Goal: Task Accomplishment & Management: Use online tool/utility

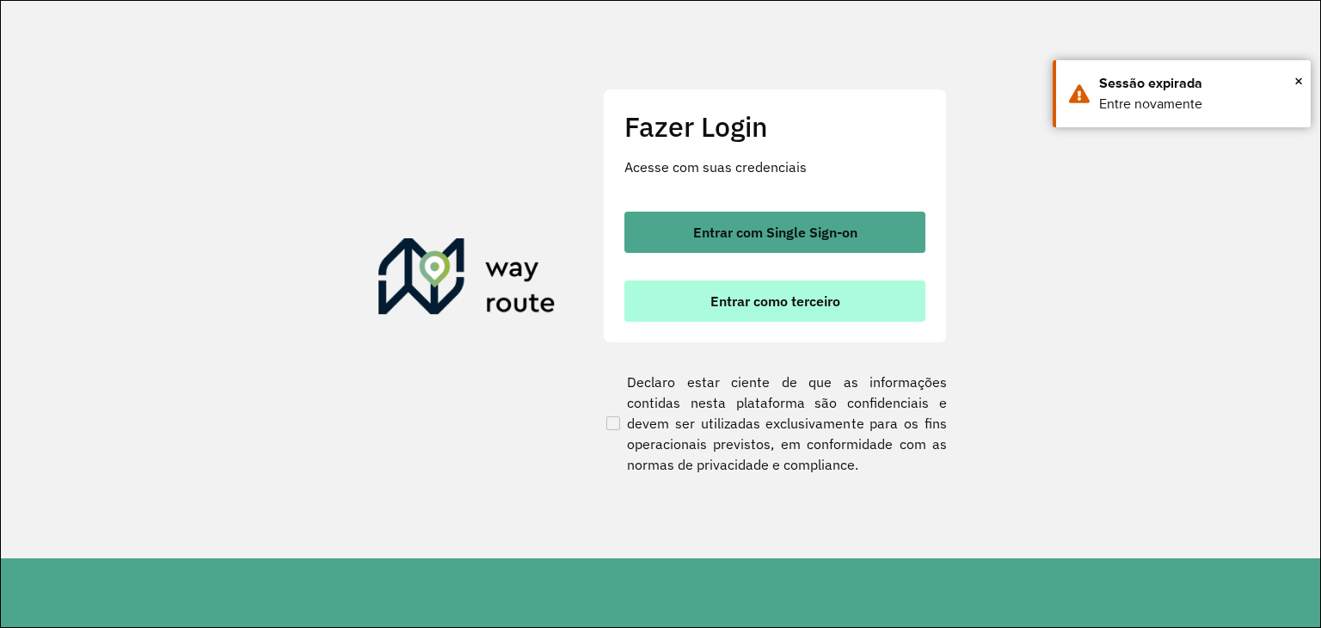
click at [705, 320] on button "Entrar como terceiro" at bounding box center [775, 300] width 301 height 41
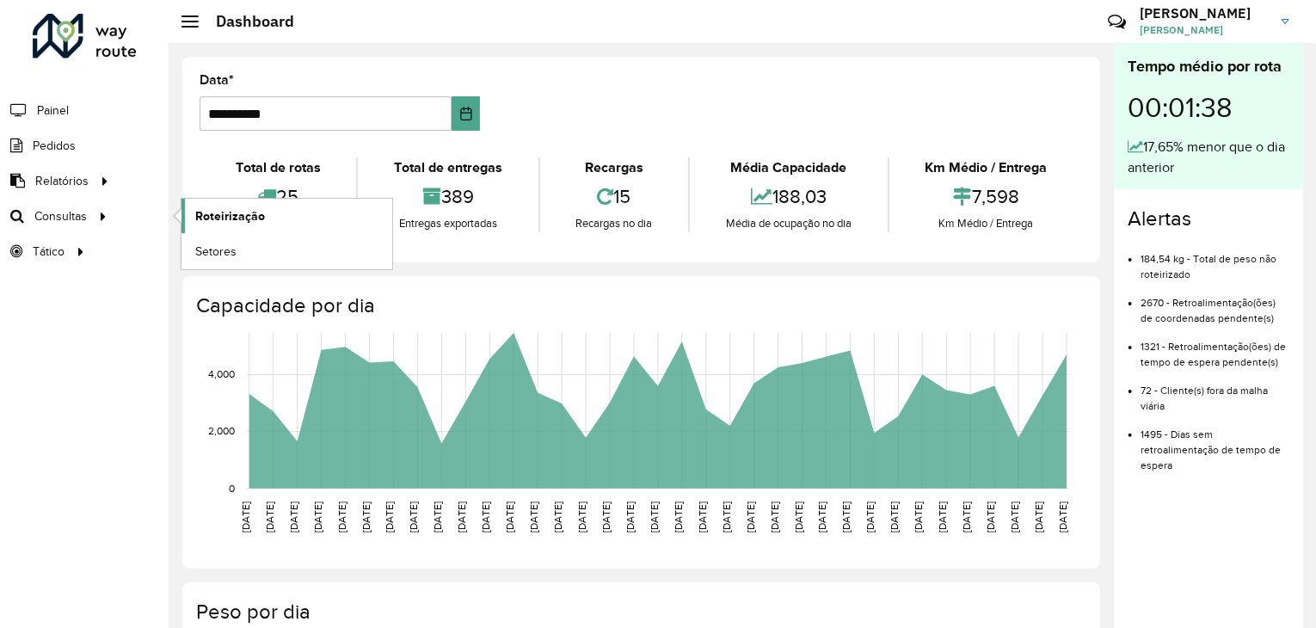
click at [268, 224] on link "Roteirização" at bounding box center [287, 216] width 211 height 34
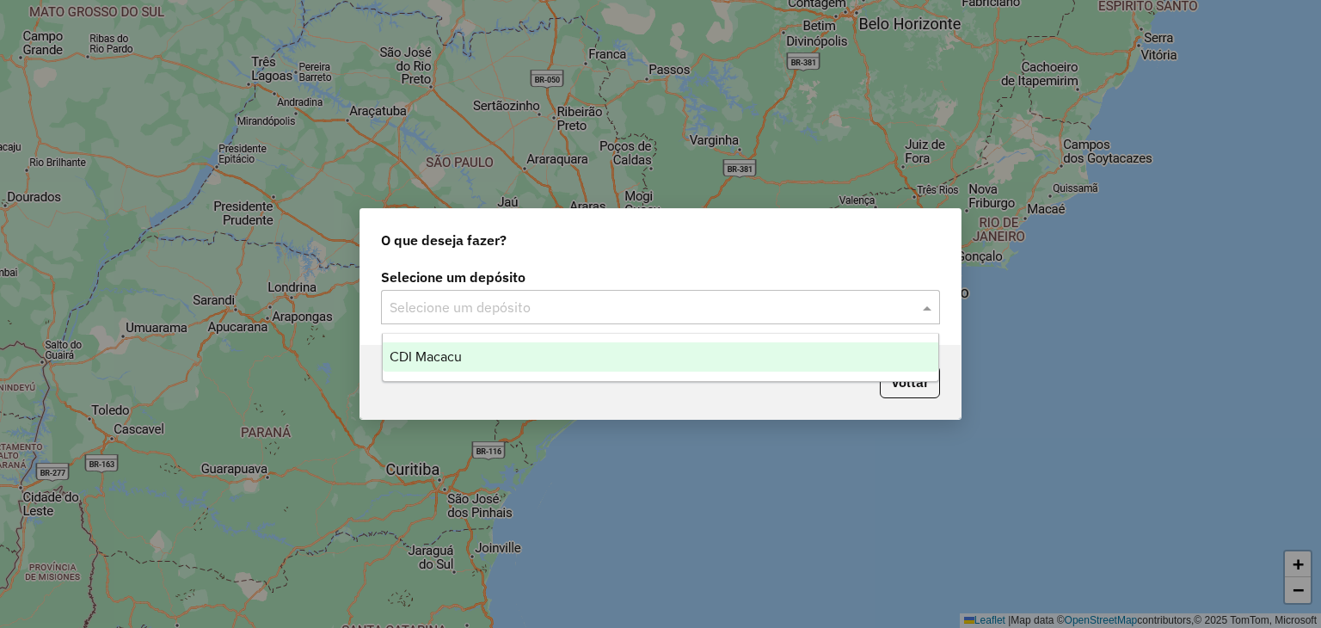
click at [434, 315] on input "text" at bounding box center [644, 308] width 508 height 21
click at [457, 372] on ng-dropdown-panel "CDI Macacu" at bounding box center [661, 357] width 558 height 49
click at [457, 352] on span "CDI Macacu" at bounding box center [426, 356] width 72 height 15
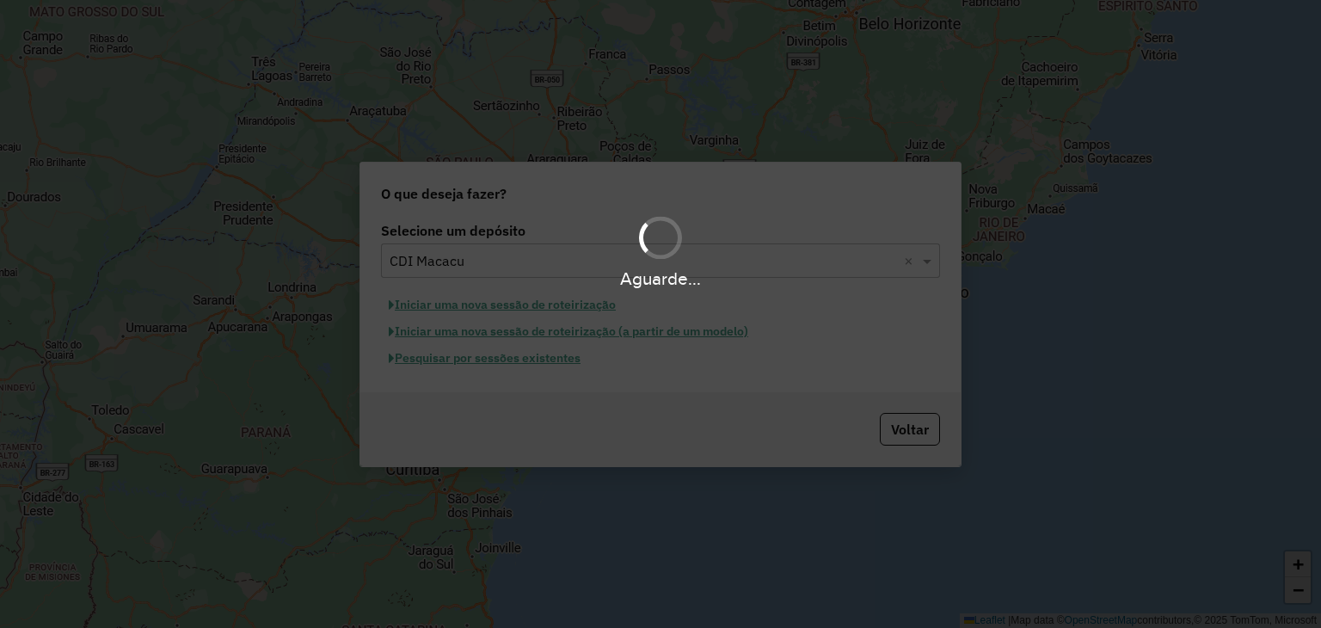
click at [466, 359] on div "Aguarde..." at bounding box center [660, 314] width 1321 height 628
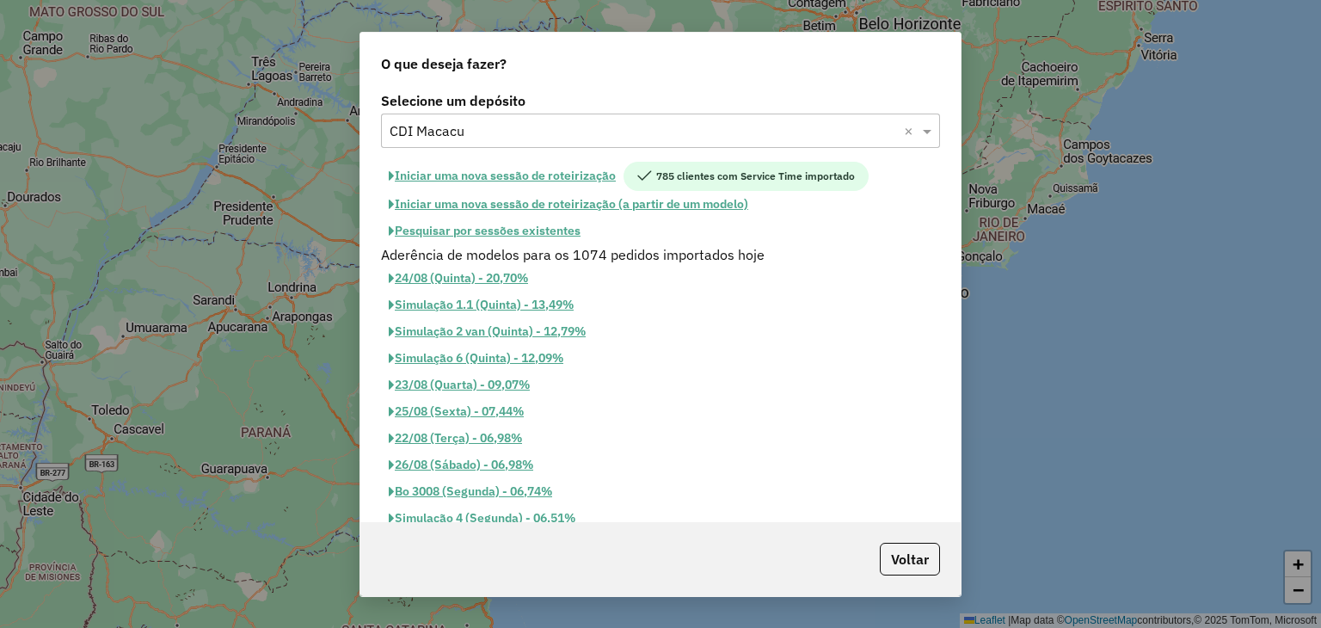
click at [477, 233] on button "Pesquisar por sessões existentes" at bounding box center [484, 231] width 207 height 27
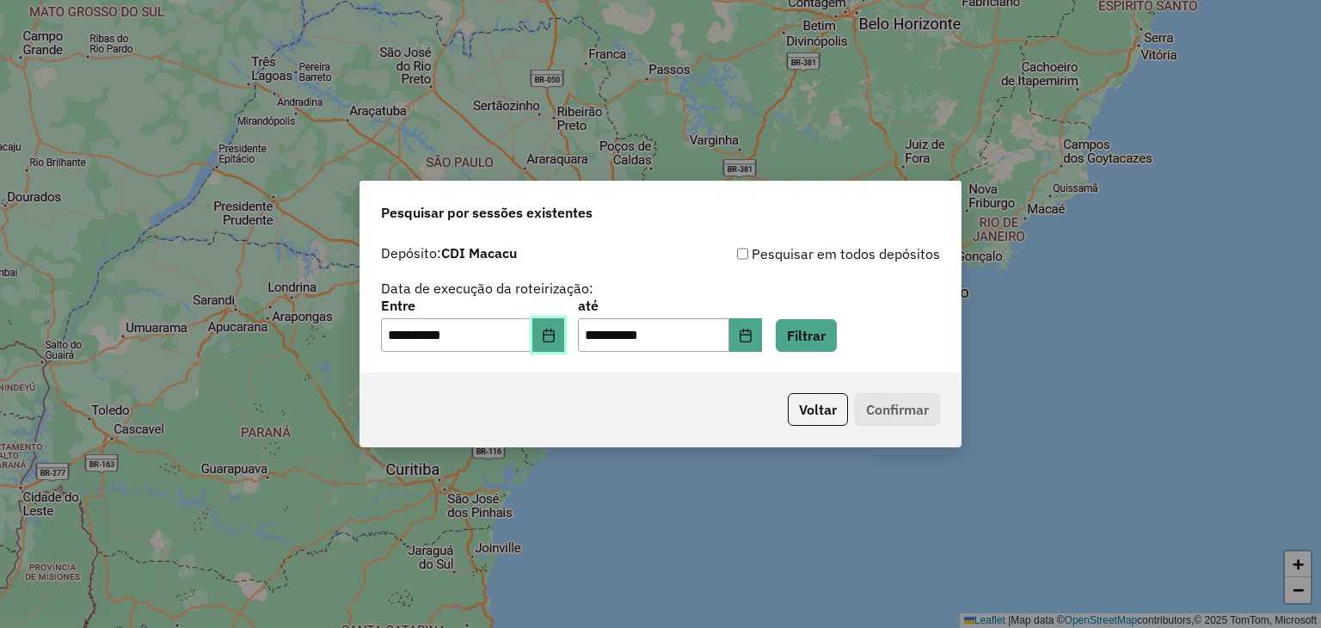
click at [556, 337] on icon "Choose Date" at bounding box center [549, 336] width 14 height 14
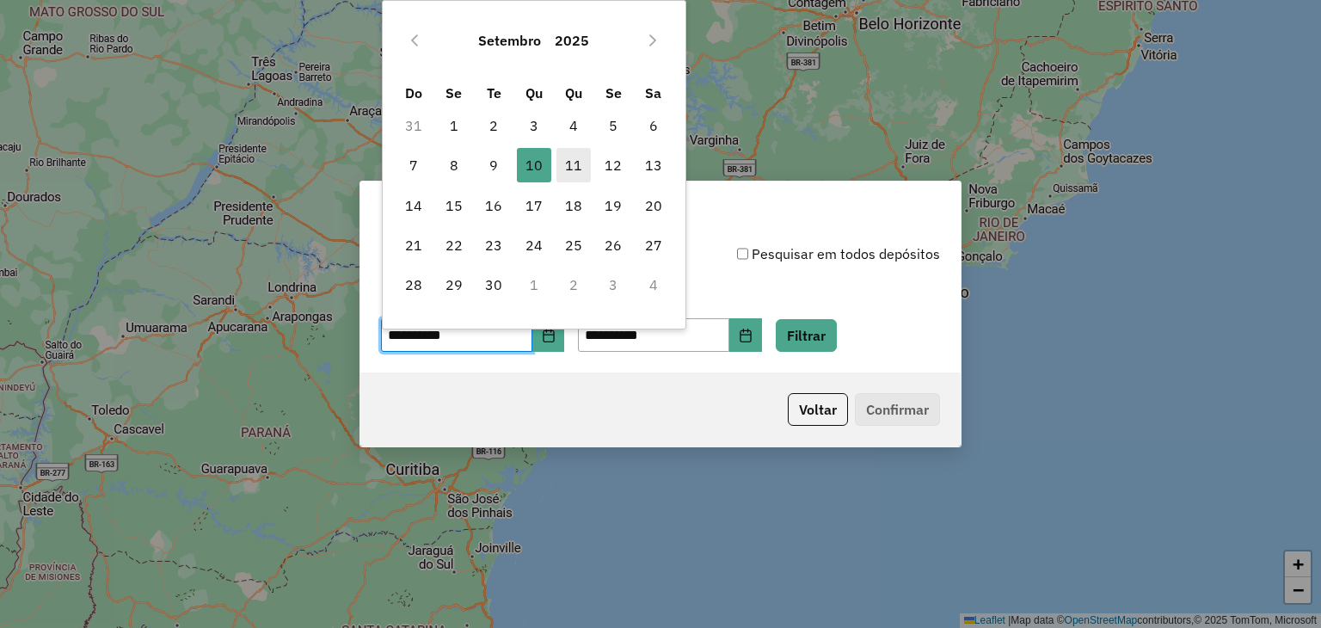
click at [573, 166] on span "11" at bounding box center [574, 165] width 34 height 34
type input "**********"
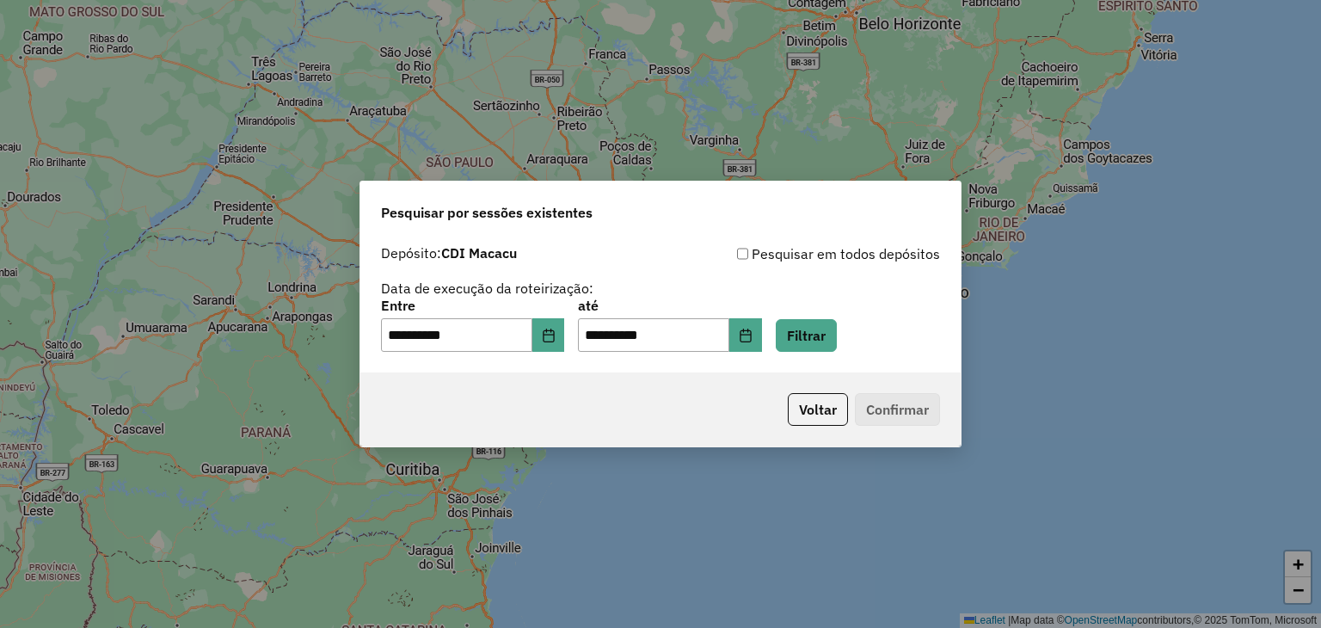
click at [796, 324] on div "**********" at bounding box center [660, 325] width 559 height 53
click at [804, 326] on button "Filtrar" at bounding box center [806, 335] width 61 height 33
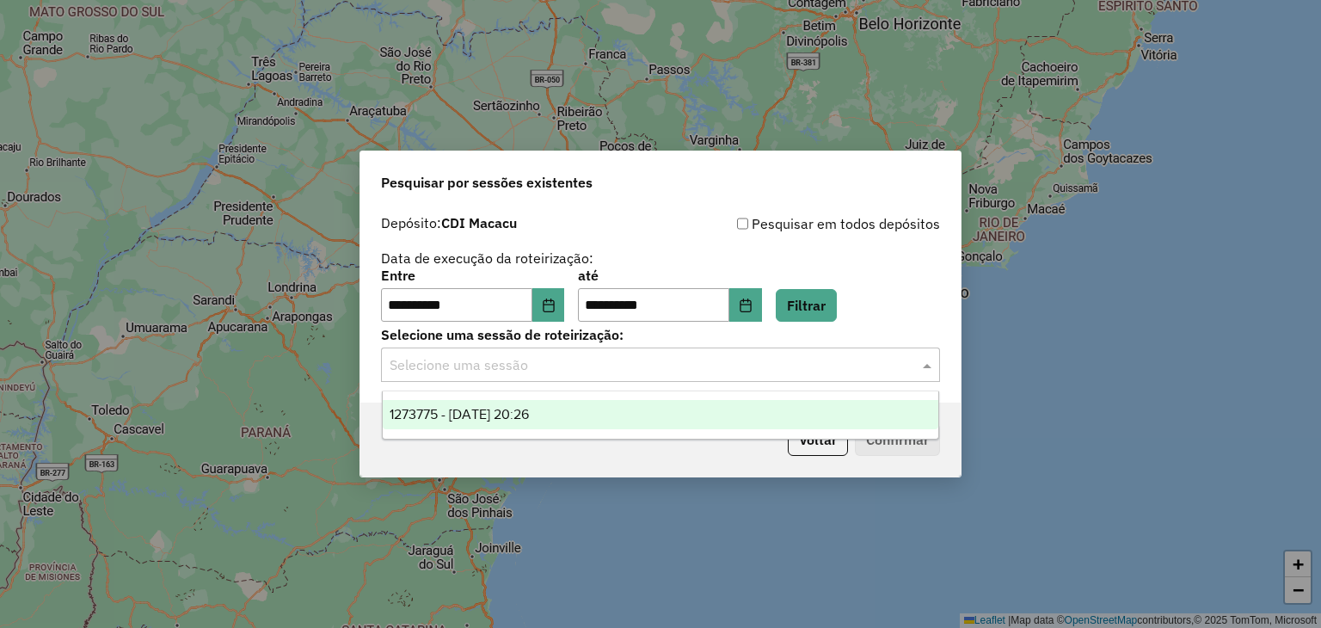
click at [814, 352] on div "Selecione uma sessão" at bounding box center [660, 365] width 559 height 34
click at [728, 400] on div "1273775 - 11/09/2025 20:26" at bounding box center [661, 414] width 557 height 29
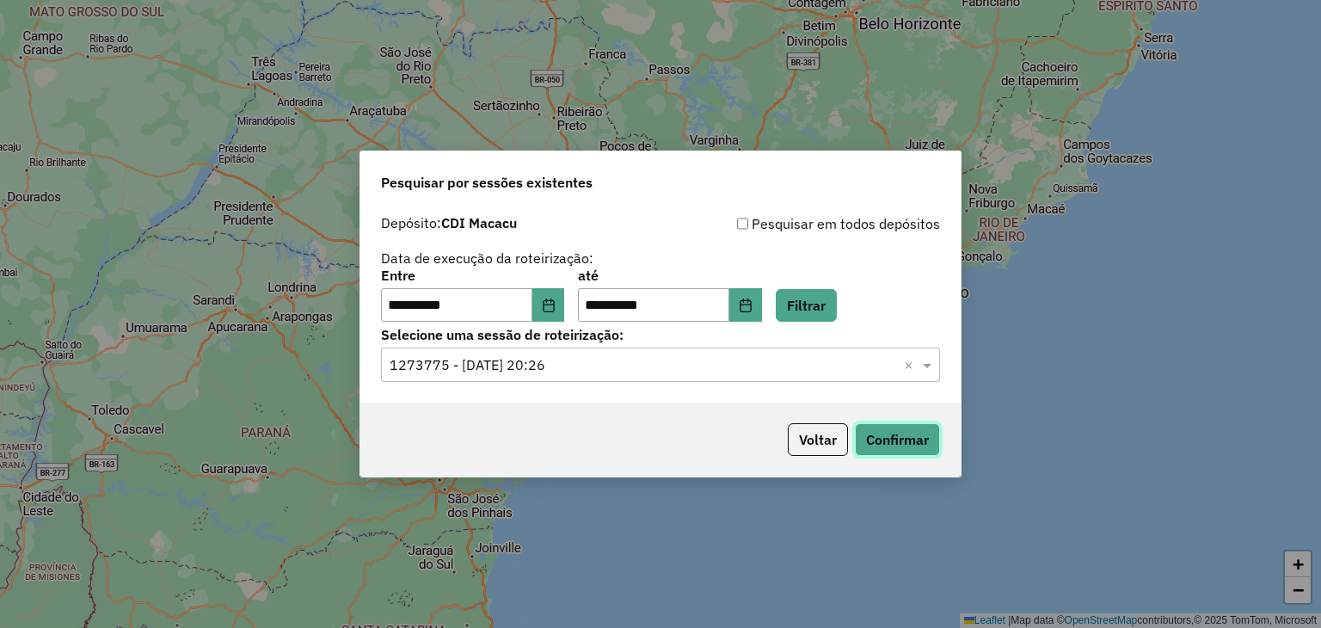
click at [906, 441] on button "Confirmar" at bounding box center [897, 439] width 85 height 33
click at [892, 431] on button "Confirmar" at bounding box center [897, 439] width 85 height 33
click at [918, 448] on button "Confirmar" at bounding box center [897, 439] width 85 height 33
click at [912, 457] on div "Voltar Confirmar" at bounding box center [660, 440] width 600 height 74
click at [908, 436] on button "Confirmar" at bounding box center [897, 439] width 85 height 33
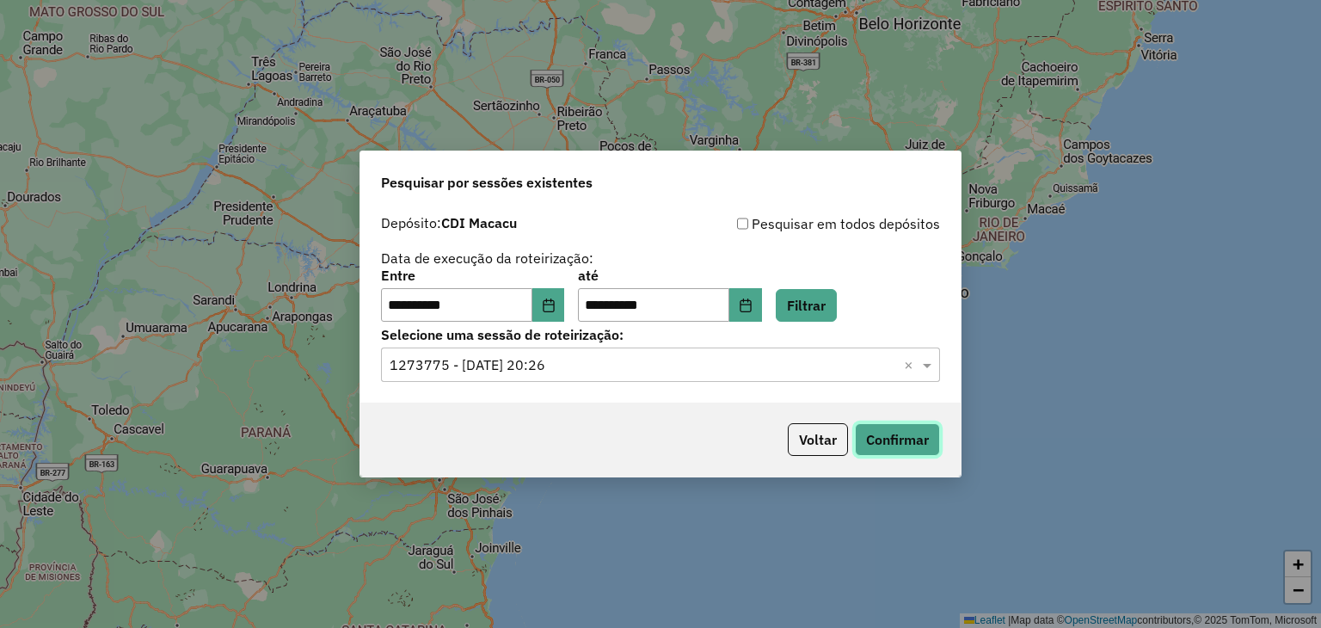
click at [899, 450] on button "Confirmar" at bounding box center [897, 439] width 85 height 33
click at [822, 304] on button "Filtrar" at bounding box center [806, 305] width 61 height 33
click at [885, 433] on button "Confirmar" at bounding box center [897, 439] width 85 height 33
click at [826, 317] on button "Filtrar" at bounding box center [806, 305] width 61 height 33
click at [831, 311] on button "Filtrar" at bounding box center [806, 305] width 61 height 33
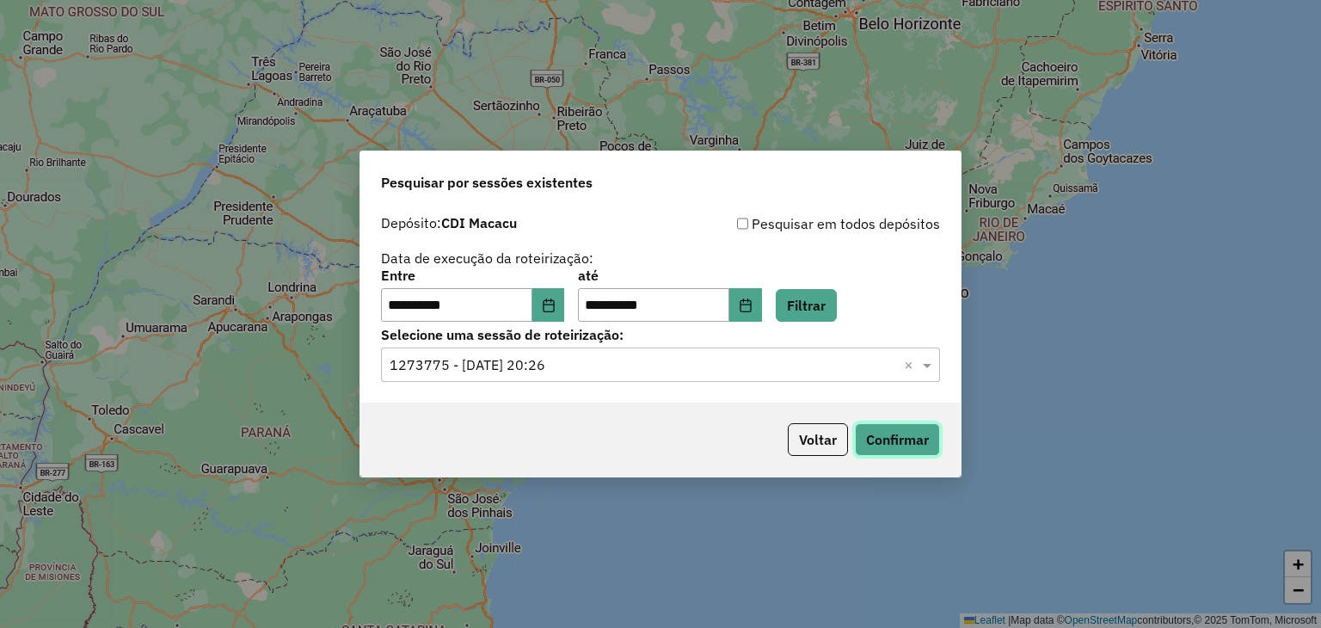
click at [870, 424] on button "Confirmar" at bounding box center [897, 439] width 85 height 33
click at [896, 448] on button "Confirmar" at bounding box center [897, 439] width 85 height 33
click at [899, 440] on button "Confirmar" at bounding box center [897, 439] width 85 height 33
click at [928, 448] on button "Confirmar" at bounding box center [897, 439] width 85 height 33
click at [889, 434] on button "Confirmar" at bounding box center [897, 439] width 85 height 33
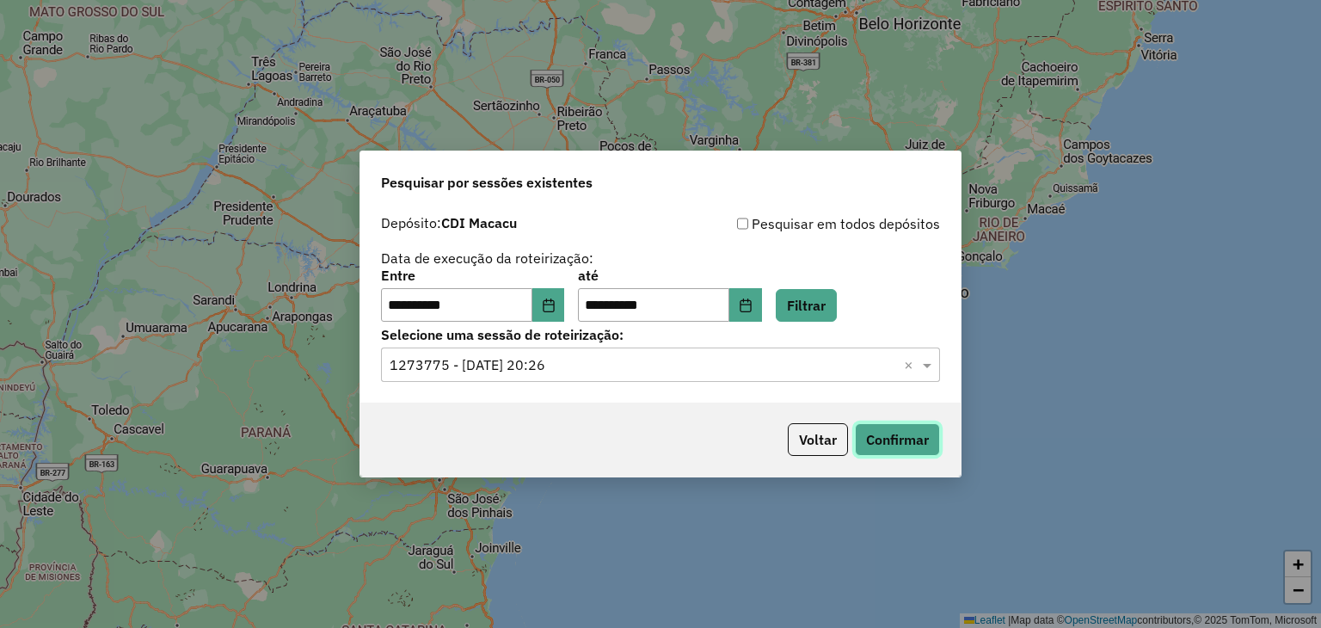
click at [914, 438] on button "Confirmar" at bounding box center [897, 439] width 85 height 33
click at [837, 311] on button "Filtrar" at bounding box center [806, 305] width 61 height 33
click at [899, 435] on button "Confirmar" at bounding box center [897, 439] width 85 height 33
click at [837, 312] on button "Filtrar" at bounding box center [806, 305] width 61 height 33
click at [857, 432] on button "Confirmar" at bounding box center [897, 439] width 85 height 33
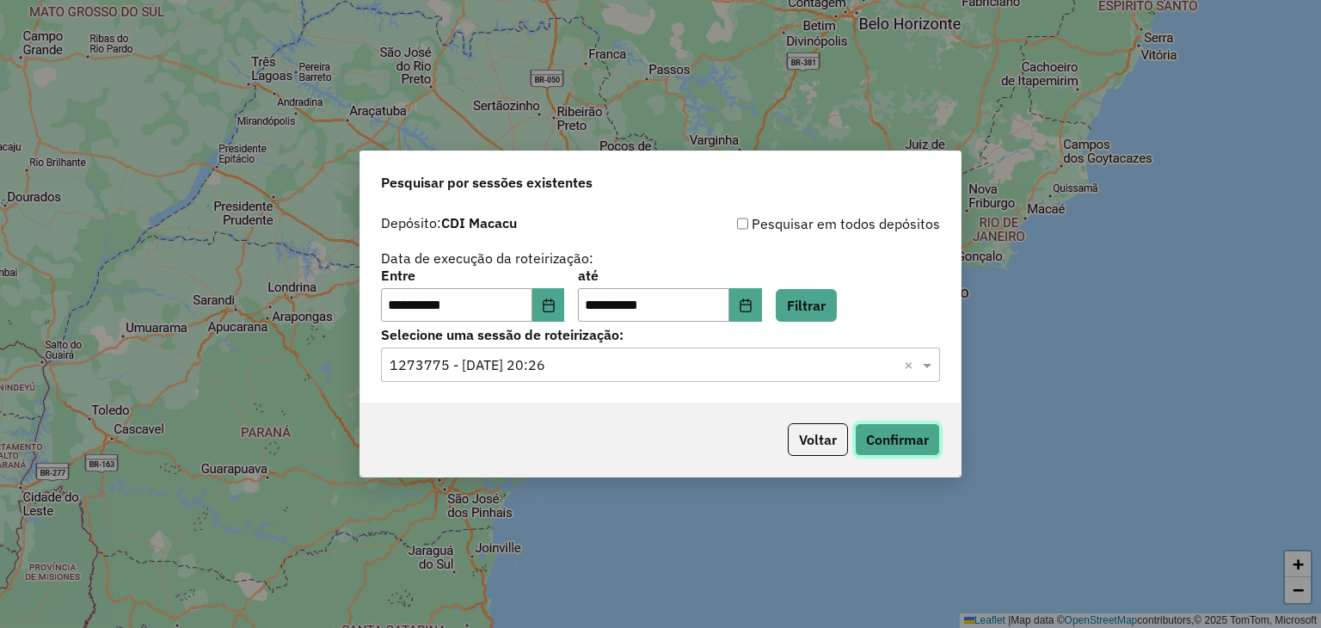
click at [906, 431] on button "Confirmar" at bounding box center [897, 439] width 85 height 33
click at [899, 446] on button "Confirmar" at bounding box center [897, 439] width 85 height 33
click at [874, 439] on button "Confirmar" at bounding box center [897, 439] width 85 height 33
click at [892, 438] on button "Confirmar" at bounding box center [897, 439] width 85 height 33
click at [877, 440] on button "Confirmar" at bounding box center [897, 439] width 85 height 33
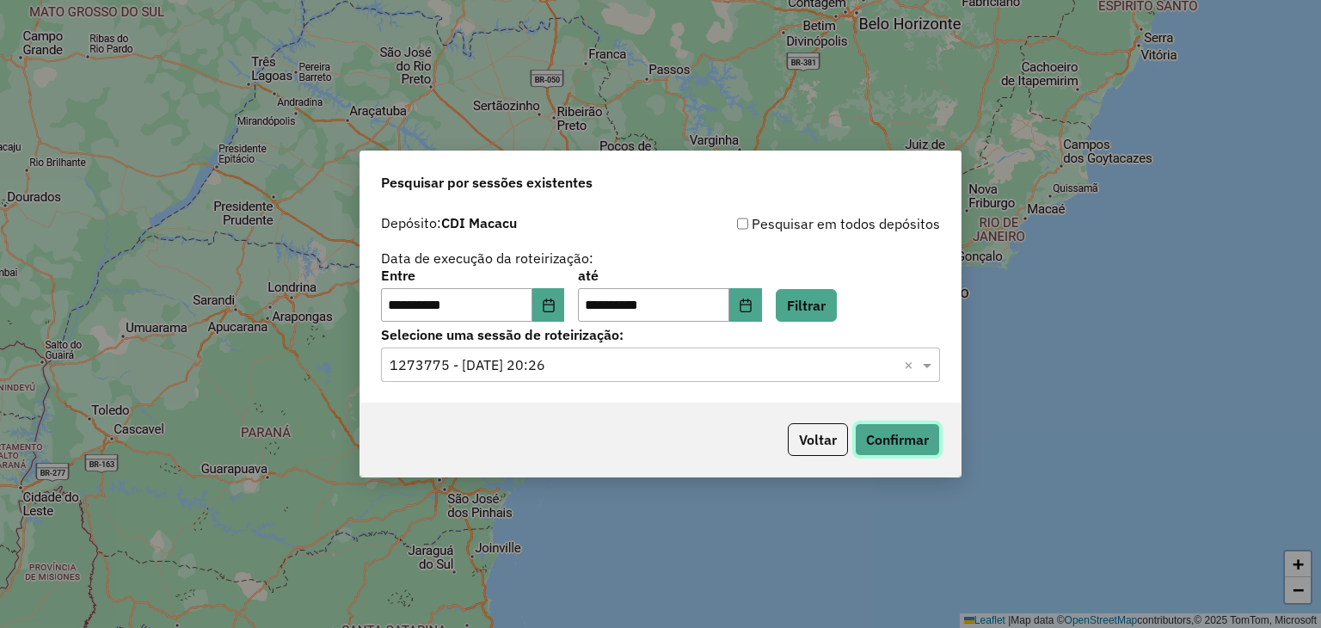
click at [918, 441] on button "Confirmar" at bounding box center [897, 439] width 85 height 33
click at [896, 434] on button "Confirmar" at bounding box center [897, 439] width 85 height 33
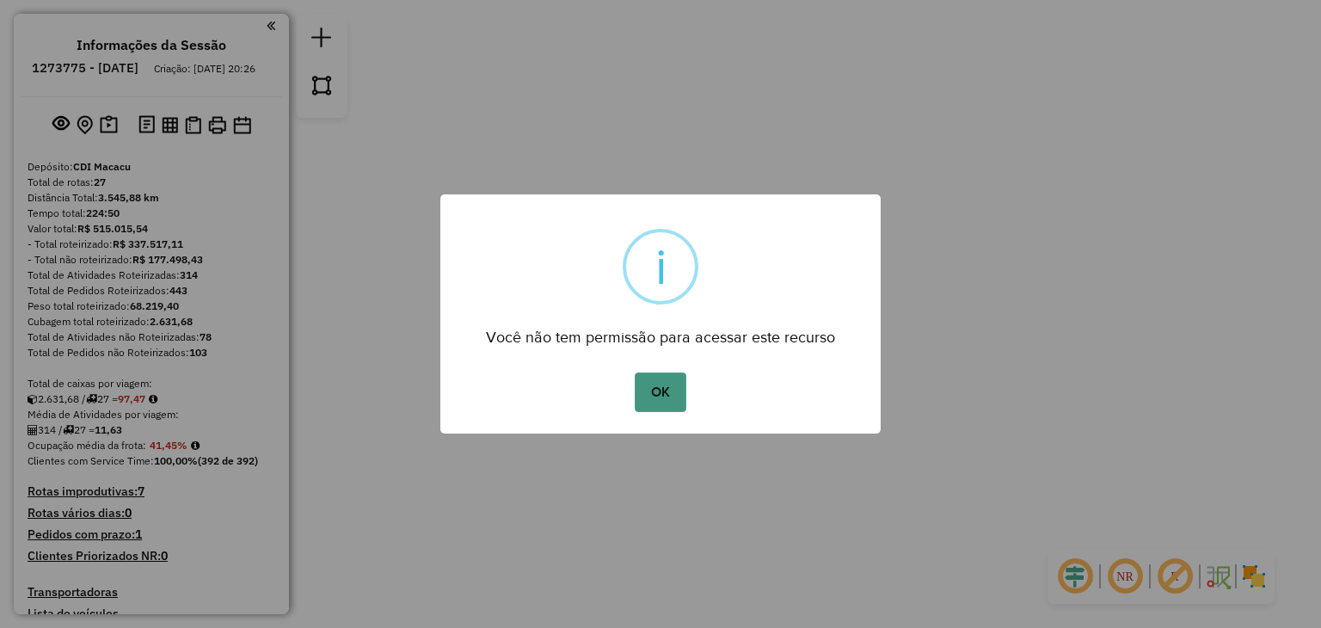
click at [663, 377] on button "OK" at bounding box center [660, 392] width 51 height 40
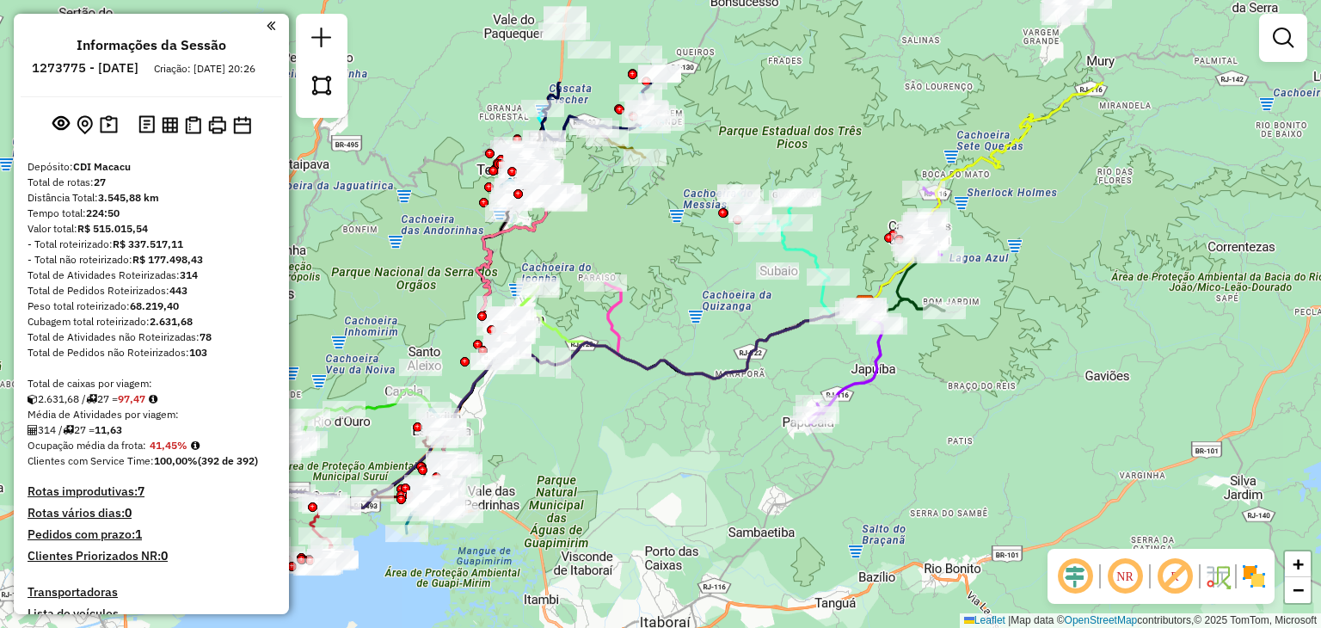
drag, startPoint x: 471, startPoint y: 279, endPoint x: 746, endPoint y: 423, distance: 310.9
click at [746, 423] on div "Janela de atendimento Grade de atendimento Capacidade Transportadoras Veículos …" at bounding box center [660, 314] width 1321 height 628
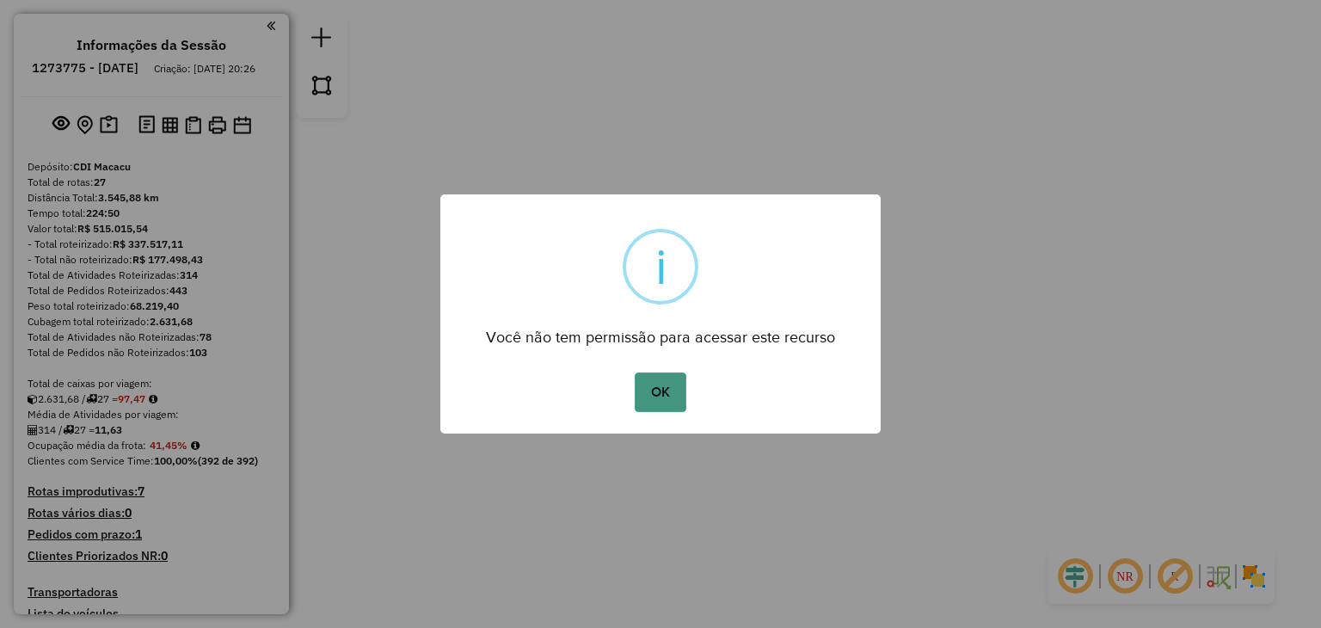
click at [658, 384] on button "OK" at bounding box center [660, 392] width 51 height 40
click at [662, 400] on button "OK" at bounding box center [660, 392] width 51 height 40
click at [669, 403] on button "OK" at bounding box center [660, 392] width 51 height 40
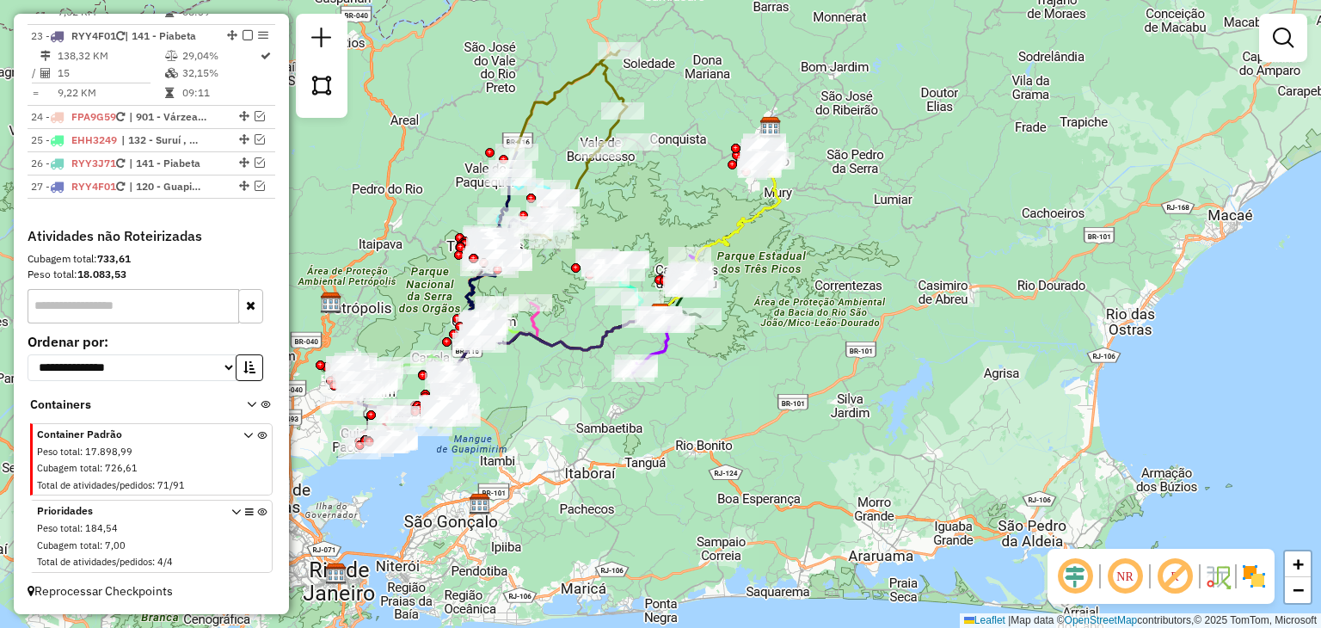
scroll to position [2521, 0]
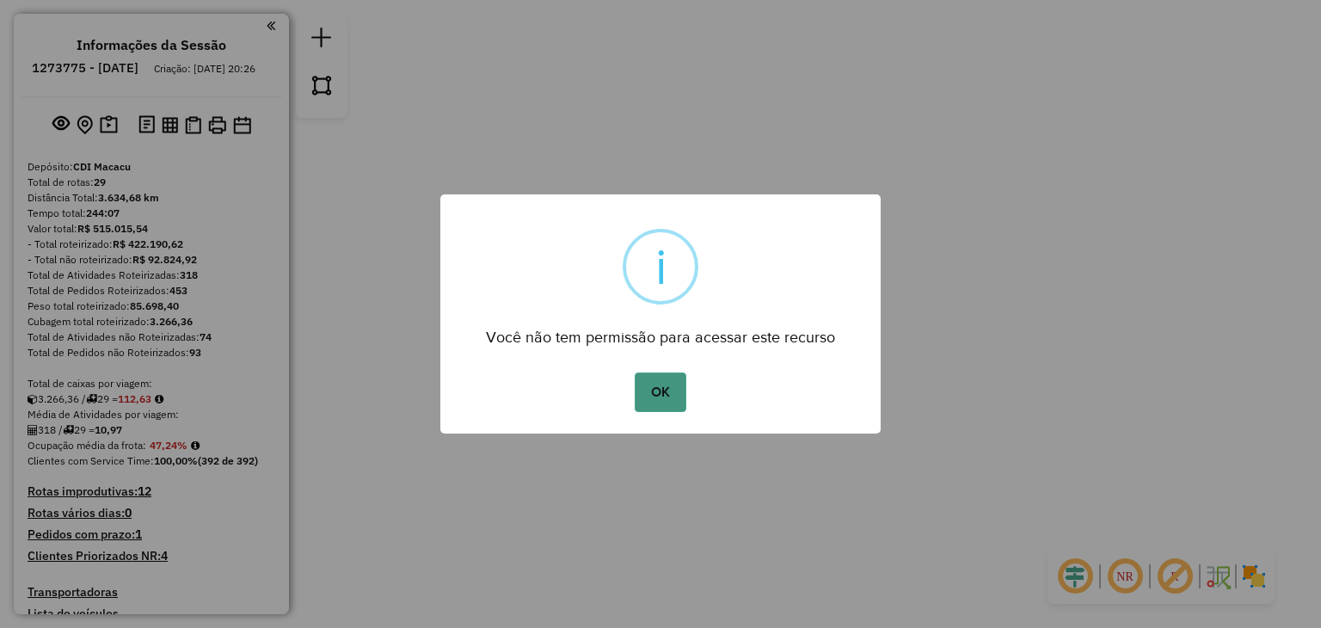
click at [660, 390] on button "OK" at bounding box center [660, 392] width 51 height 40
click at [664, 397] on button "OK" at bounding box center [660, 392] width 51 height 40
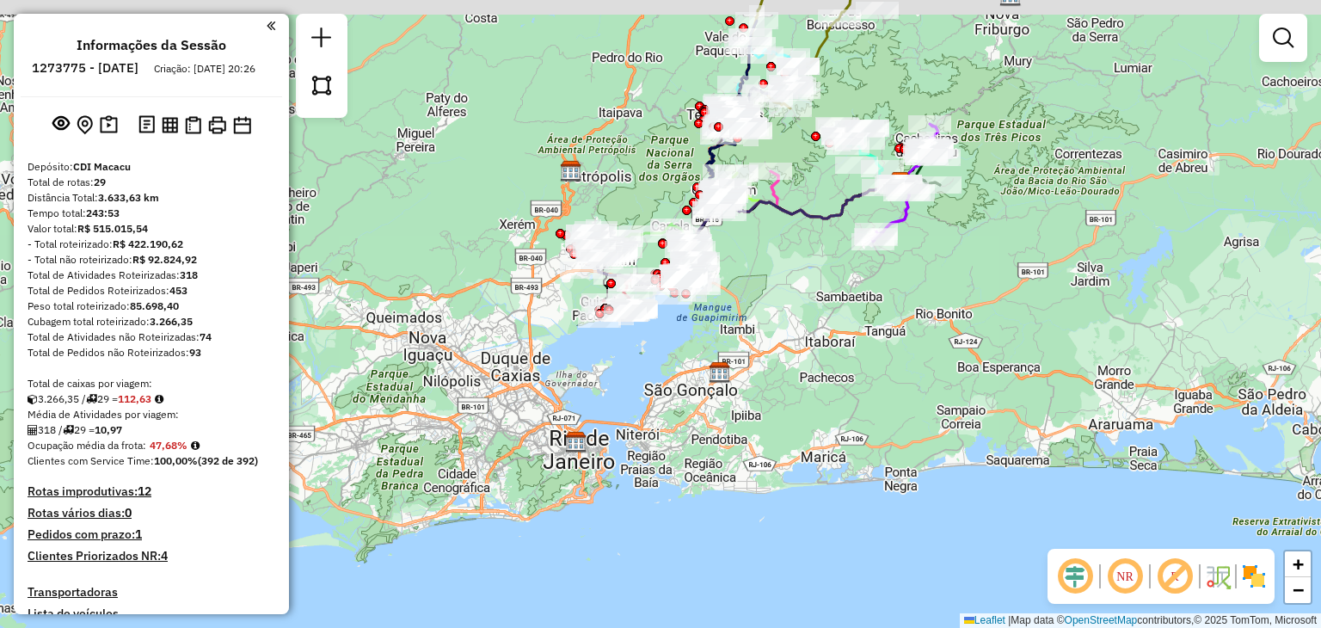
drag, startPoint x: 1045, startPoint y: 194, endPoint x: 911, endPoint y: 297, distance: 169.3
click at [1026, 255] on div "Janela de atendimento Grade de atendimento Capacidade Transportadoras Veículos …" at bounding box center [660, 314] width 1321 height 628
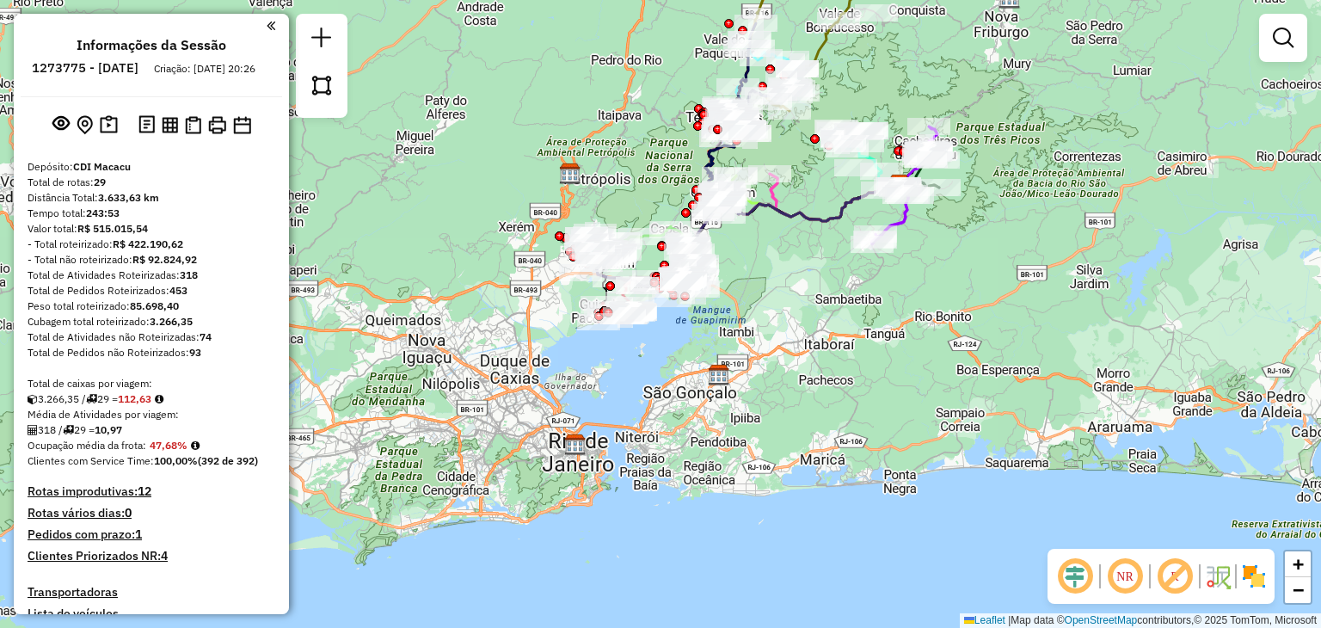
drag, startPoint x: 748, startPoint y: 324, endPoint x: 732, endPoint y: 350, distance: 30.1
click at [733, 348] on div "Rota 3 - Placa DVI7299 91046771 - BAR CABRAL Rota 3 - Placa DVI7299 91050908 - …" at bounding box center [660, 314] width 1321 height 628
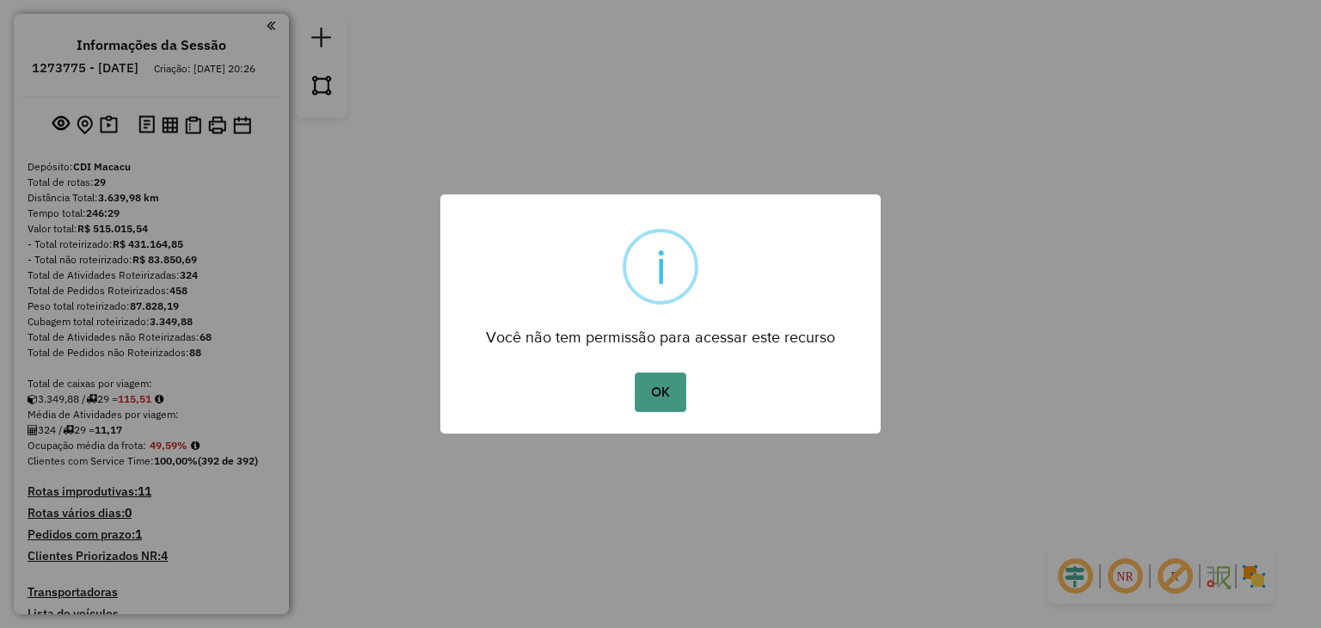
click at [646, 407] on button "OK" at bounding box center [660, 392] width 51 height 40
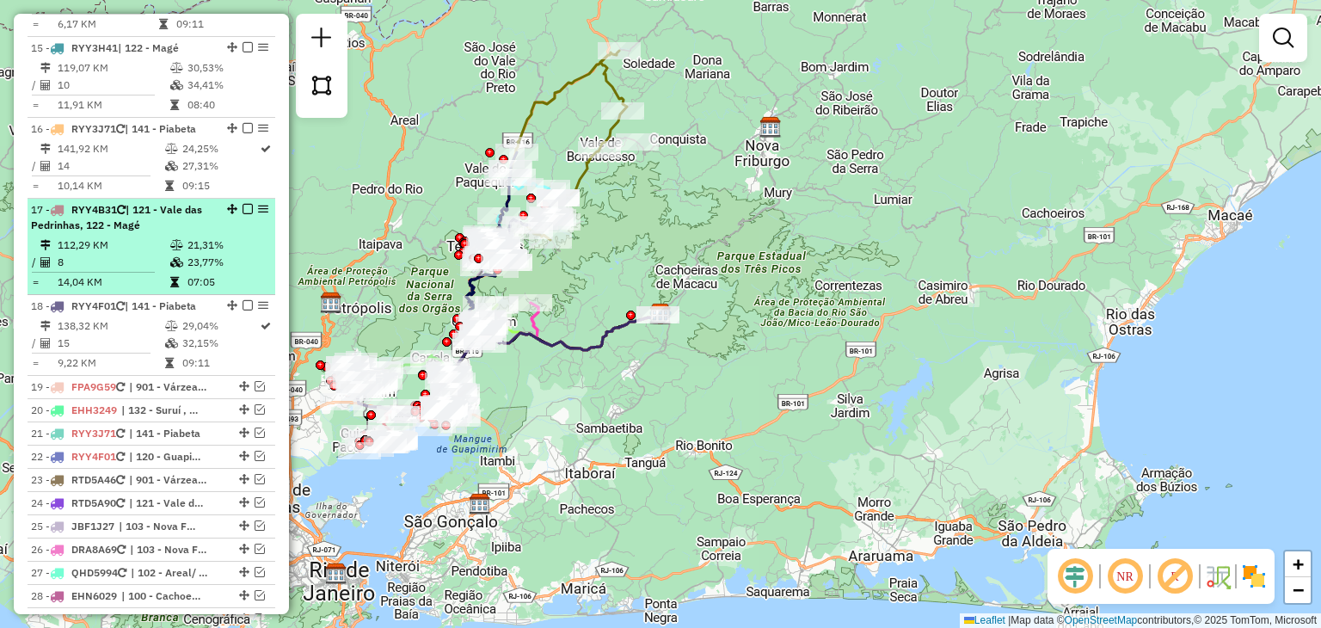
scroll to position [2065, 0]
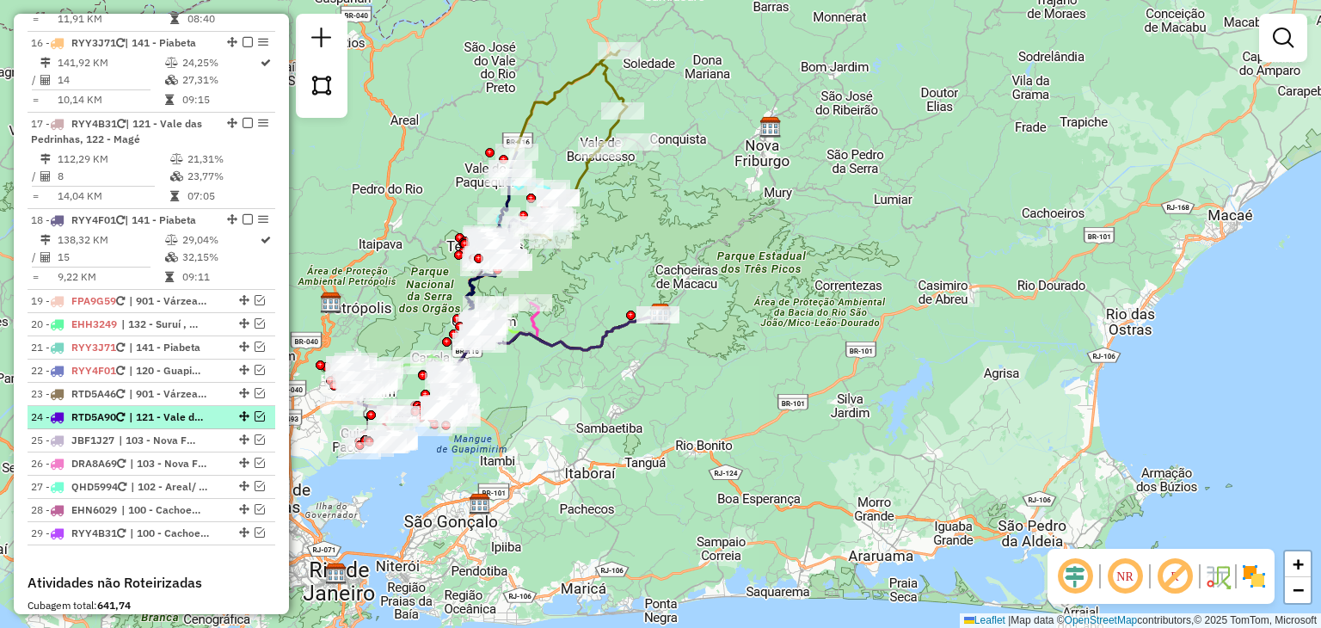
drag, startPoint x: 166, startPoint y: 410, endPoint x: 148, endPoint y: 410, distance: 18.1
click at [148, 410] on span "| 121 - Vale das Pedrinhas, 122 - Magé" at bounding box center [168, 416] width 79 height 15
select select "**********"
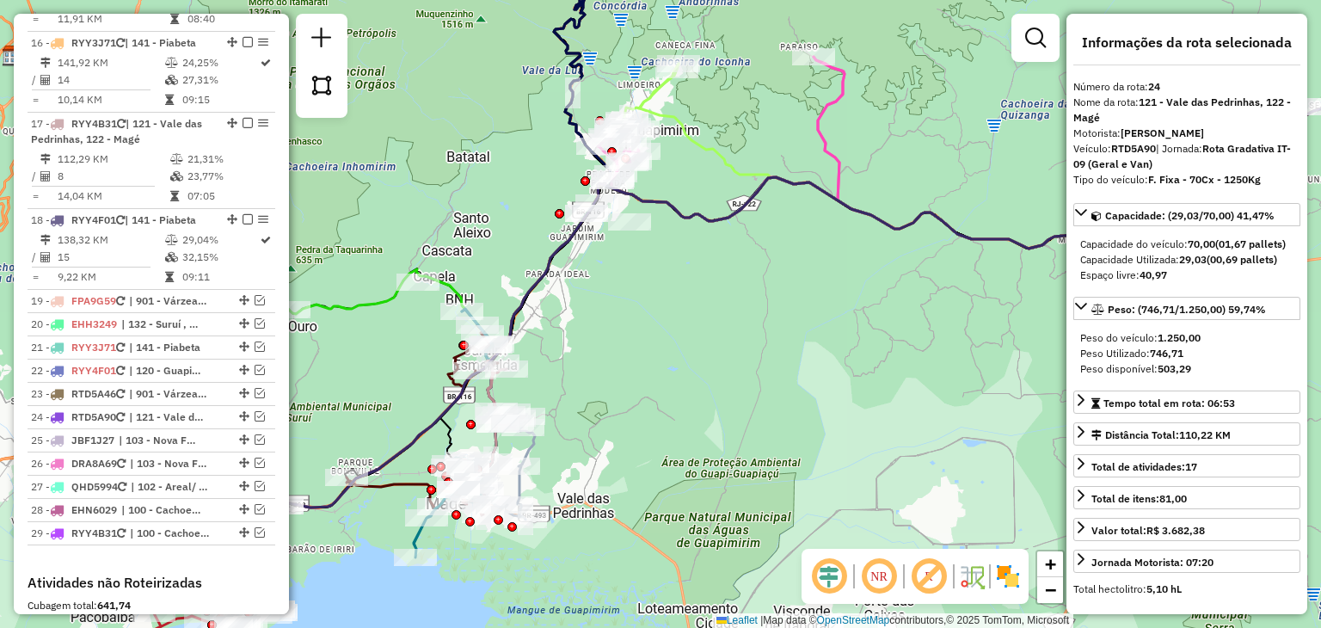
drag, startPoint x: 490, startPoint y: 434, endPoint x: 722, endPoint y: 417, distance: 232.1
click at [722, 417] on div "Janela de atendimento Grade de atendimento Capacidade Transportadoras Veículos …" at bounding box center [660, 314] width 1321 height 628
click at [101, 387] on span "RTD5A46" at bounding box center [93, 393] width 45 height 13
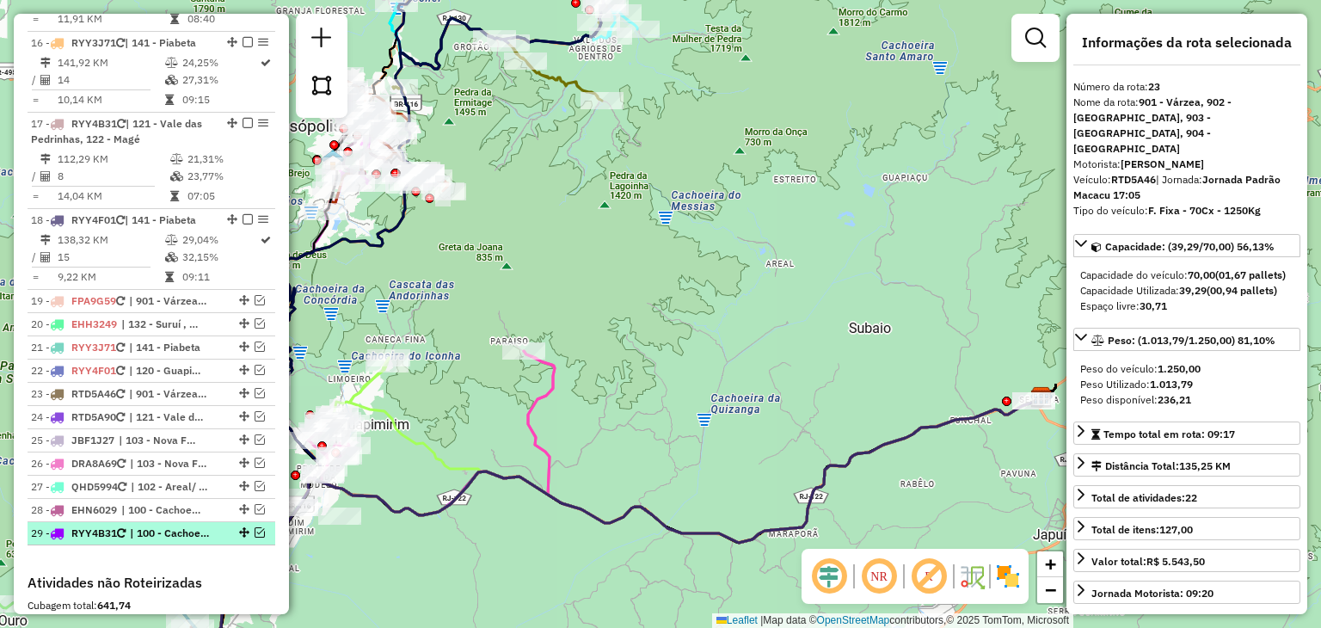
click at [177, 527] on span "| 100 - Cachoeiras, 101 - [GEOGRAPHIC_DATA]" at bounding box center [169, 533] width 79 height 15
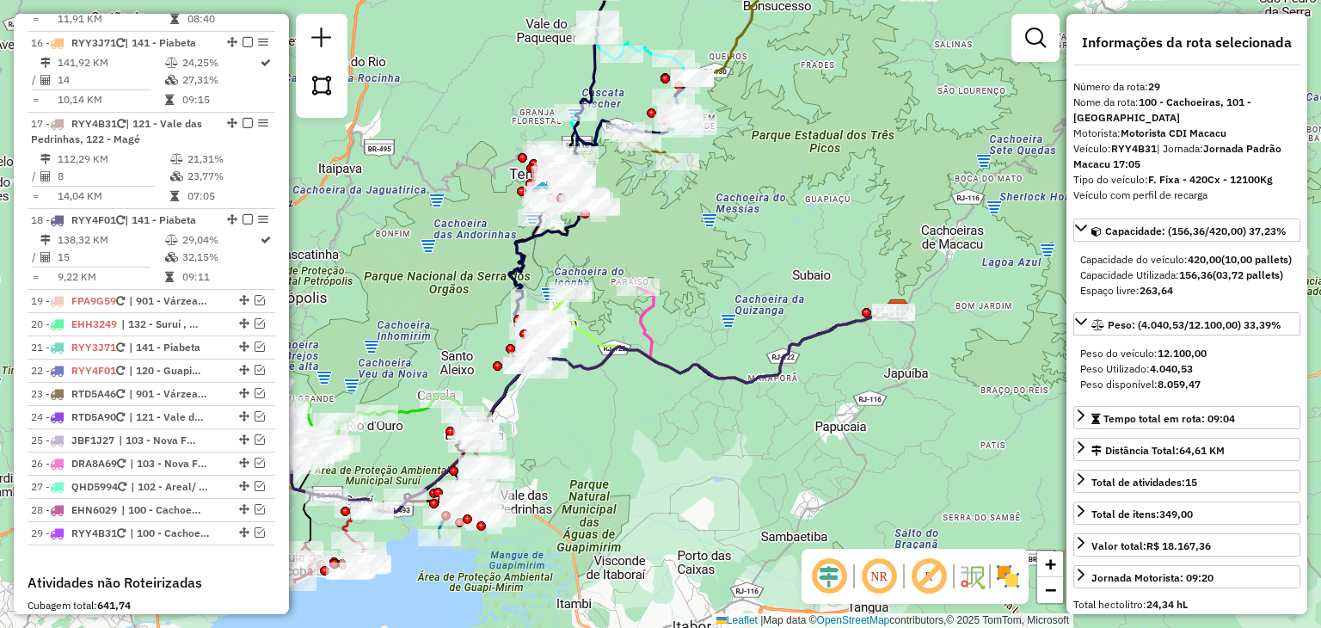
drag, startPoint x: 434, startPoint y: 534, endPoint x: 793, endPoint y: 448, distance: 368.9
click at [793, 448] on div "Janela de atendimento Grade de atendimento Capacidade Transportadoras Veículos …" at bounding box center [660, 314] width 1321 height 628
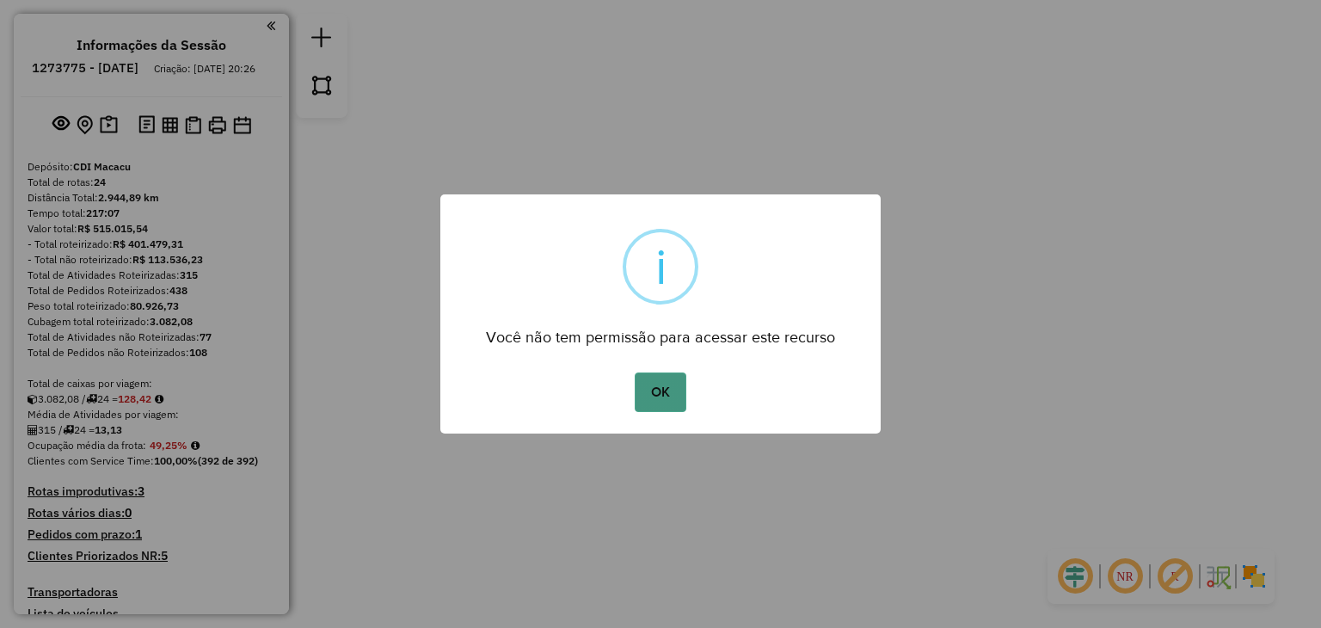
click at [678, 394] on button "OK" at bounding box center [660, 392] width 51 height 40
click at [652, 388] on button "OK" at bounding box center [660, 392] width 51 height 40
click at [664, 398] on button "OK" at bounding box center [660, 392] width 51 height 40
click at [668, 403] on button "OK" at bounding box center [660, 392] width 51 height 40
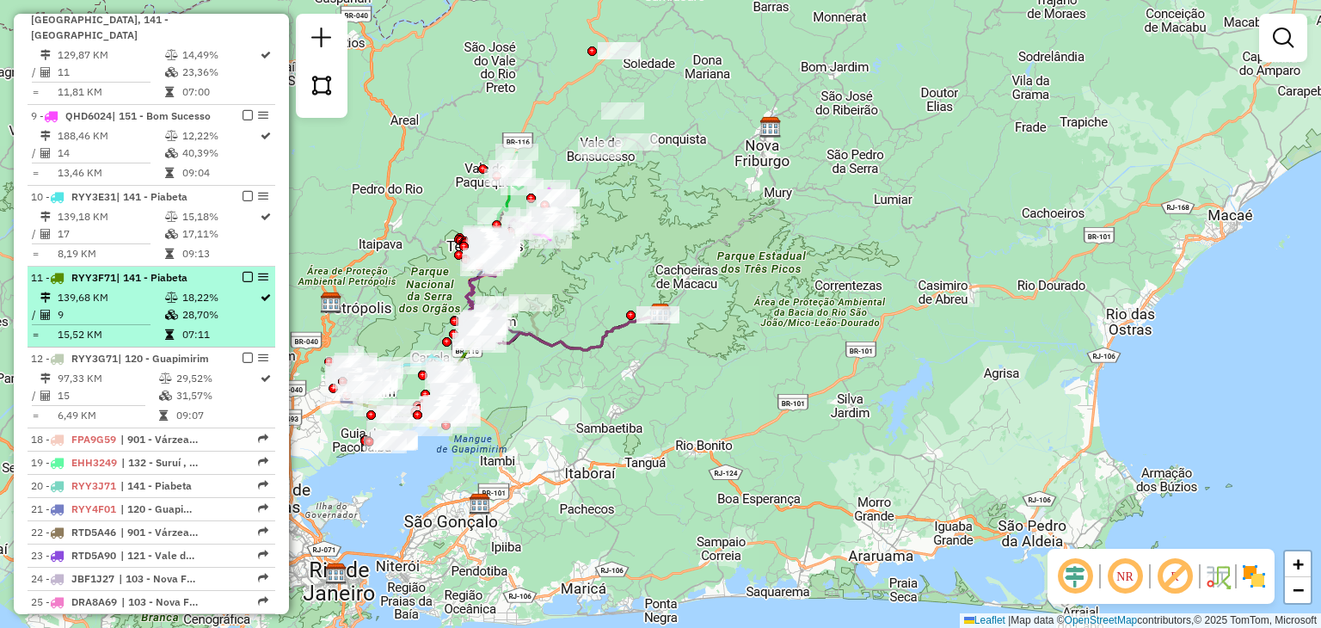
scroll to position [1032, 0]
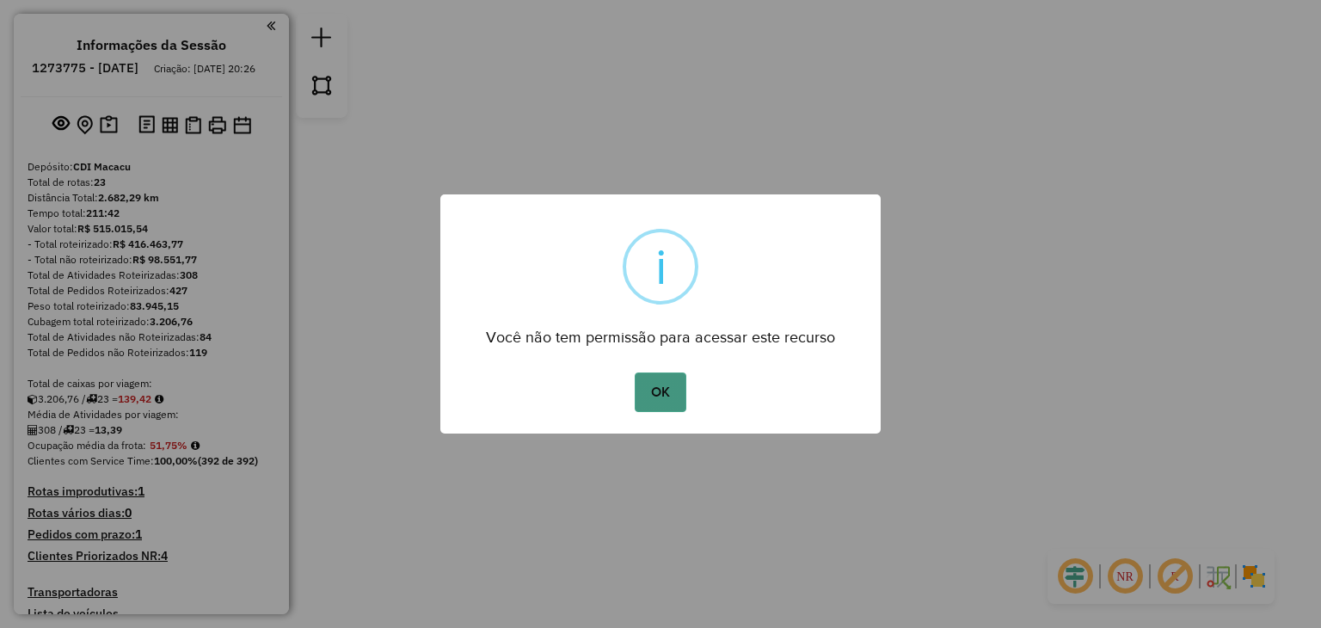
click at [660, 395] on button "OK" at bounding box center [660, 392] width 51 height 40
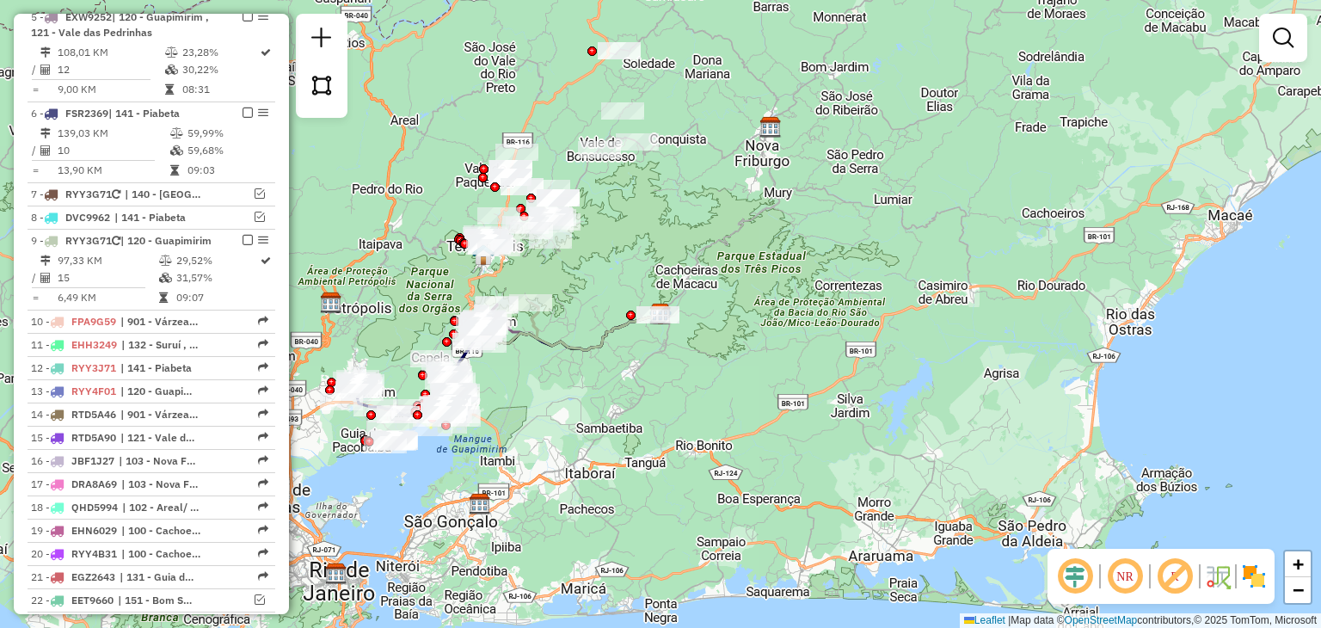
scroll to position [1032, 0]
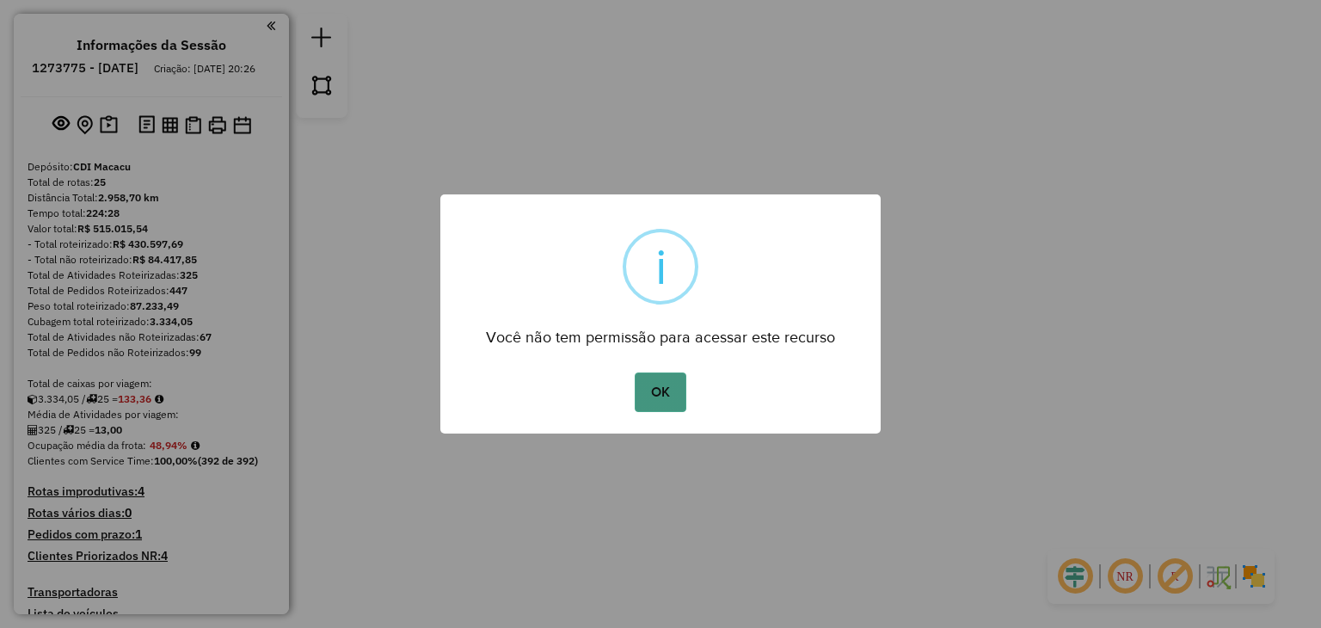
click at [650, 388] on button "OK" at bounding box center [660, 392] width 51 height 40
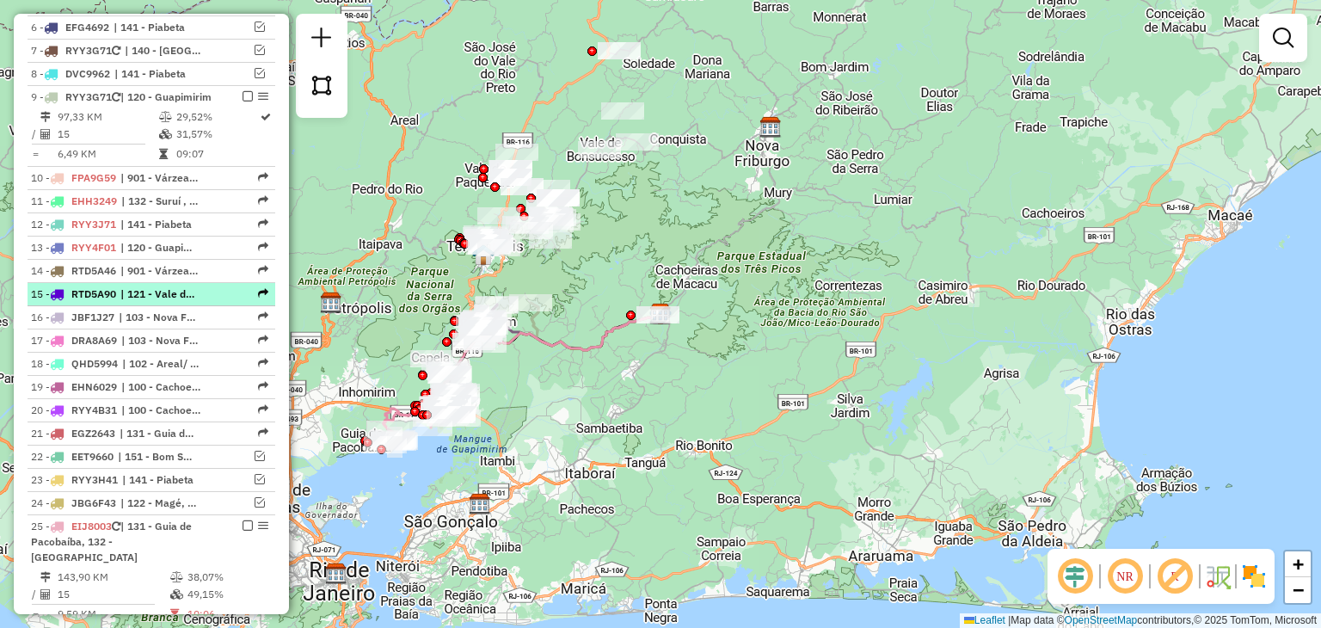
scroll to position [1118, 0]
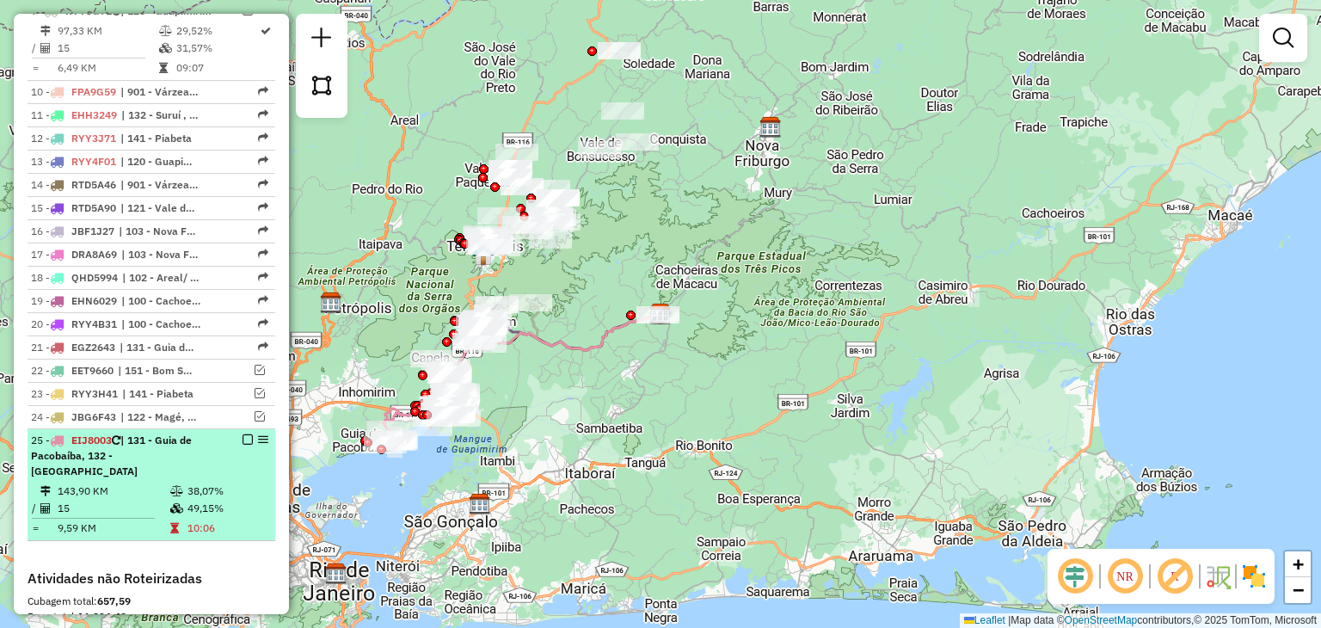
select select "**********"
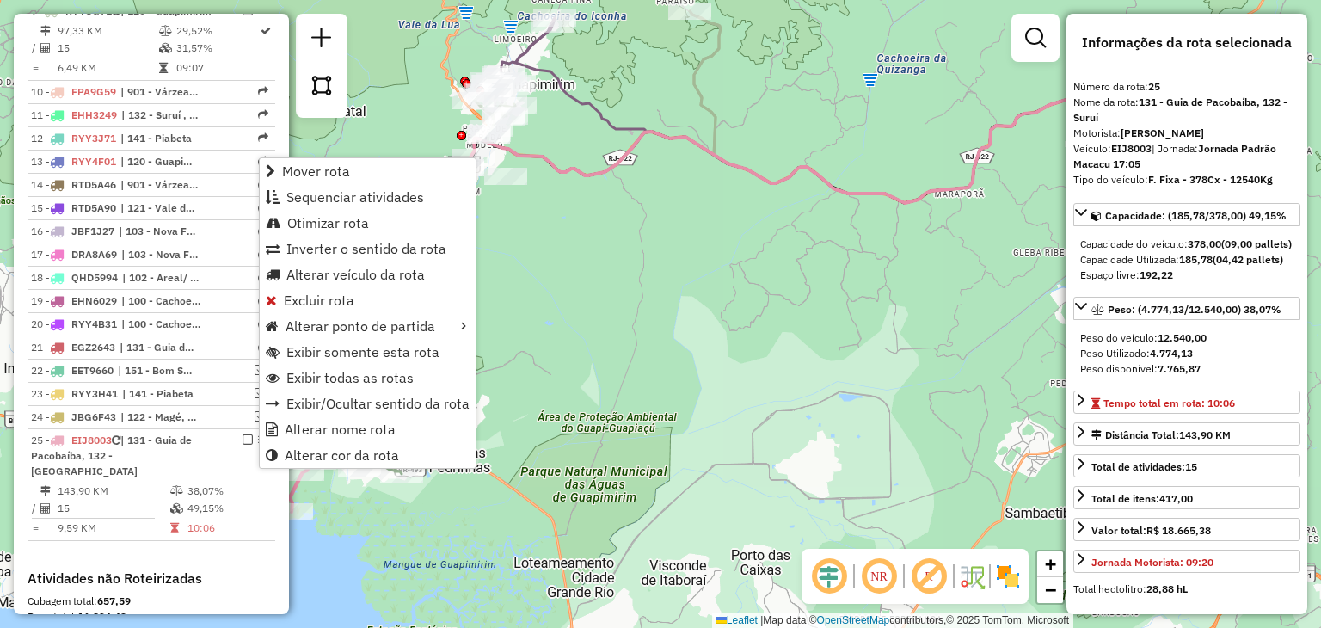
click at [653, 290] on div "Janela de atendimento Grade de atendimento Capacidade Transportadoras Veículos …" at bounding box center [660, 314] width 1321 height 628
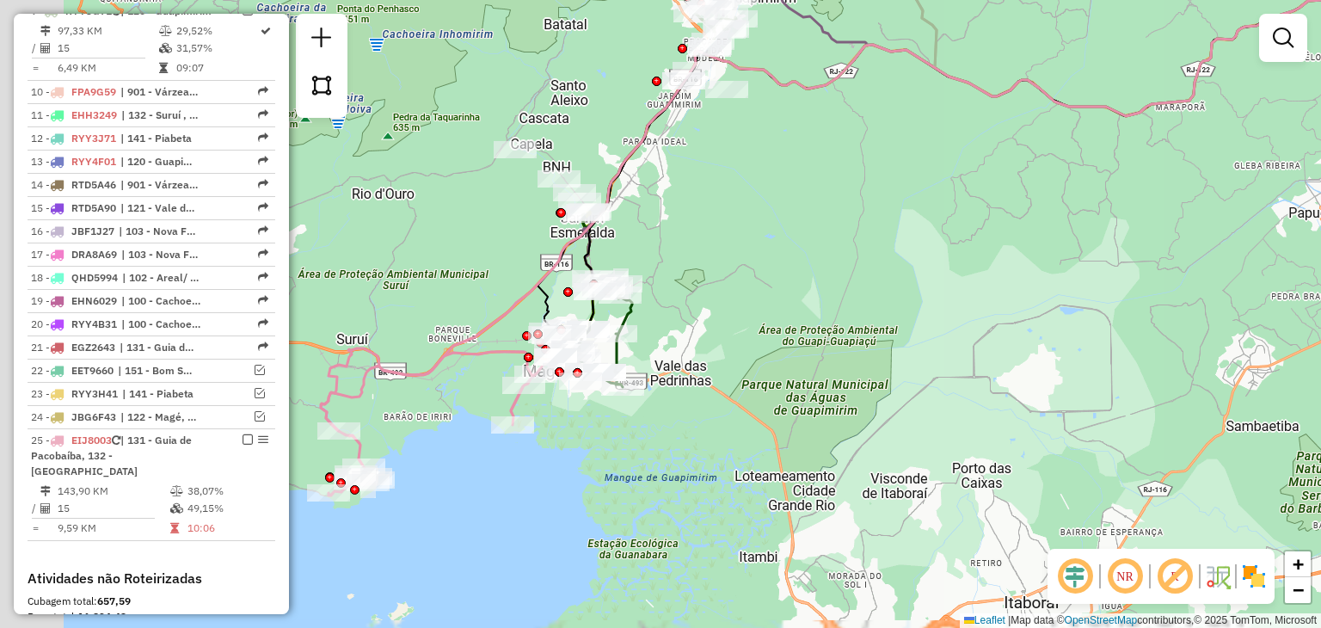
drag, startPoint x: 565, startPoint y: 472, endPoint x: 788, endPoint y: 385, distance: 239.5
click at [788, 385] on div "Janela de atendimento Grade de atendimento Capacidade Transportadoras Veículos …" at bounding box center [660, 314] width 1321 height 628
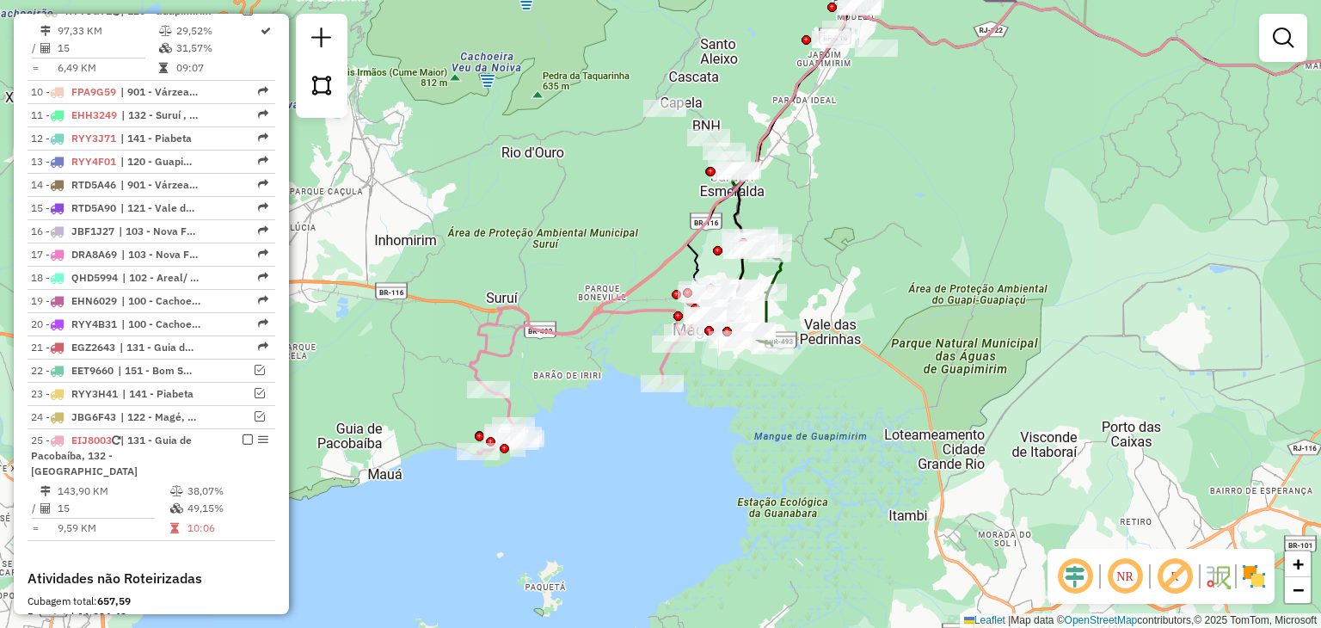
drag, startPoint x: 816, startPoint y: 300, endPoint x: 1211, endPoint y: 188, distance: 411.5
click at [1211, 188] on div "Janela de atendimento Grade de atendimento Capacidade Transportadoras Veículos …" at bounding box center [660, 314] width 1321 height 628
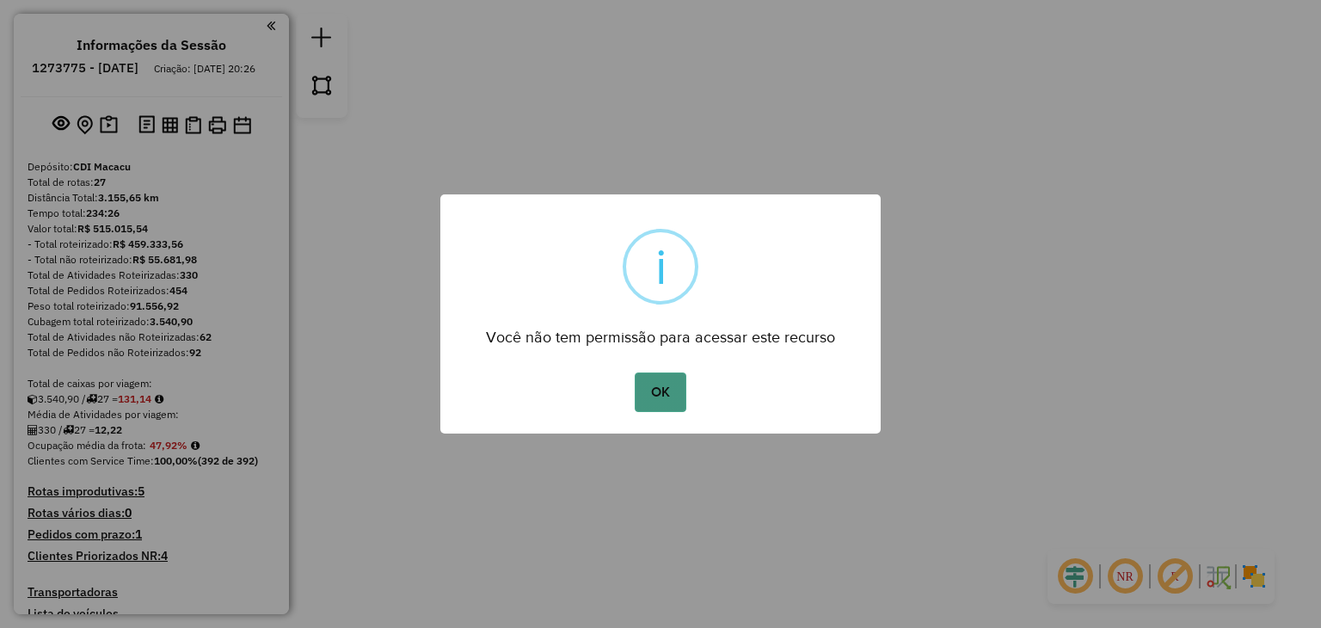
click at [647, 395] on button "OK" at bounding box center [660, 392] width 51 height 40
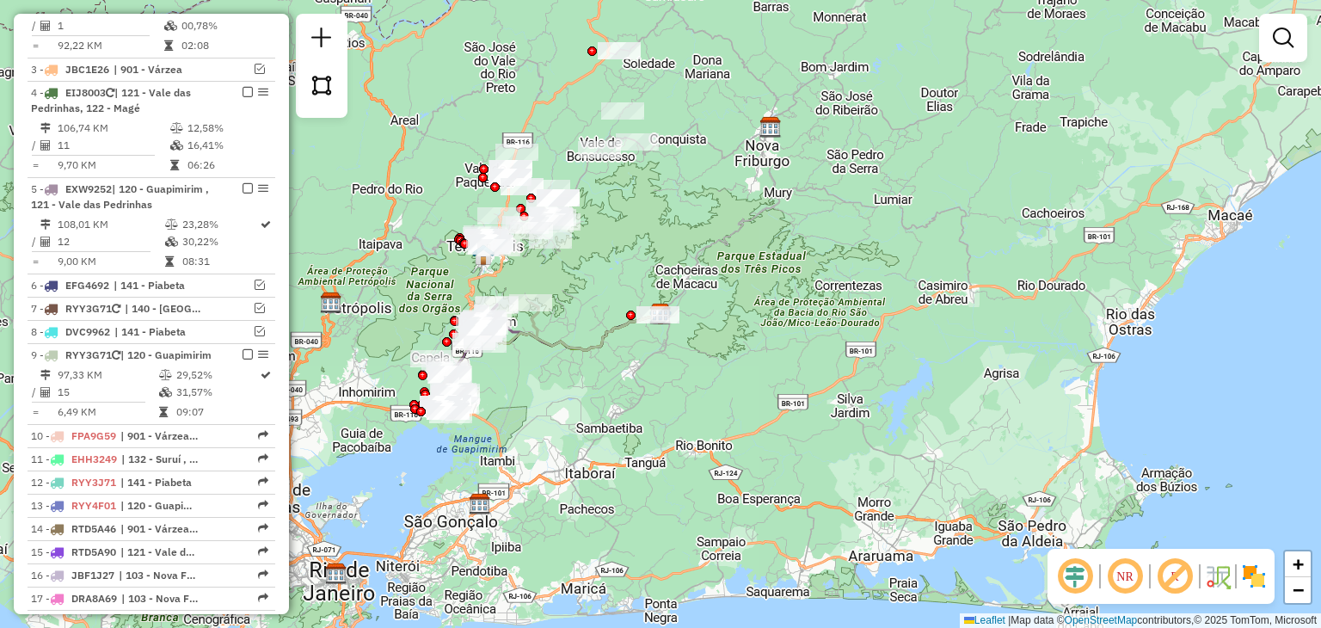
scroll to position [1118, 0]
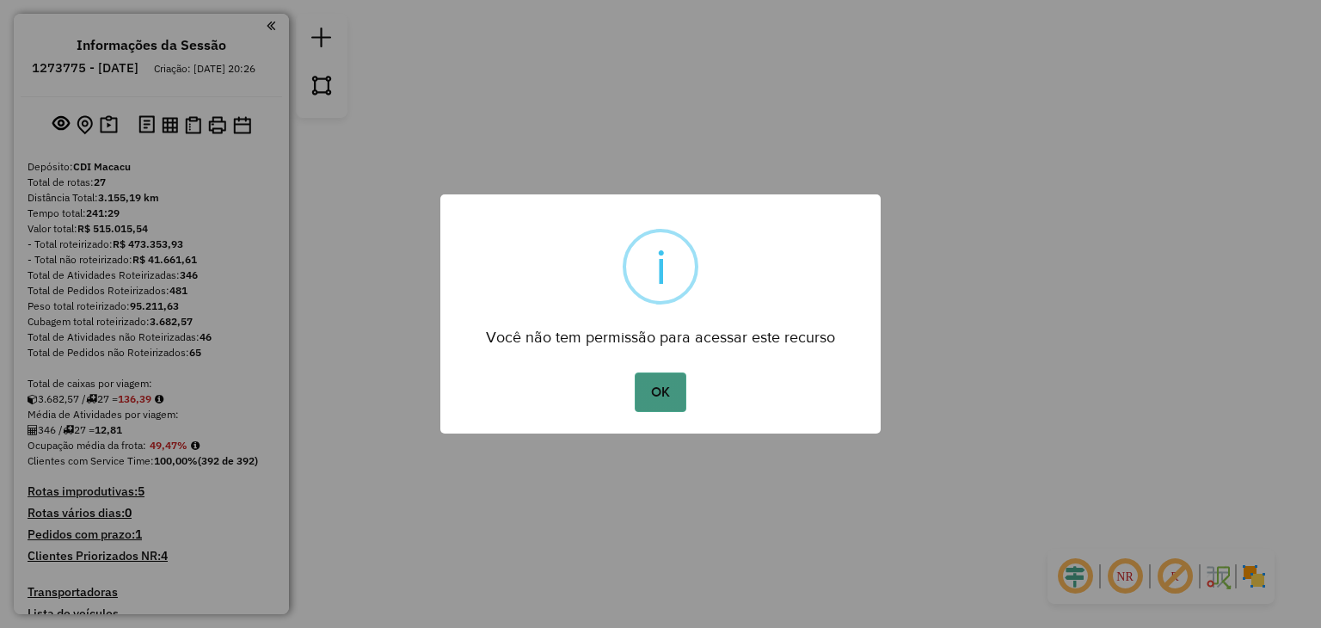
click at [666, 385] on button "OK" at bounding box center [660, 392] width 51 height 40
click at [657, 381] on button "OK" at bounding box center [660, 392] width 51 height 40
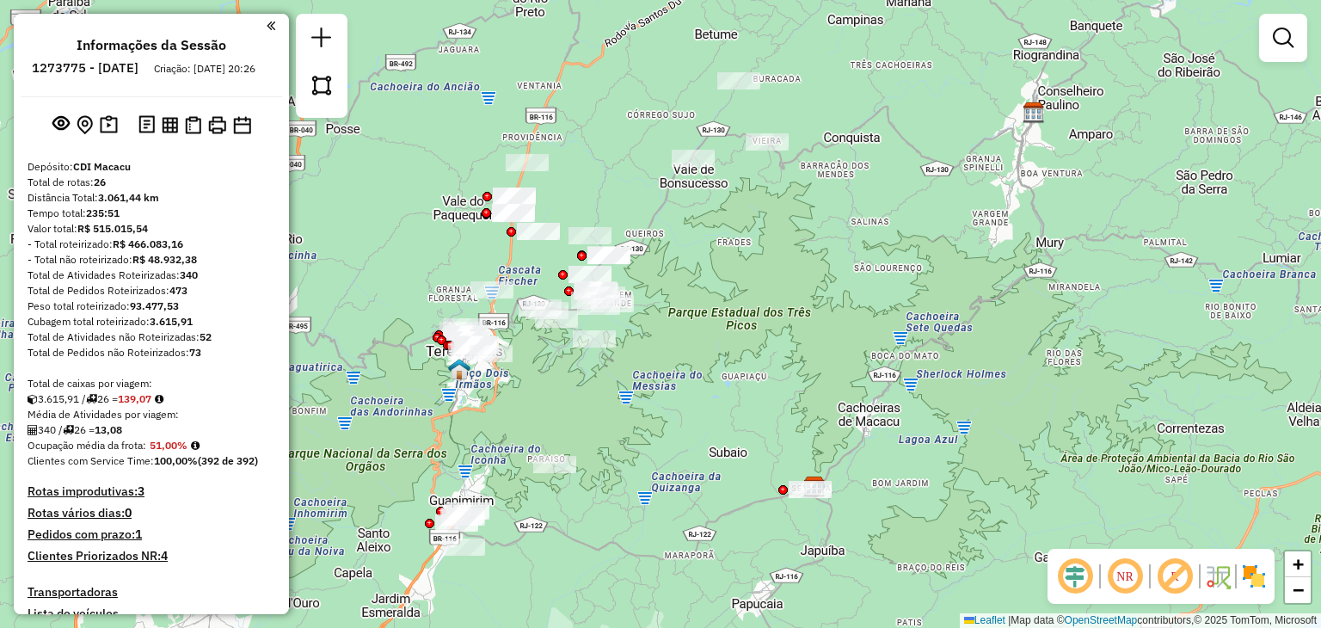
drag, startPoint x: 664, startPoint y: 205, endPoint x: 726, endPoint y: 279, distance: 96.5
click at [726, 279] on div "Janela de atendimento Grade de atendimento Capacidade Transportadoras Veículos …" at bounding box center [660, 314] width 1321 height 628
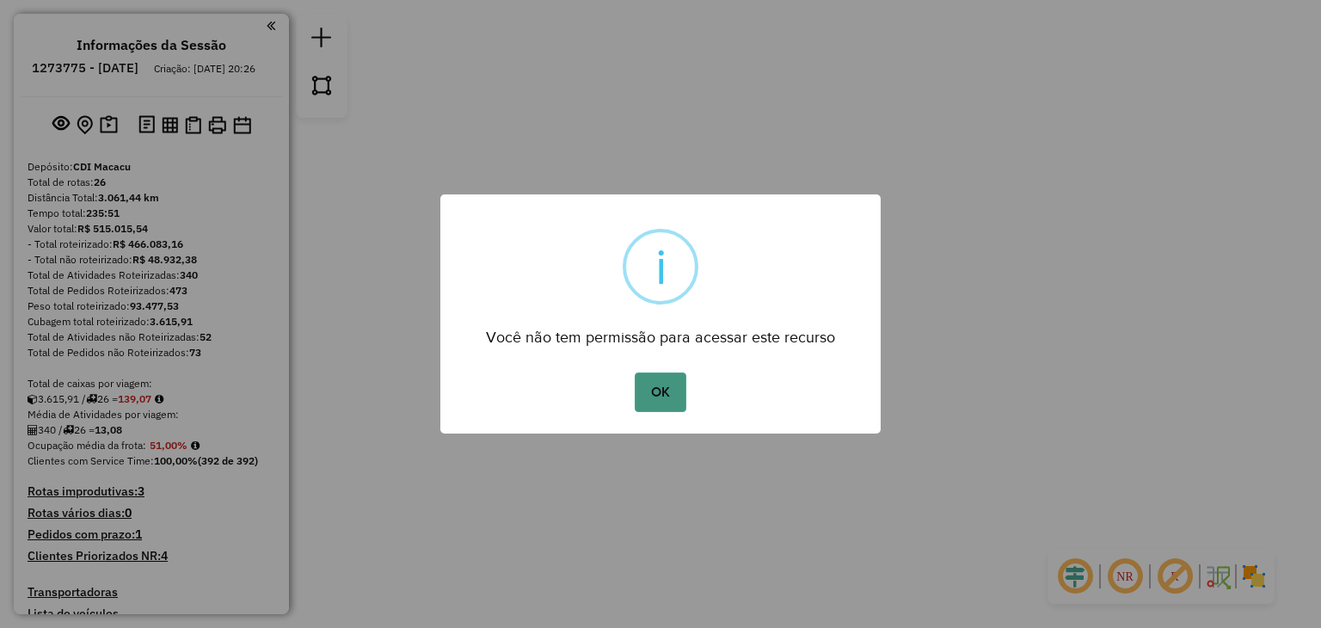
click at [674, 395] on button "OK" at bounding box center [660, 392] width 51 height 40
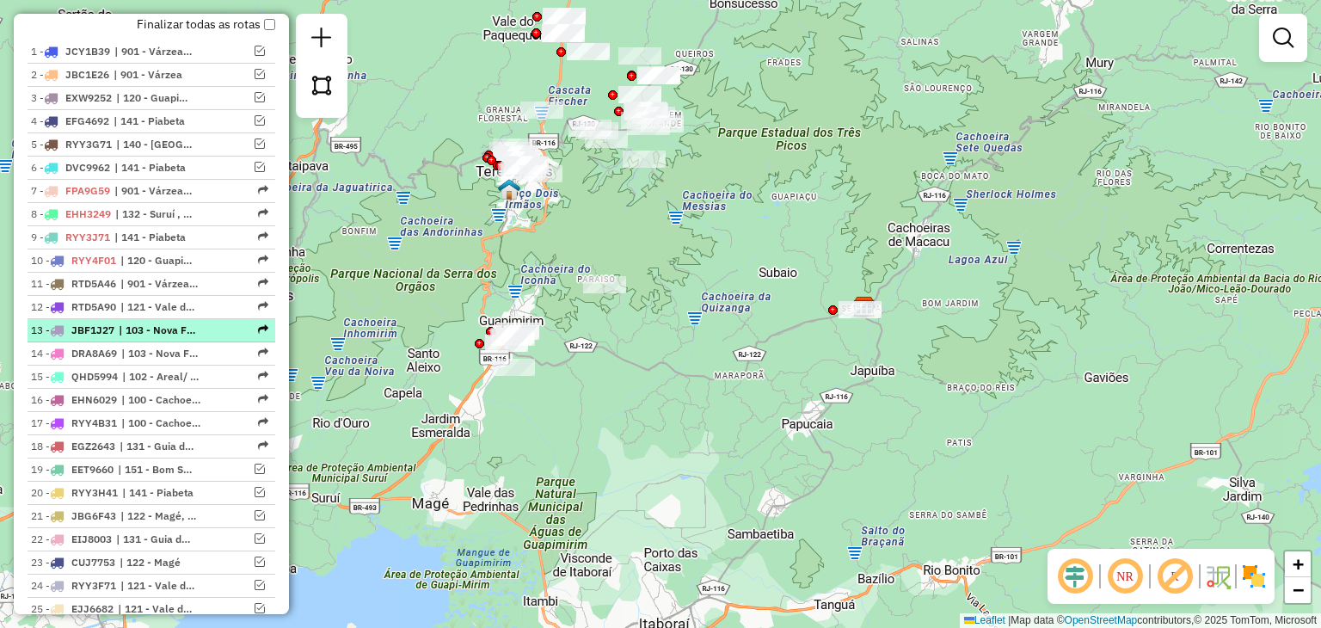
scroll to position [774, 0]
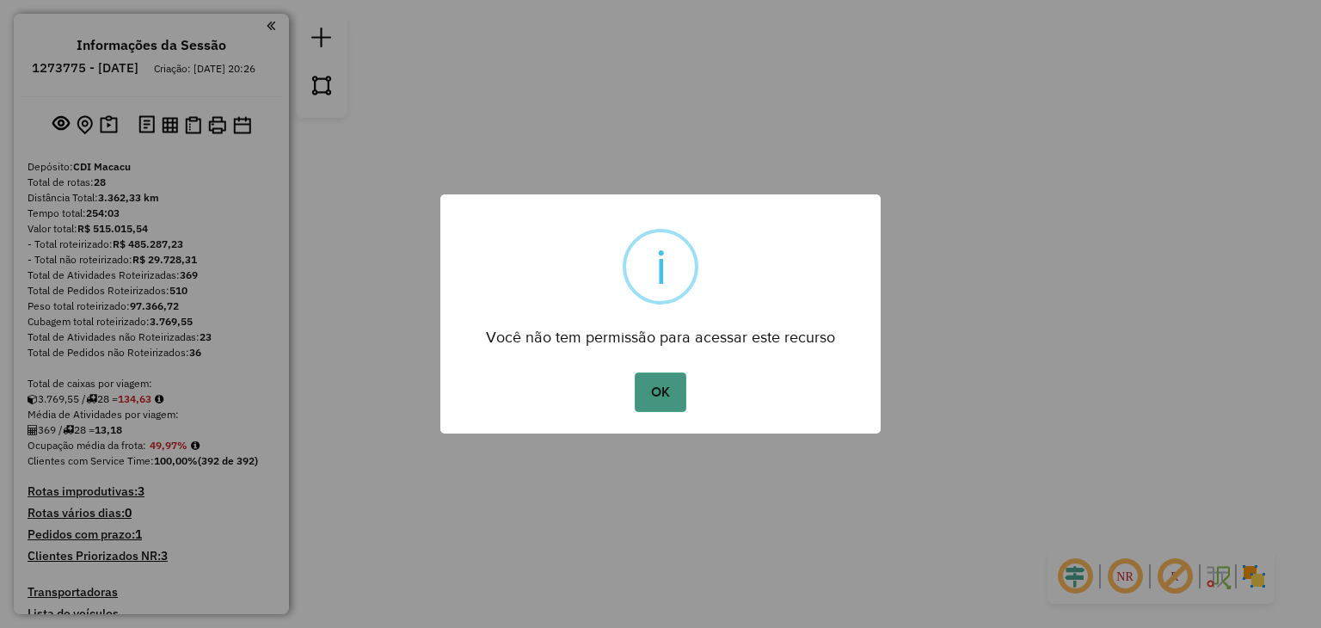
click at [679, 399] on button "OK" at bounding box center [660, 392] width 51 height 40
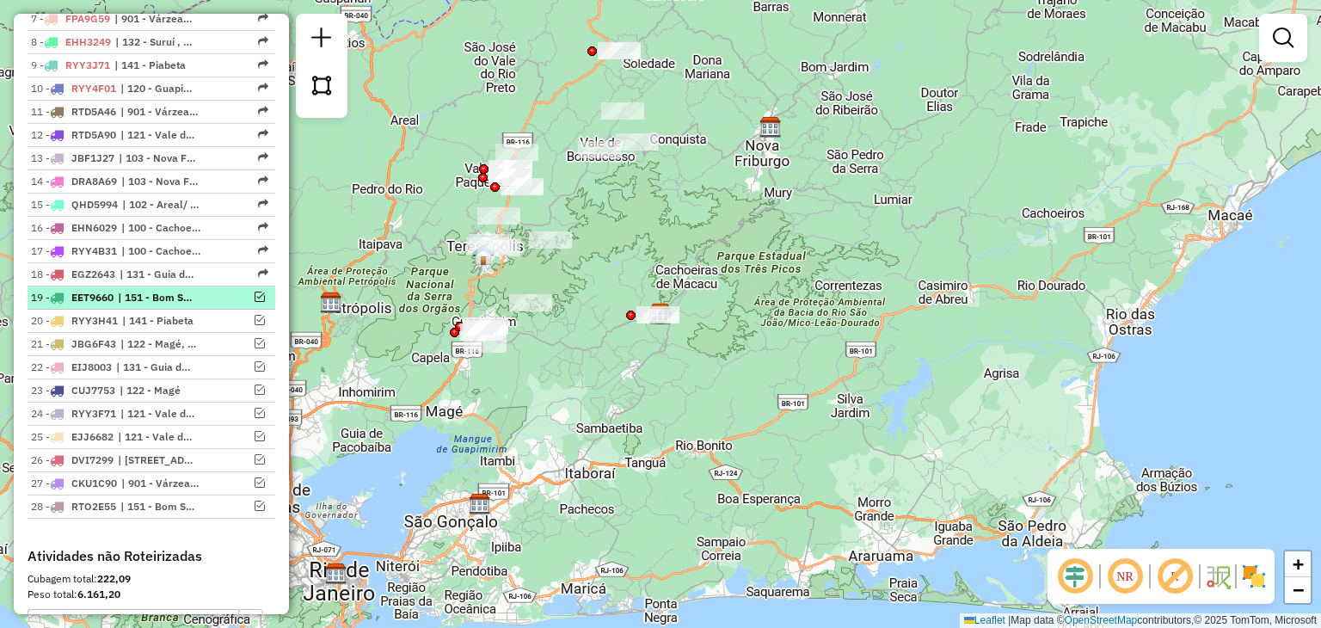
scroll to position [688, 0]
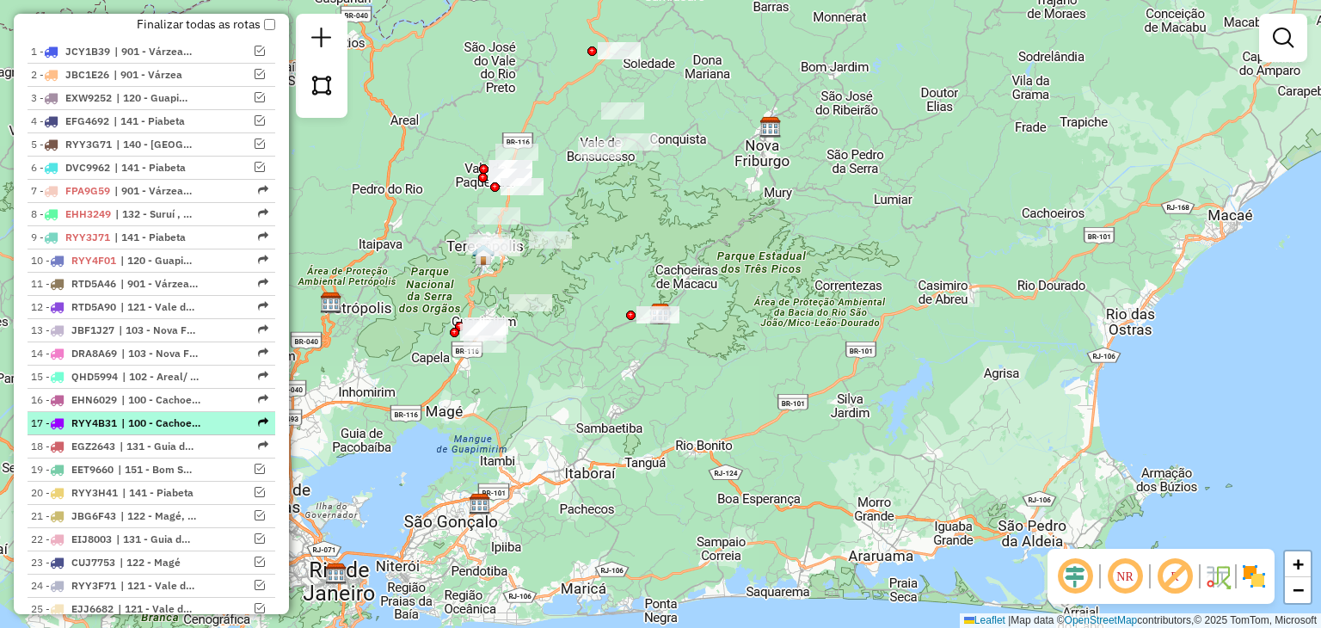
drag, startPoint x: 152, startPoint y: 433, endPoint x: 112, endPoint y: 434, distance: 40.5
click at [112, 429] on span "RYY4B31" at bounding box center [94, 422] width 46 height 13
select select "**********"
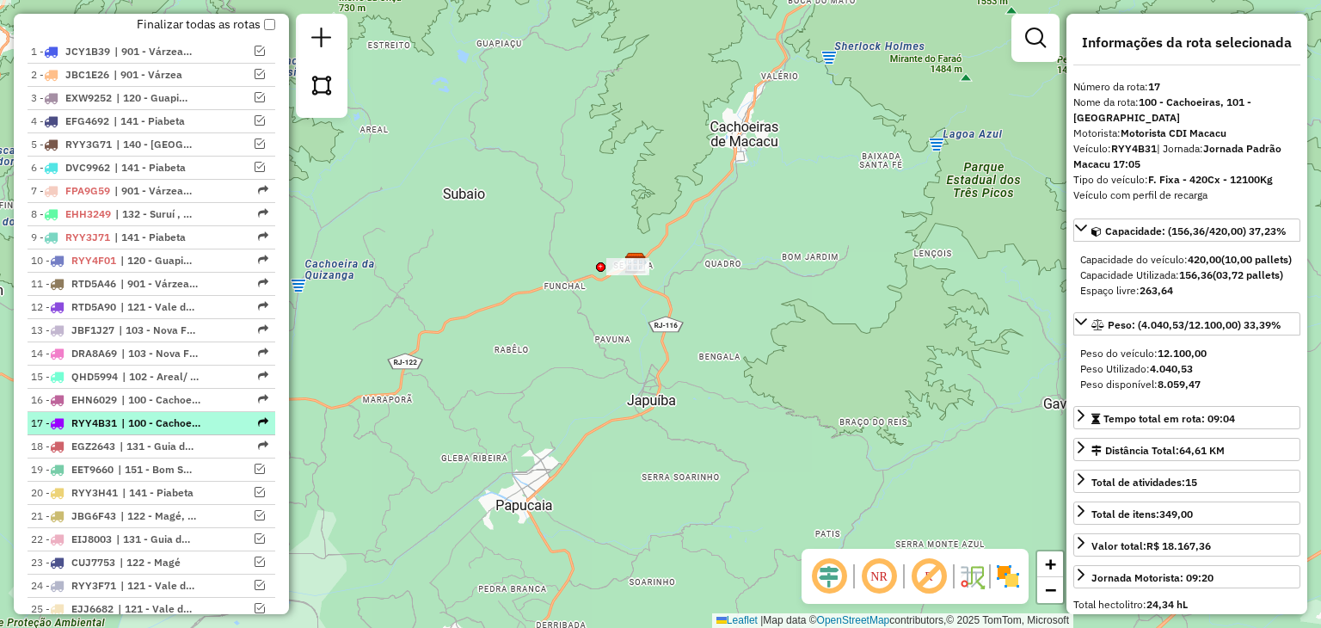
click at [260, 428] on em at bounding box center [263, 422] width 10 height 10
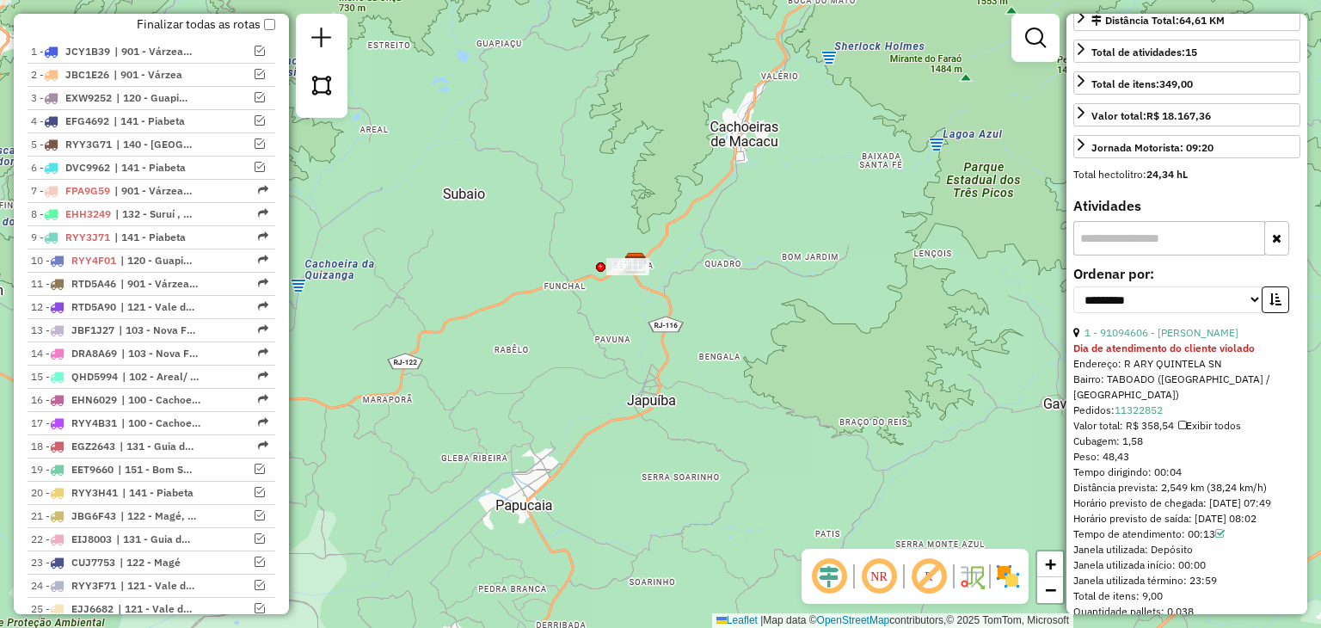
scroll to position [602, 0]
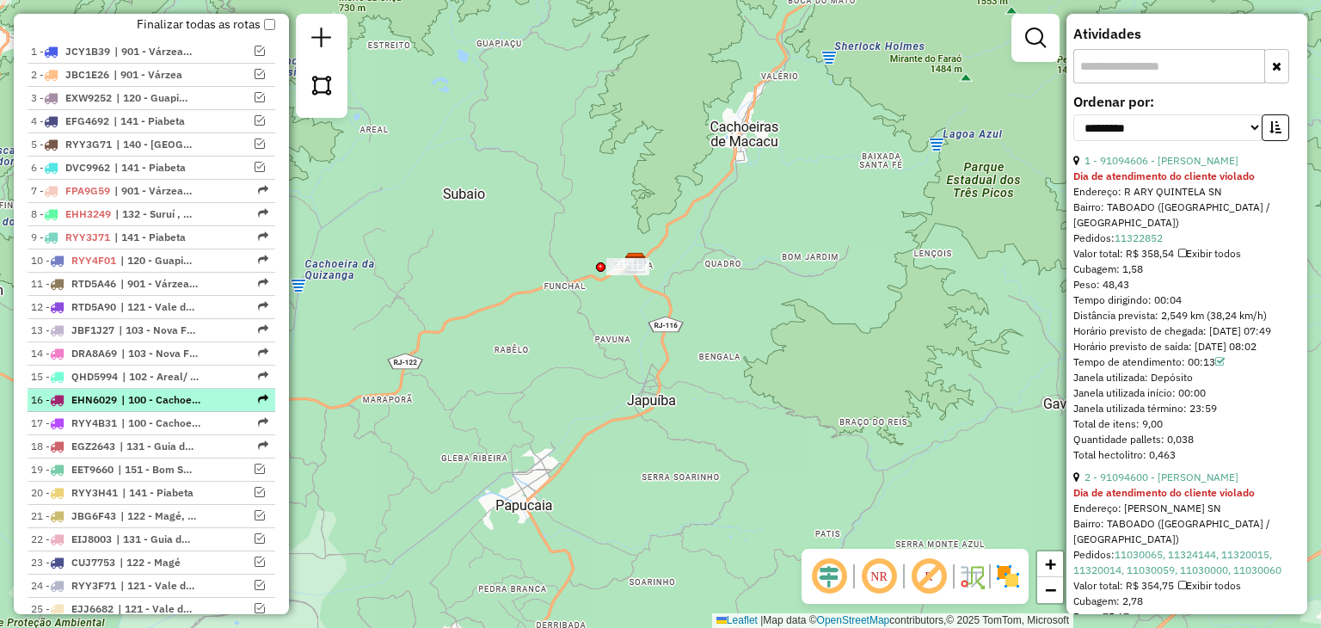
drag, startPoint x: 195, startPoint y: 409, endPoint x: 155, endPoint y: 419, distance: 41.7
drag, startPoint x: 155, startPoint y: 419, endPoint x: 100, endPoint y: 422, distance: 55.1
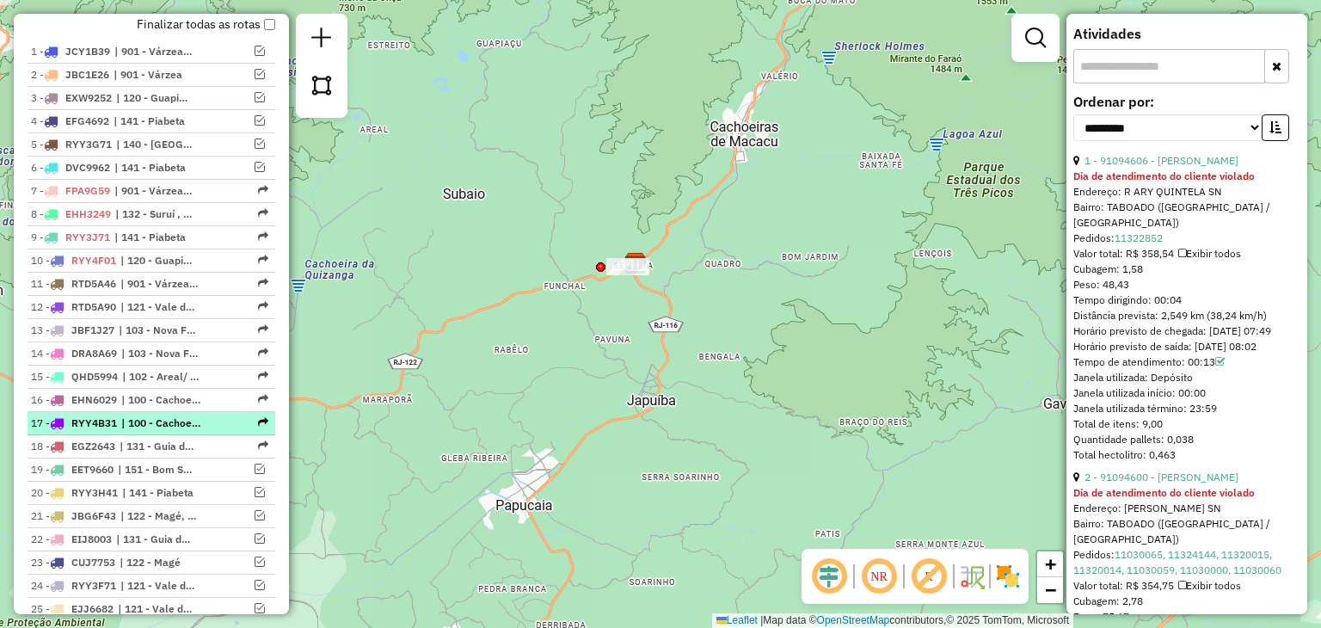
drag, startPoint x: 100, startPoint y: 422, endPoint x: 88, endPoint y: 439, distance: 21.0
click at [88, 429] on span "RYY4B31" at bounding box center [94, 422] width 46 height 13
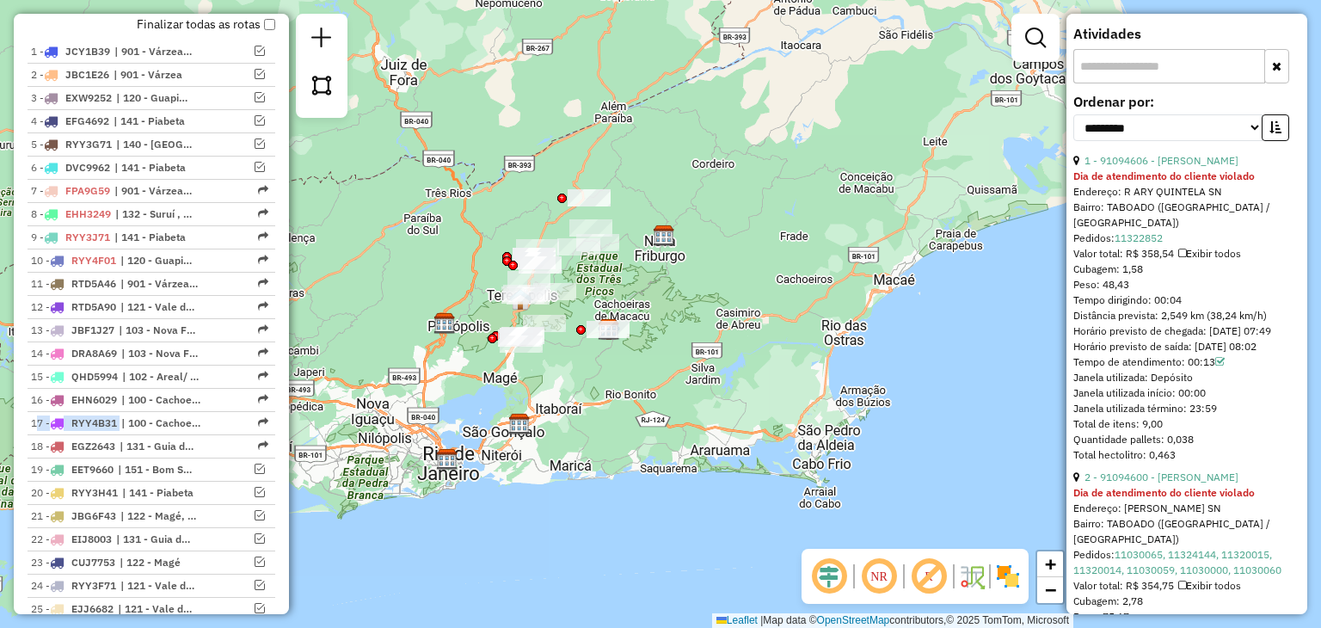
click at [529, 393] on div "Janela de atendimento Grade de atendimento Capacidade Transportadoras Veículos …" at bounding box center [660, 314] width 1321 height 628
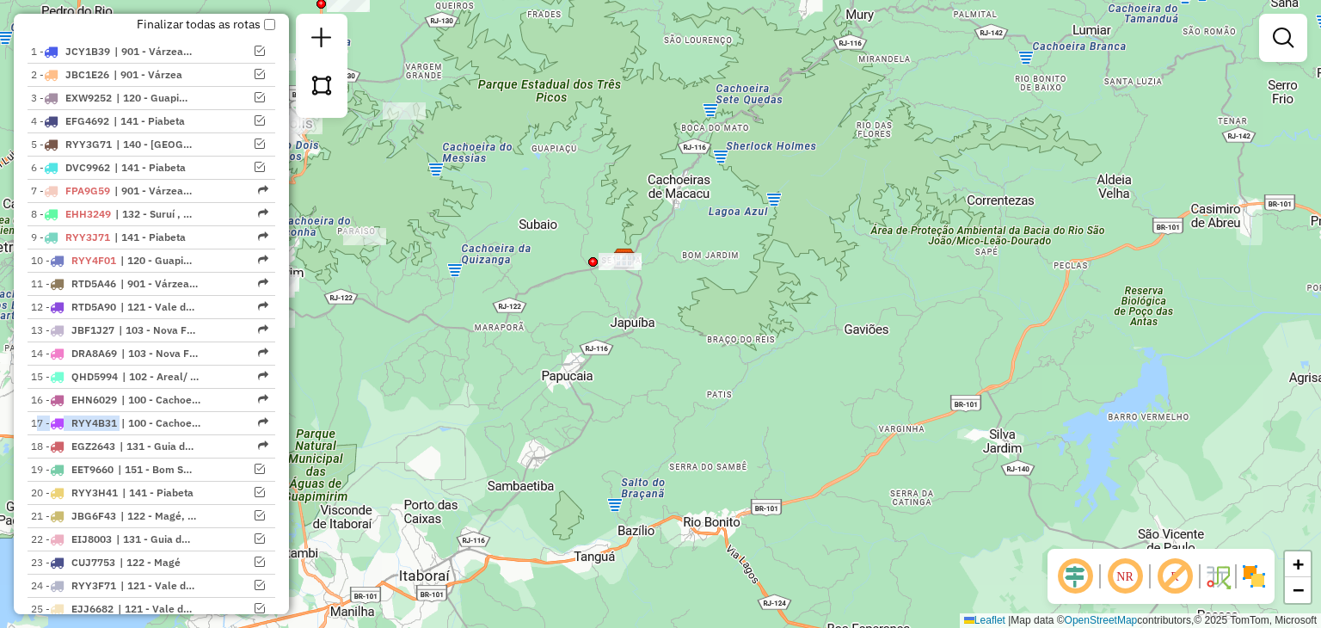
drag, startPoint x: 771, startPoint y: 192, endPoint x: 936, endPoint y: 156, distance: 169.1
click at [942, 197] on div "Janela de atendimento Grade de atendimento Capacidade Transportadoras Veículos …" at bounding box center [660, 314] width 1321 height 628
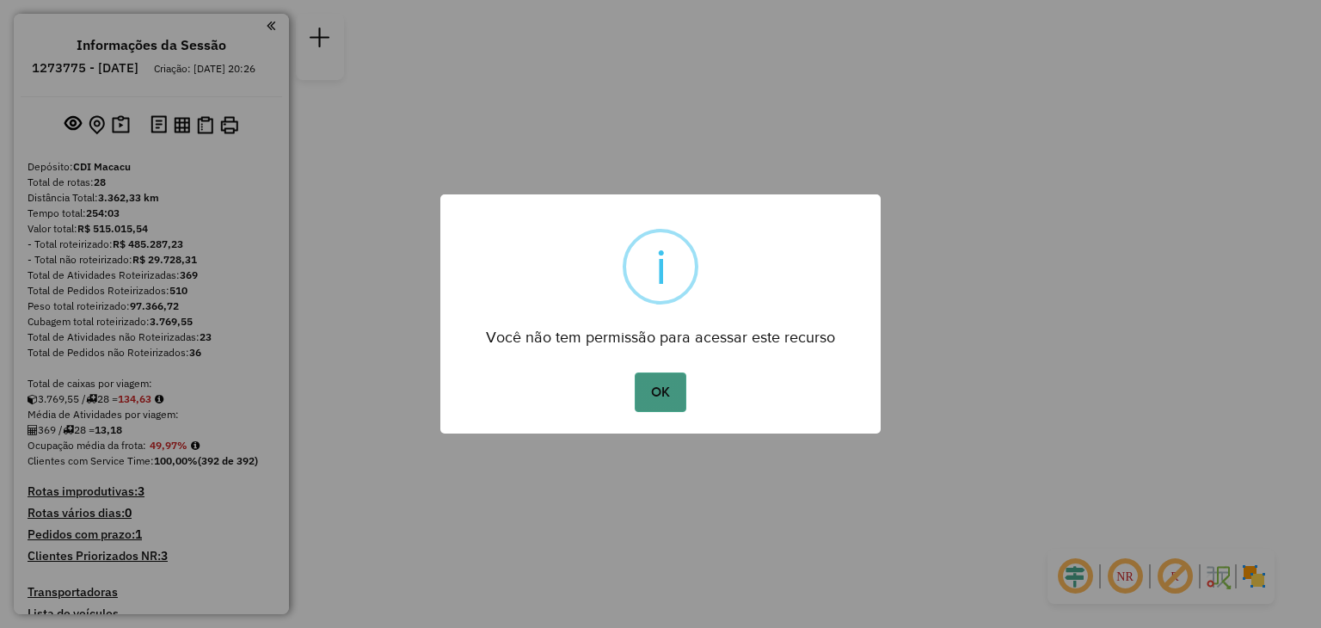
click at [661, 408] on button "OK" at bounding box center [660, 392] width 51 height 40
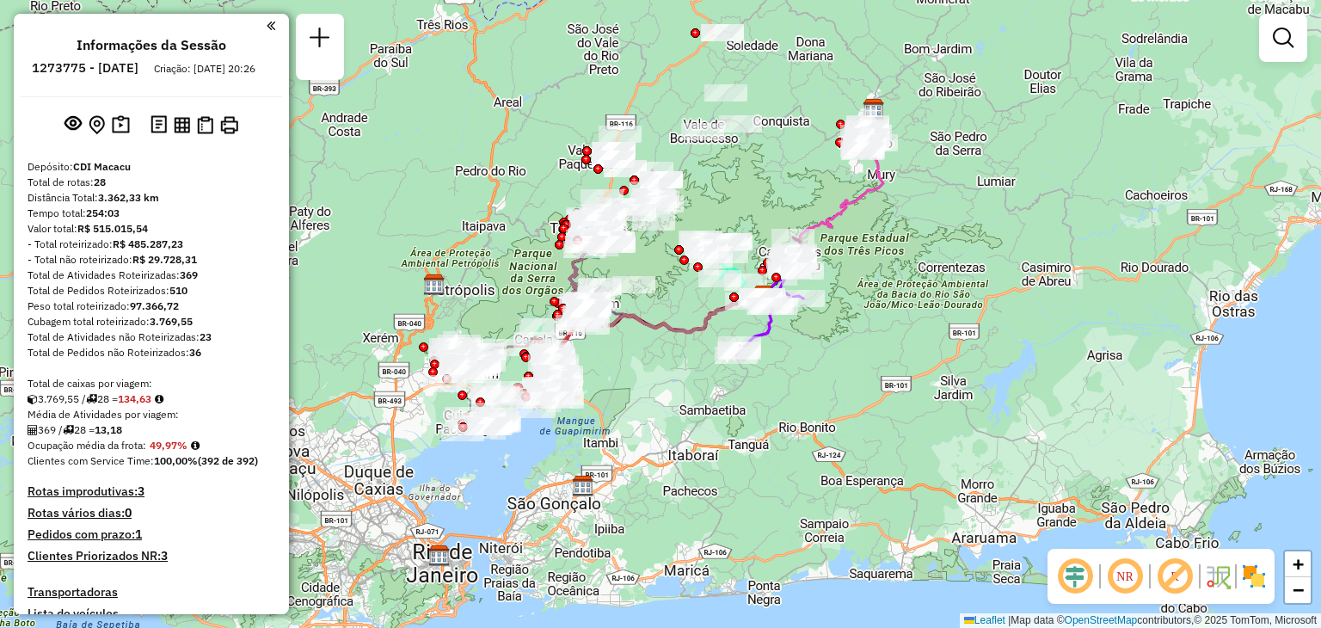
drag, startPoint x: 633, startPoint y: 500, endPoint x: 649, endPoint y: 497, distance: 15.7
click at [649, 497] on div "Janela de atendimento Grade de atendimento Capacidade Transportadoras Veículos …" at bounding box center [660, 314] width 1321 height 628
select select "**********"
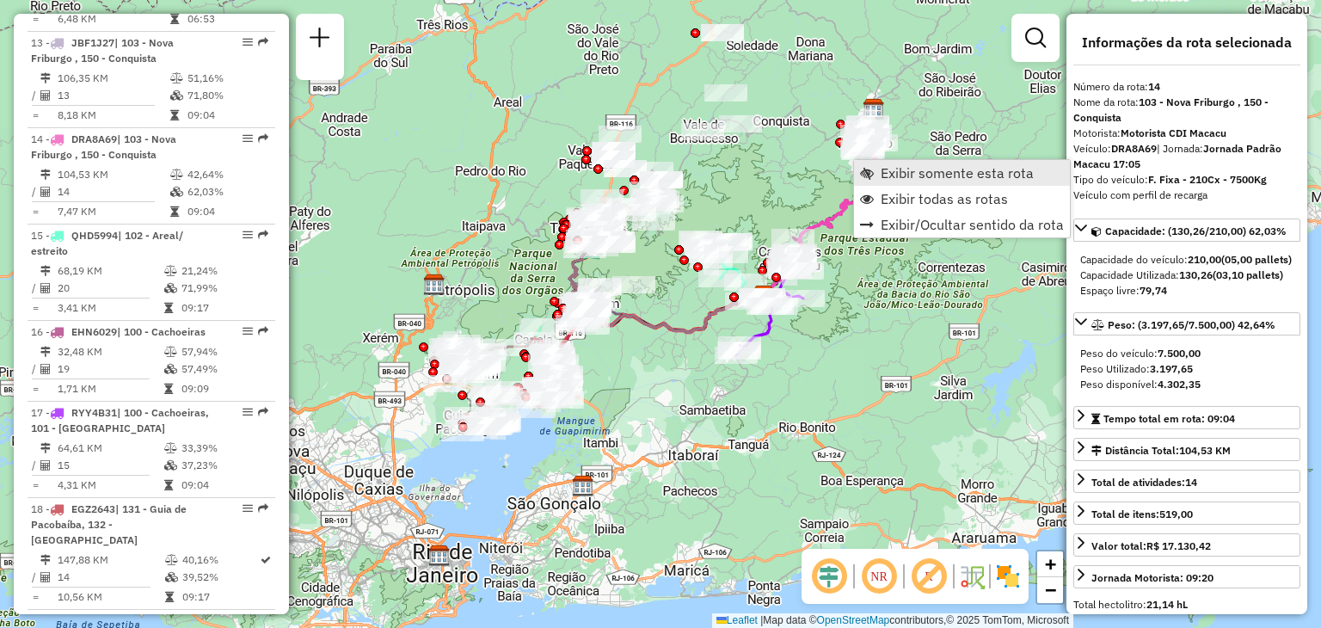
scroll to position [1915, 0]
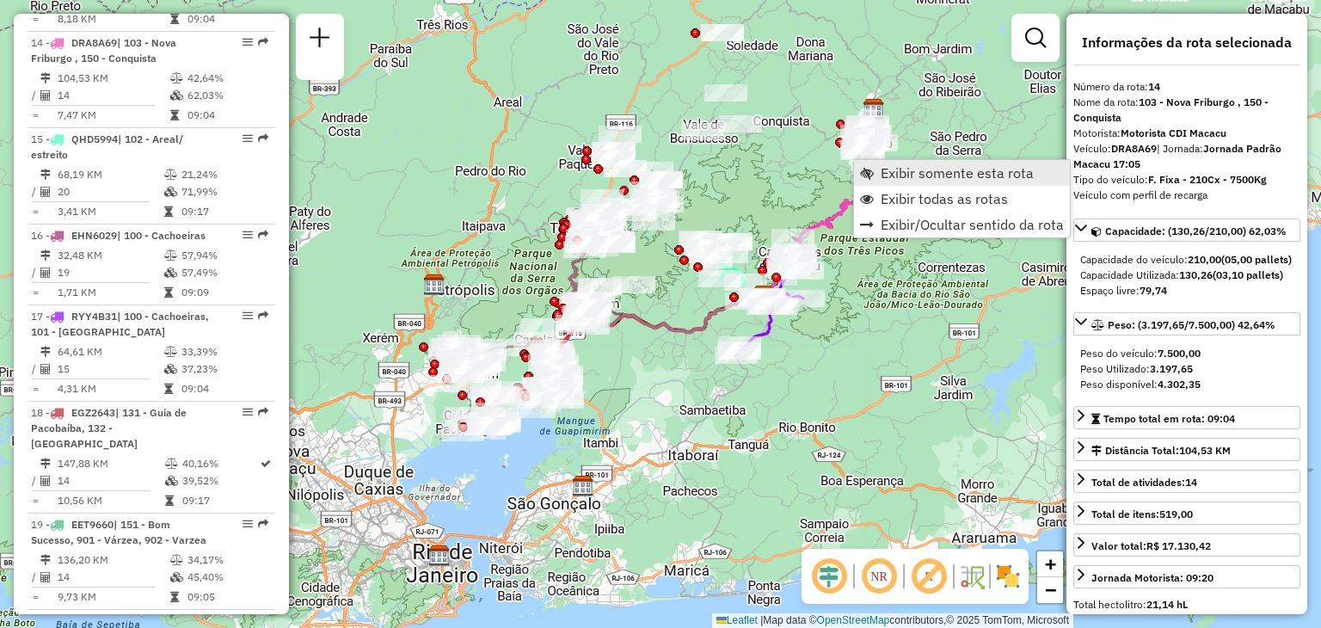
click at [880, 163] on link "Exibir somente esta rota" at bounding box center [962, 173] width 216 height 26
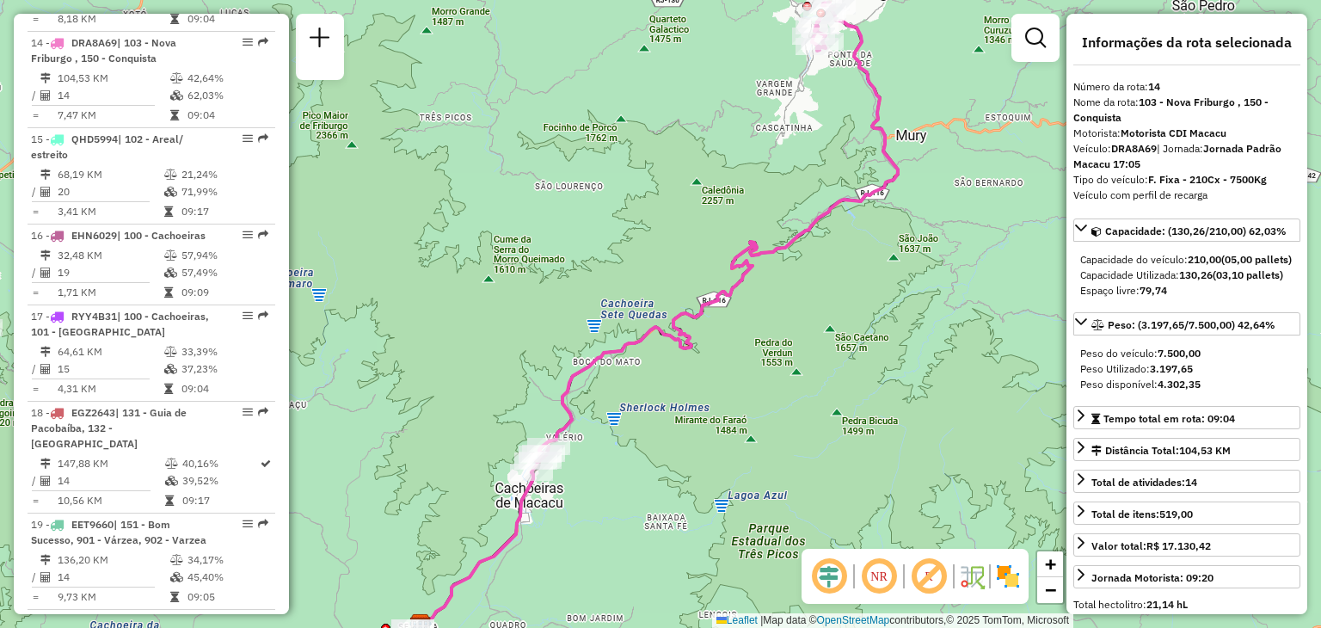
drag, startPoint x: 865, startPoint y: 42, endPoint x: 844, endPoint y: 87, distance: 49.3
click at [844, 87] on icon at bounding box center [715, 238] width 366 height 470
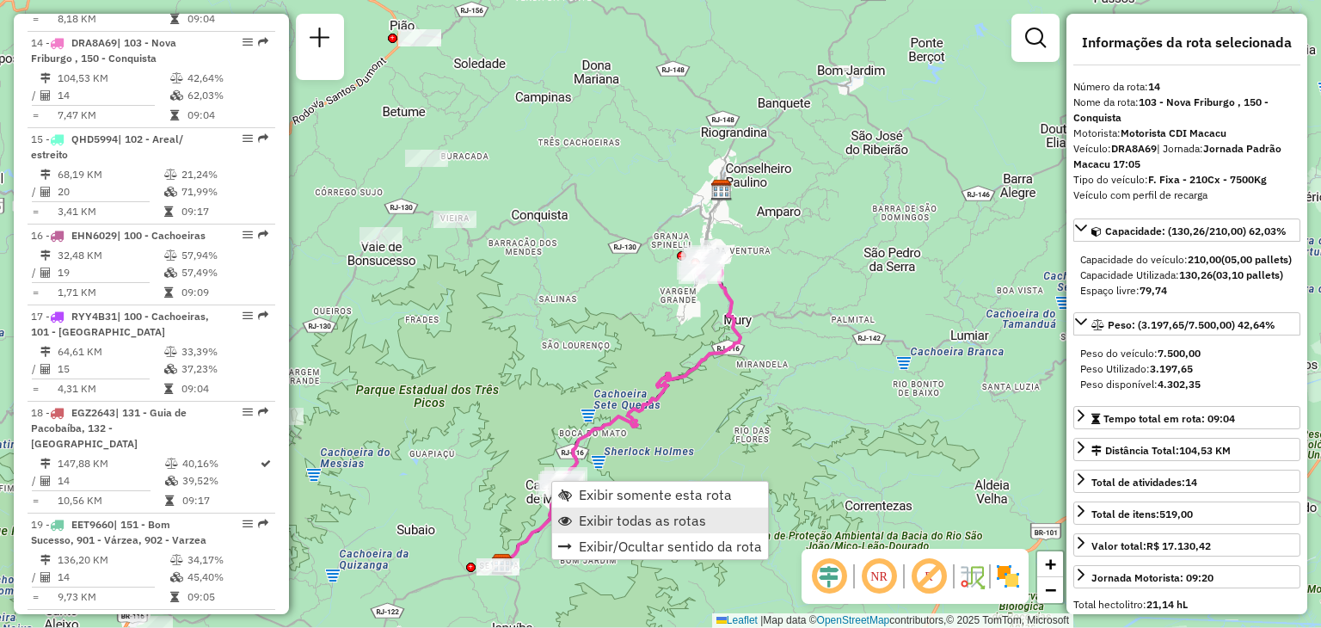
click at [596, 514] on span "Exibir todas as rotas" at bounding box center [642, 521] width 127 height 14
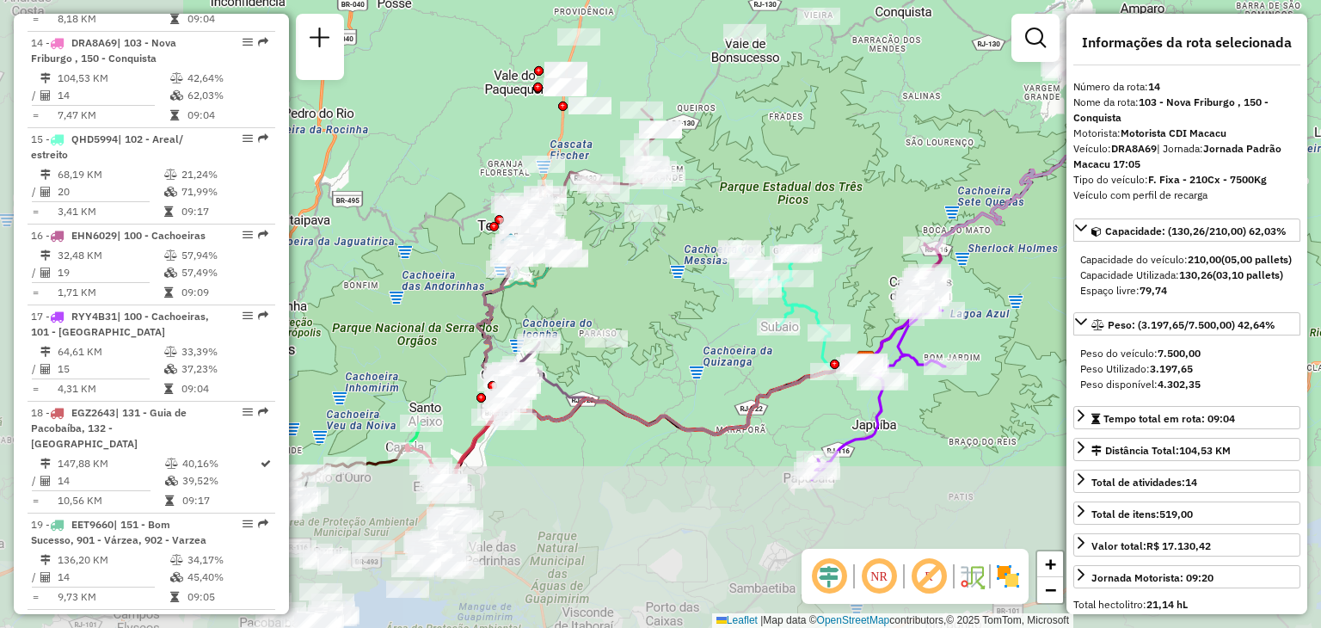
drag, startPoint x: 440, startPoint y: 523, endPoint x: 805, endPoint y: 323, distance: 415.8
click at [805, 321] on div "Janela de atendimento Grade de atendimento Capacidade Transportadoras Veículos …" at bounding box center [660, 314] width 1321 height 628
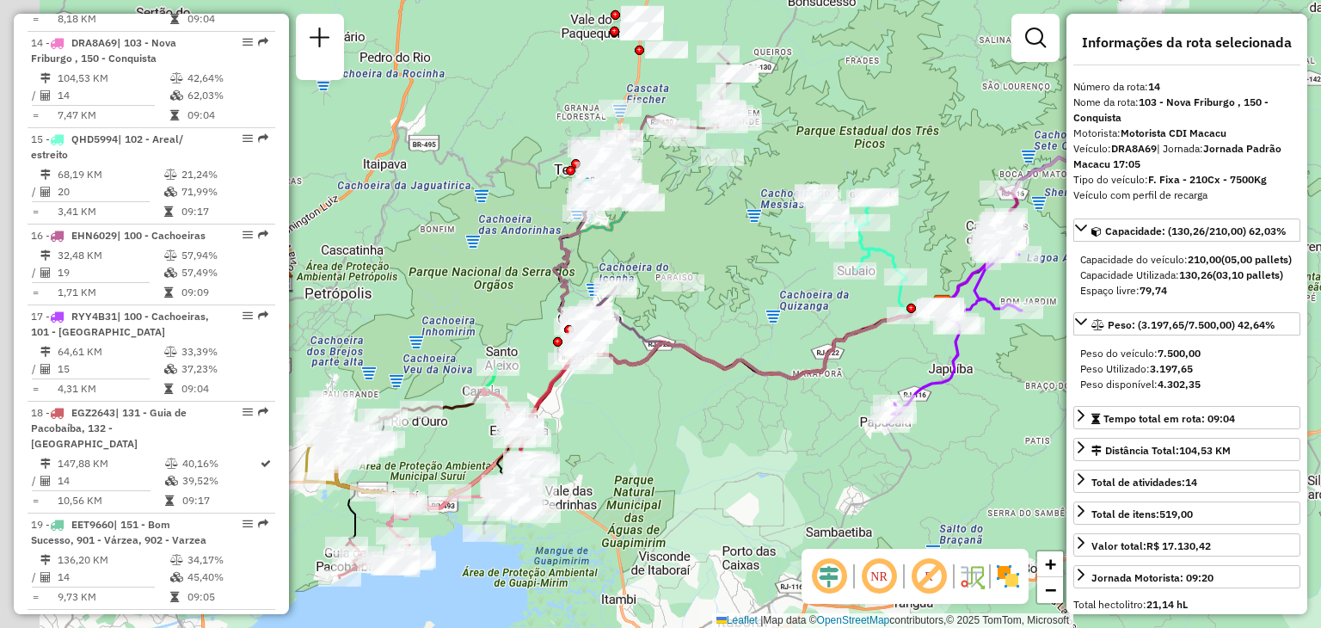
drag, startPoint x: 739, startPoint y: 496, endPoint x: 788, endPoint y: 342, distance: 160.8
click at [754, 483] on div "Janela de atendimento Grade de atendimento Capacidade Transportadoras Veículos …" at bounding box center [660, 314] width 1321 height 628
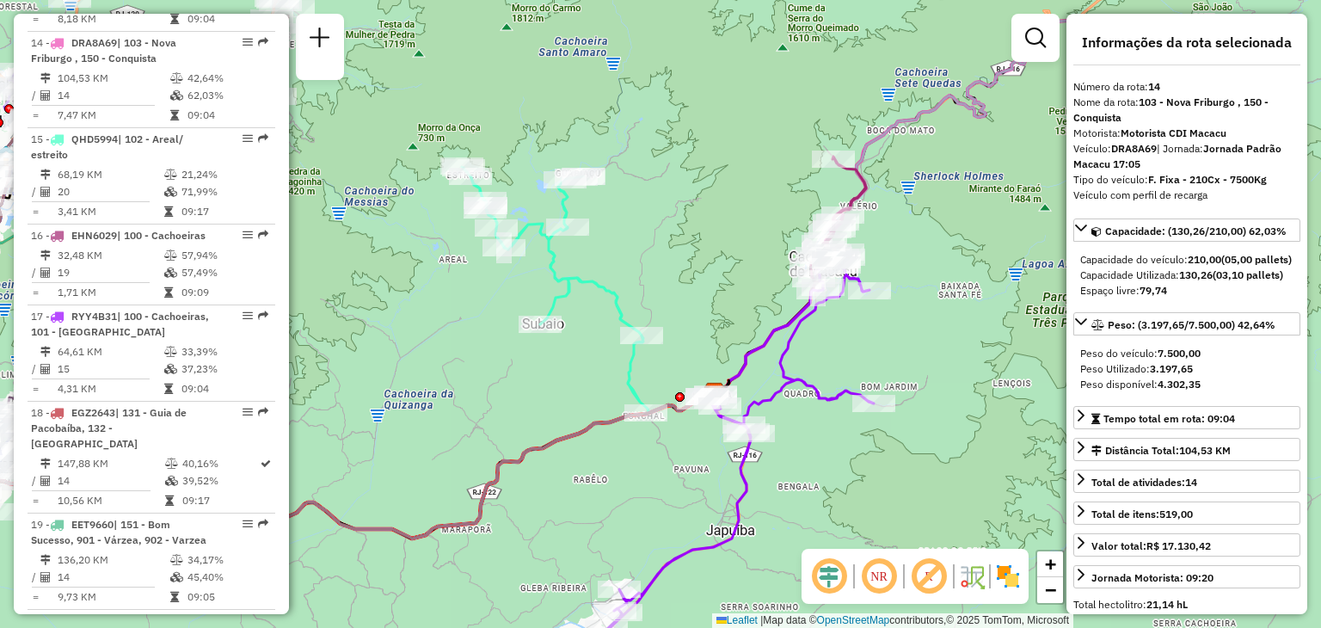
drag, startPoint x: 1024, startPoint y: 269, endPoint x: 812, endPoint y: 347, distance: 225.3
click at [810, 348] on div "Janela de atendimento Grade de atendimento Capacidade Transportadoras Veículos …" at bounding box center [660, 314] width 1321 height 628
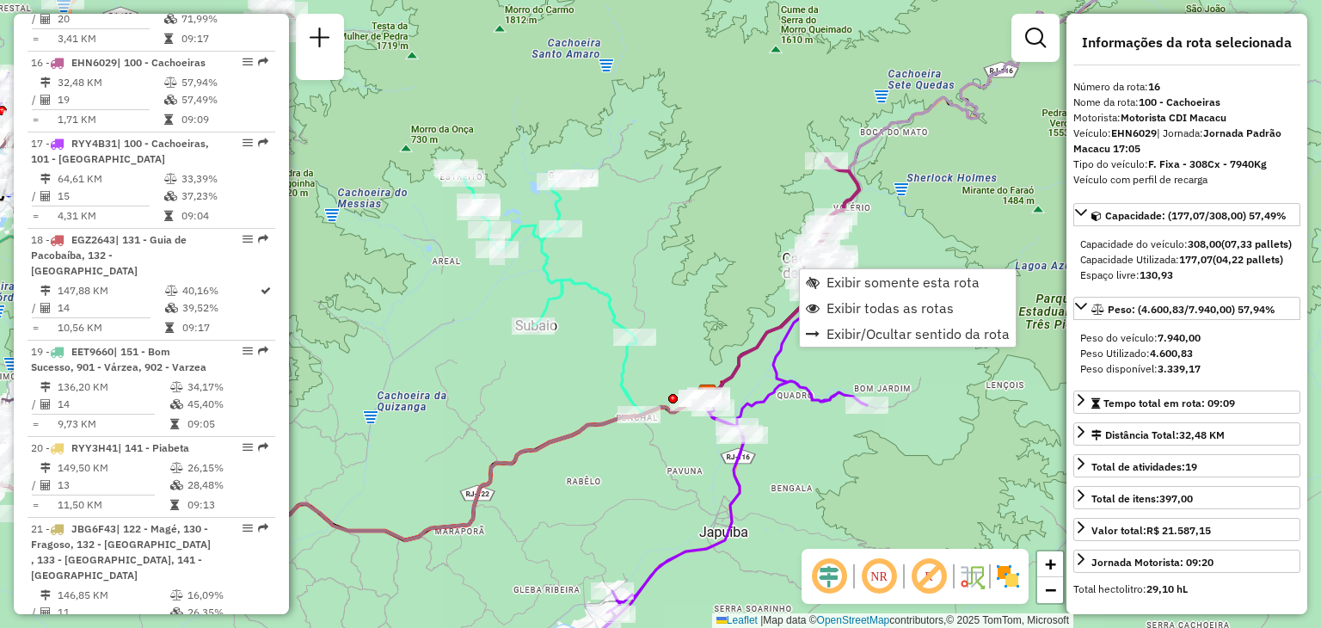
scroll to position [2106, 0]
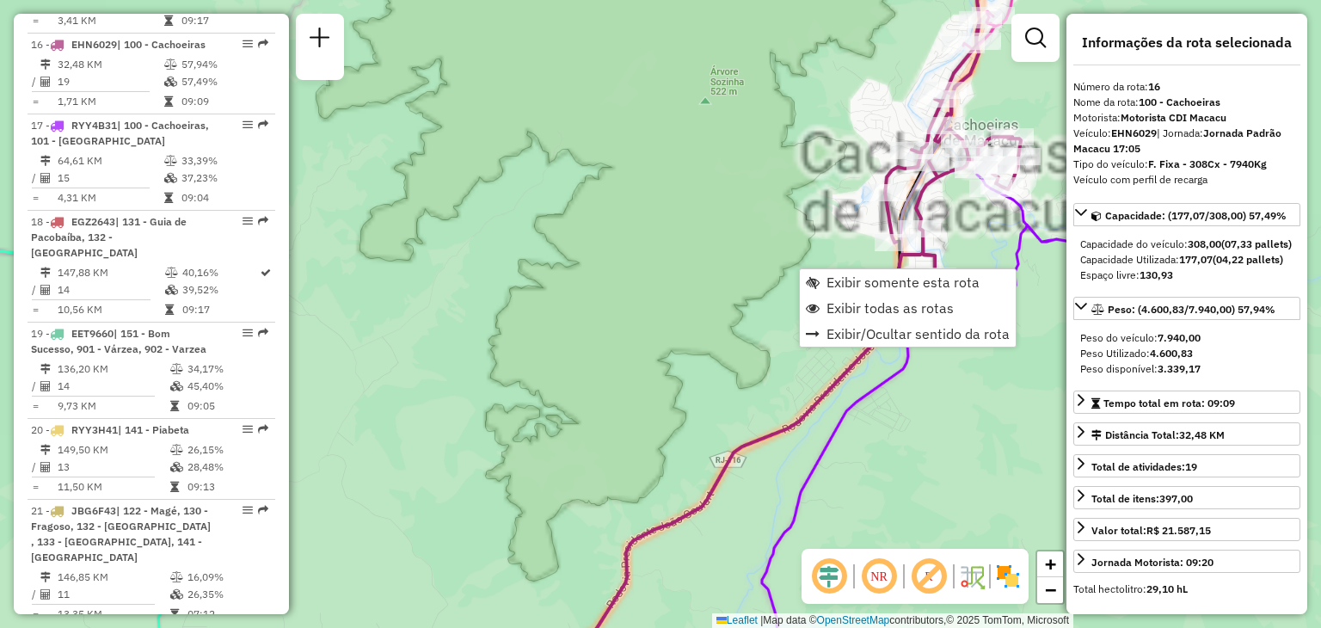
click at [746, 277] on div "Janela de atendimento Grade de atendimento Capacidade Transportadoras Veículos …" at bounding box center [660, 314] width 1321 height 628
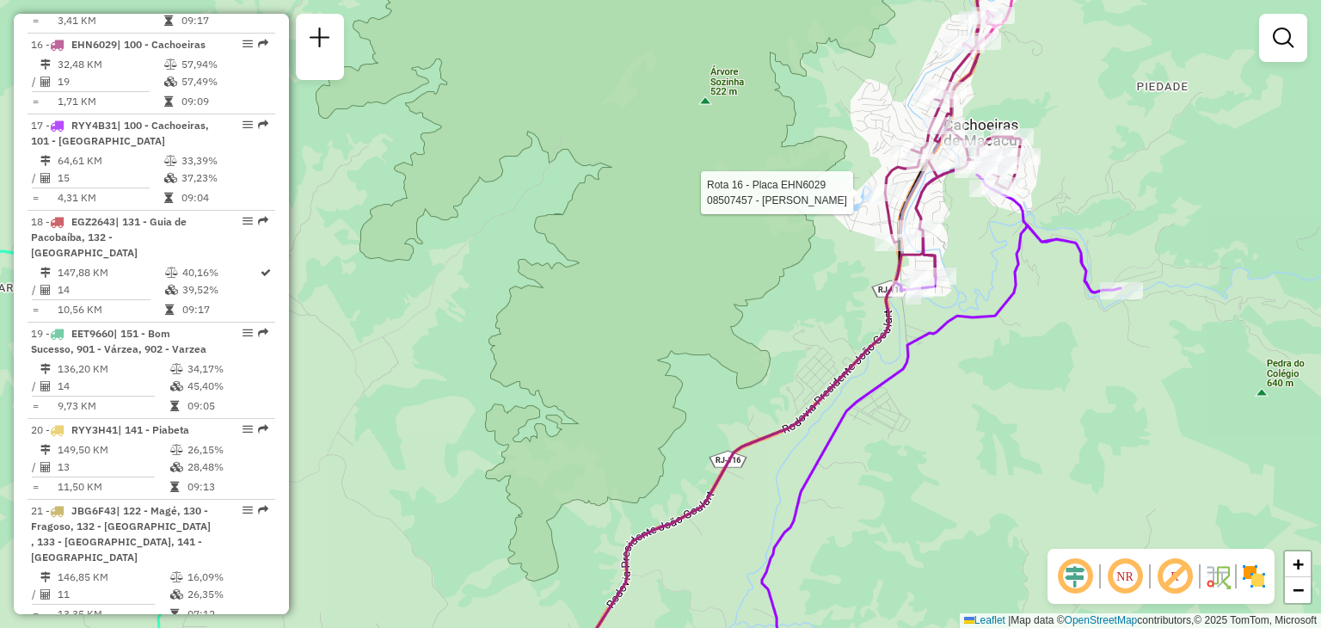
select select "**********"
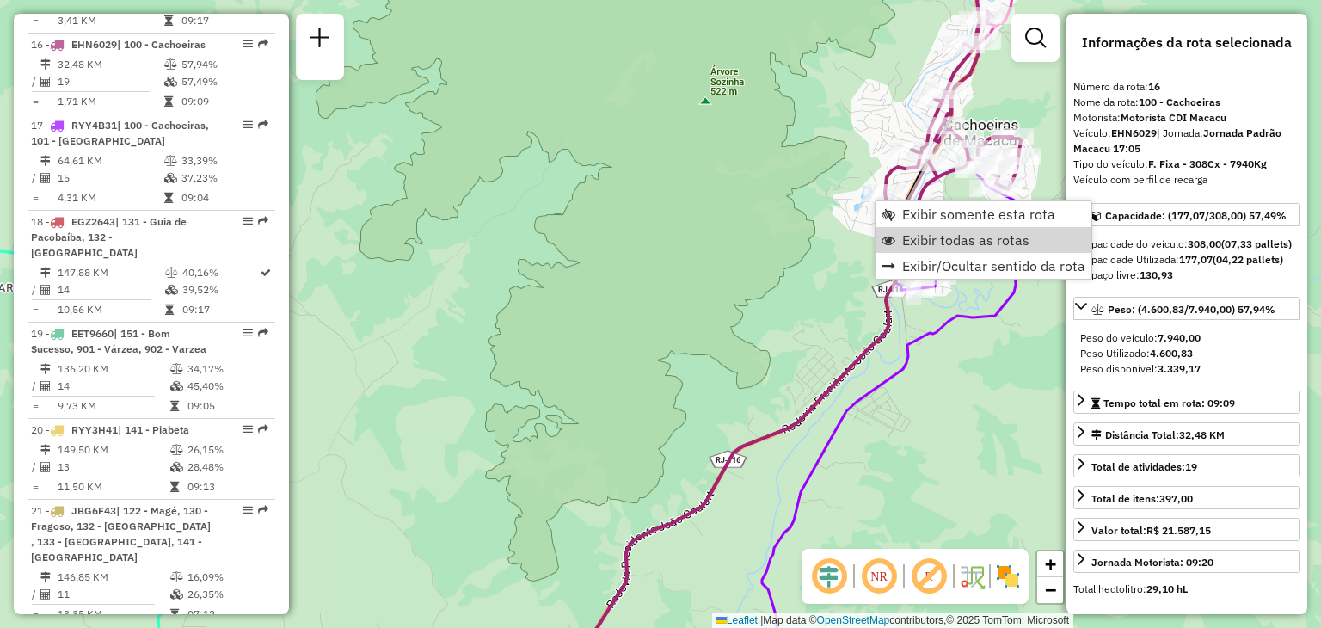
click at [825, 330] on div "Janela de atendimento Grade de atendimento Capacidade Transportadoras Veículos …" at bounding box center [660, 314] width 1321 height 628
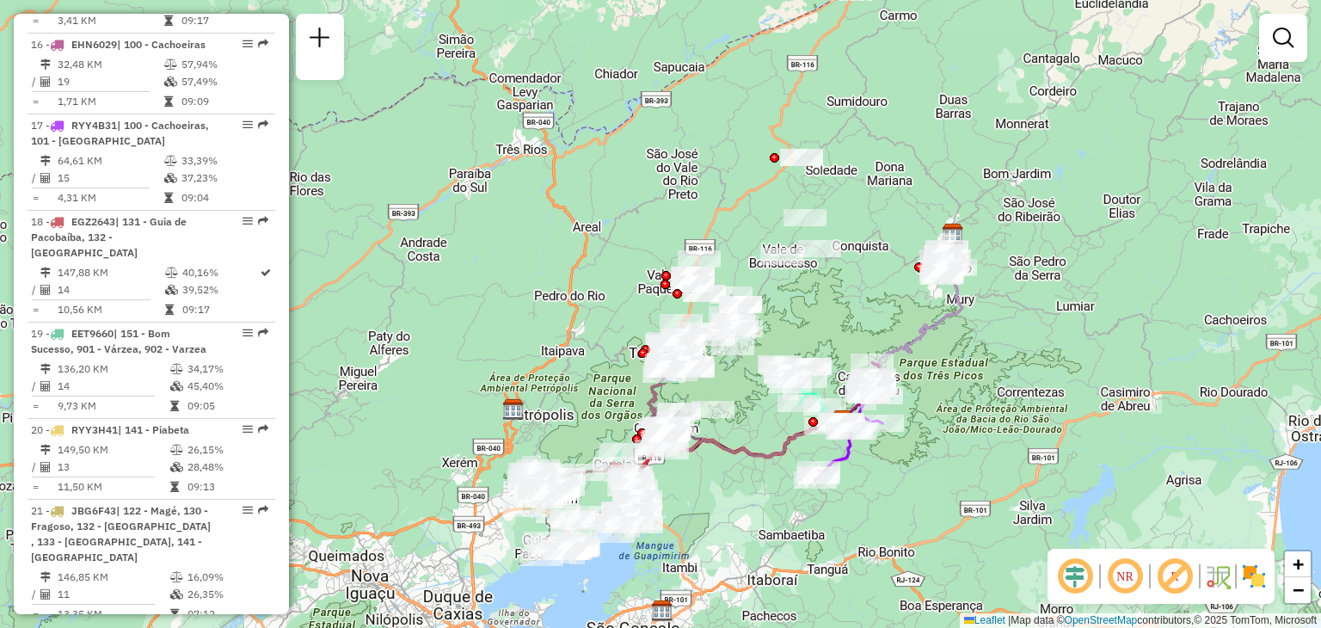
drag, startPoint x: 760, startPoint y: 533, endPoint x: 765, endPoint y: 457, distance: 75.8
click at [765, 457] on icon at bounding box center [746, 391] width 194 height 131
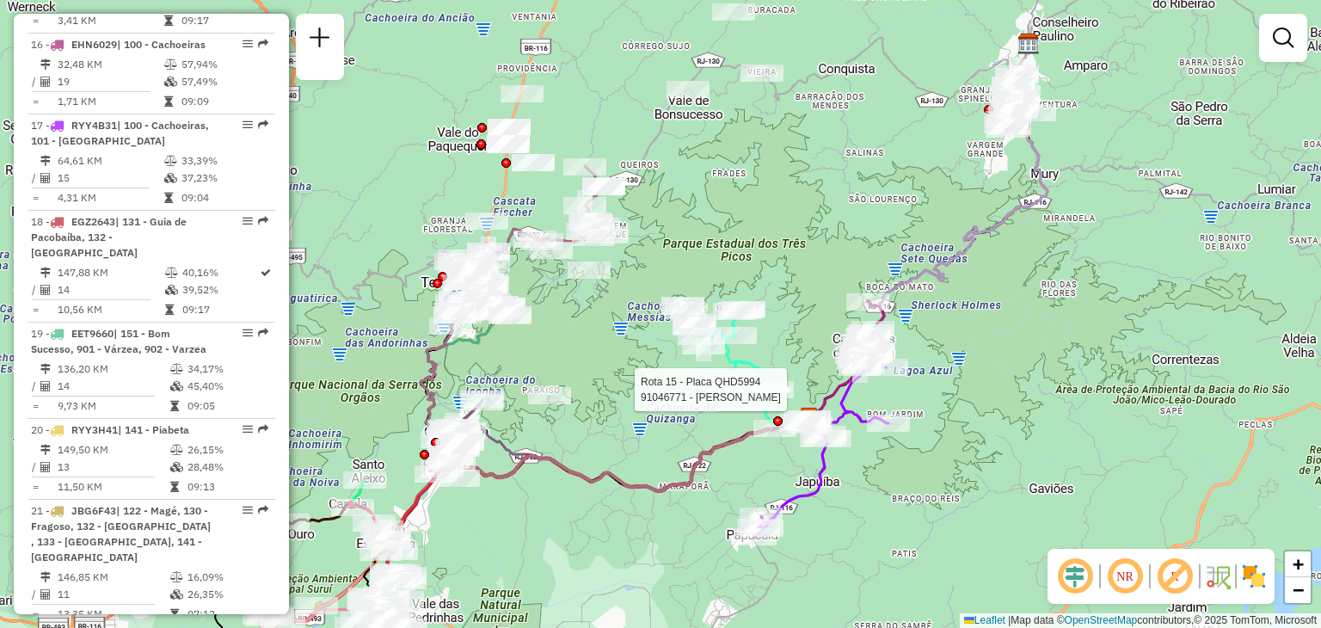
select select "**********"
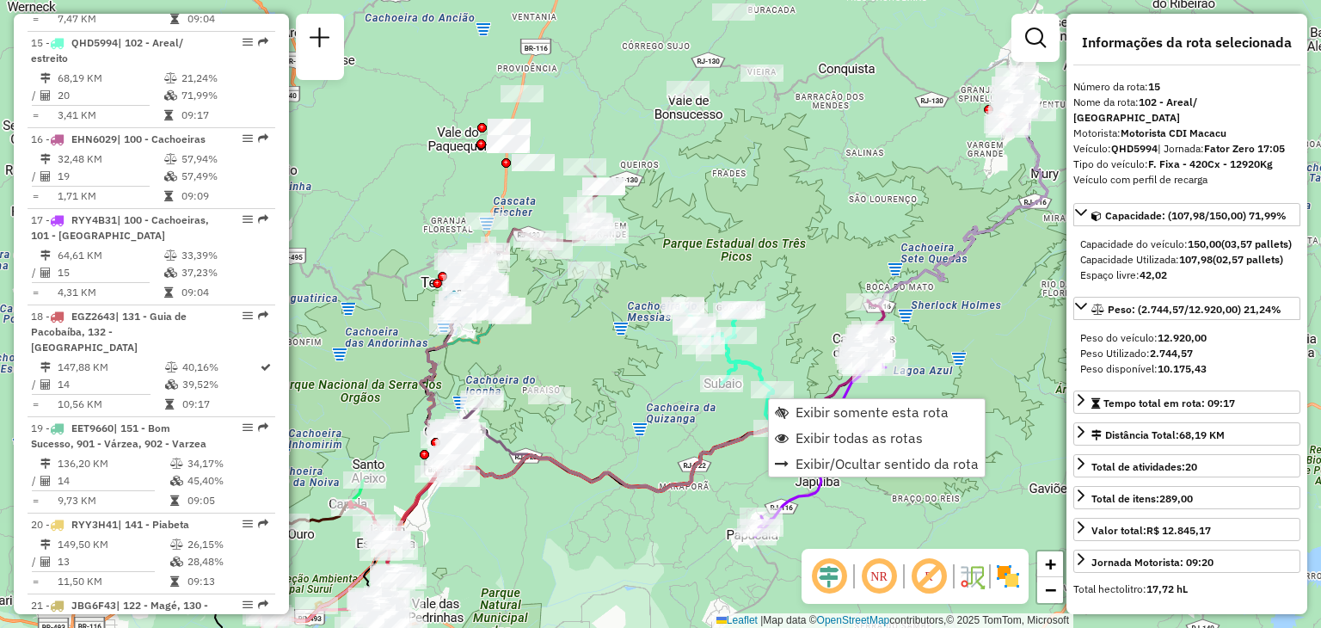
click at [599, 483] on icon at bounding box center [615, 360] width 389 height 262
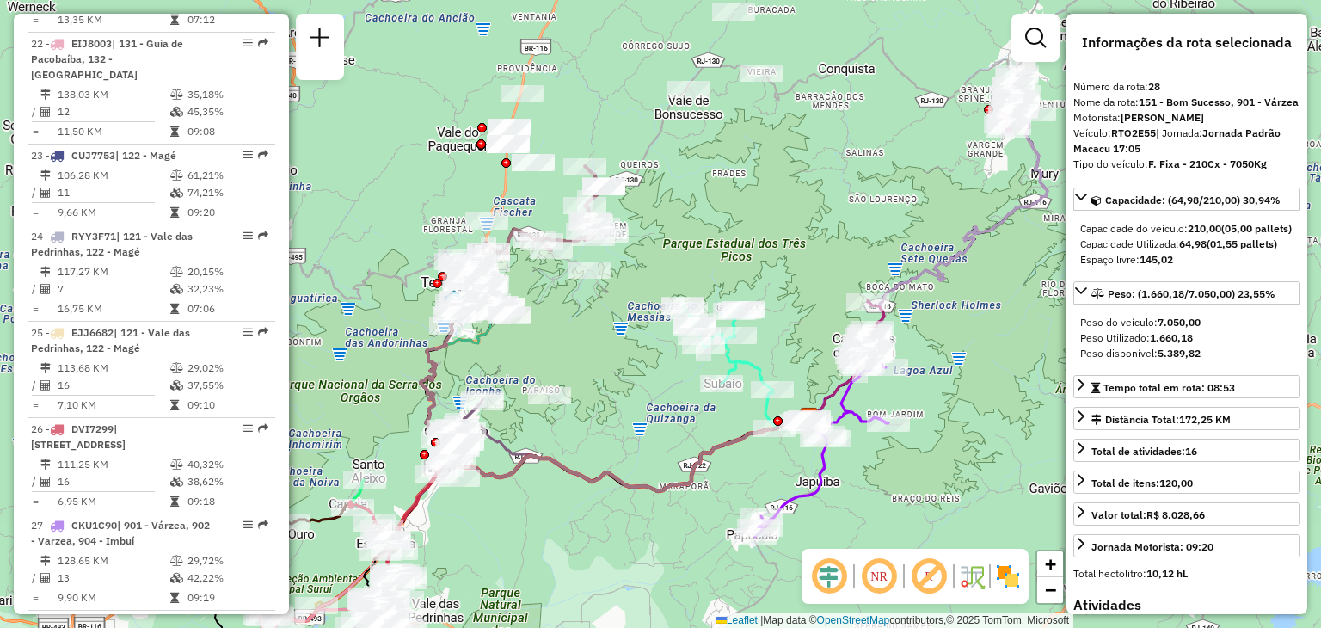
scroll to position [3133, 0]
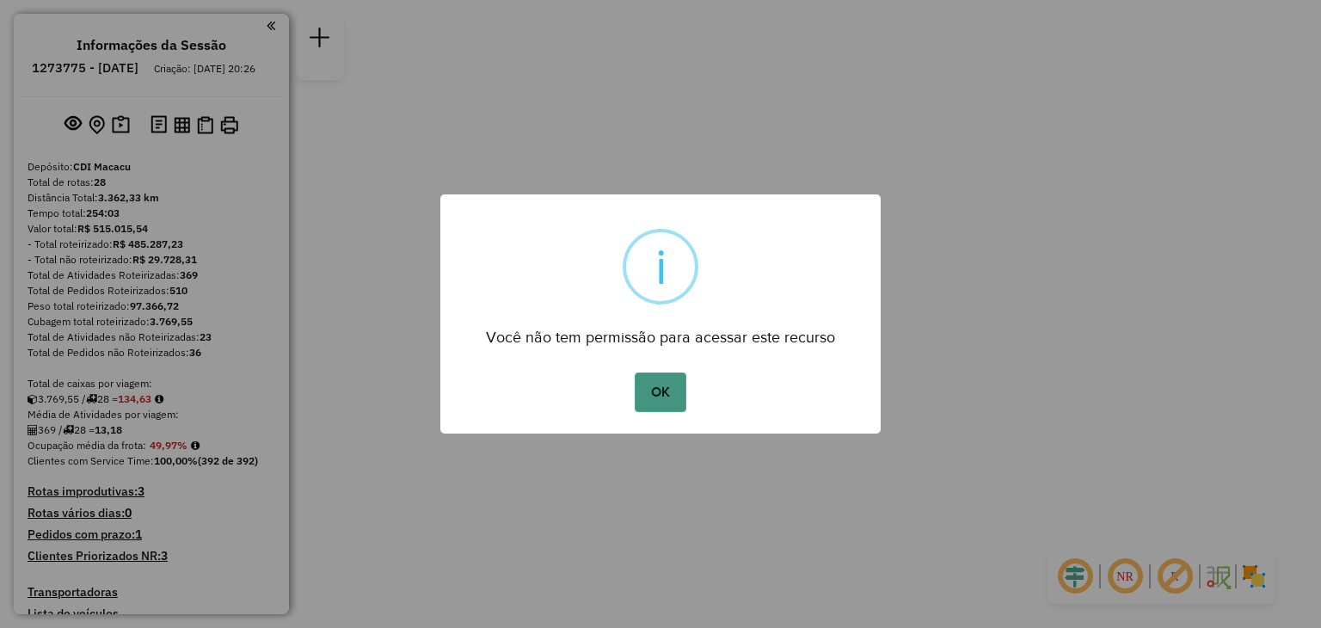
click at [653, 387] on button "OK" at bounding box center [660, 392] width 51 height 40
click at [646, 393] on button "OK" at bounding box center [660, 392] width 51 height 40
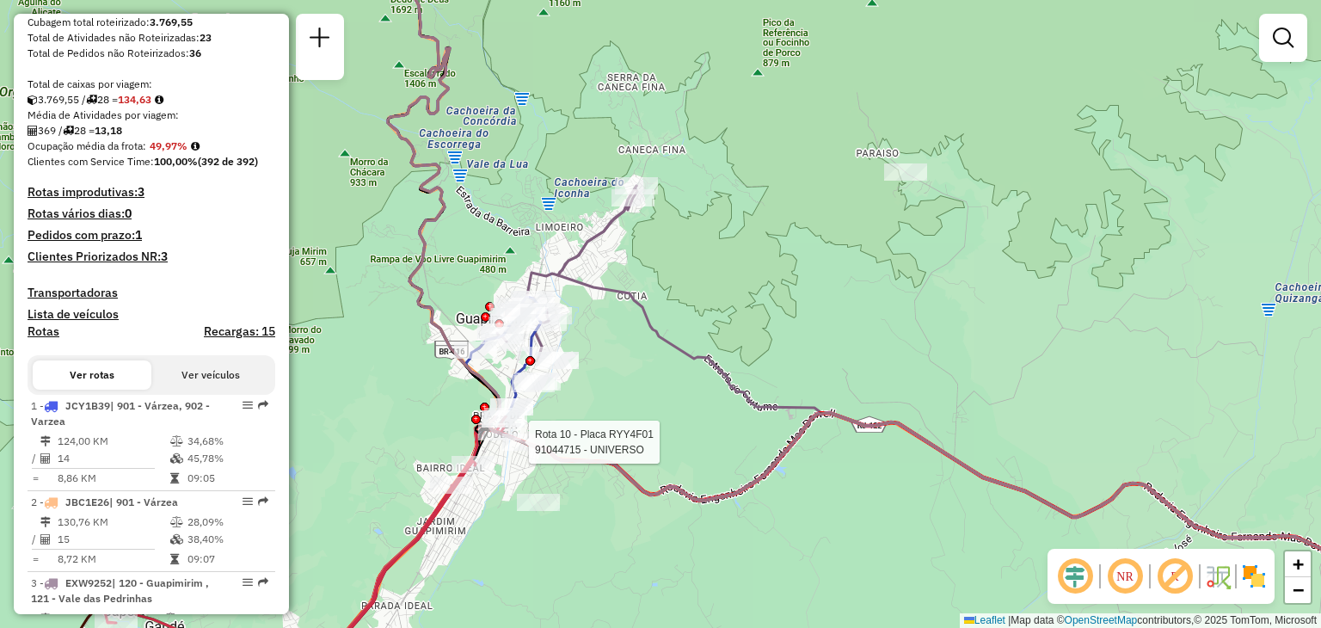
select select "**********"
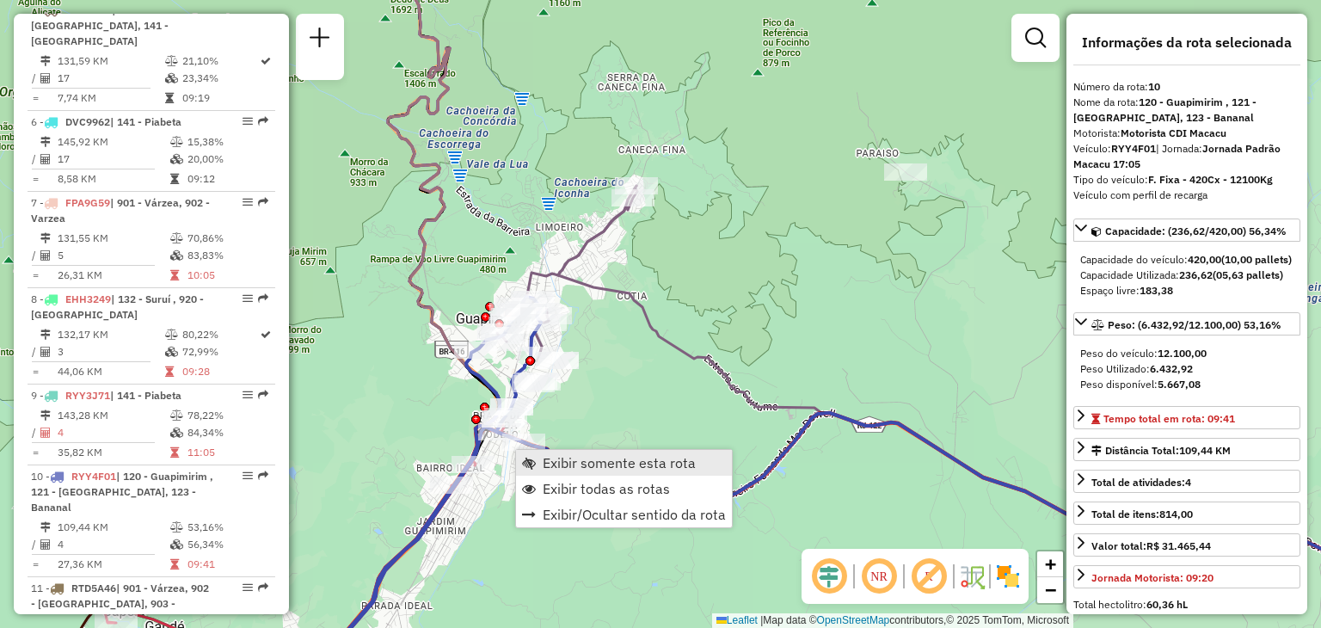
scroll to position [1499, 0]
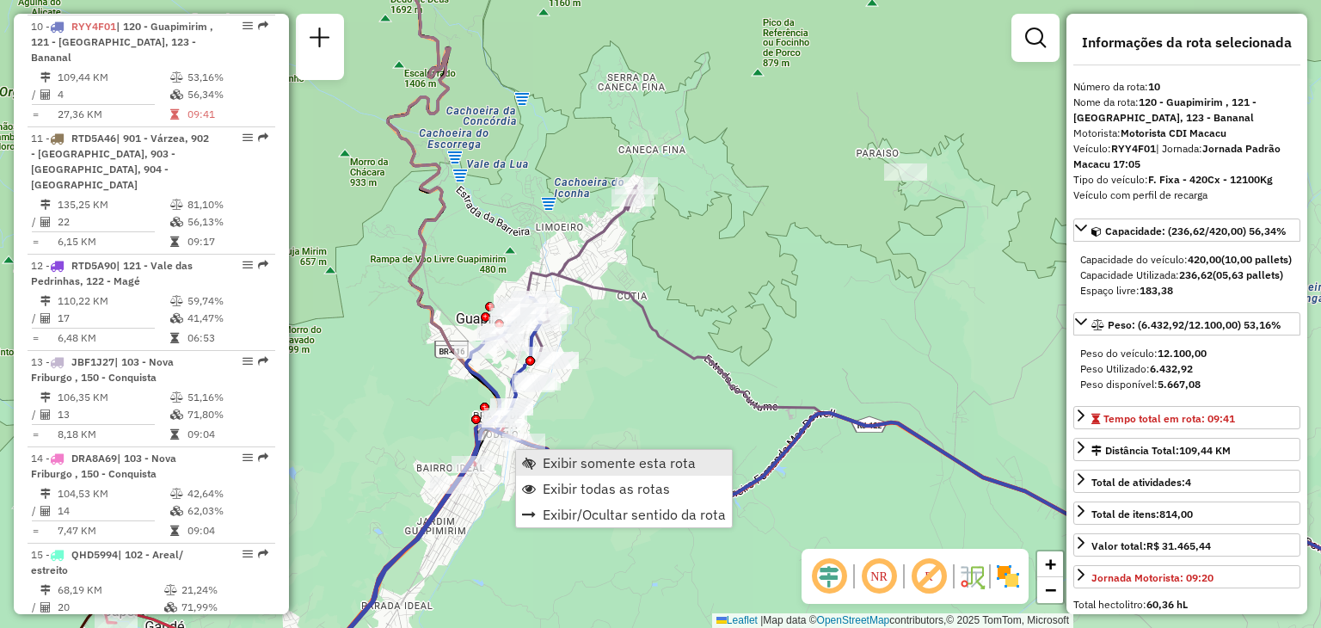
click at [568, 456] on span "Exibir somente esta rota" at bounding box center [619, 463] width 153 height 14
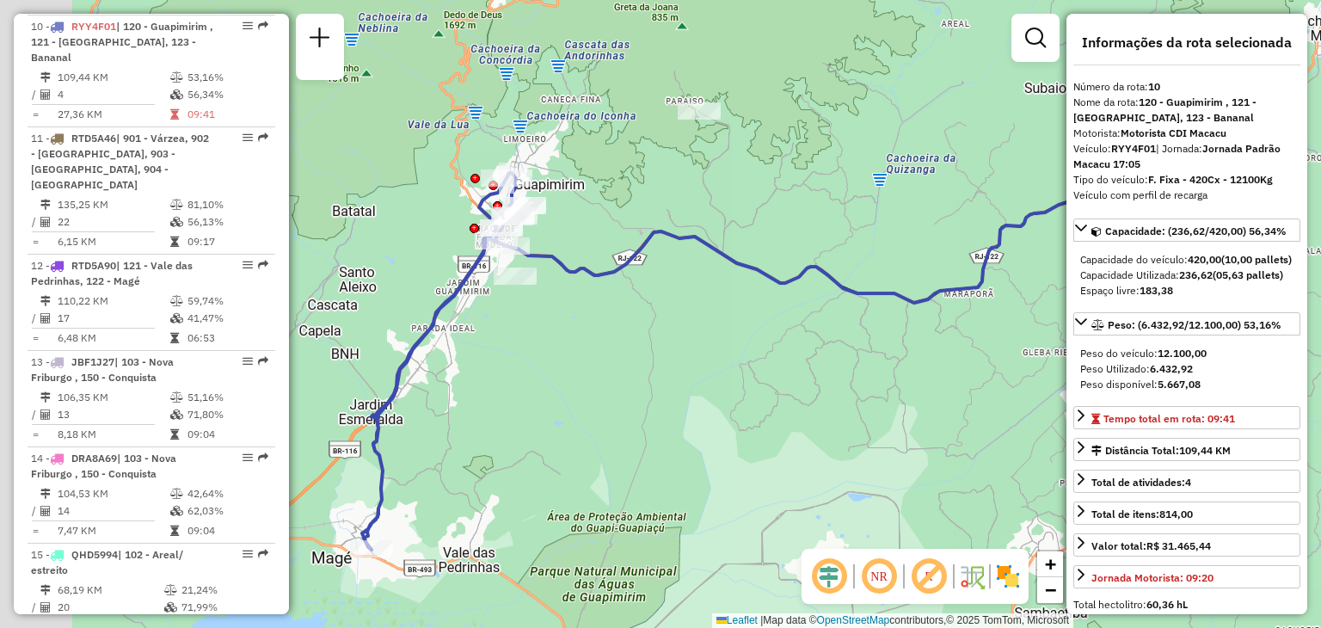
drag, startPoint x: 561, startPoint y: 465, endPoint x: 695, endPoint y: 444, distance: 135.9
click at [695, 444] on div "Janela de atendimento Grade de atendimento Capacidade Transportadoras Veículos …" at bounding box center [660, 314] width 1321 height 628
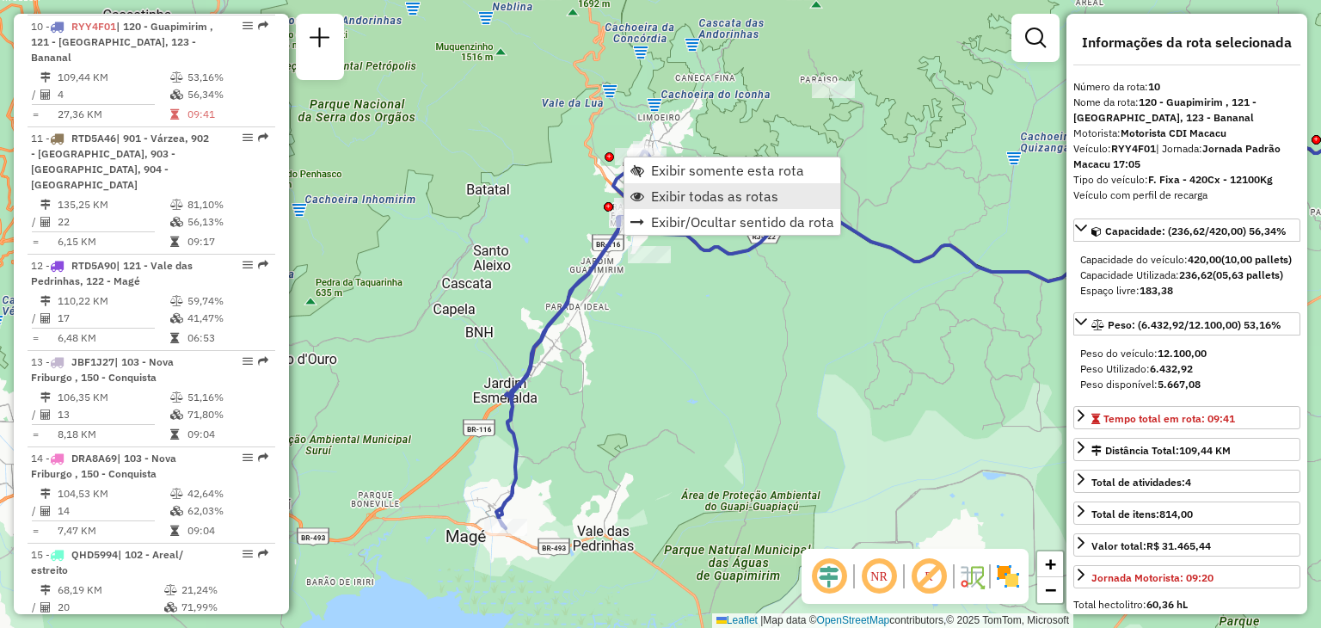
click at [640, 199] on span "Exibir todas as rotas" at bounding box center [638, 196] width 14 height 14
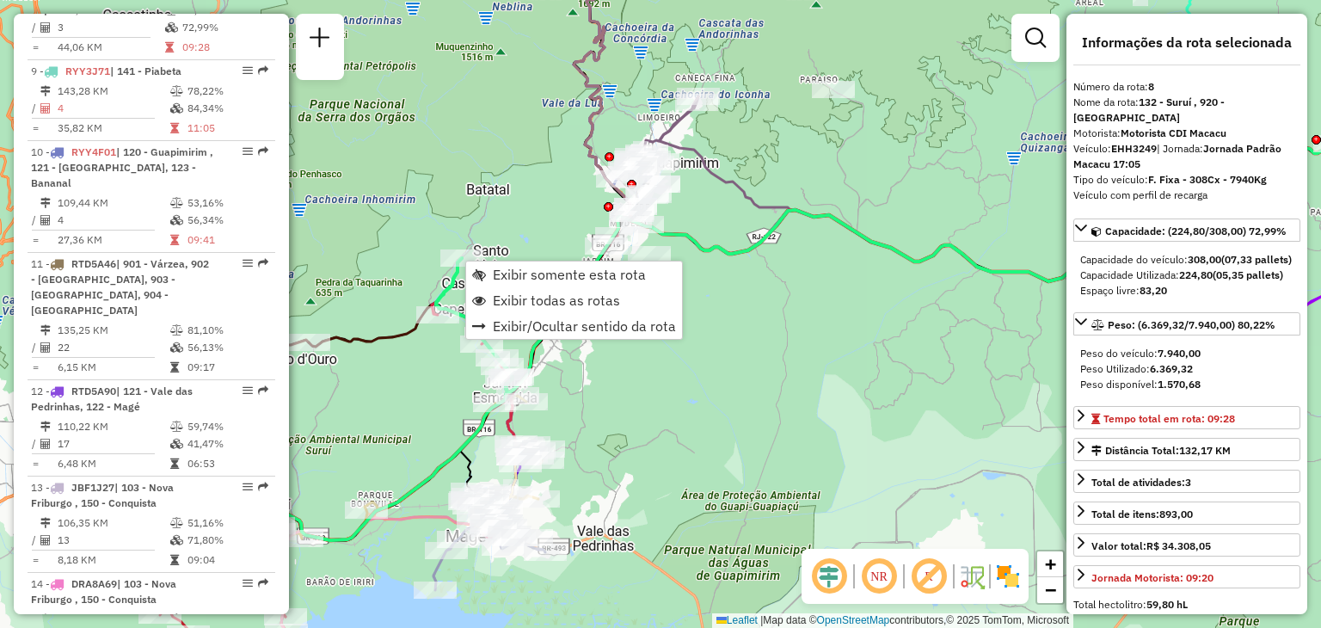
scroll to position [1321, 0]
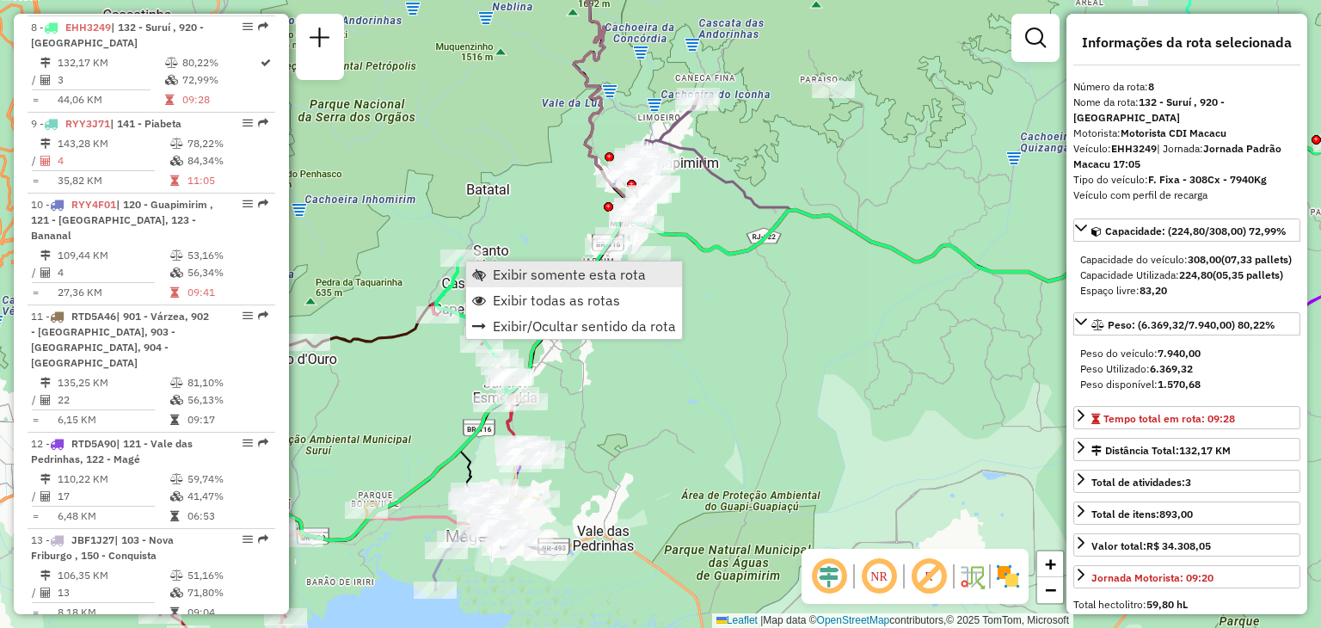
click at [496, 273] on span "Exibir somente esta rota" at bounding box center [569, 275] width 153 height 14
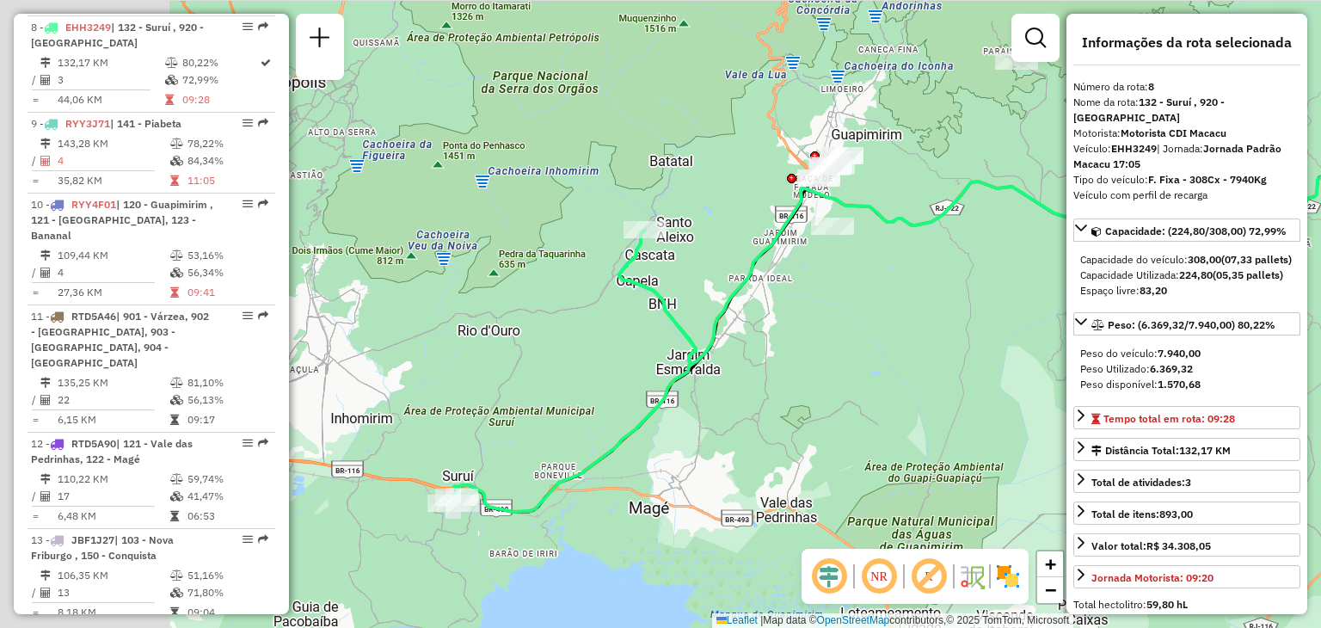
drag, startPoint x: 581, startPoint y: 420, endPoint x: 917, endPoint y: 384, distance: 338.3
click at [914, 387] on div "Janela de atendimento Grade de atendimento Capacidade Transportadoras Veículos …" at bounding box center [660, 314] width 1321 height 628
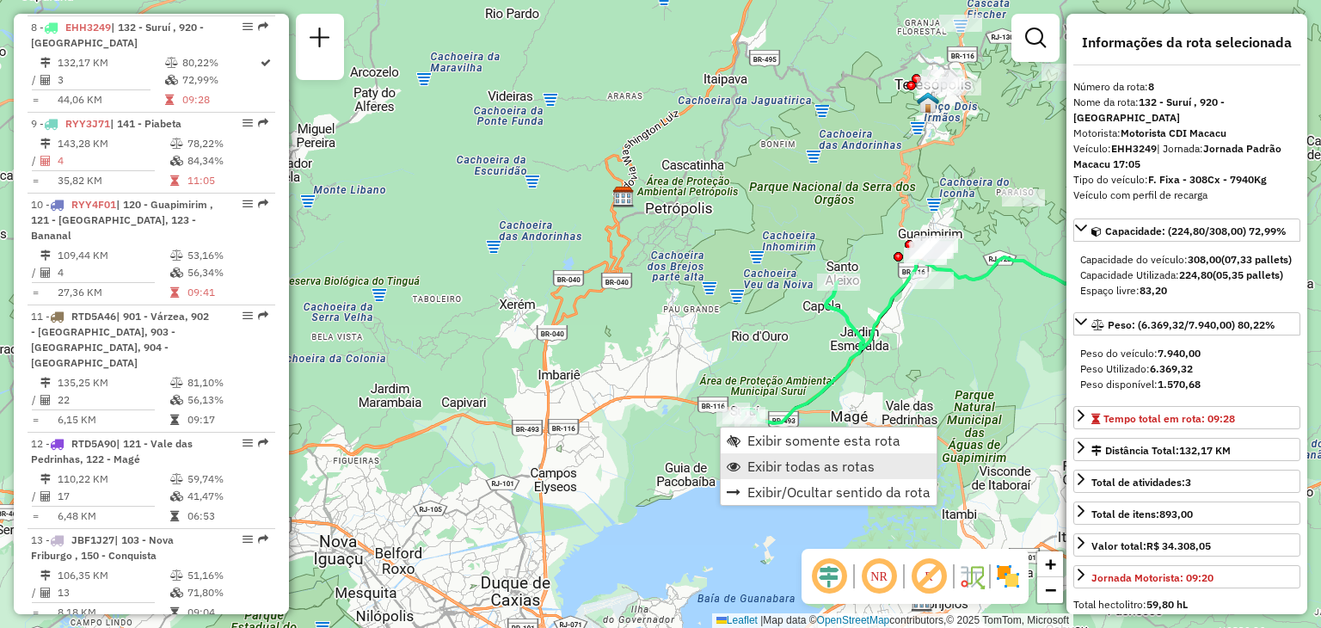
click at [750, 459] on span "Exibir todas as rotas" at bounding box center [811, 466] width 127 height 14
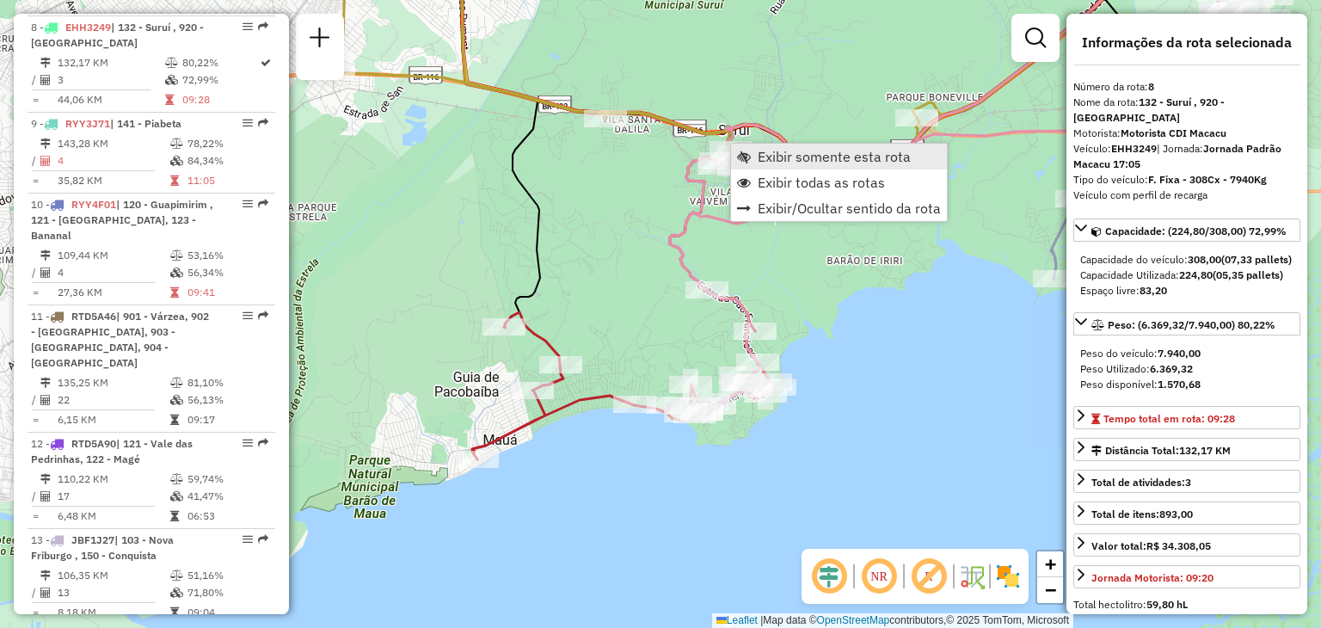
click at [740, 158] on span "Exibir somente esta rota" at bounding box center [744, 157] width 14 height 14
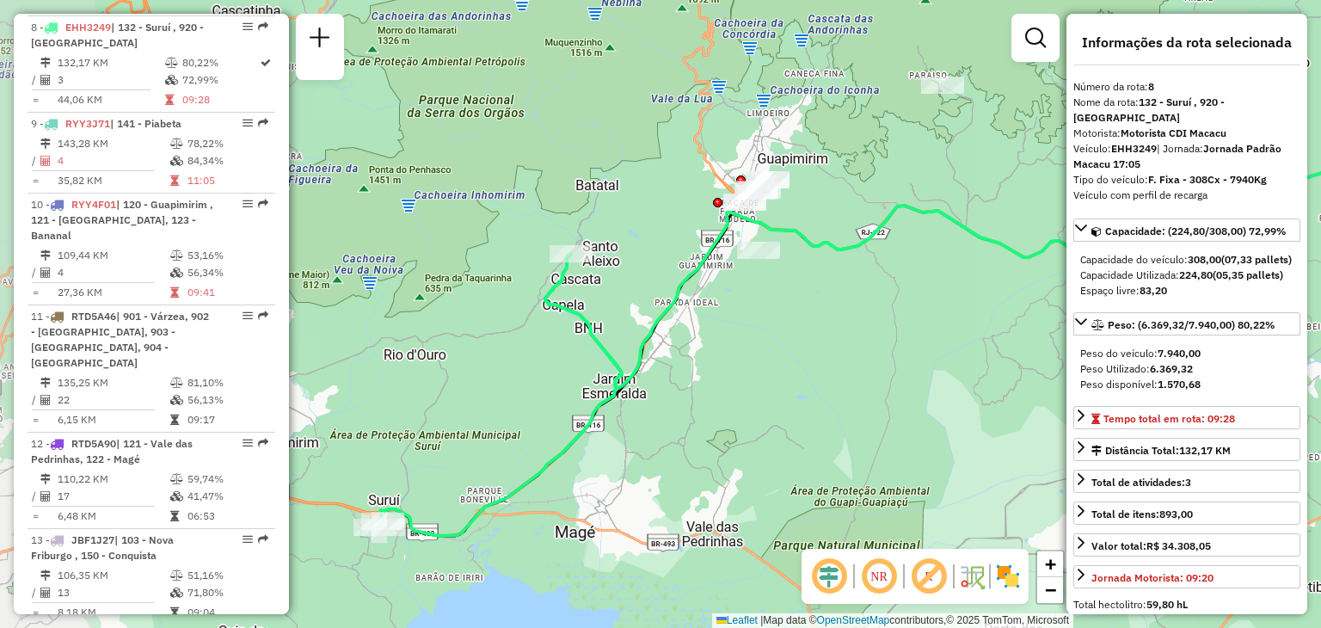
drag, startPoint x: 652, startPoint y: 313, endPoint x: 916, endPoint y: 307, distance: 264.2
click at [916, 307] on div "Janela de atendimento Grade de atendimento Capacidade Transportadoras Veículos …" at bounding box center [660, 314] width 1321 height 628
drag, startPoint x: 834, startPoint y: 396, endPoint x: 1035, endPoint y: 273, distance: 235.9
click at [1035, 273] on div "Janela de atendimento Grade de atendimento Capacidade Transportadoras Veículos …" at bounding box center [660, 314] width 1321 height 628
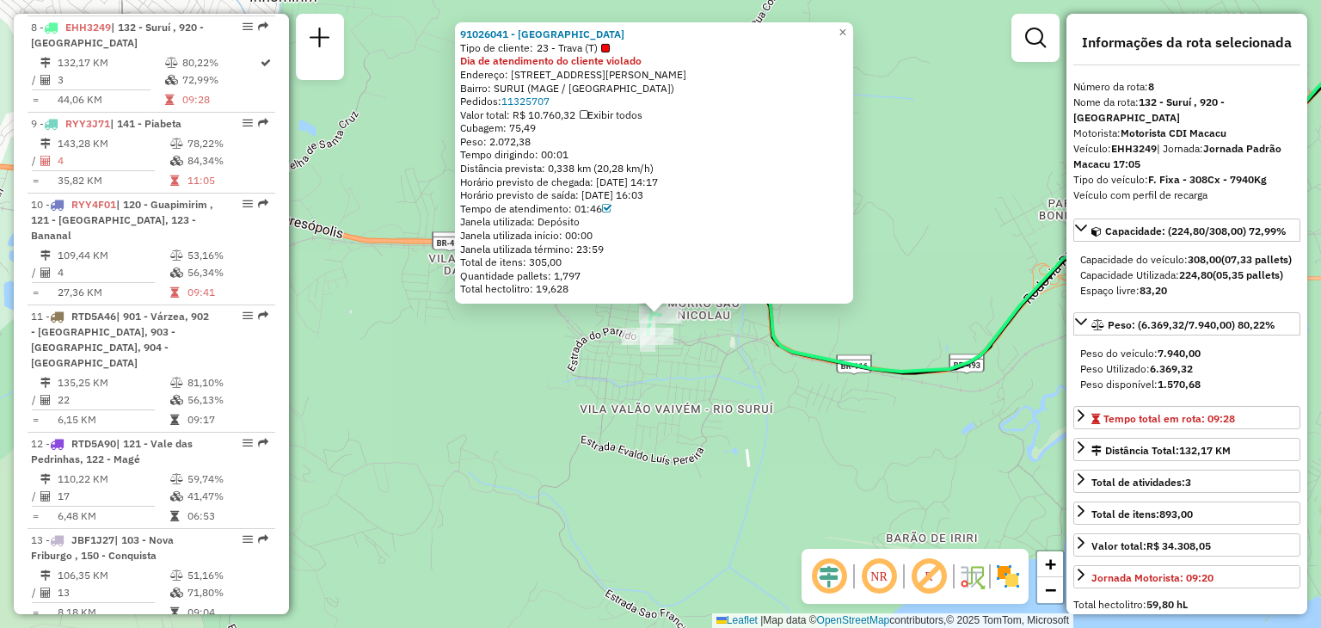
drag, startPoint x: 599, startPoint y: 438, endPoint x: 588, endPoint y: 377, distance: 62.1
click at [599, 435] on div "91026041 - MERCADO RIO SUL DE S Tipo de cliente: 23 - Trava (T) Dia de atendime…" at bounding box center [660, 314] width 1321 height 628
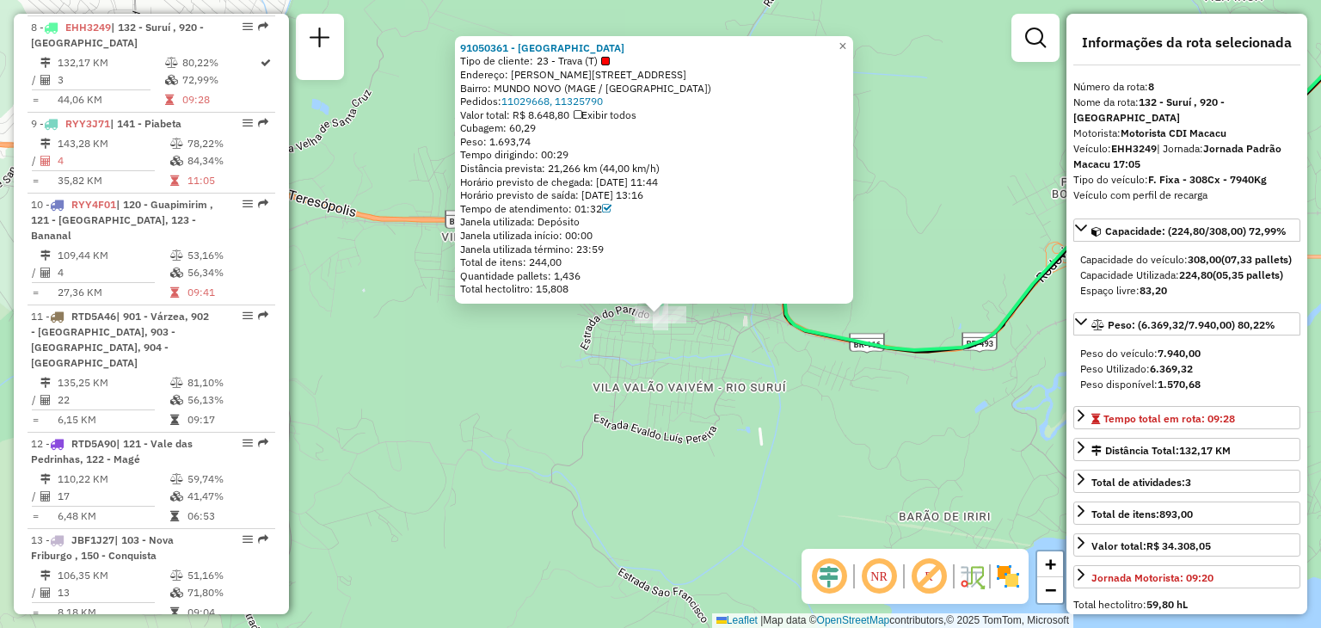
click at [640, 371] on div "91050361 - RIO SUL SURUI Tipo de cliente: 23 - Trava (T) Endereço: Francisco Al…" at bounding box center [660, 314] width 1321 height 628
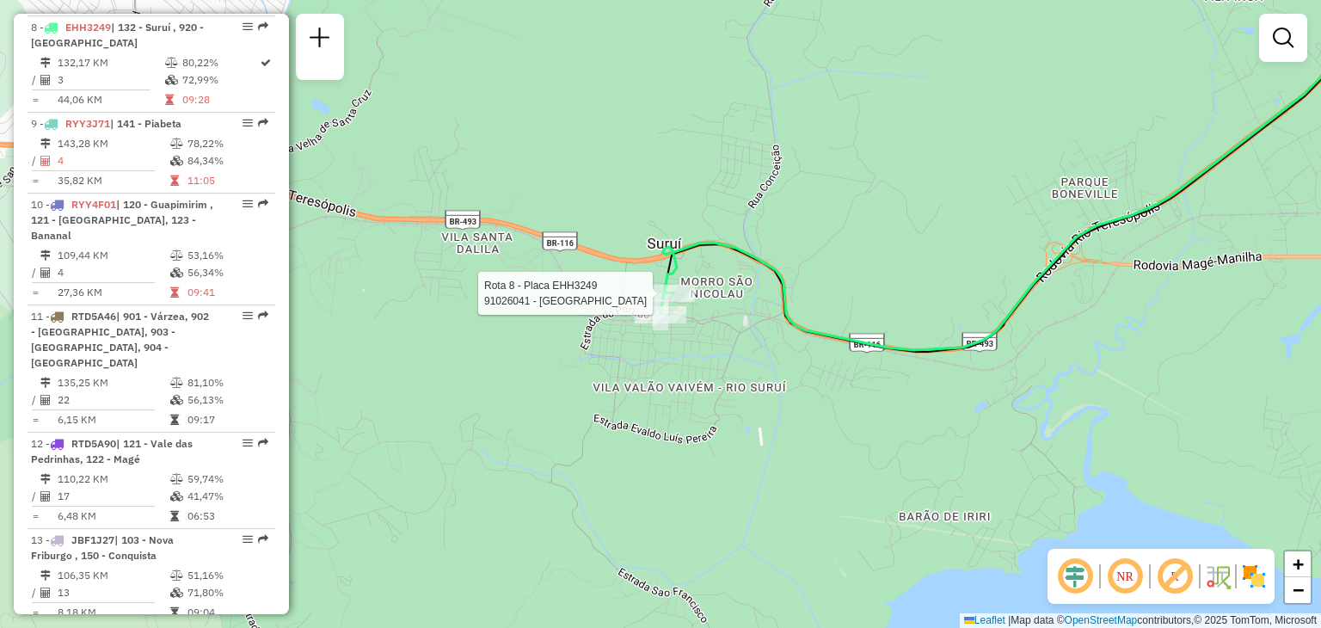
select select "**********"
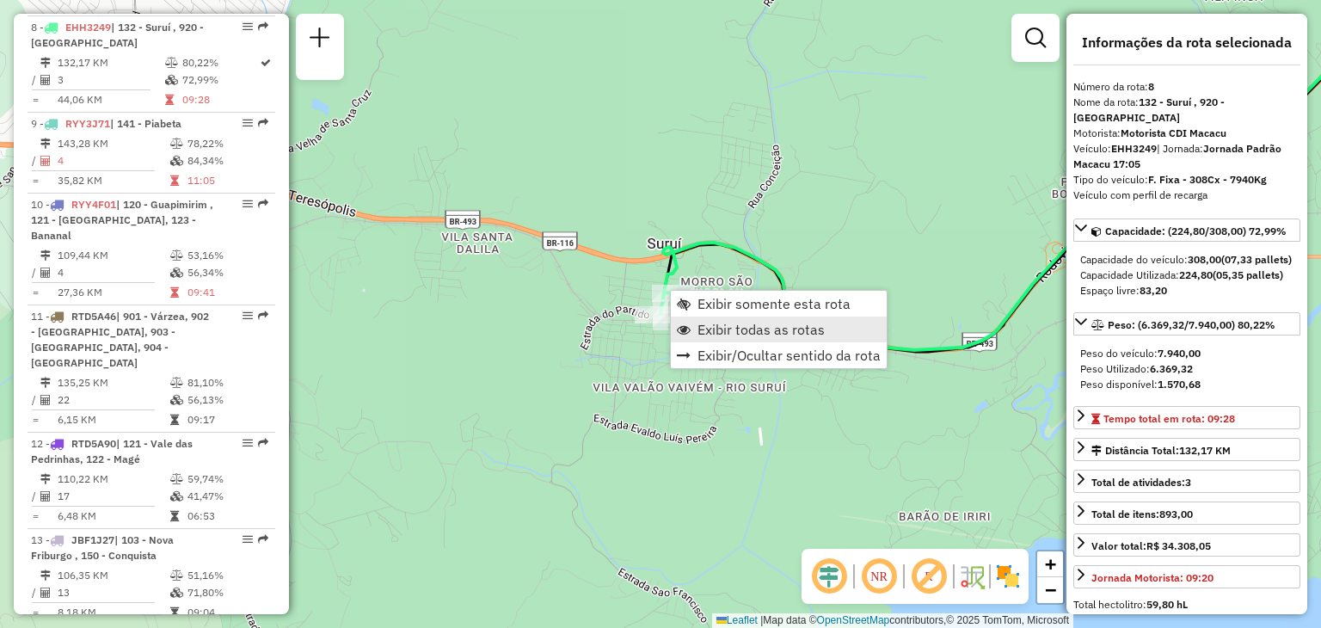
click at [736, 325] on span "Exibir todas as rotas" at bounding box center [761, 330] width 127 height 14
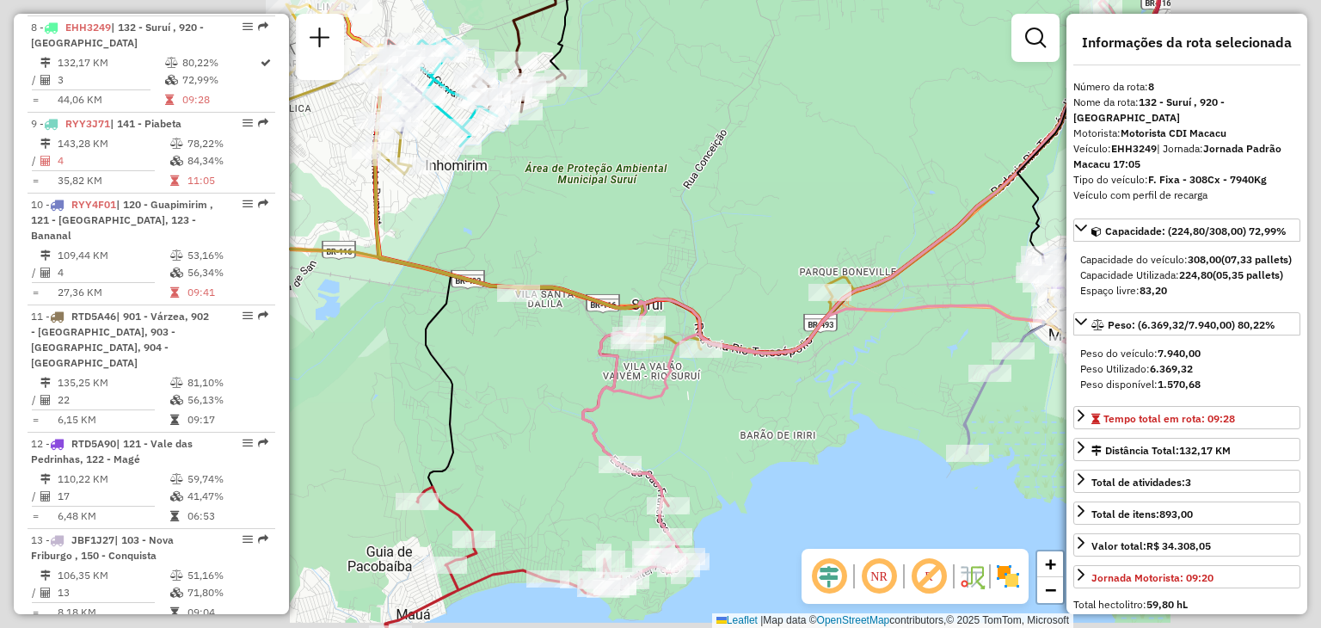
click at [608, 218] on div "Janela de atendimento Grade de atendimento Capacidade Transportadoras Veículos …" at bounding box center [660, 314] width 1321 height 628
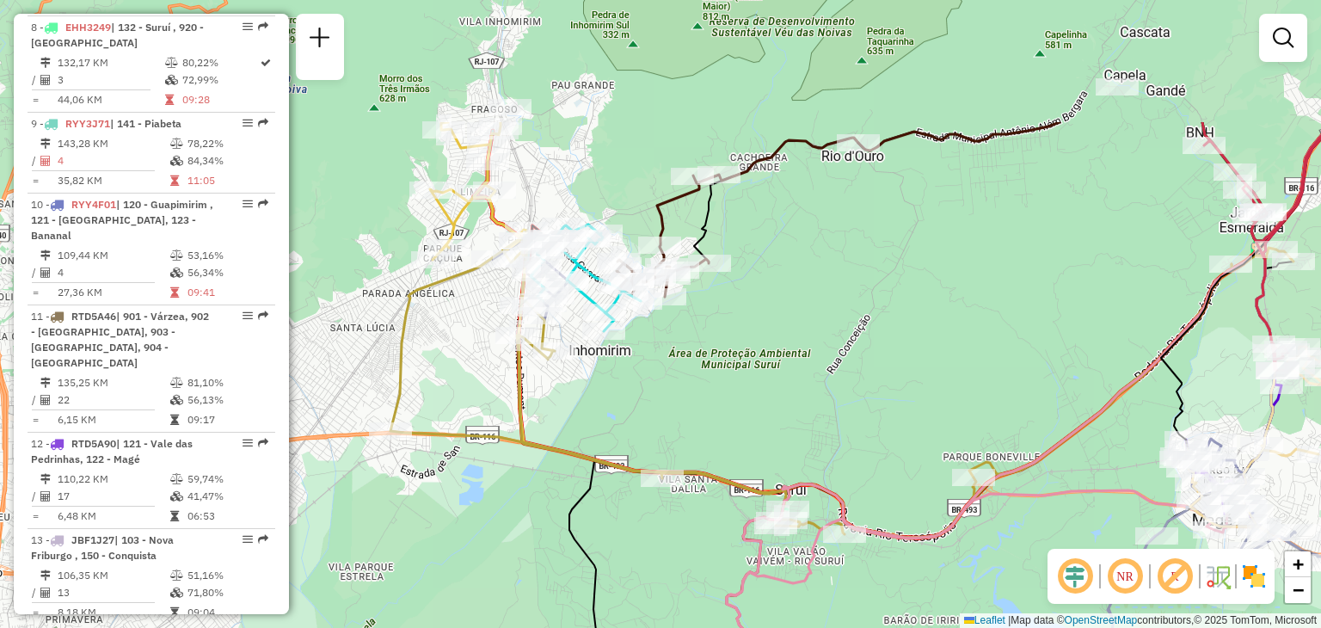
drag, startPoint x: 625, startPoint y: 119, endPoint x: 768, endPoint y: 302, distance: 232.3
click at [768, 302] on div "Janela de atendimento Grade de atendimento Capacidade Transportadoras Veículos …" at bounding box center [660, 314] width 1321 height 628
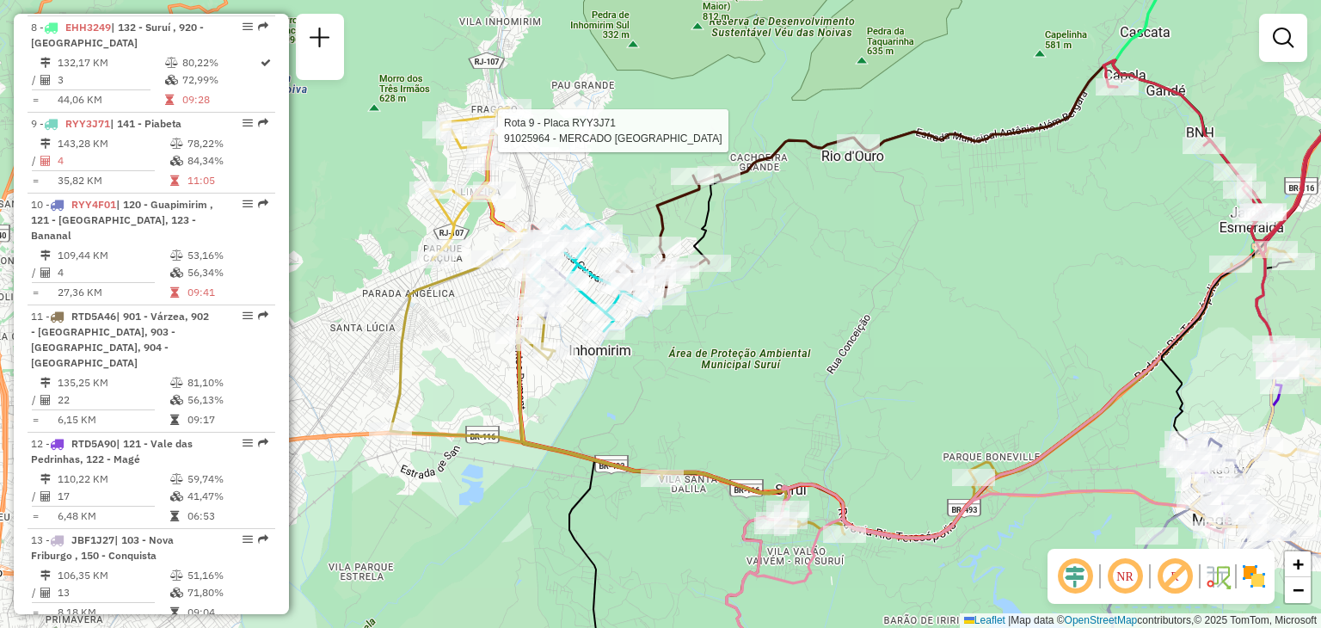
select select "**********"
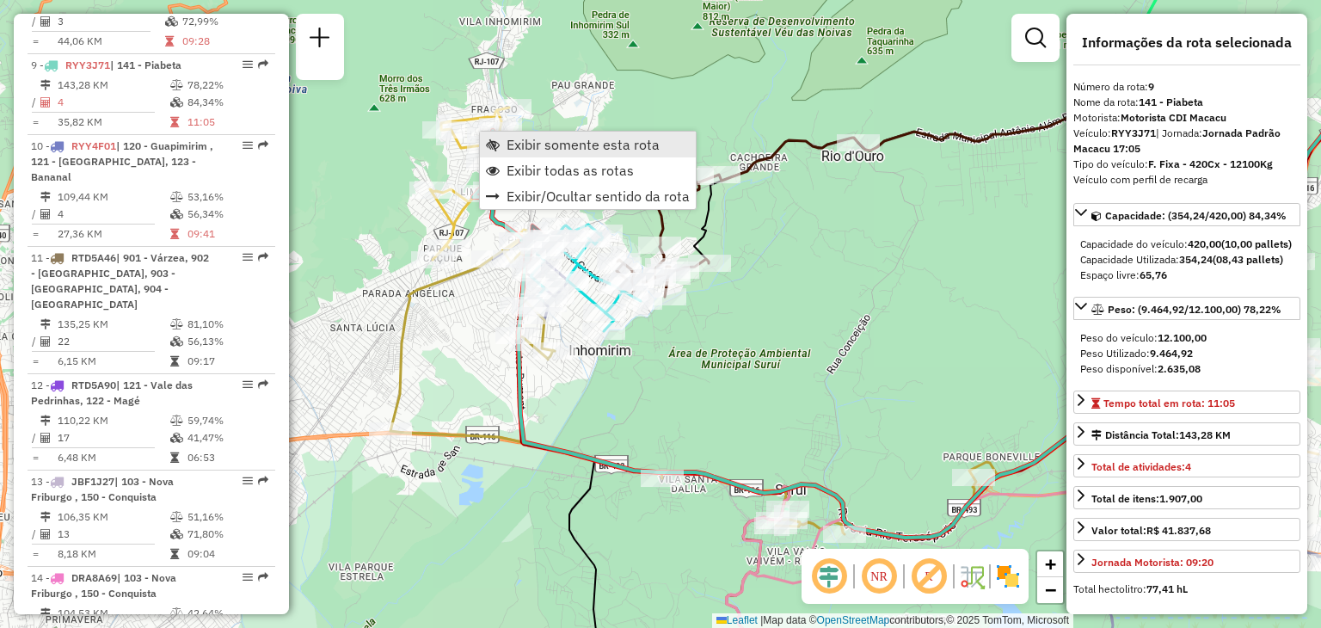
scroll to position [1418, 0]
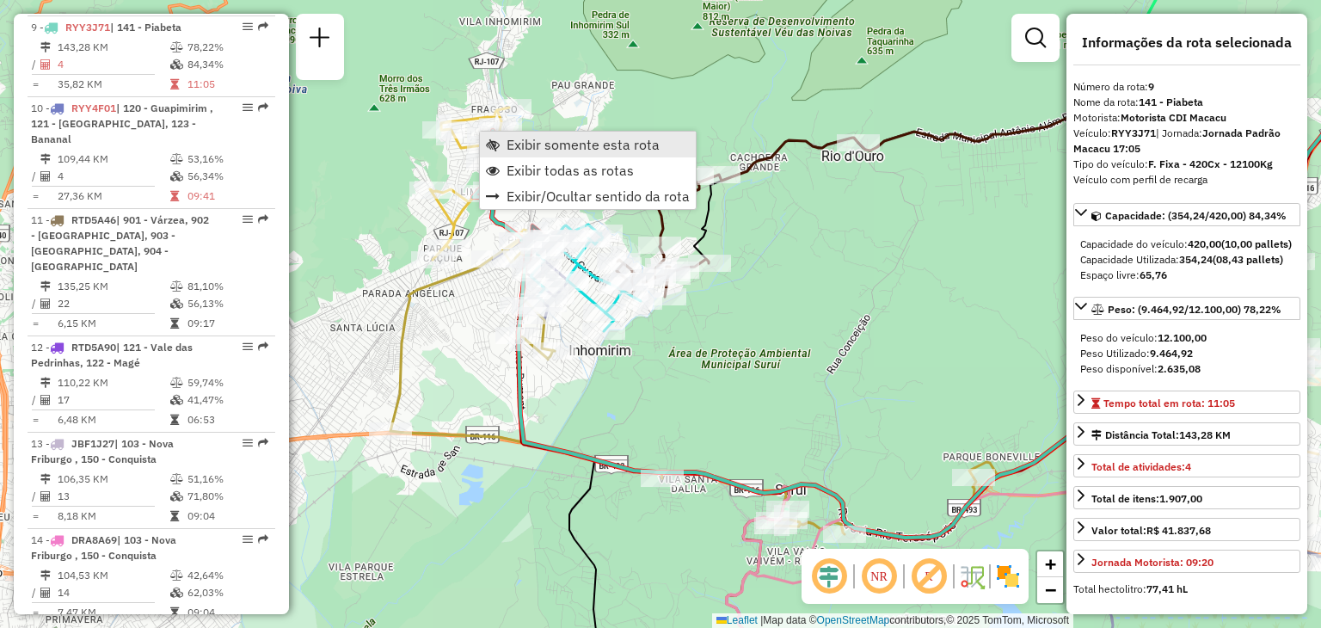
click at [537, 146] on span "Exibir somente esta rota" at bounding box center [583, 145] width 153 height 14
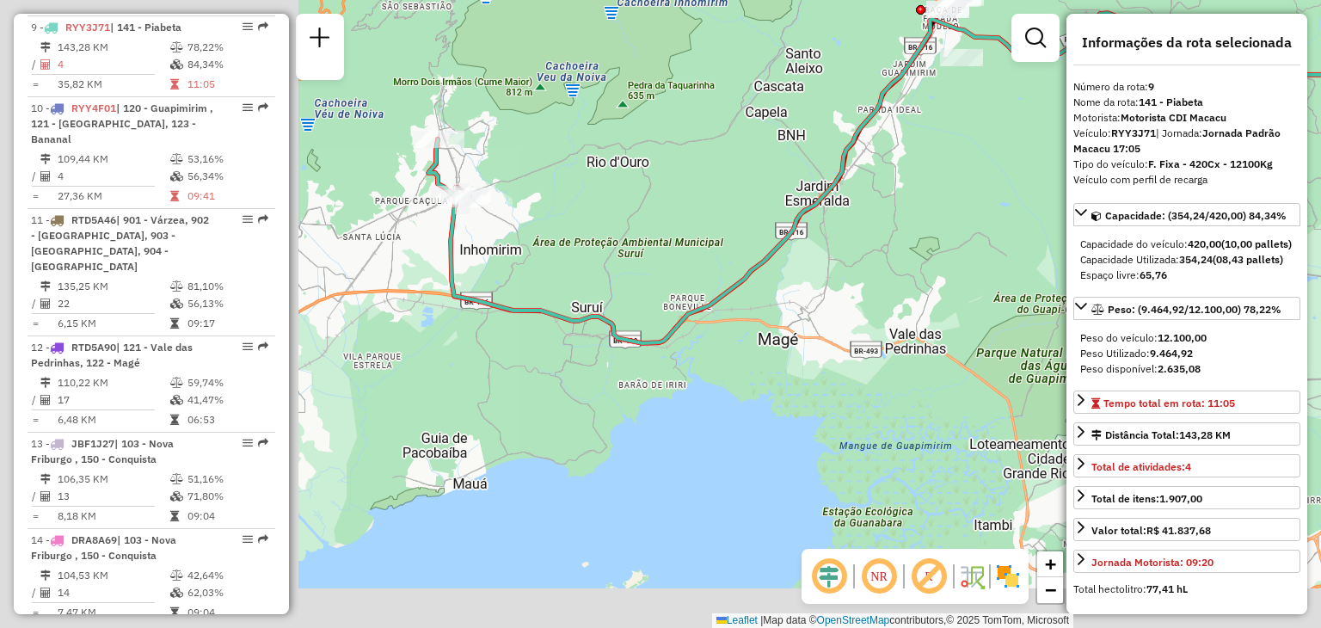
drag, startPoint x: 572, startPoint y: 430, endPoint x: 971, endPoint y: 248, distance: 438.9
click at [971, 248] on div "Janela de atendimento Grade de atendimento Capacidade Transportadoras Veículos …" at bounding box center [660, 314] width 1321 height 628
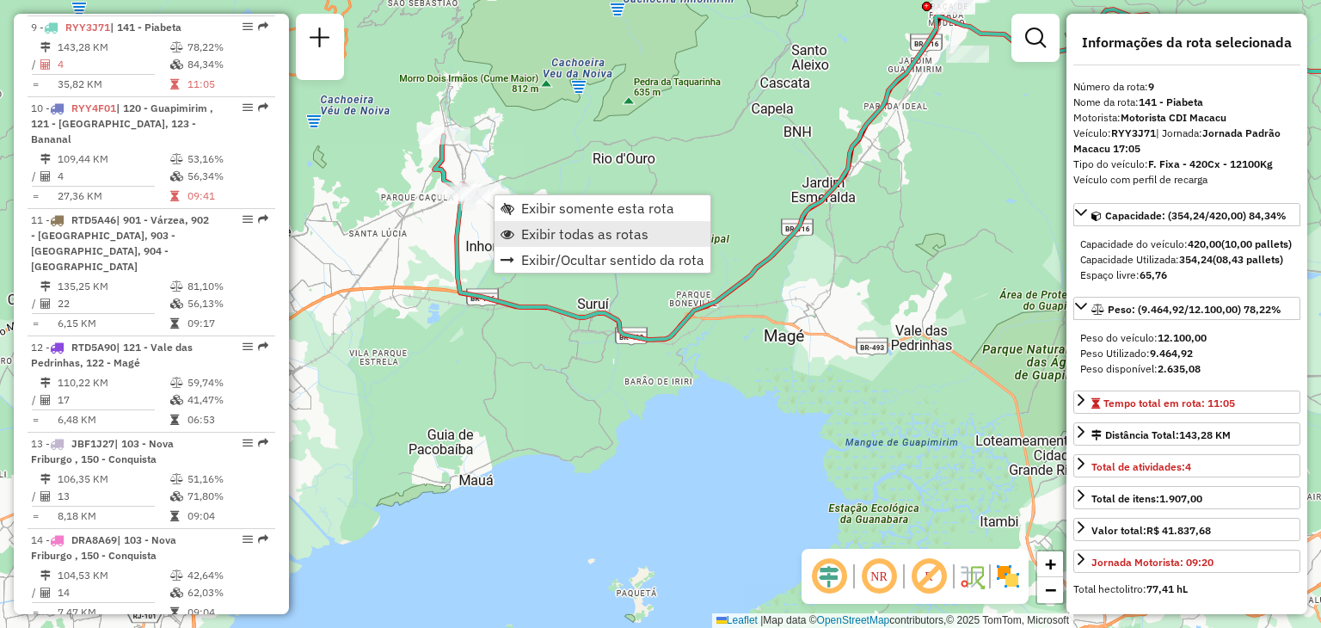
click at [540, 227] on span "Exibir todas as rotas" at bounding box center [584, 234] width 127 height 14
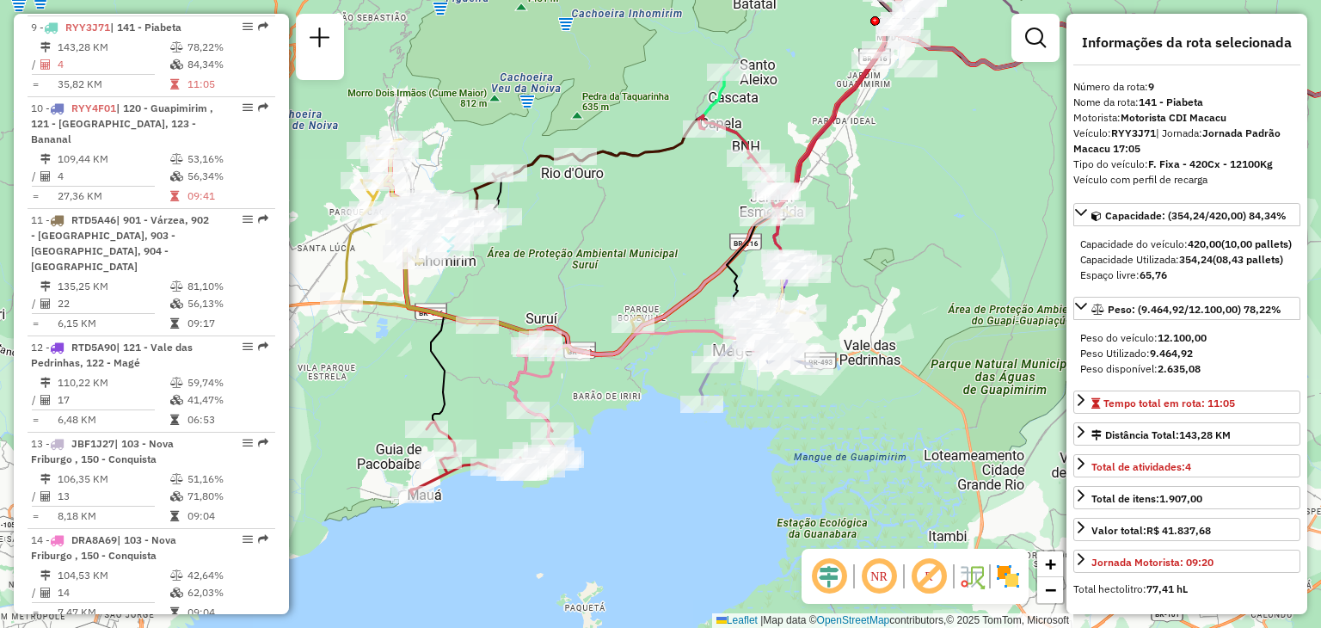
drag, startPoint x: 982, startPoint y: 228, endPoint x: 513, endPoint y: 396, distance: 498.0
click at [513, 395] on div "Janela de atendimento Grade de atendimento Capacidade Transportadoras Veículos …" at bounding box center [660, 314] width 1321 height 628
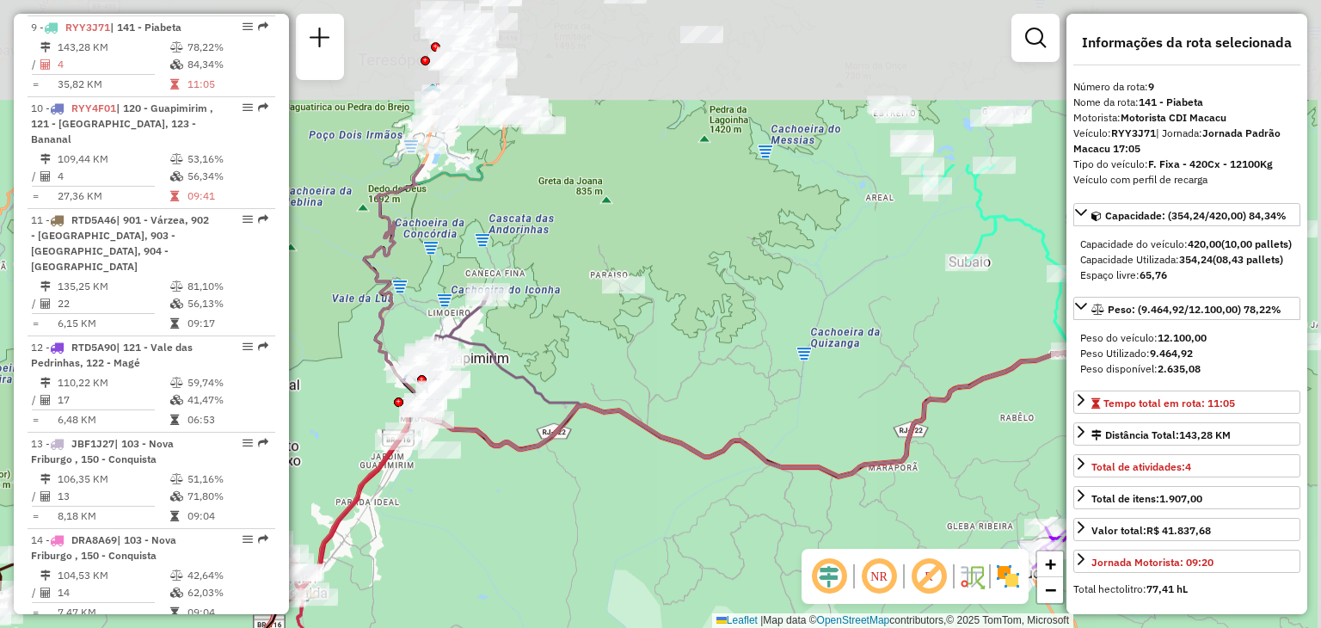
drag, startPoint x: 680, startPoint y: 282, endPoint x: 630, endPoint y: 513, distance: 236.1
click at [628, 514] on div "Rota 25 - Placa EJJ6682 91054578 - MASG MERCADO LTDA Janela de atendimento Grad…" at bounding box center [660, 314] width 1321 height 628
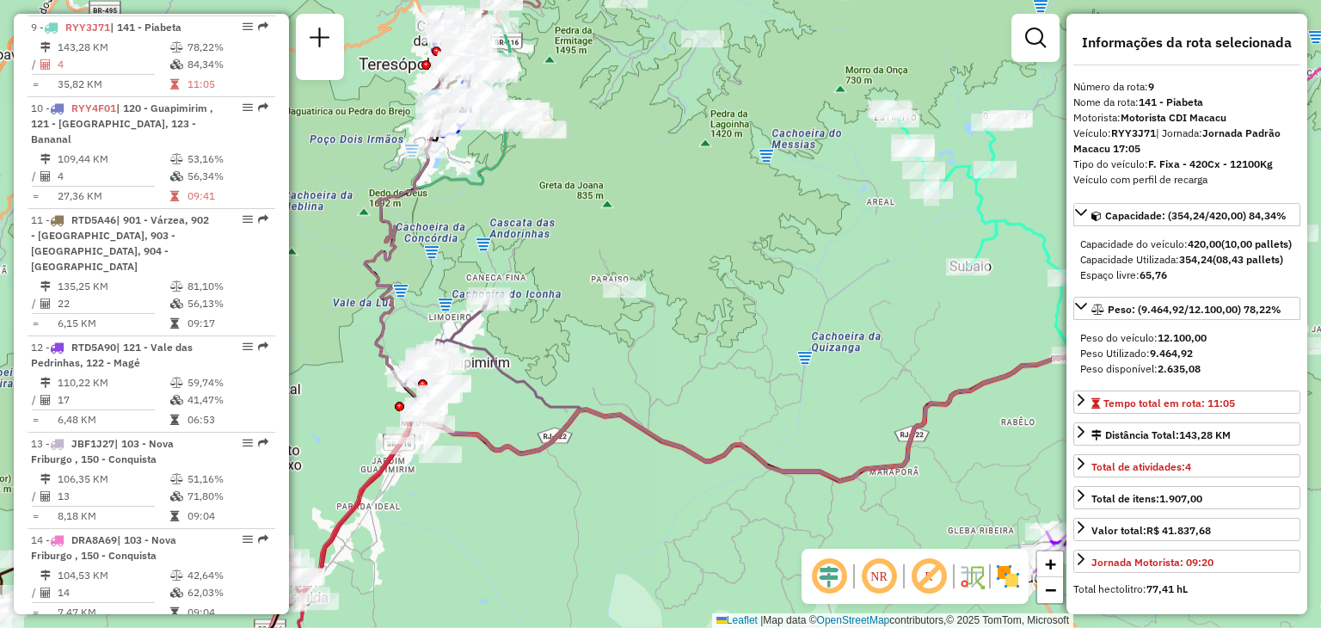
click at [647, 478] on div "Rota 25 - Placa EJJ6682 91054578 - MASG MERCADO LTDA Janela de atendimento Grad…" at bounding box center [660, 314] width 1321 height 628
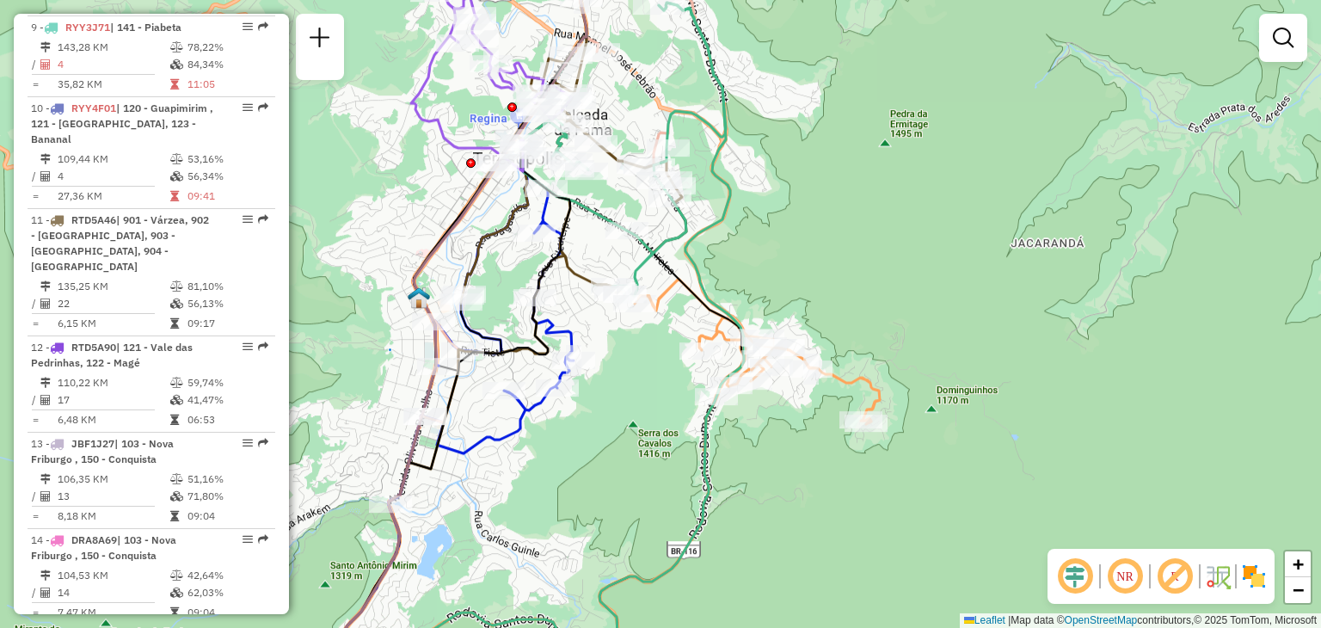
drag, startPoint x: 791, startPoint y: 266, endPoint x: 836, endPoint y: 375, distance: 118.4
click at [836, 375] on div "Janela de atendimento Grade de atendimento Capacidade Transportadoras Veículos …" at bounding box center [660, 314] width 1321 height 628
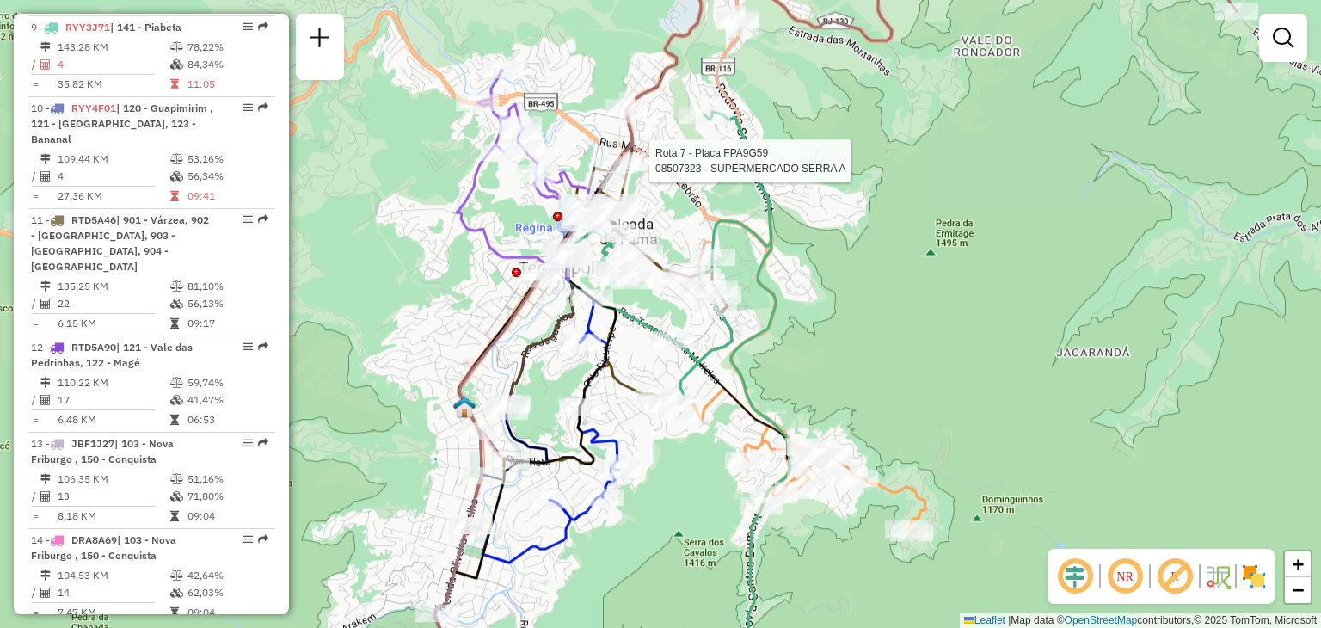
select select "**********"
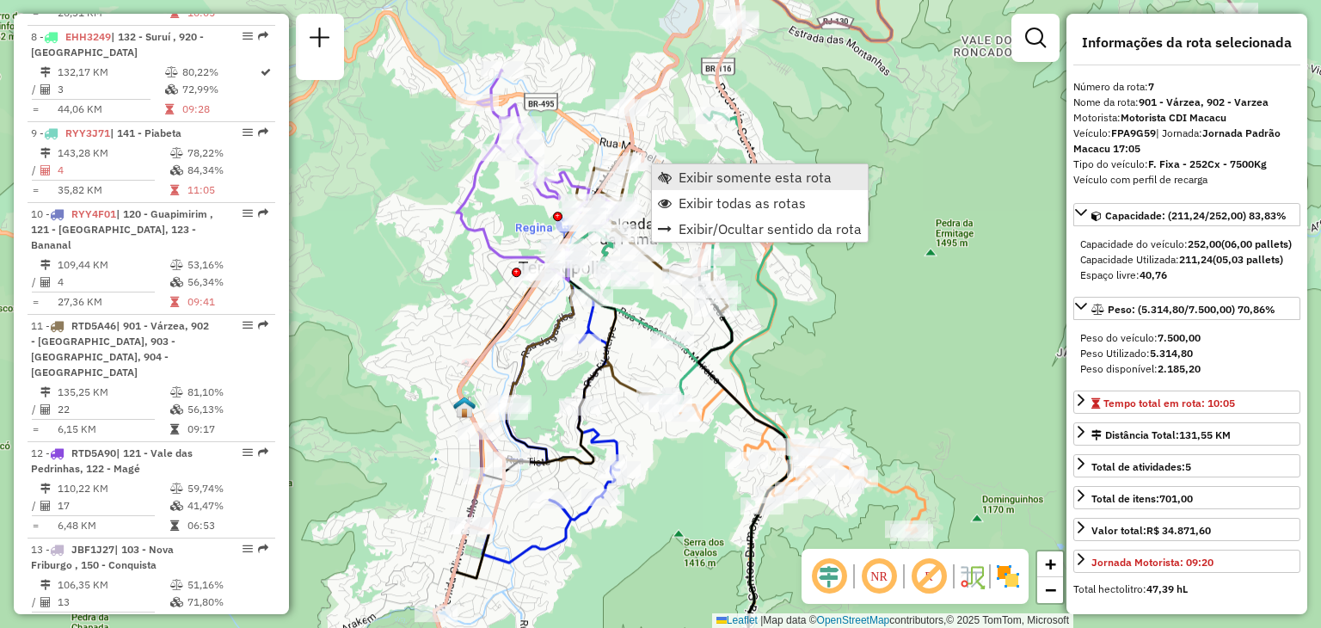
scroll to position [1225, 0]
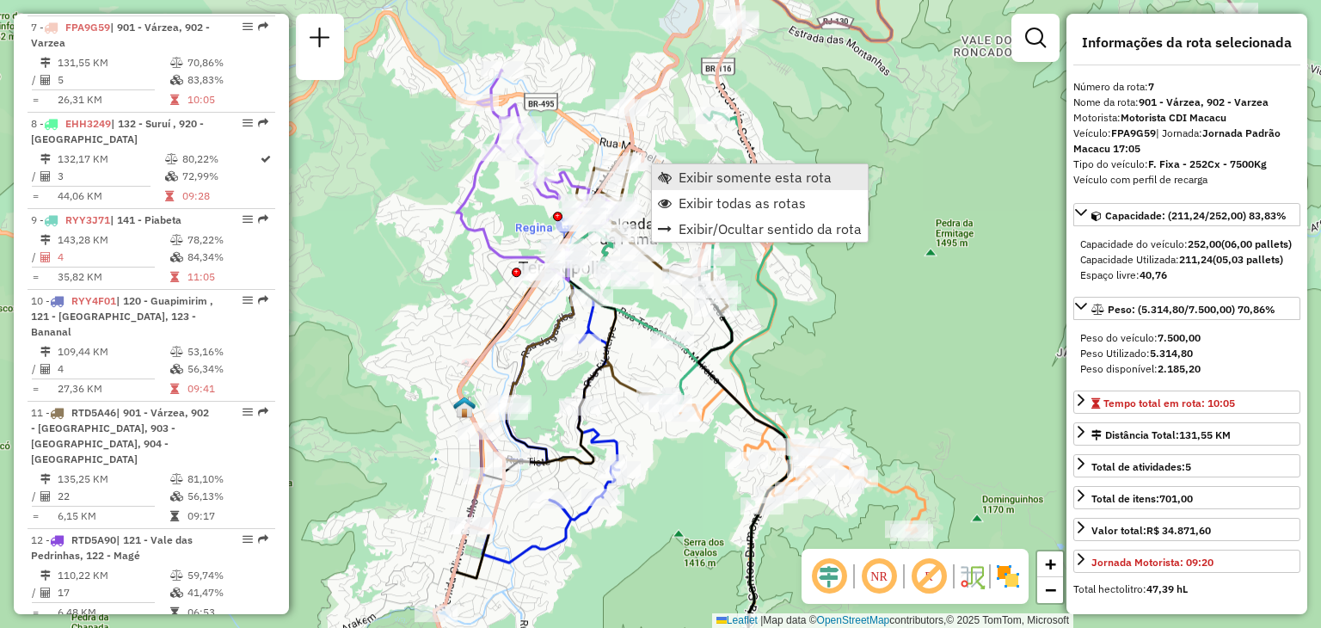
click at [684, 178] on span "Exibir somente esta rota" at bounding box center [755, 177] width 153 height 14
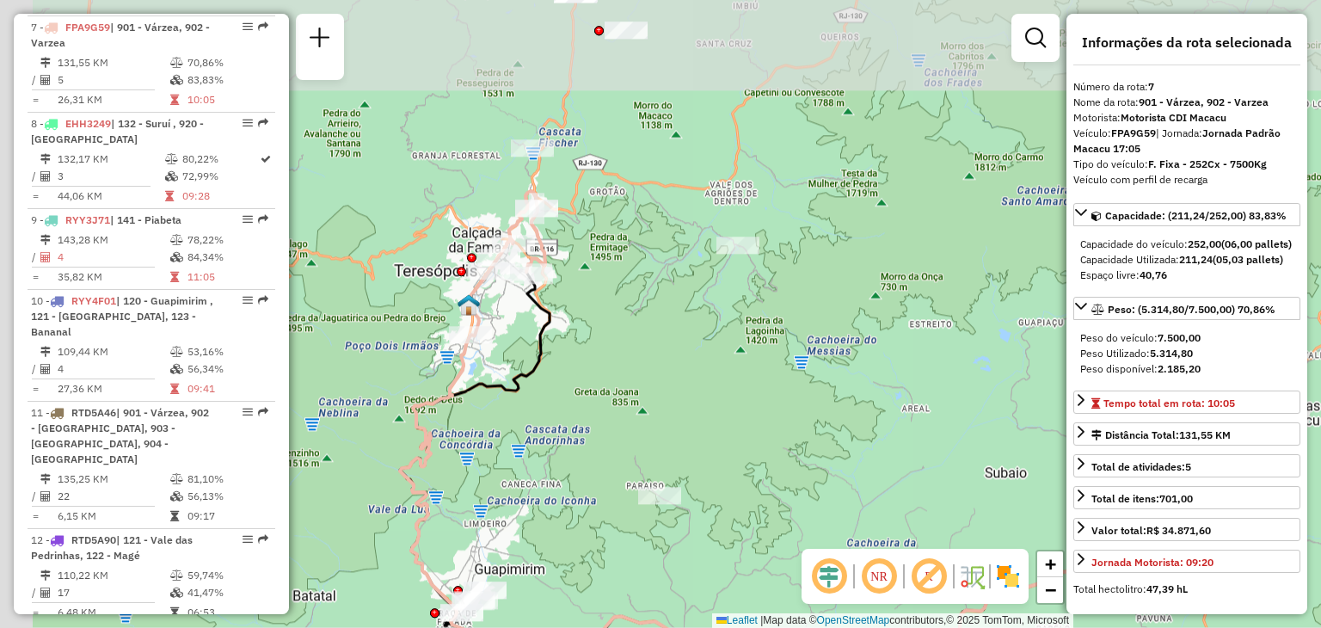
drag, startPoint x: 632, startPoint y: 361, endPoint x: 716, endPoint y: 459, distance: 128.1
click at [768, 490] on div "Janela de atendimento Grade de atendimento Capacidade Transportadoras Veículos …" at bounding box center [660, 314] width 1321 height 628
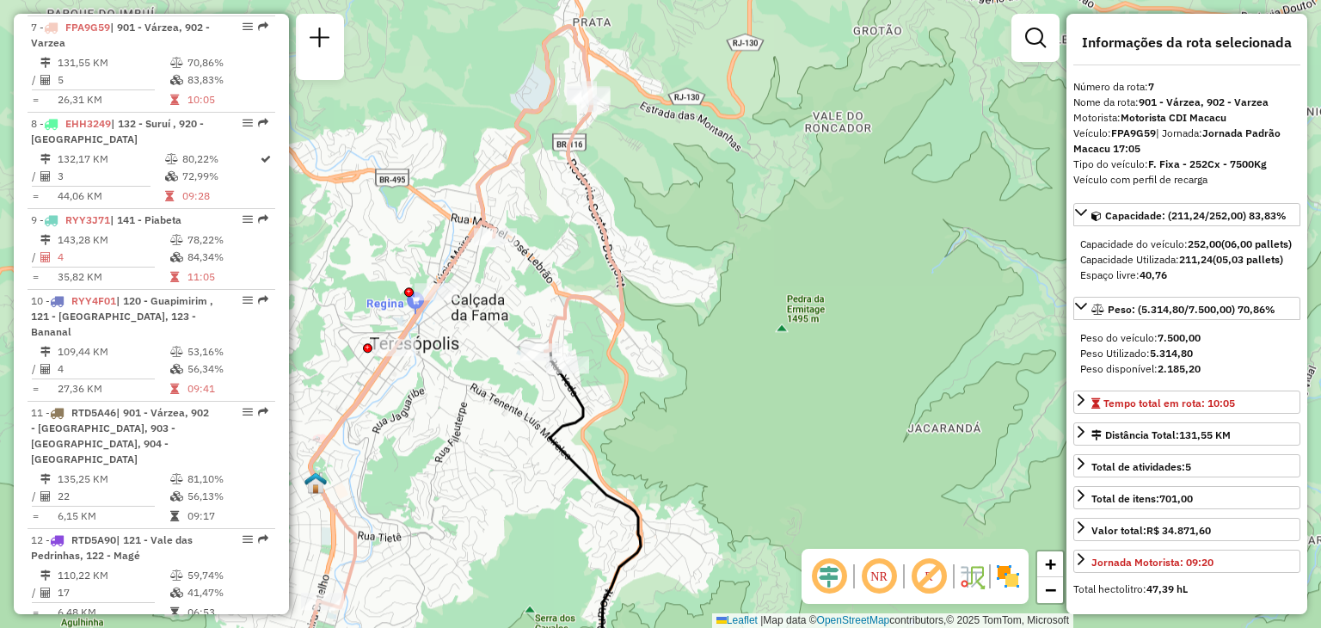
drag, startPoint x: 916, startPoint y: 334, endPoint x: 880, endPoint y: 383, distance: 60.9
click at [917, 334] on div "Janela de atendimento Grade de atendimento Capacidade Transportadoras Veículos …" at bounding box center [660, 314] width 1321 height 628
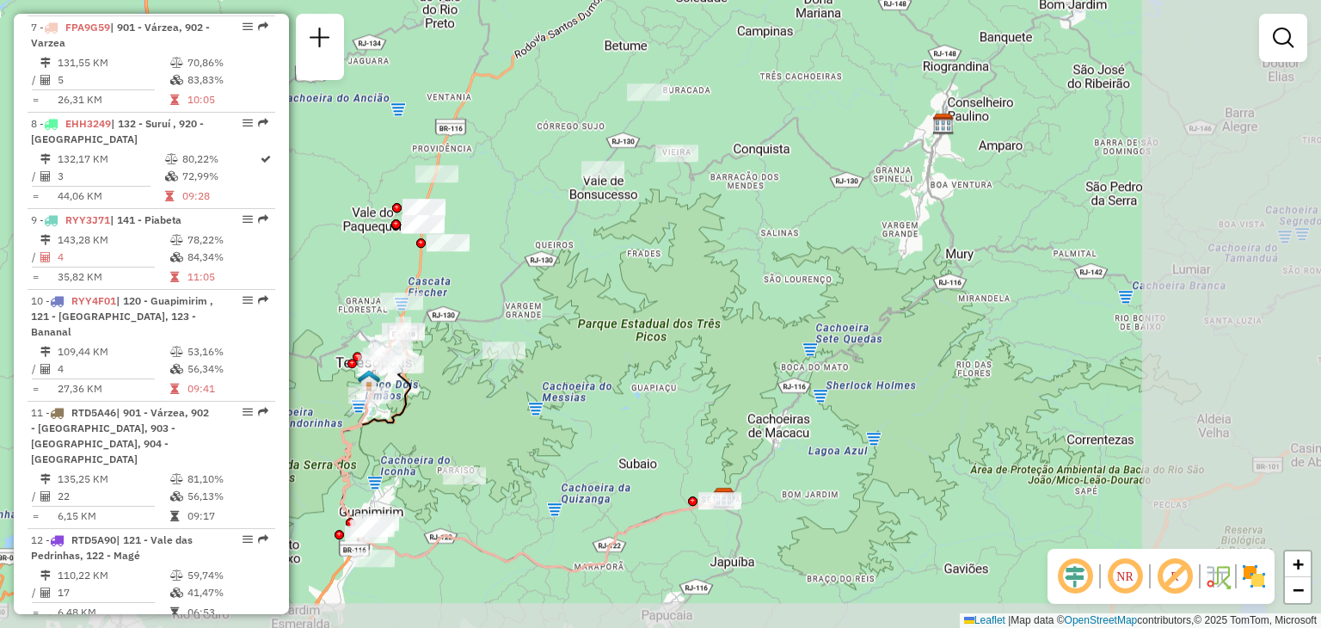
drag, startPoint x: 1073, startPoint y: 417, endPoint x: 694, endPoint y: 369, distance: 381.6
click at [694, 369] on div "Janela de atendimento Grade de atendimento Capacidade Transportadoras Veículos …" at bounding box center [660, 314] width 1321 height 628
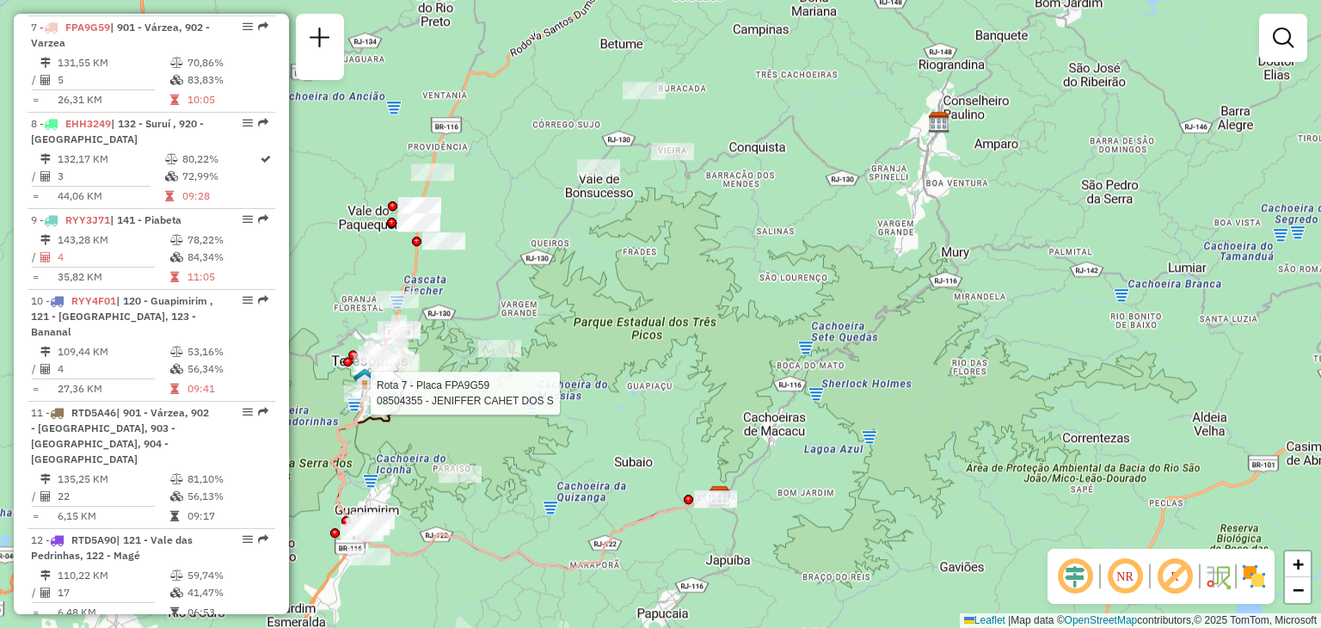
select select "**********"
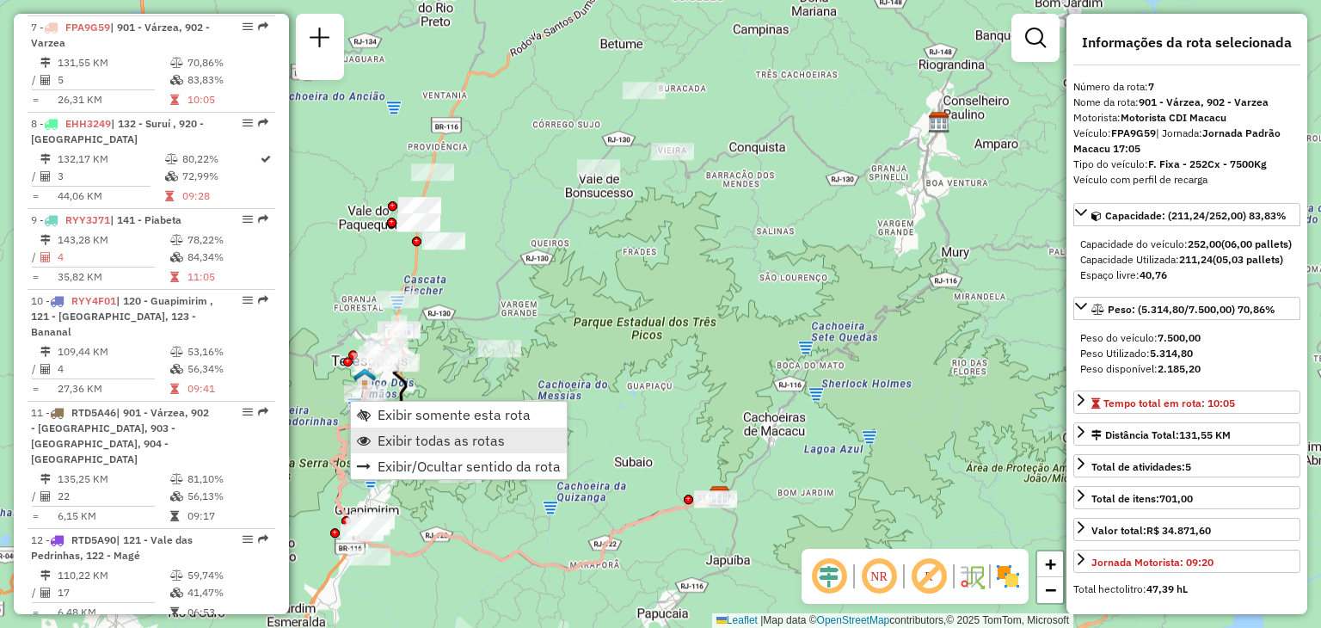
click at [423, 440] on span "Exibir todas as rotas" at bounding box center [441, 441] width 127 height 14
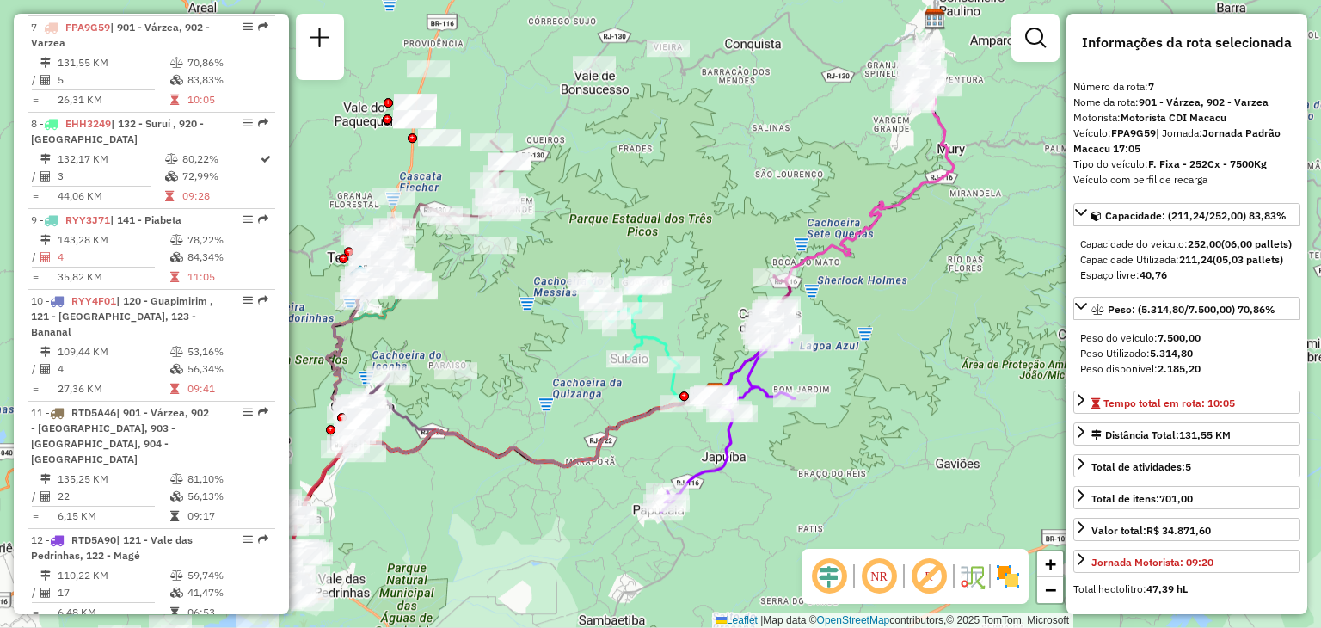
drag, startPoint x: 715, startPoint y: 379, endPoint x: 712, endPoint y: 278, distance: 101.5
click at [712, 278] on div "Janela de atendimento Grade de atendimento Capacidade Transportadoras Veículos …" at bounding box center [660, 314] width 1321 height 628
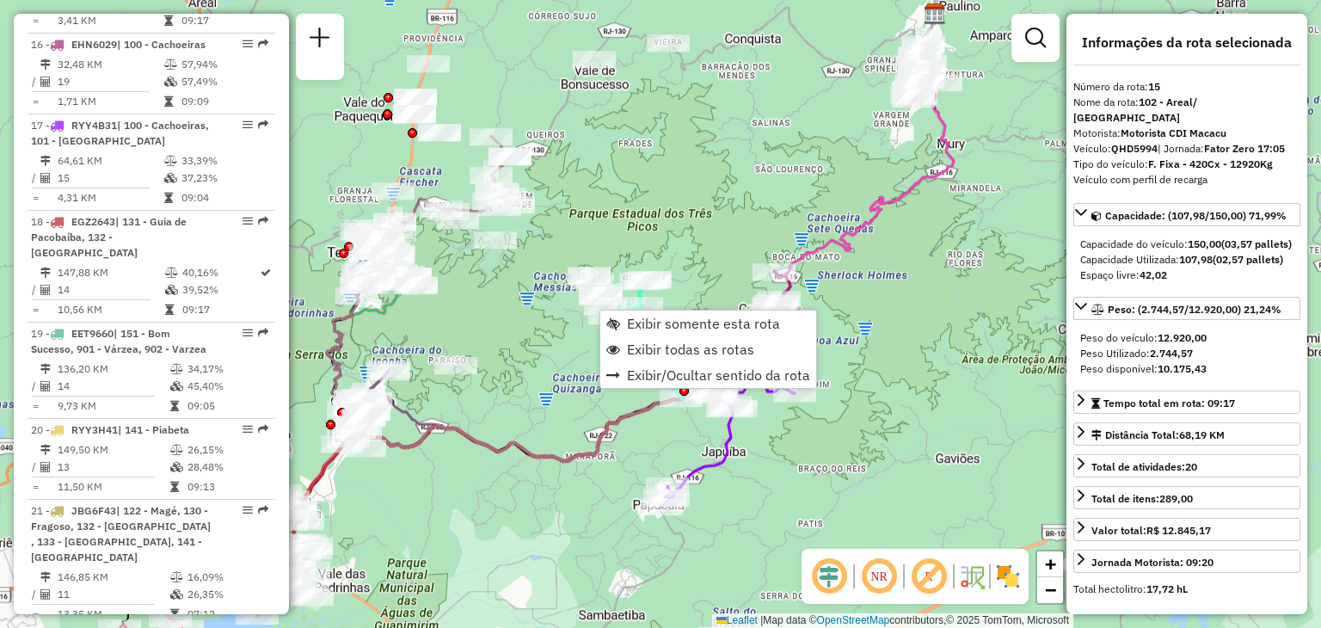
scroll to position [2011, 0]
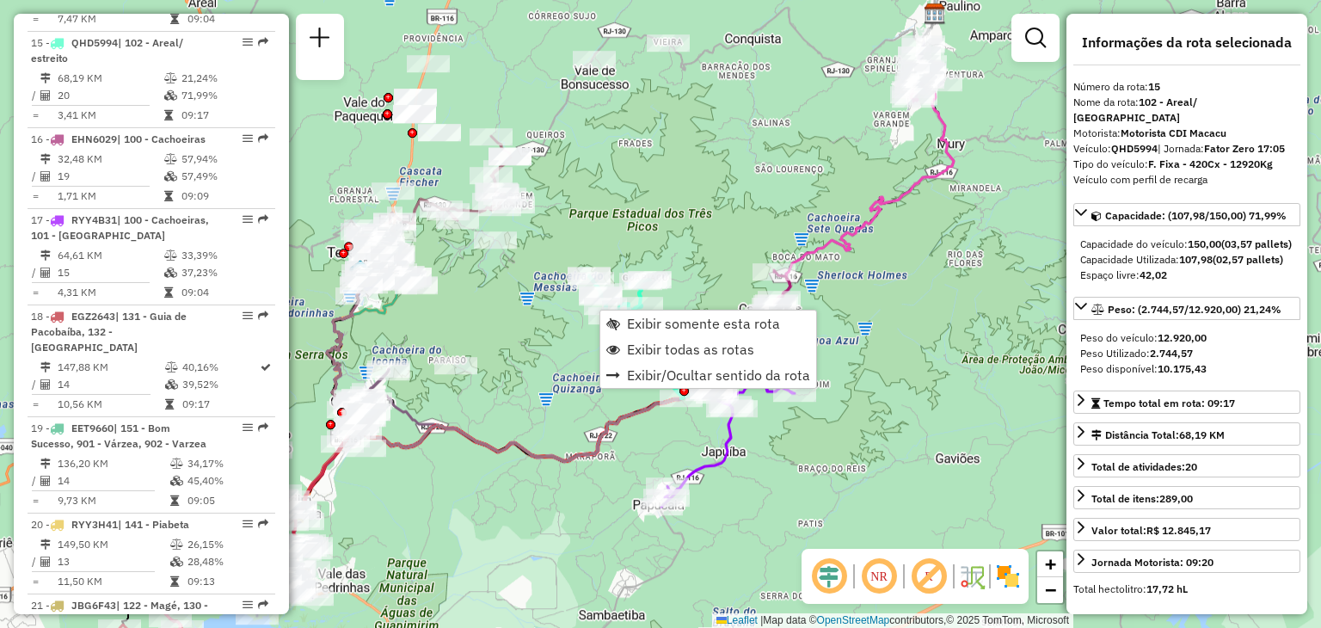
click at [541, 420] on div "Rota 15 - Placa QHD5994 91005583 - DARCY DO NASCIMENTO Janela de atendimento Gr…" at bounding box center [660, 314] width 1321 height 628
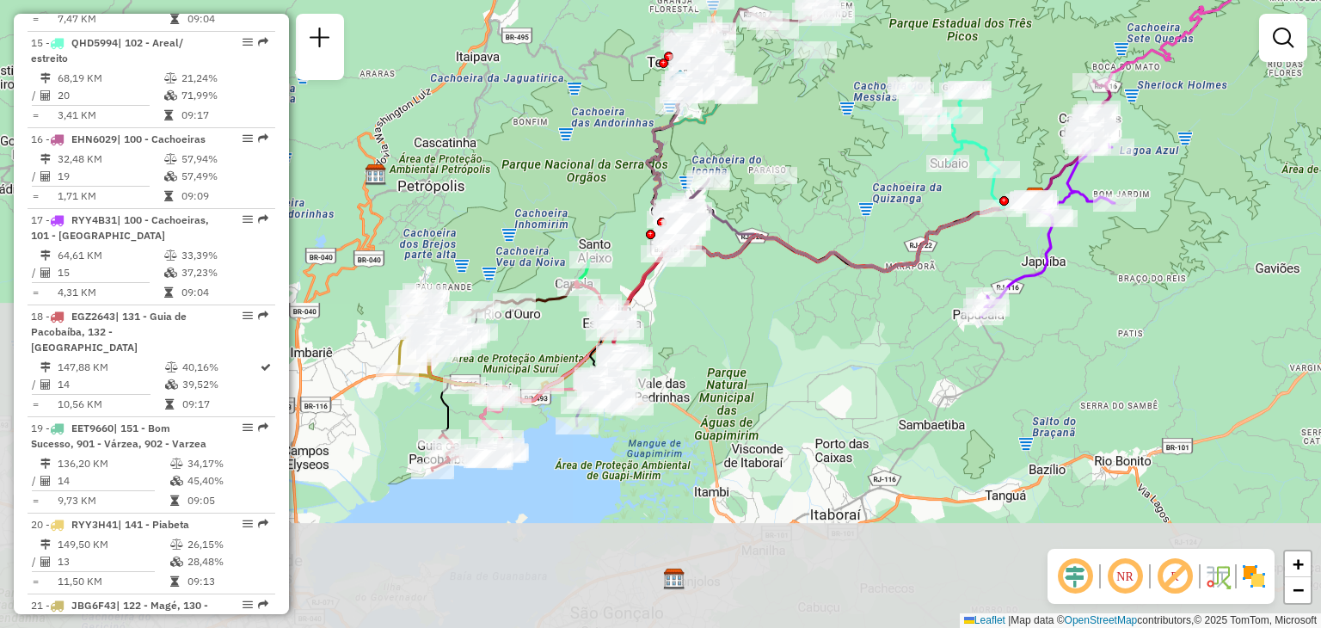
drag, startPoint x: 498, startPoint y: 545, endPoint x: 823, endPoint y: 352, distance: 378.0
click at [823, 352] on div "Janela de atendimento Grade de atendimento Capacidade Transportadoras Veículos …" at bounding box center [660, 314] width 1321 height 628
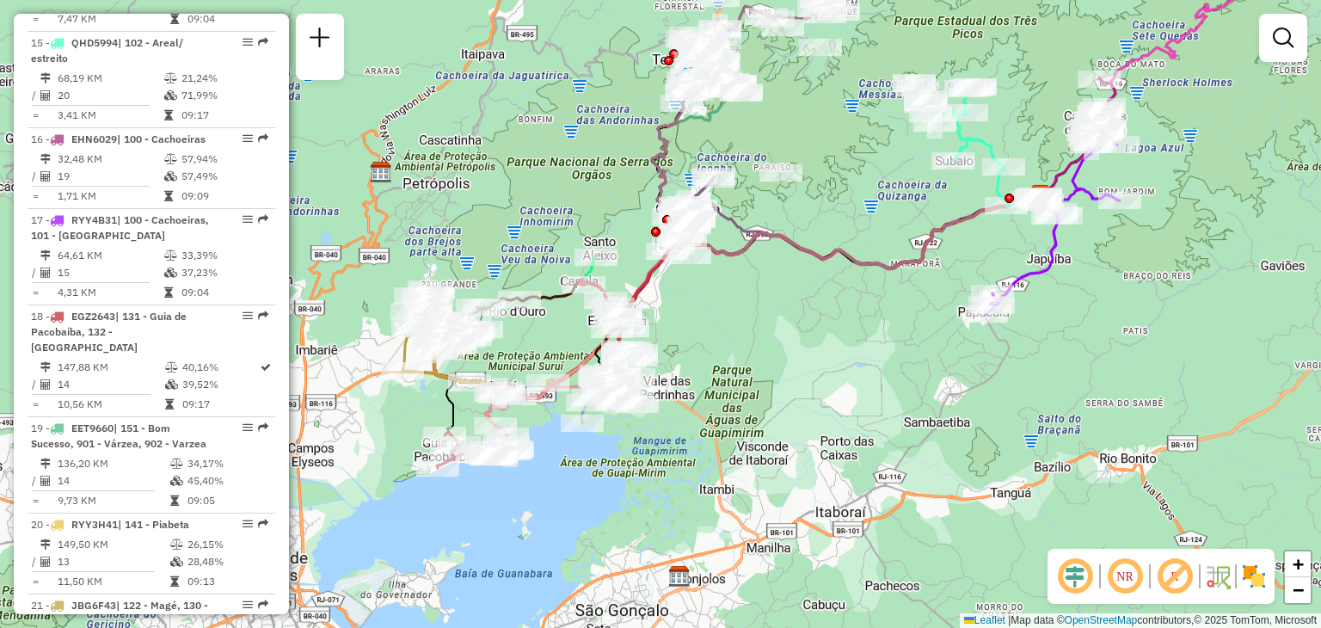
drag, startPoint x: 737, startPoint y: 446, endPoint x: 741, endPoint y: 471, distance: 25.2
click at [741, 470] on div "Janela de atendimento Grade de atendimento Capacidade Transportadoras Veículos …" at bounding box center [660, 314] width 1321 height 628
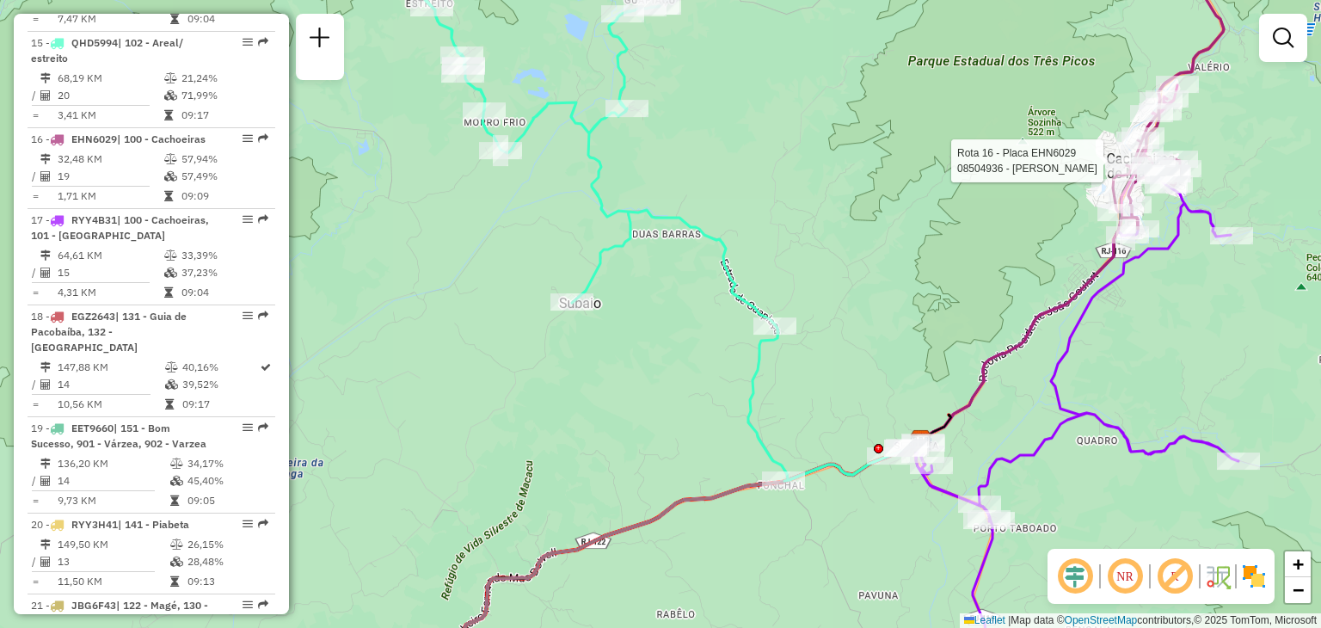
select select "**********"
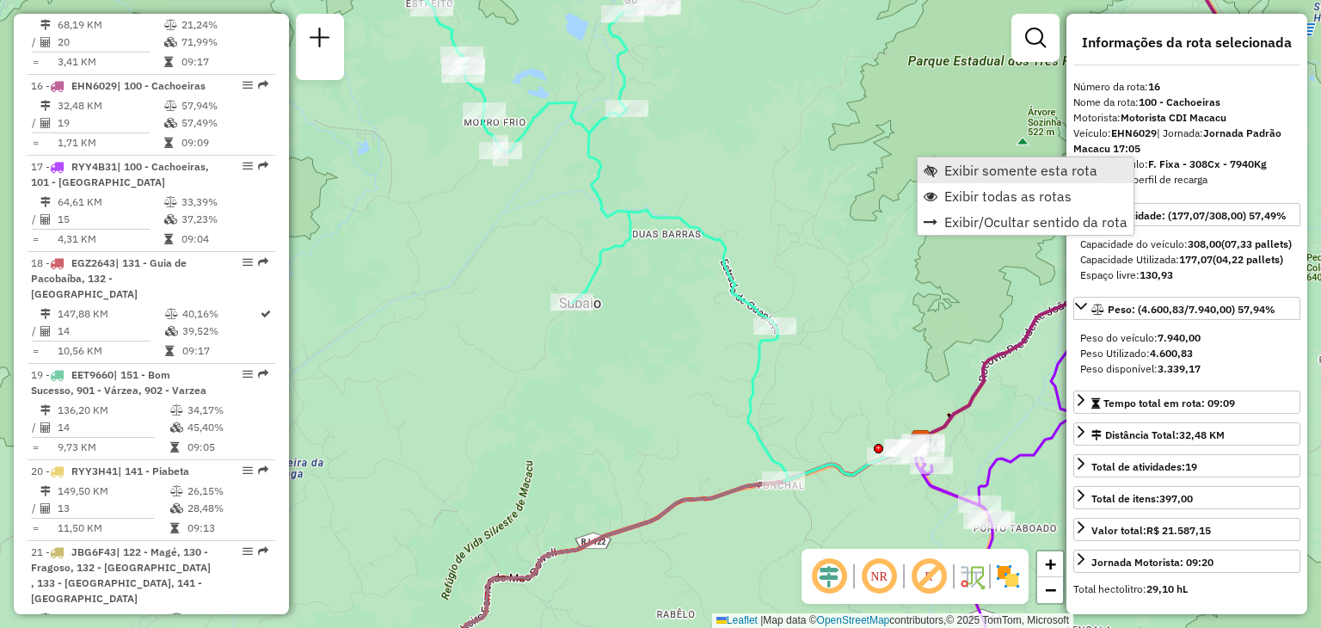
scroll to position [2106, 0]
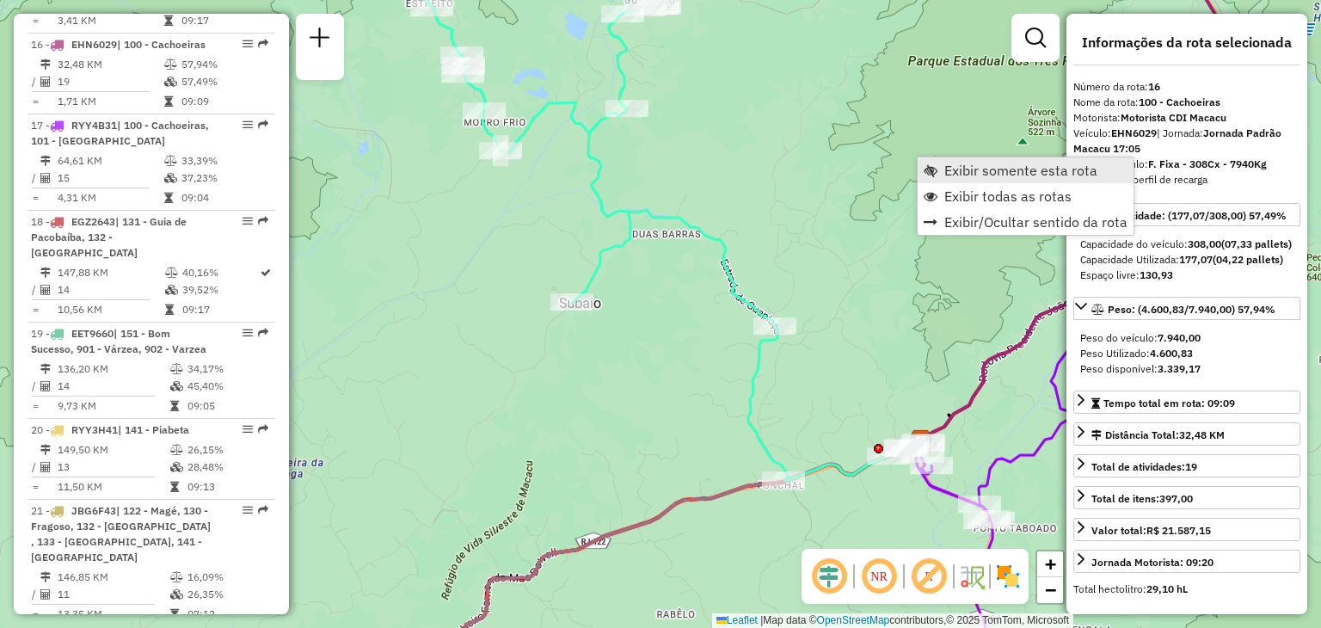
click at [1101, 178] on link "Exibir somente esta rota" at bounding box center [1026, 170] width 216 height 26
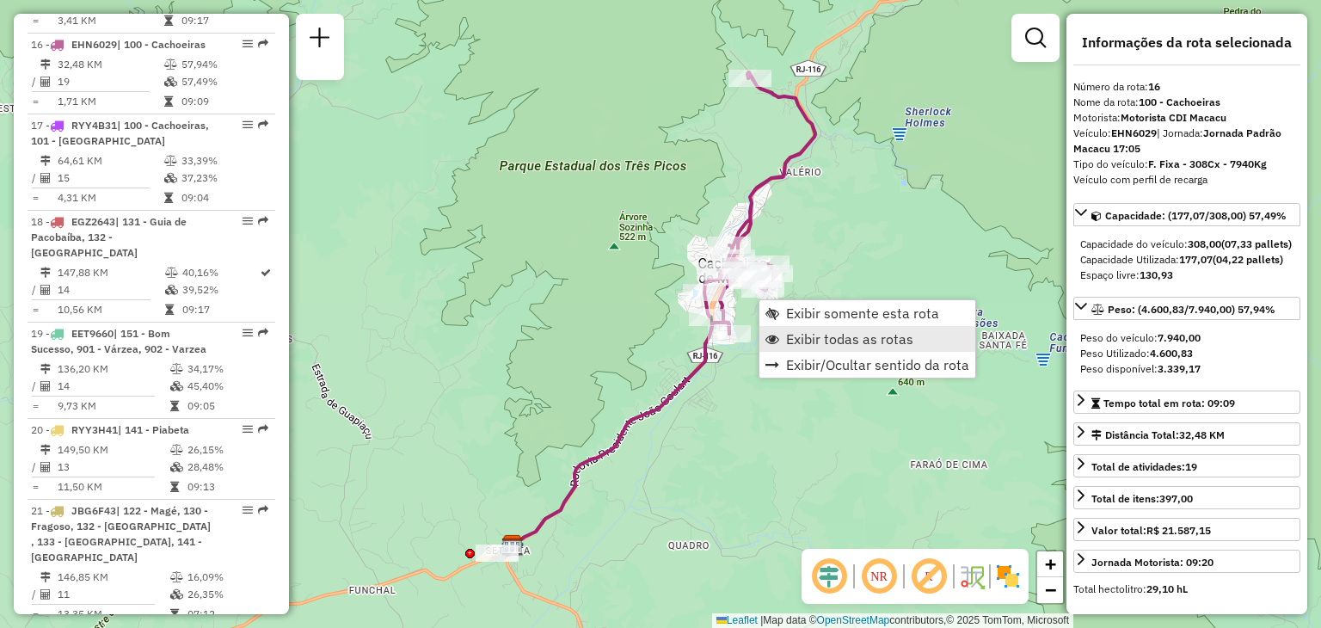
click at [788, 335] on span "Exibir todas as rotas" at bounding box center [849, 339] width 127 height 14
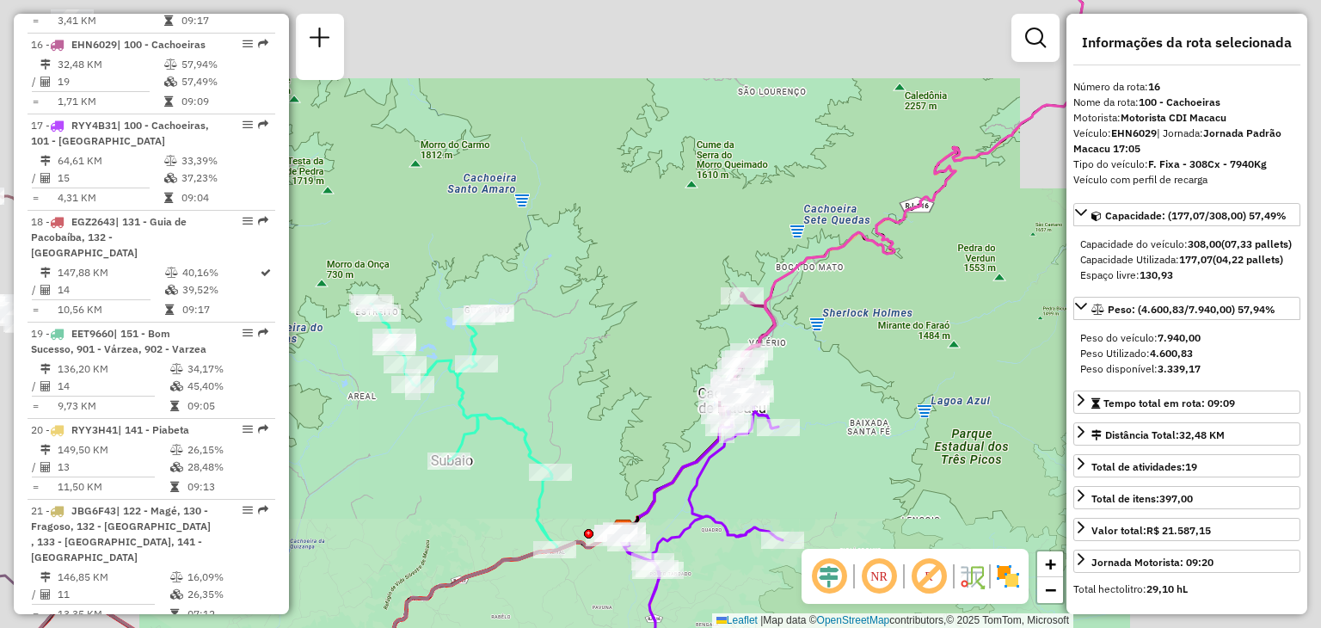
drag, startPoint x: 559, startPoint y: 448, endPoint x: 1022, endPoint y: 94, distance: 582.9
click at [1009, 106] on div "Janela de atendimento Grade de atendimento Capacidade Transportadoras Veículos …" at bounding box center [660, 314] width 1321 height 628
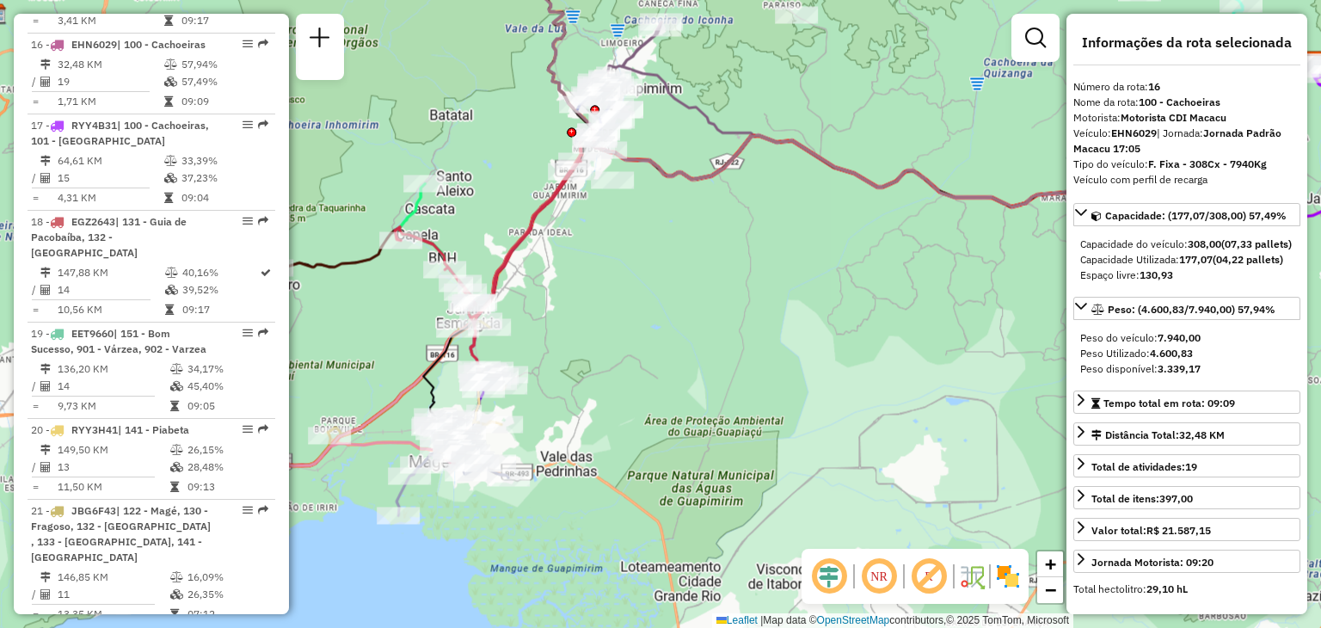
drag, startPoint x: 681, startPoint y: 359, endPoint x: 1014, endPoint y: 328, distance: 334.4
click at [1013, 328] on div "Janela de atendimento Grade de atendimento Capacidade Transportadoras Veículos …" at bounding box center [660, 314] width 1321 height 628
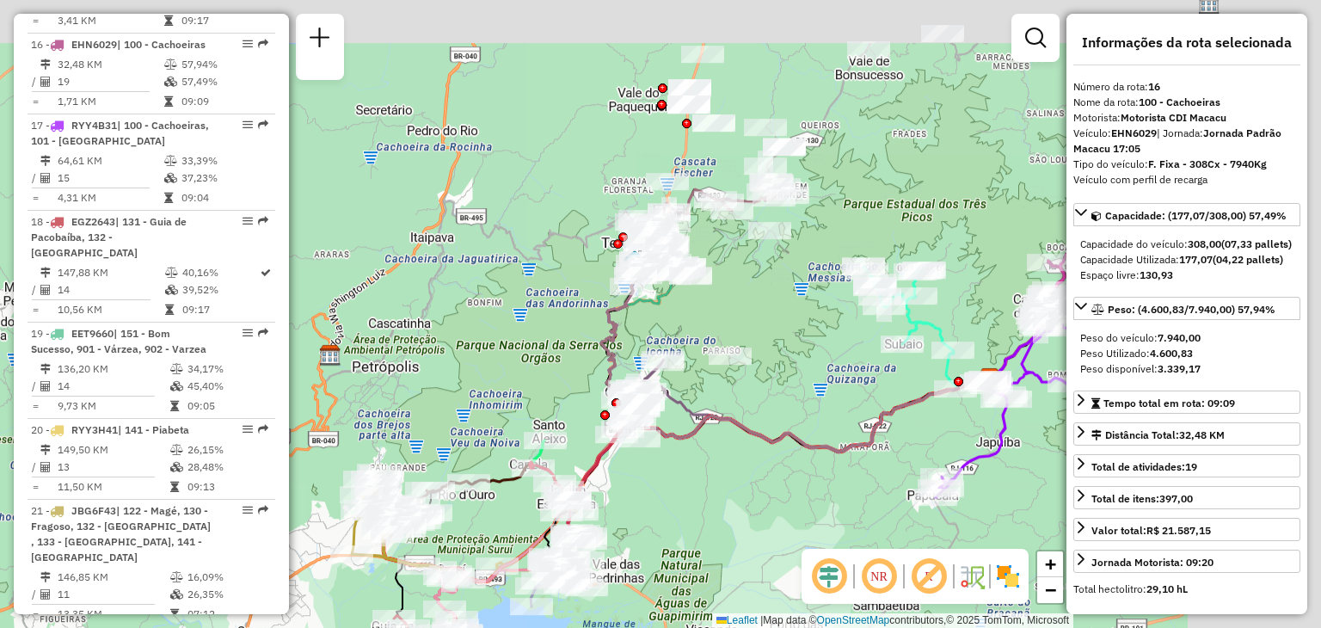
drag, startPoint x: 971, startPoint y: 273, endPoint x: 445, endPoint y: 625, distance: 633.7
click at [454, 622] on div "Janela de atendimento Grade de atendimento Capacidade Transportadoras Veículos …" at bounding box center [660, 314] width 1321 height 628
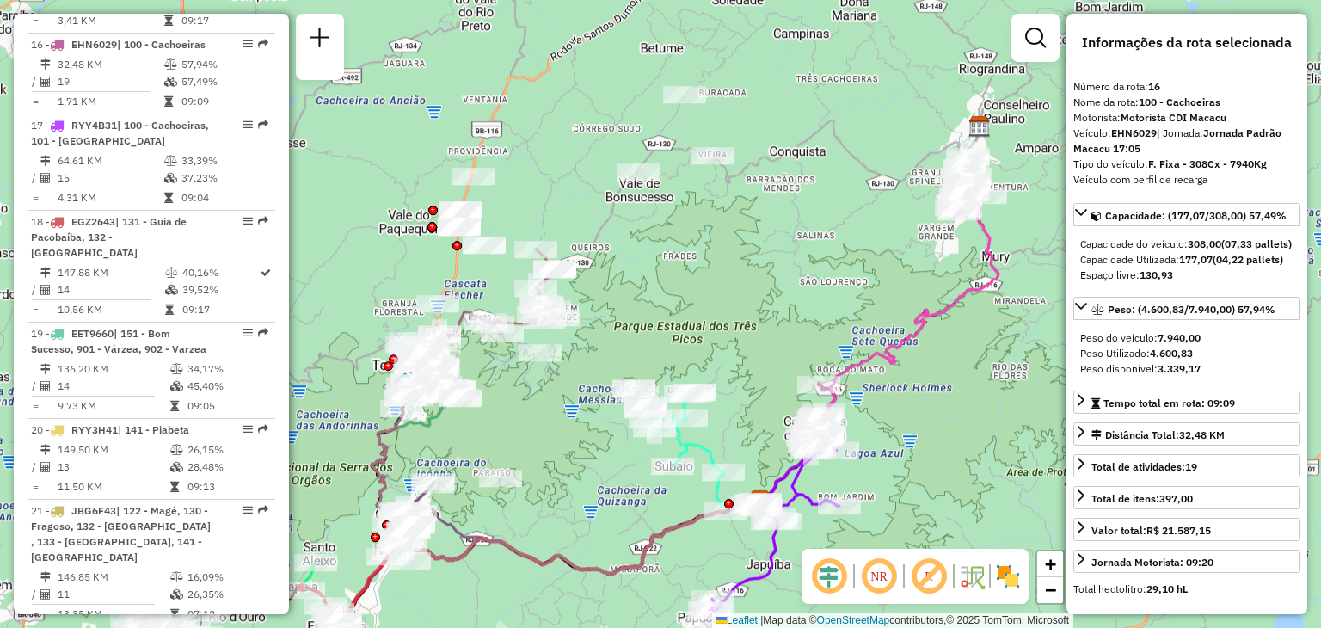
drag, startPoint x: 771, startPoint y: 327, endPoint x: 489, endPoint y: 517, distance: 339.5
click at [489, 517] on div "Rota 24 - Placa RYY3F71 91051615 - PATRICIA MELO DA SILVA 12265678430 Rota 15 -…" at bounding box center [660, 314] width 1321 height 628
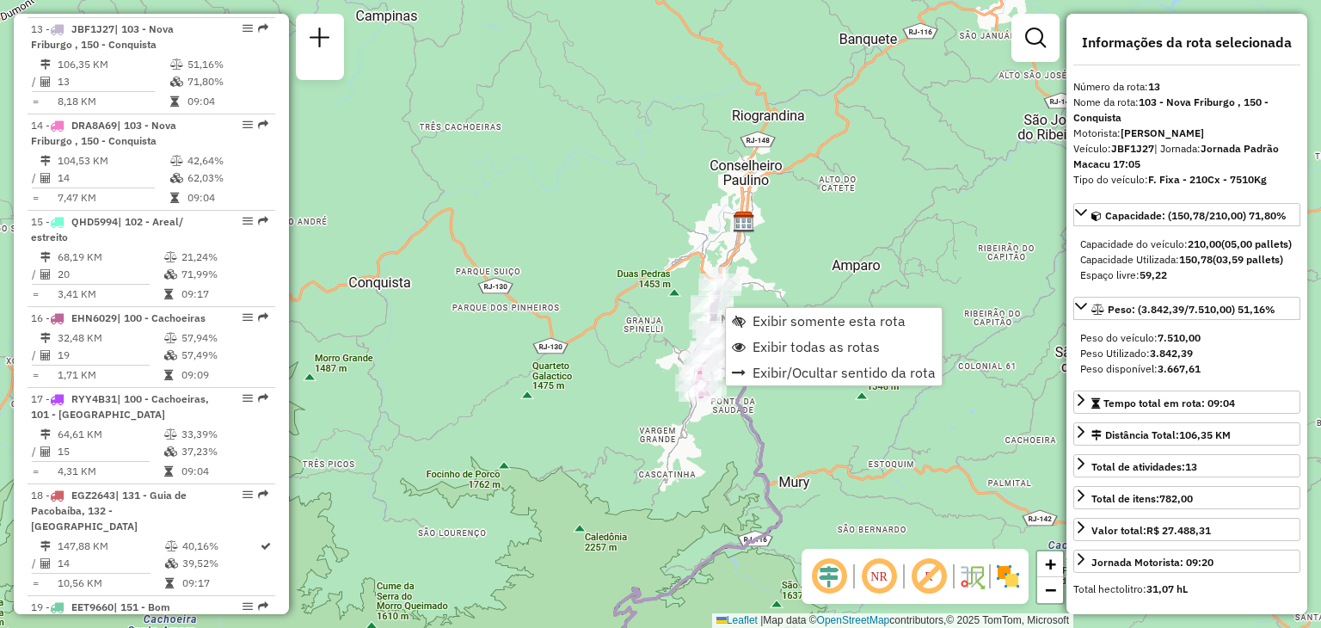
scroll to position [1819, 0]
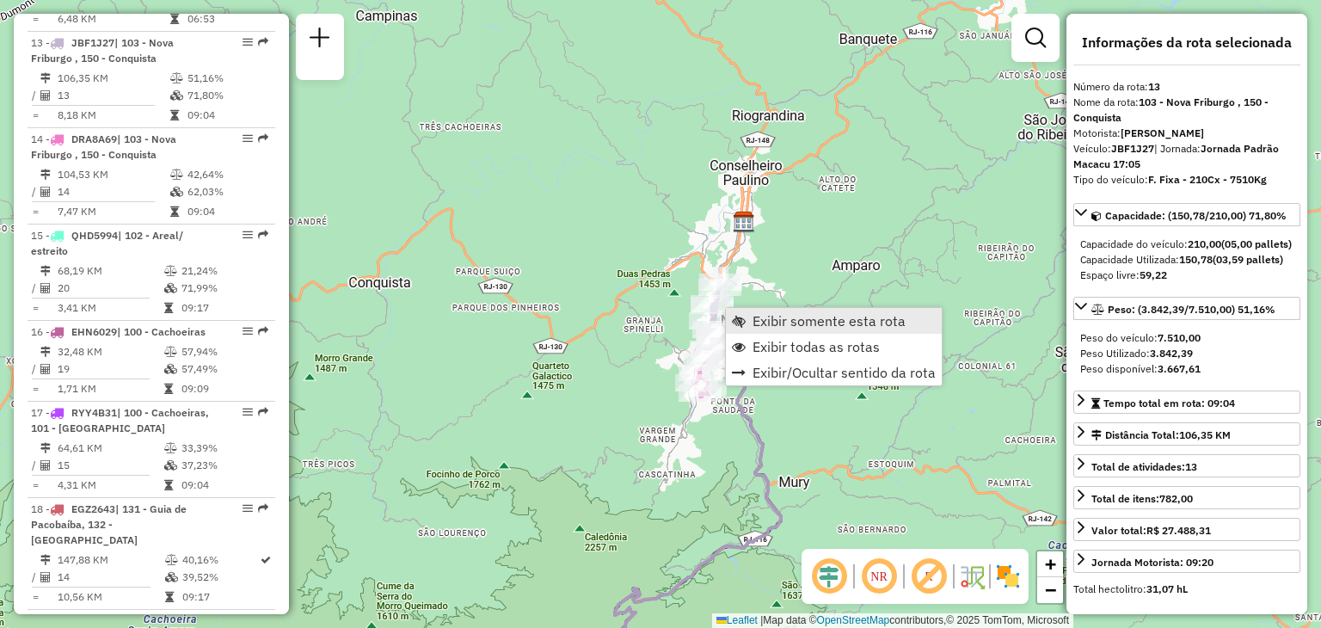
click at [747, 317] on link "Exibir somente esta rota" at bounding box center [834, 321] width 216 height 26
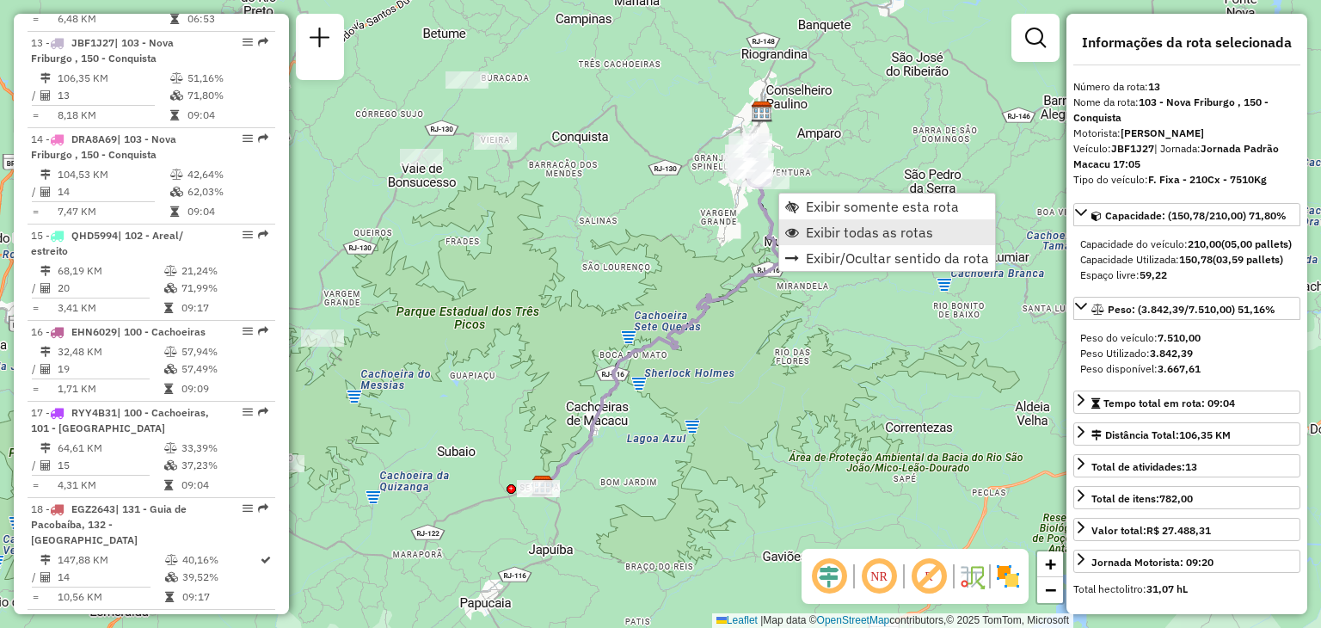
click at [815, 231] on span "Exibir todas as rotas" at bounding box center [869, 232] width 127 height 14
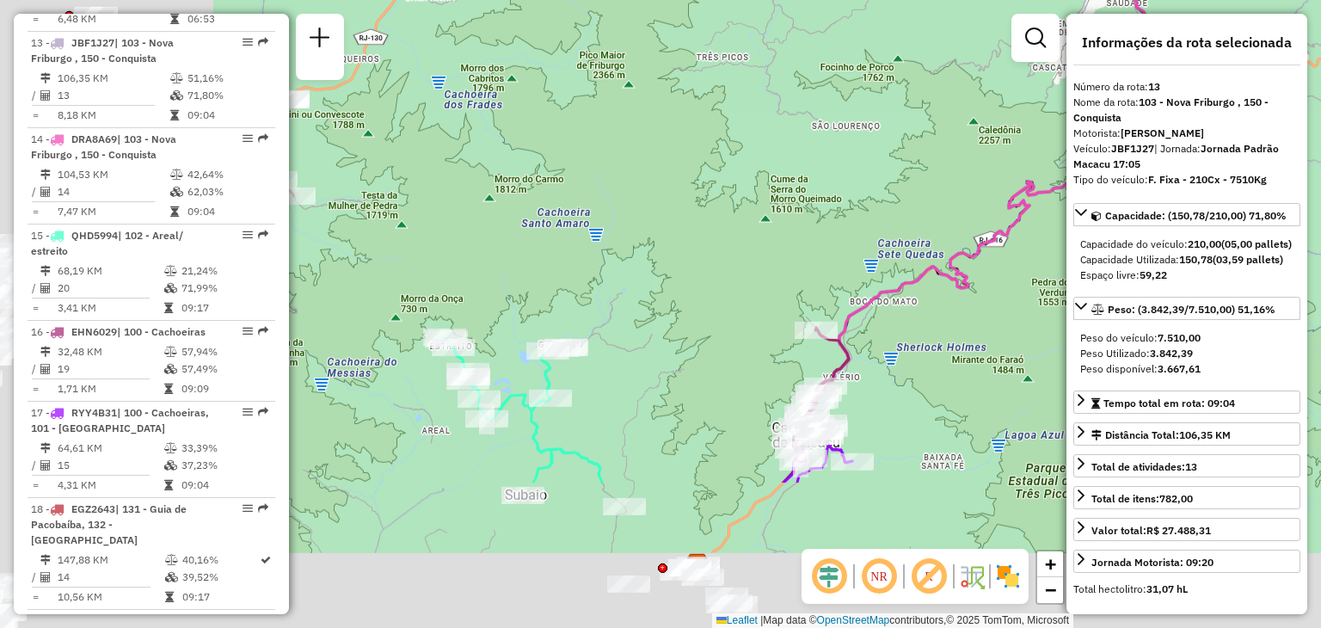
drag, startPoint x: 561, startPoint y: 422, endPoint x: 831, endPoint y: 292, distance: 300.1
click at [824, 296] on div "Janela de atendimento Grade de atendimento Capacidade Transportadoras Veículos …" at bounding box center [660, 314] width 1321 height 628
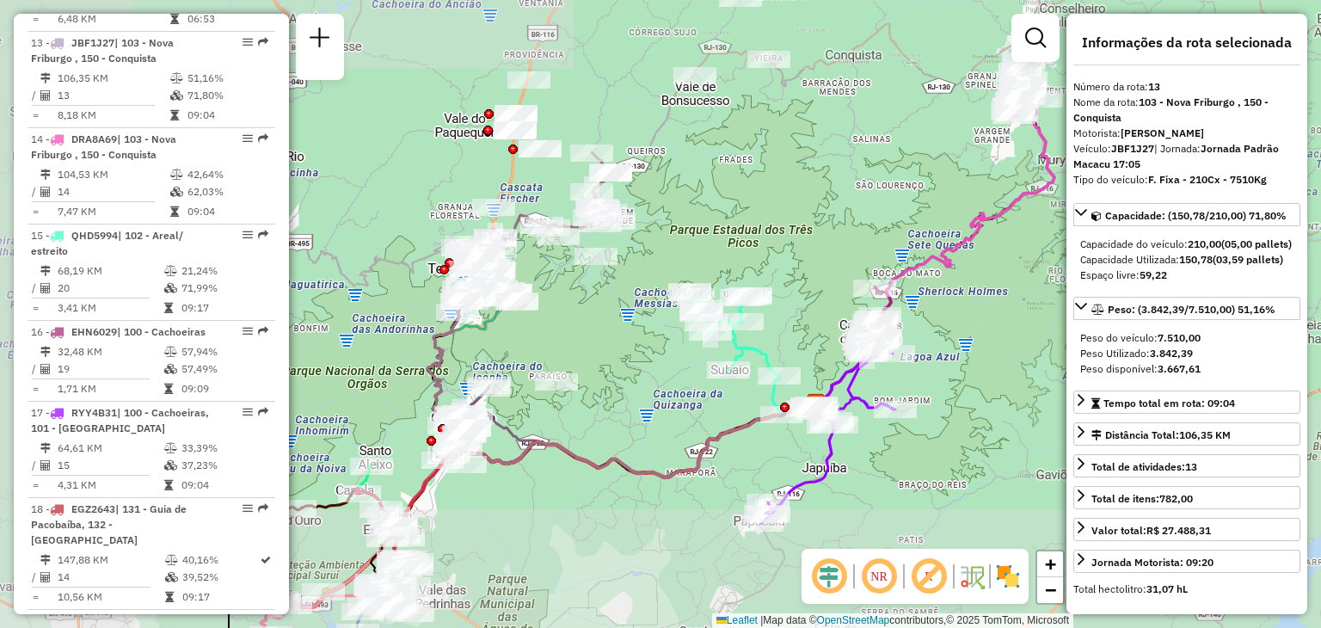
drag, startPoint x: 519, startPoint y: 511, endPoint x: 717, endPoint y: 412, distance: 222.0
click at [716, 413] on div "Janela de atendimento Grade de atendimento Capacidade Transportadoras Veículos …" at bounding box center [660, 314] width 1321 height 628
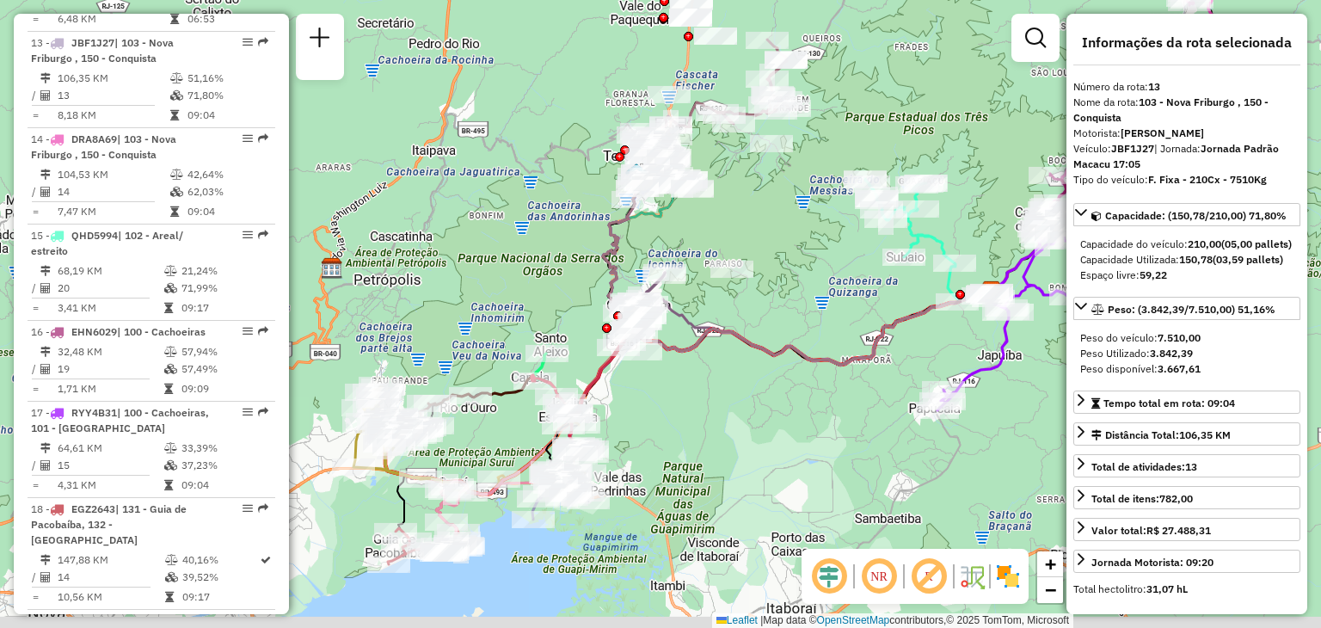
drag, startPoint x: 788, startPoint y: 514, endPoint x: 779, endPoint y: 510, distance: 10.4
click at [781, 510] on div "Janela de atendimento Grade de atendimento Capacidade Transportadoras Veículos …" at bounding box center [660, 314] width 1321 height 628
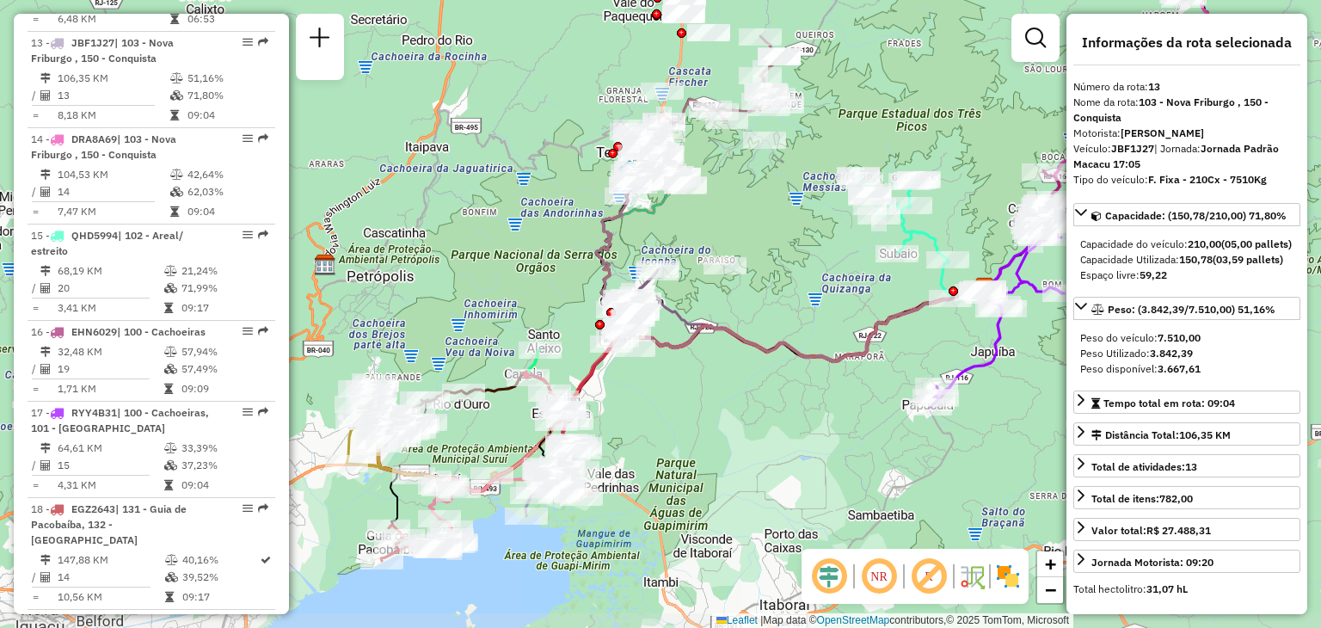
drag, startPoint x: 773, startPoint y: 507, endPoint x: 706, endPoint y: 489, distance: 68.4
click at [769, 506] on div "Janela de atendimento Grade de atendimento Capacidade Transportadoras Veículos …" at bounding box center [660, 314] width 1321 height 628
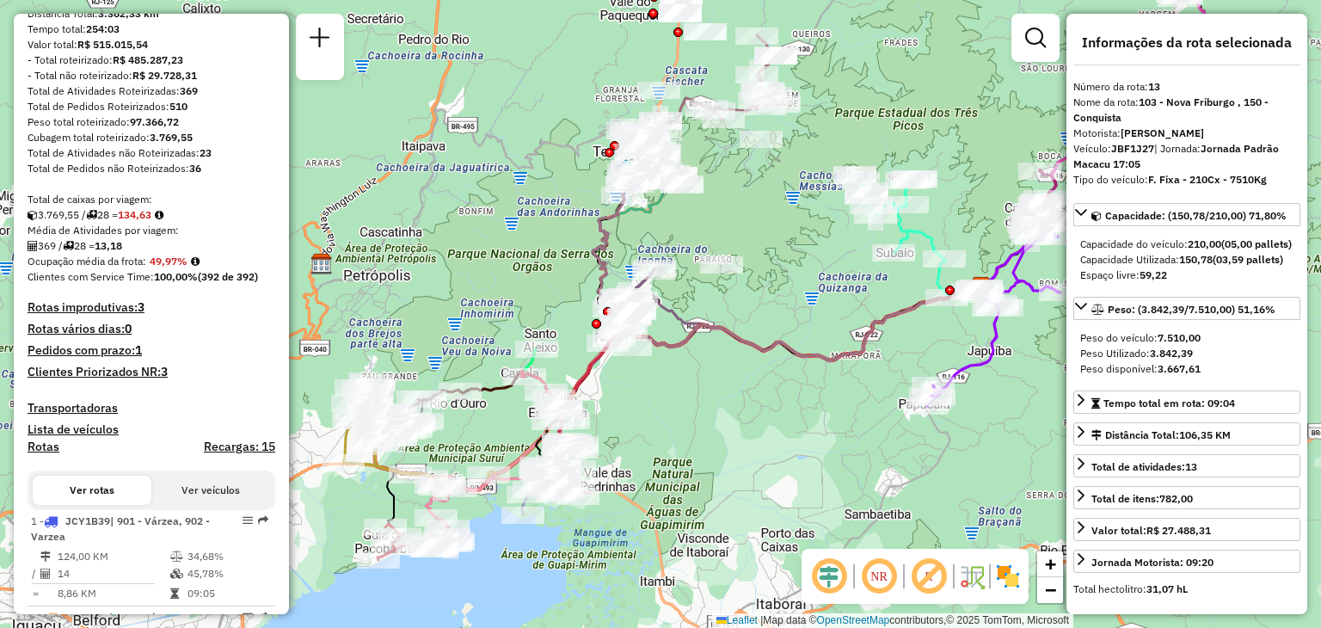
scroll to position [98, 0]
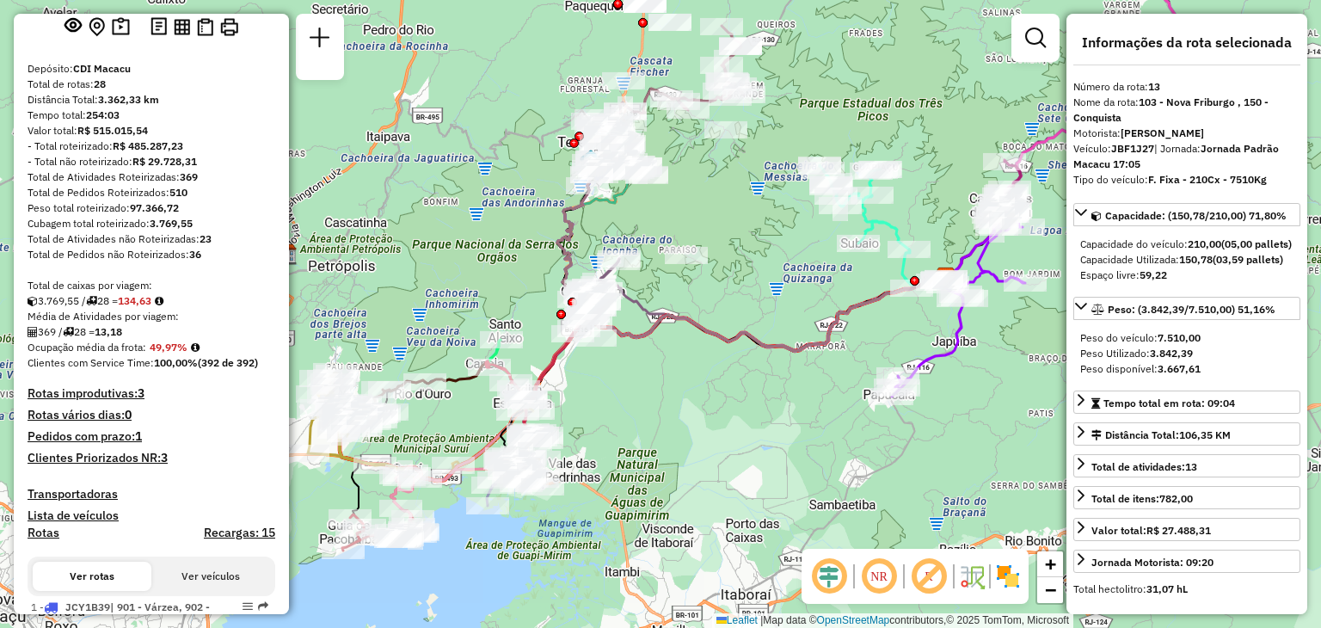
drag, startPoint x: 852, startPoint y: 432, endPoint x: 816, endPoint y: 422, distance: 36.5
click at [816, 422] on div "Janela de atendimento Grade de atendimento Capacidade Transportadoras Veículos …" at bounding box center [660, 314] width 1321 height 628
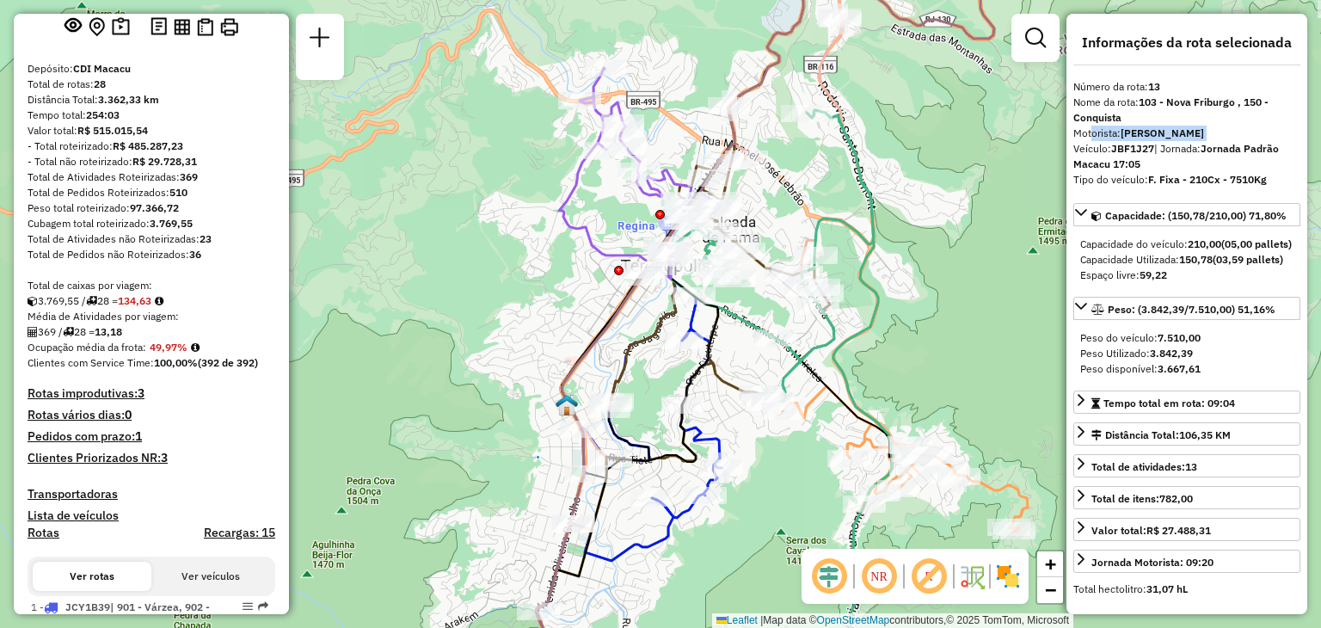
drag, startPoint x: 1072, startPoint y: 149, endPoint x: 659, endPoint y: 362, distance: 464.8
click at [538, 479] on hb-router-mapa "Informações da Sessão 1273775 - 11/09/2025 Criação: 10/09/2025 20:26 Depósito: …" at bounding box center [660, 314] width 1321 height 628
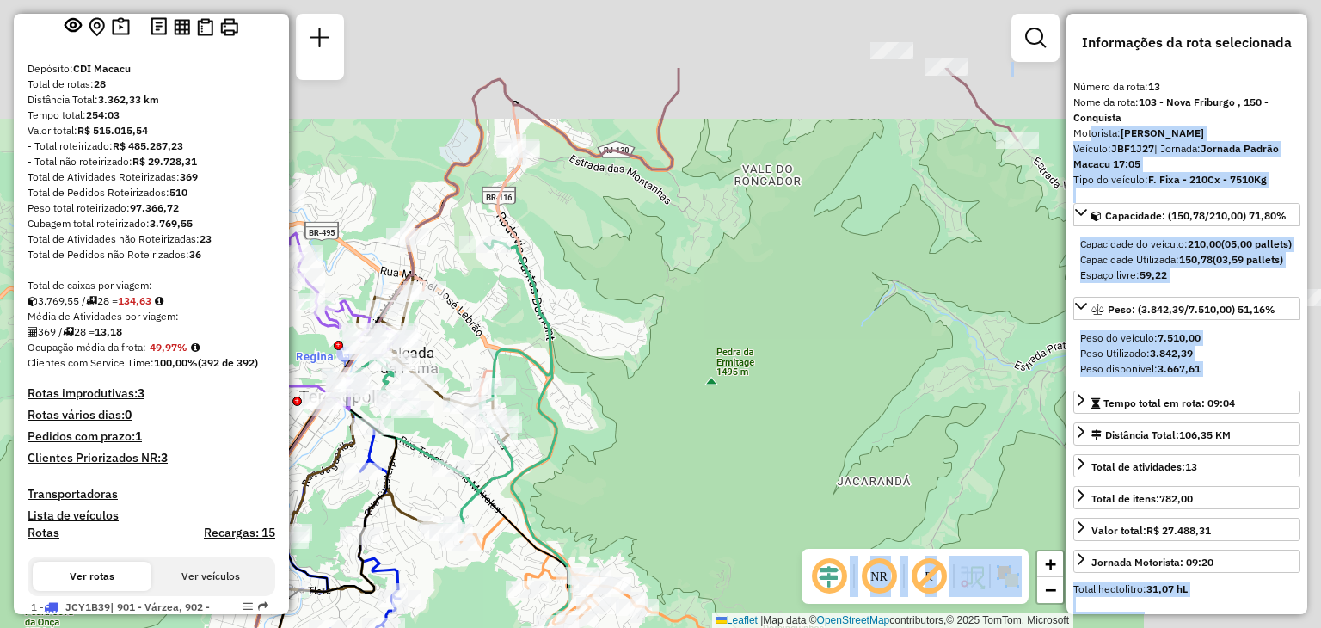
drag, startPoint x: 704, startPoint y: 342, endPoint x: 47, endPoint y: 552, distance: 689.4
click at [35, 562] on hb-router-mapa "Informações da Sessão 1273775 - 11/09/2025 Criação: 10/09/2025 20:26 Depósito: …" at bounding box center [660, 314] width 1321 height 628
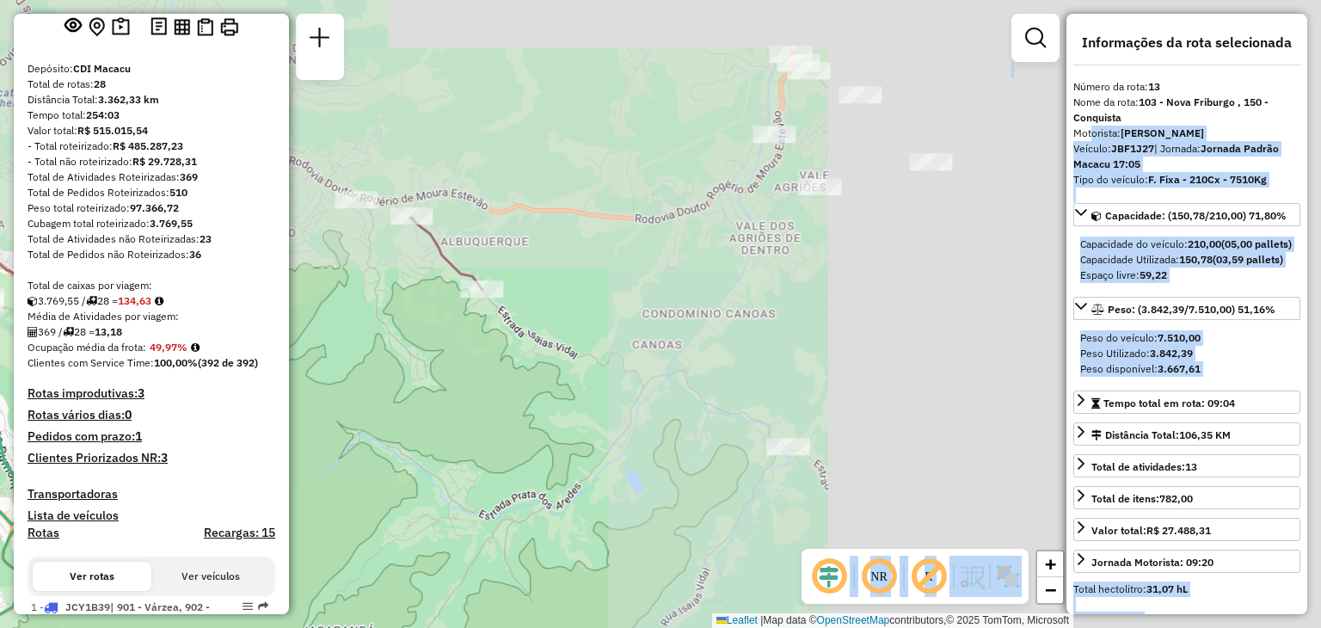
click at [459, 348] on div "Rota 1 - Placa JCY1B39 08509215 - PADARIA E MERCEARIA Janela de atendimento Gra…" at bounding box center [660, 314] width 1321 height 628
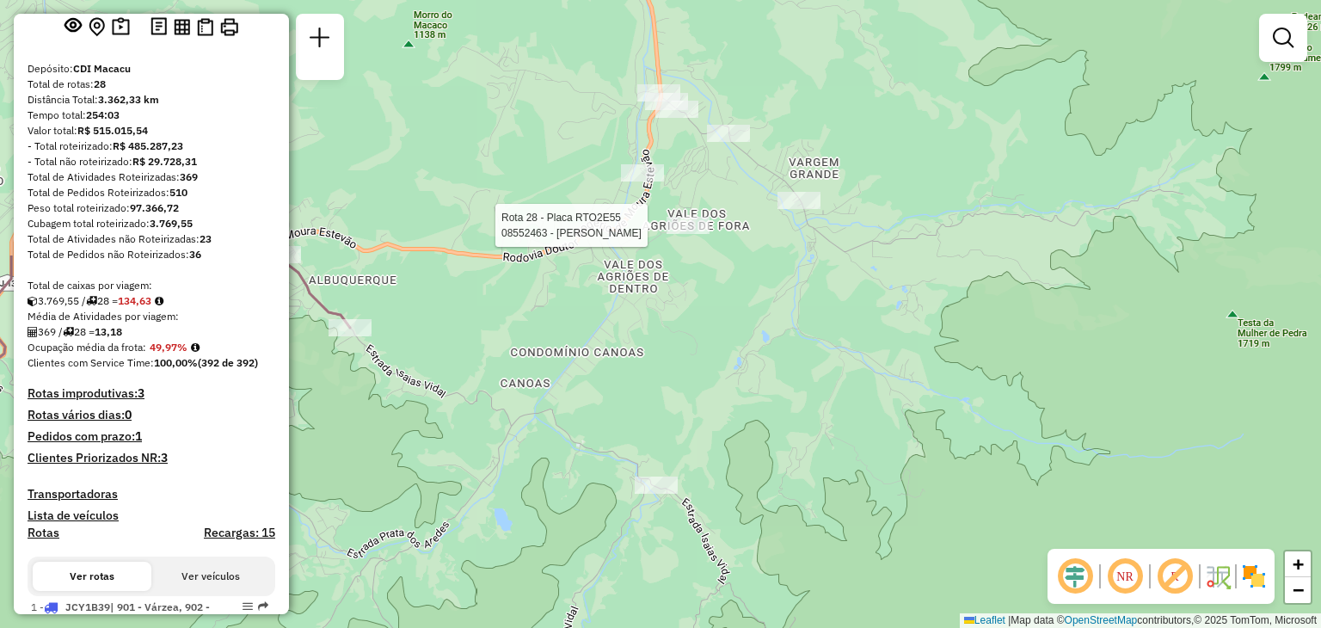
select select "**********"
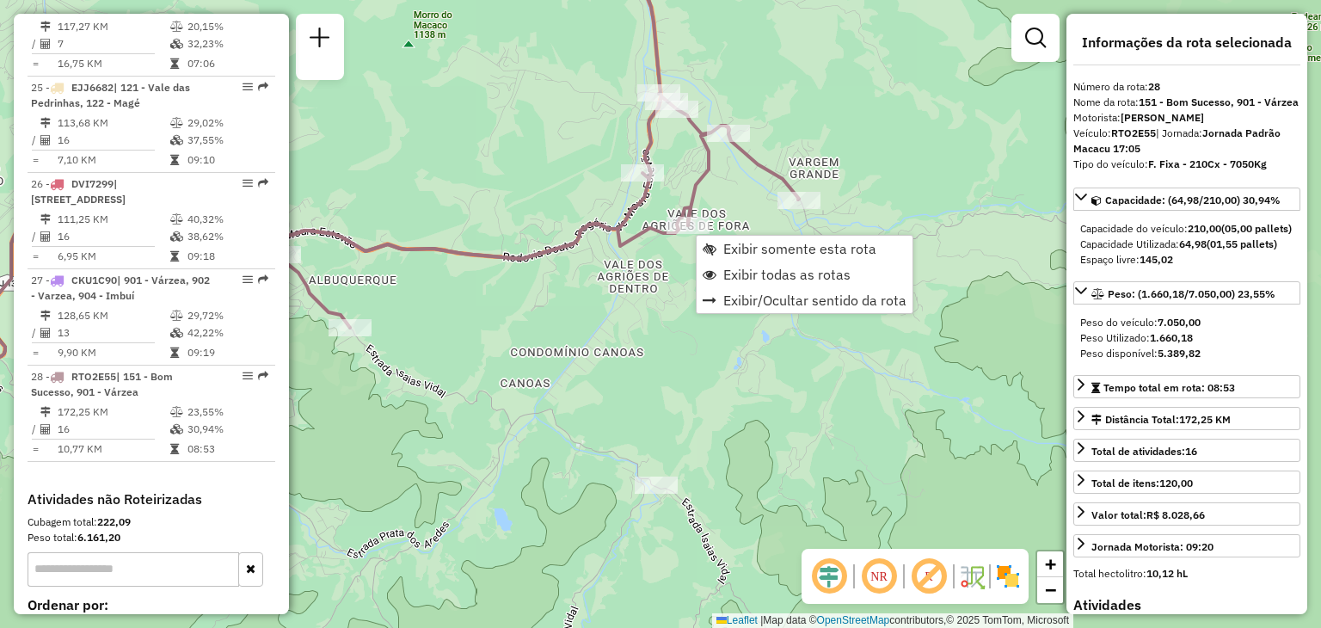
scroll to position [3133, 0]
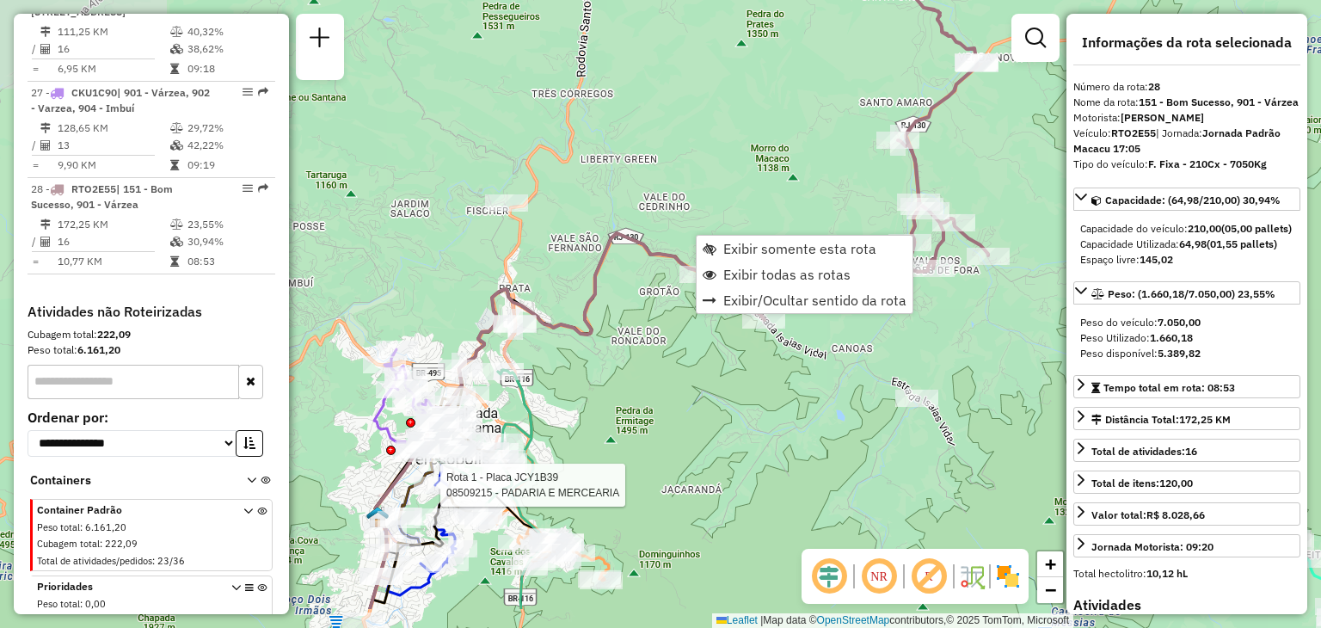
drag, startPoint x: 497, startPoint y: 511, endPoint x: 802, endPoint y: 428, distance: 315.5
click at [802, 428] on div "Rota 1 - Placa JCY1B39 08509215 - PADARIA E MERCEARIA Janela de atendimento Gra…" at bounding box center [660, 314] width 1321 height 628
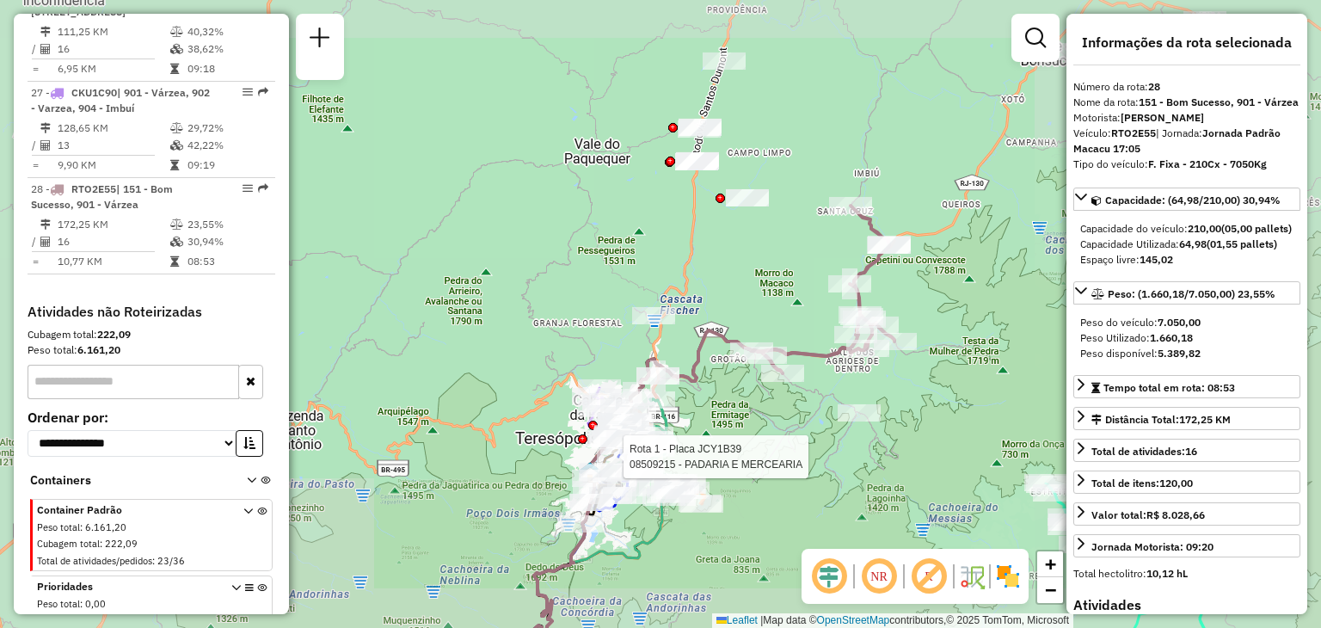
click at [543, 380] on div "Rota 1 - Placa JCY1B39 08509215 - PADARIA E MERCEARIA Rota 11 - Placa RTD5A46 0…" at bounding box center [660, 314] width 1321 height 628
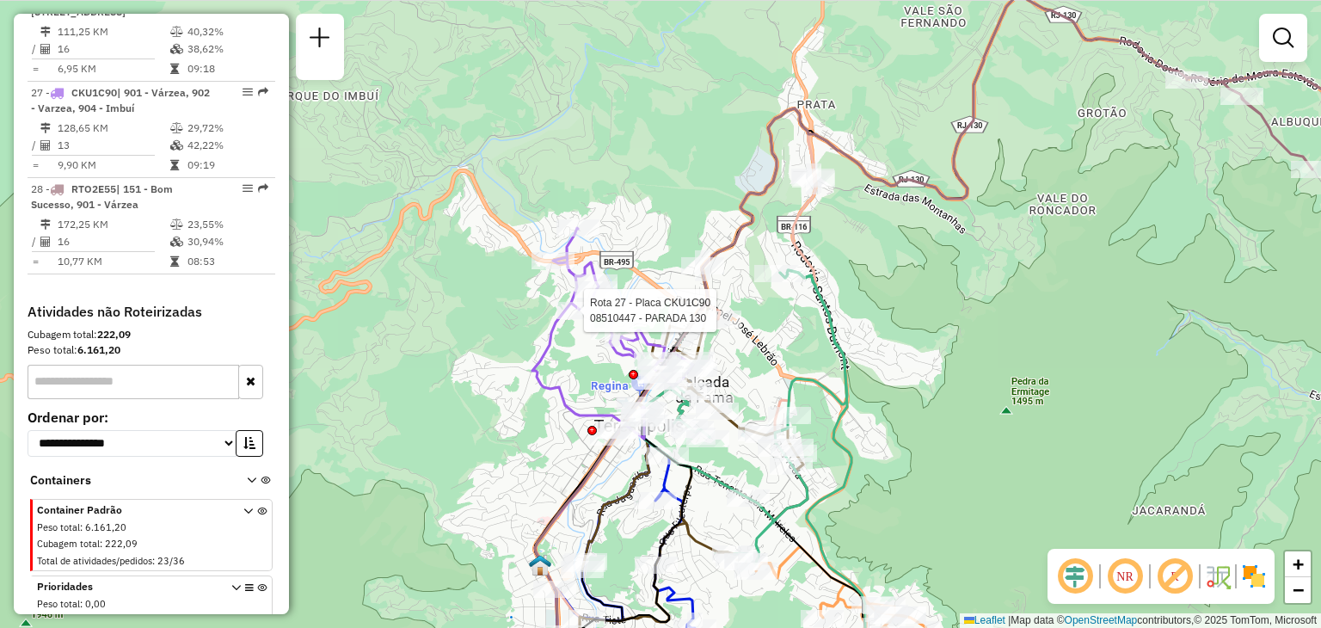
select select "**********"
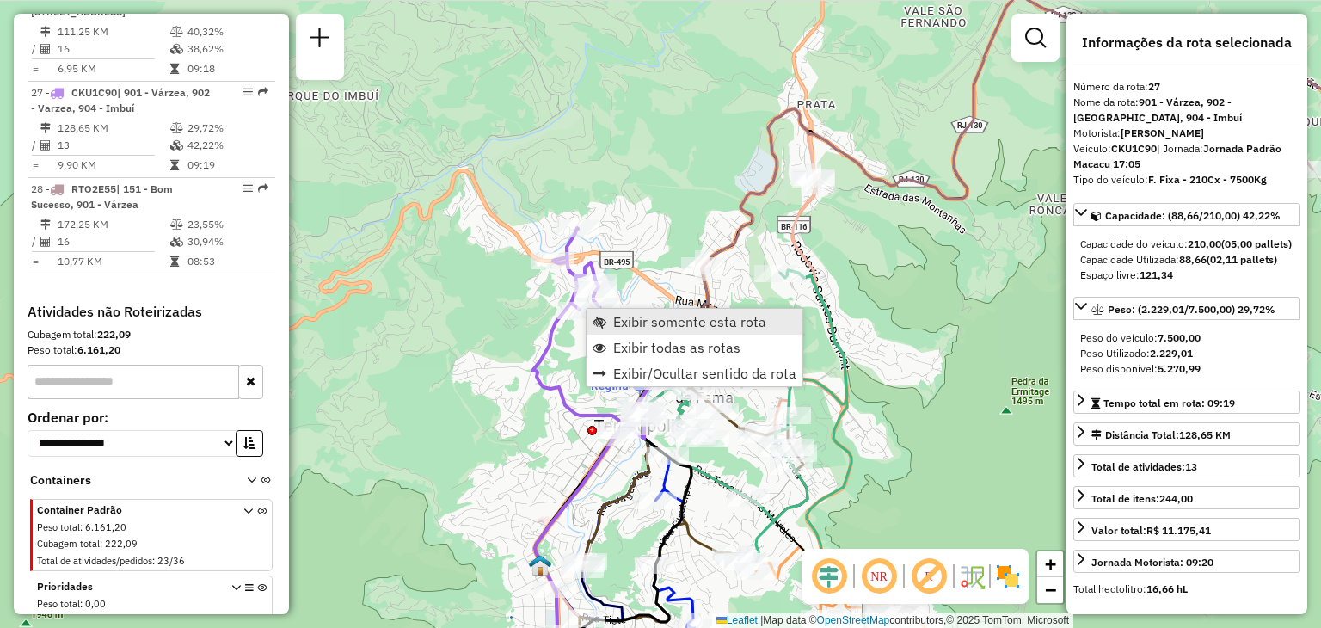
click at [626, 317] on span "Exibir somente esta rota" at bounding box center [689, 322] width 153 height 14
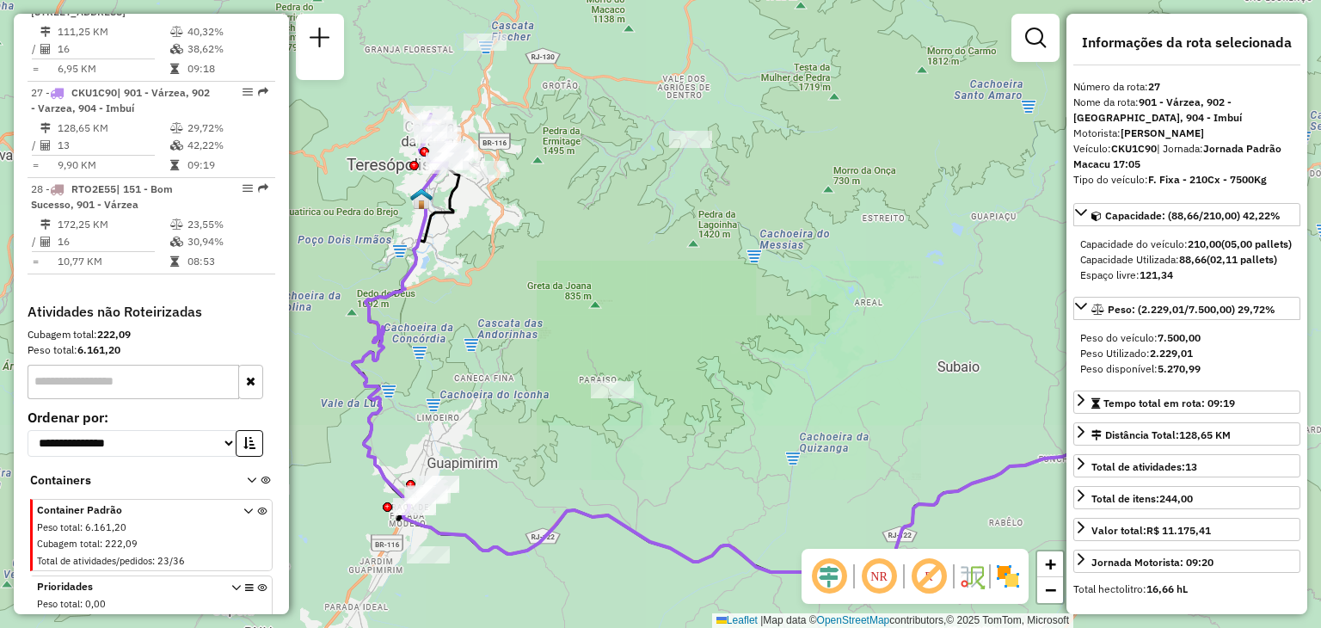
drag, startPoint x: 585, startPoint y: 423, endPoint x: 795, endPoint y: 514, distance: 228.5
click at [790, 510] on div "Janela de atendimento Grade de atendimento Capacidade Transportadoras Veículos …" at bounding box center [660, 314] width 1321 height 628
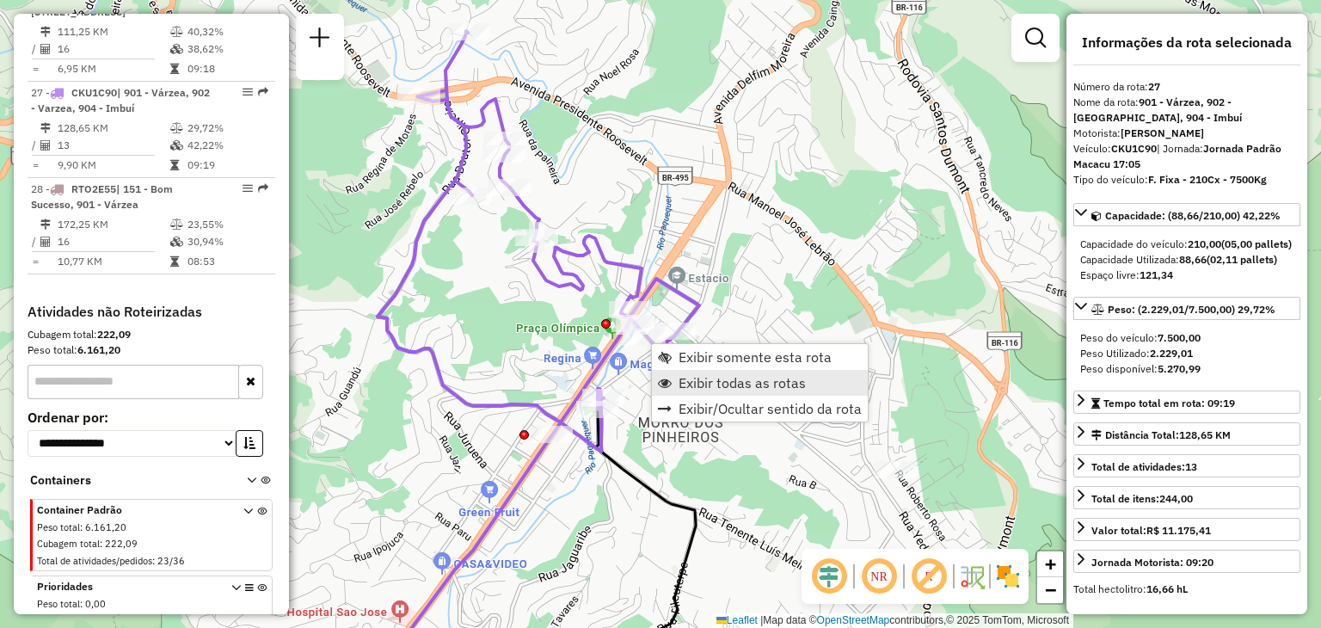
click at [693, 377] on span "Exibir todas as rotas" at bounding box center [742, 383] width 127 height 14
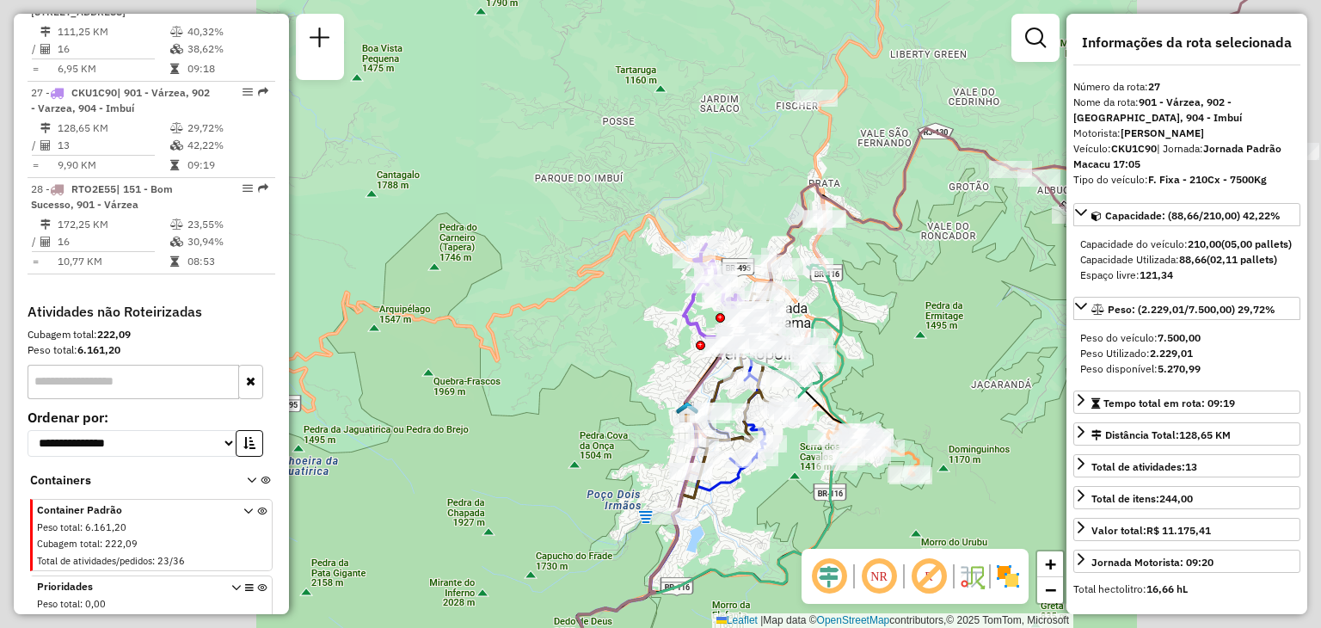
click at [912, 299] on div "Janela de atendimento Grade de atendimento Capacidade Transportadoras Veículos …" at bounding box center [660, 314] width 1321 height 628
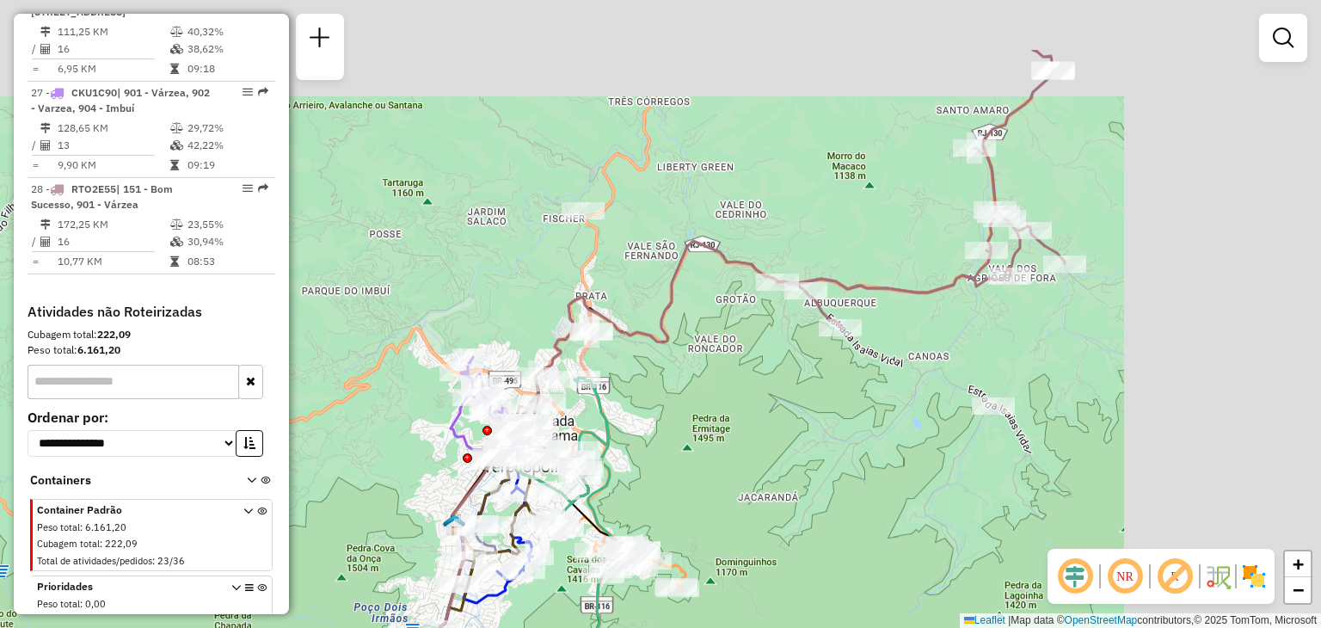
drag, startPoint x: 984, startPoint y: 294, endPoint x: 678, endPoint y: 451, distance: 344.0
click at [678, 451] on div "Janela de atendimento Grade de atendimento Capacidade Transportadoras Veículos …" at bounding box center [660, 314] width 1321 height 628
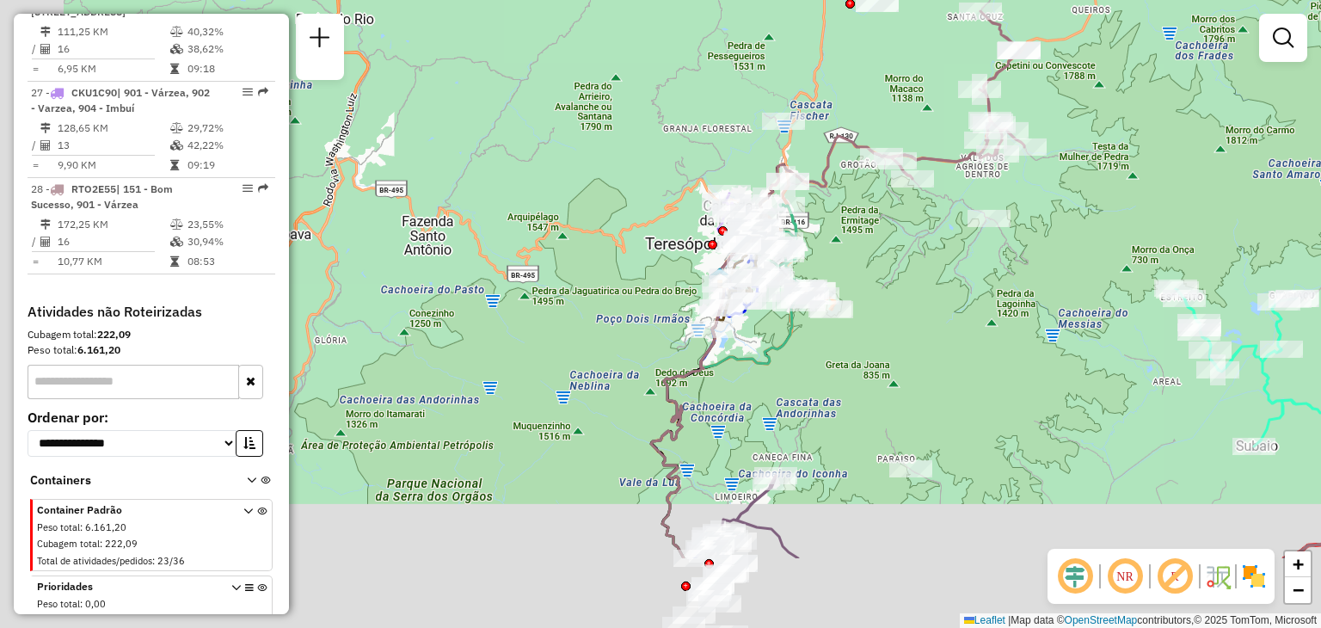
drag, startPoint x: 514, startPoint y: 403, endPoint x: 662, endPoint y: 125, distance: 314.8
click at [659, 130] on div "Janela de atendimento Grade de atendimento Capacidade Transportadoras Veículos …" at bounding box center [660, 314] width 1321 height 628
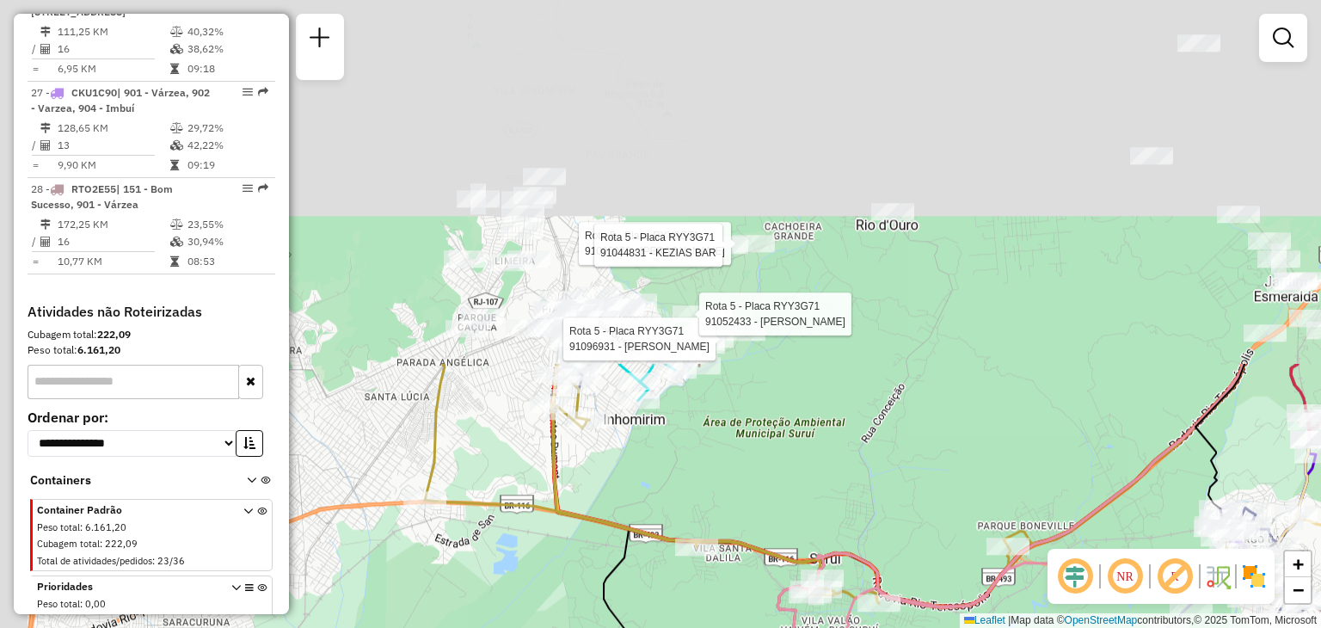
drag, startPoint x: 491, startPoint y: 241, endPoint x: 527, endPoint y: 668, distance: 428.2
click at [527, 627] on html "Aguarde... Pop-up bloqueado! Seu navegador bloqueou automáticamente a abertura …" at bounding box center [660, 314] width 1321 height 628
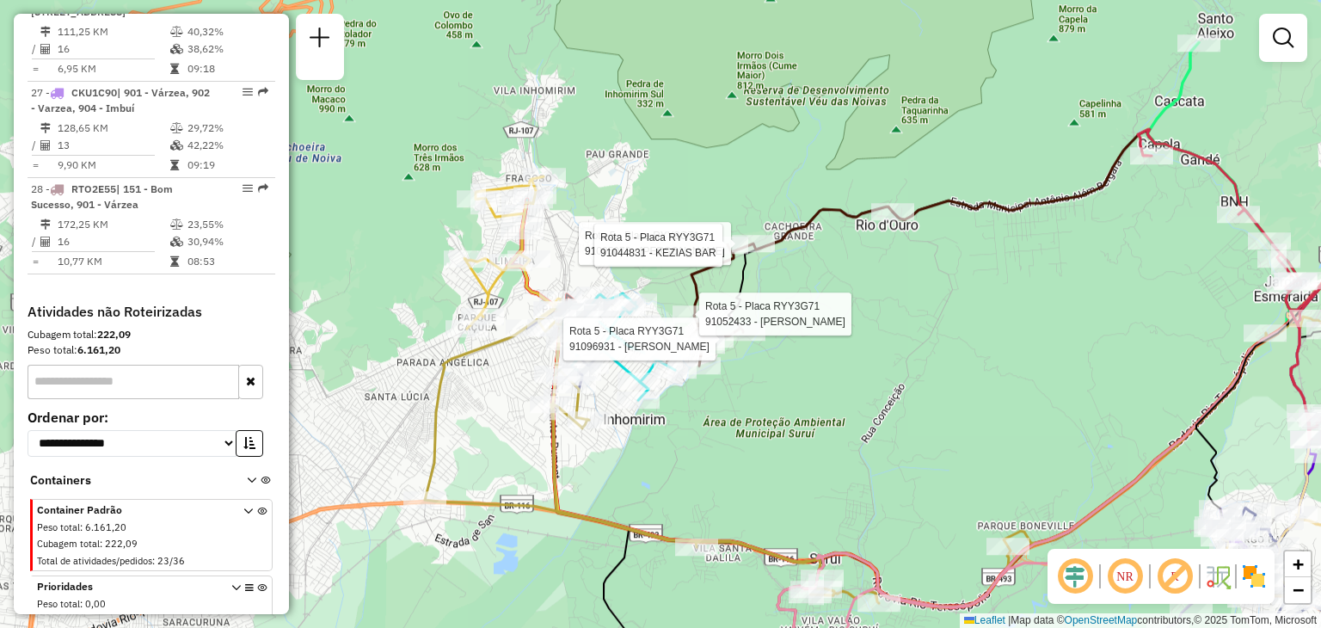
click at [681, 450] on div "Rota 5 - Placa RYY3G71 91096931 - ELIDA CAMPOS Rota 5 - Placa RYY3G71 91095073 …" at bounding box center [660, 314] width 1321 height 628
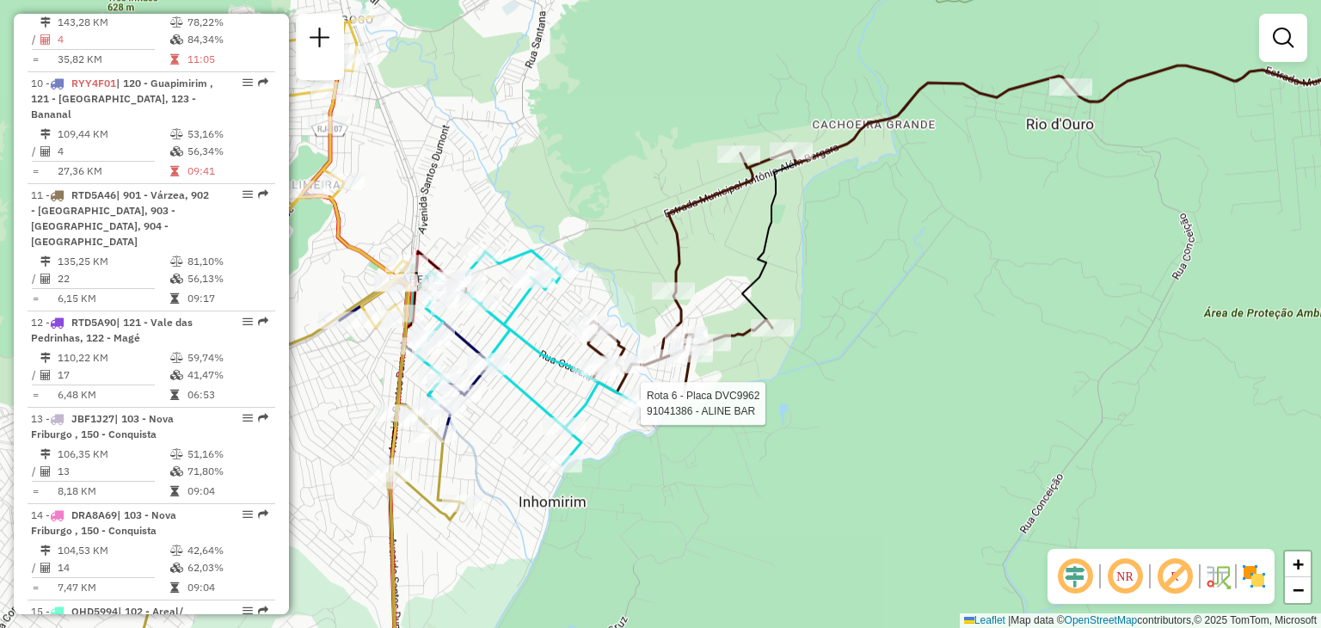
select select "**********"
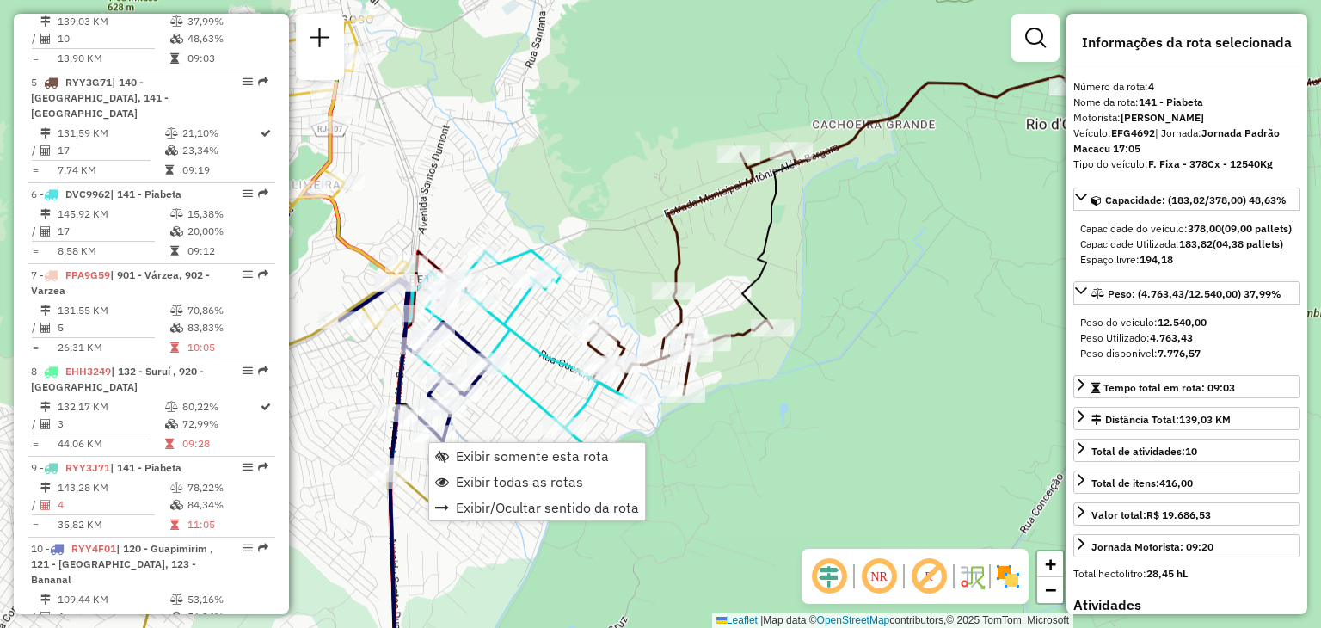
scroll to position [969, 0]
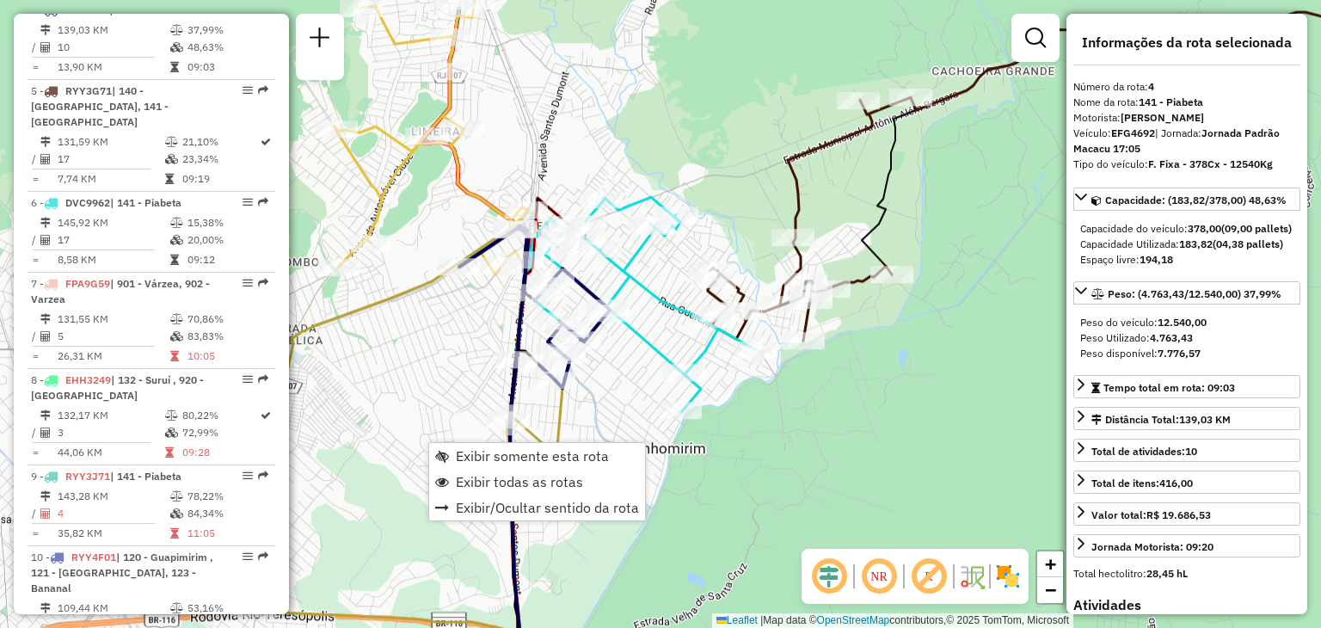
drag, startPoint x: 424, startPoint y: 347, endPoint x: 468, endPoint y: 324, distance: 49.2
click at [468, 324] on div "Janela de atendimento Grade de atendimento Capacidade Transportadoras Veículos …" at bounding box center [660, 314] width 1321 height 628
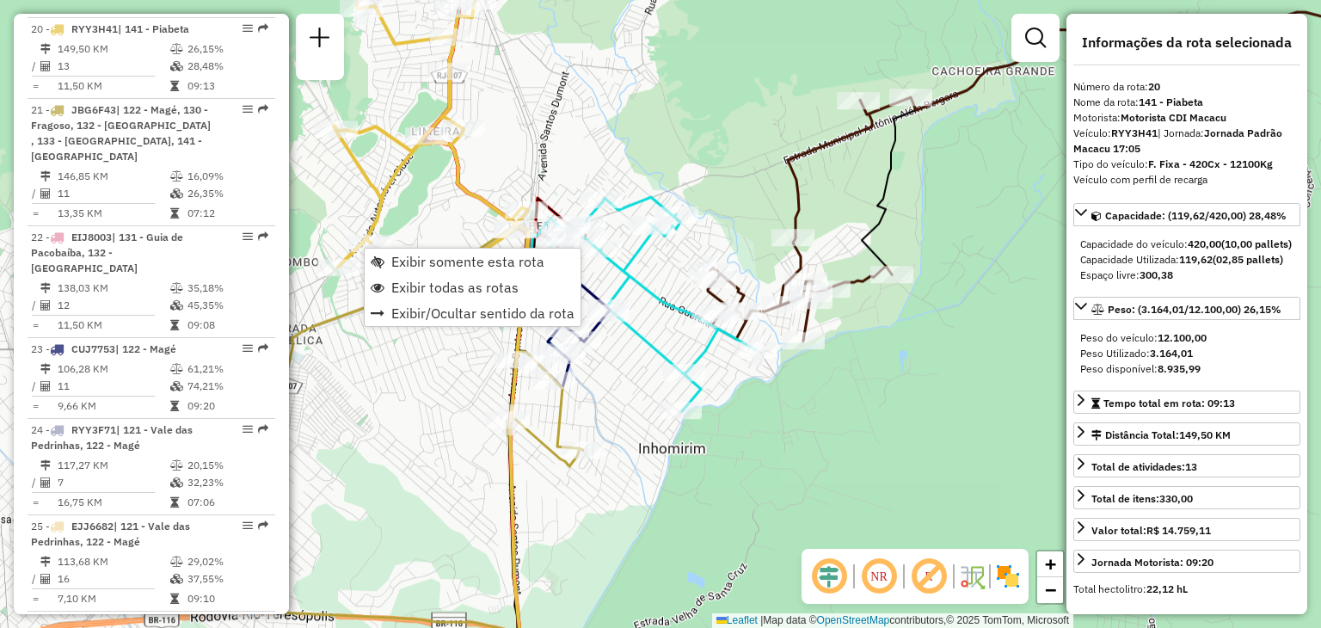
scroll to position [2491, 0]
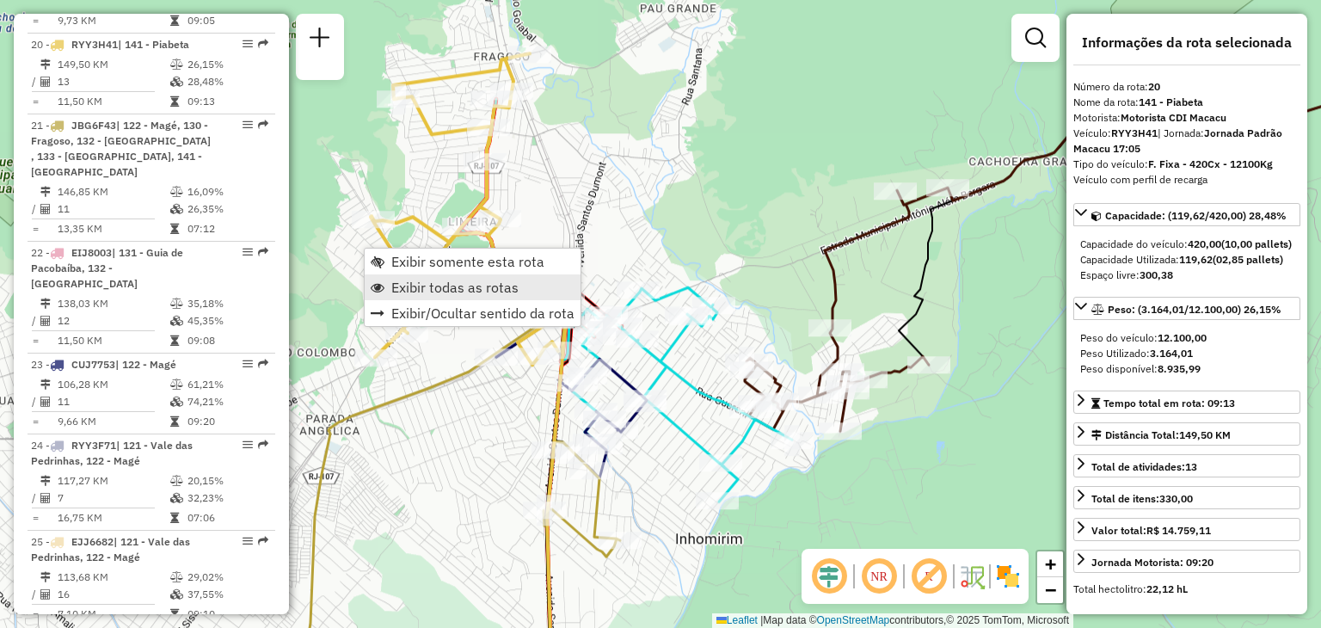
drag, startPoint x: 434, startPoint y: 200, endPoint x: 471, endPoint y: 291, distance: 97.6
click at [471, 291] on hb-router-mapa "Exibir somente esta rota Exibir todas as rotas Exibir/Ocultar sentido da rota I…" at bounding box center [660, 314] width 1321 height 628
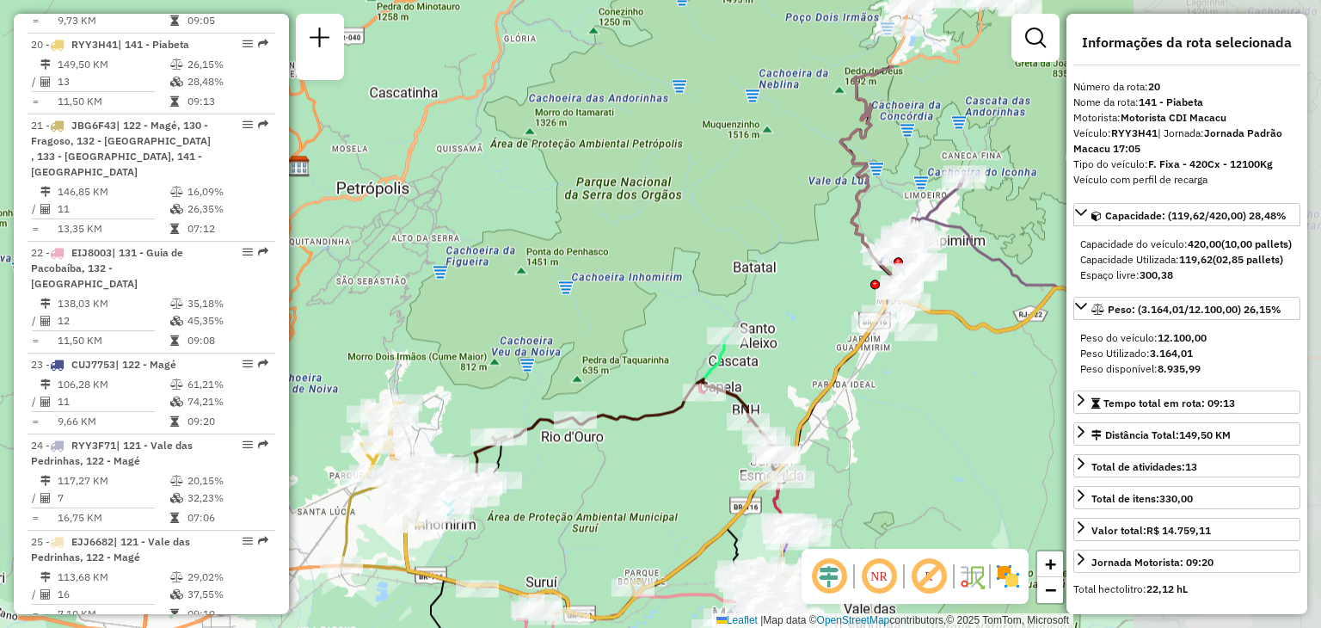
drag, startPoint x: 942, startPoint y: 345, endPoint x: 657, endPoint y: 445, distance: 301.7
click at [650, 450] on div "Janela de atendimento Grade de atendimento Capacidade Transportadoras Veículos …" at bounding box center [660, 314] width 1321 height 628
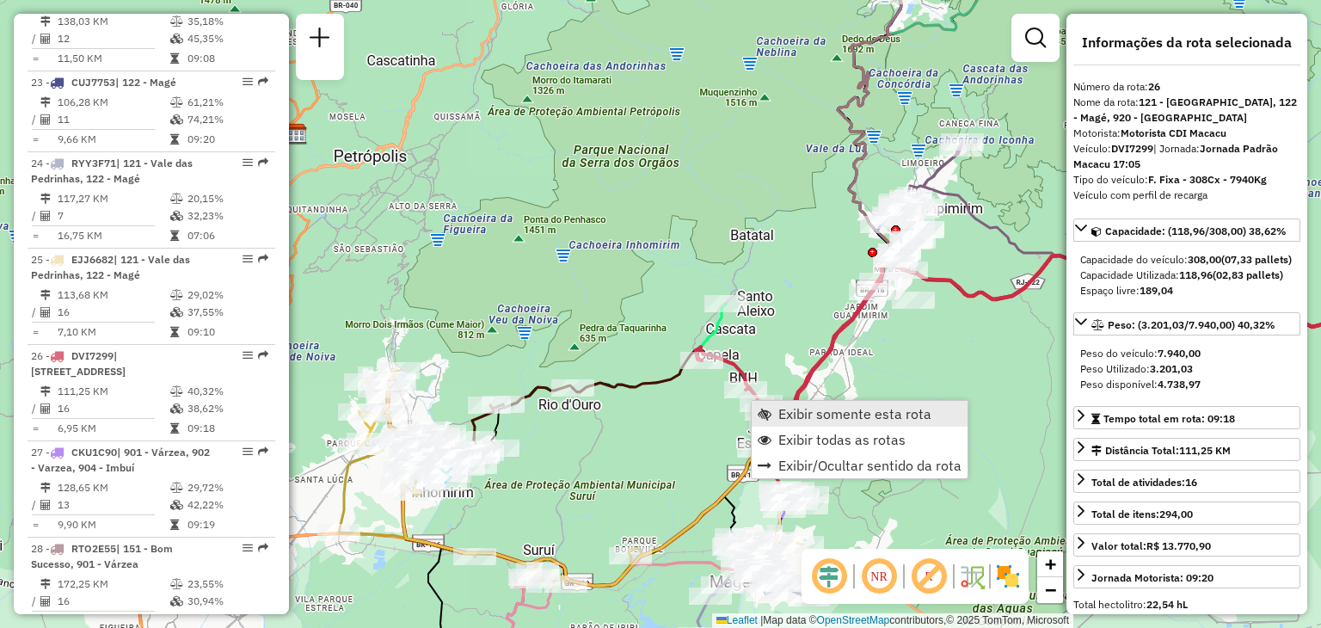
scroll to position [3052, 0]
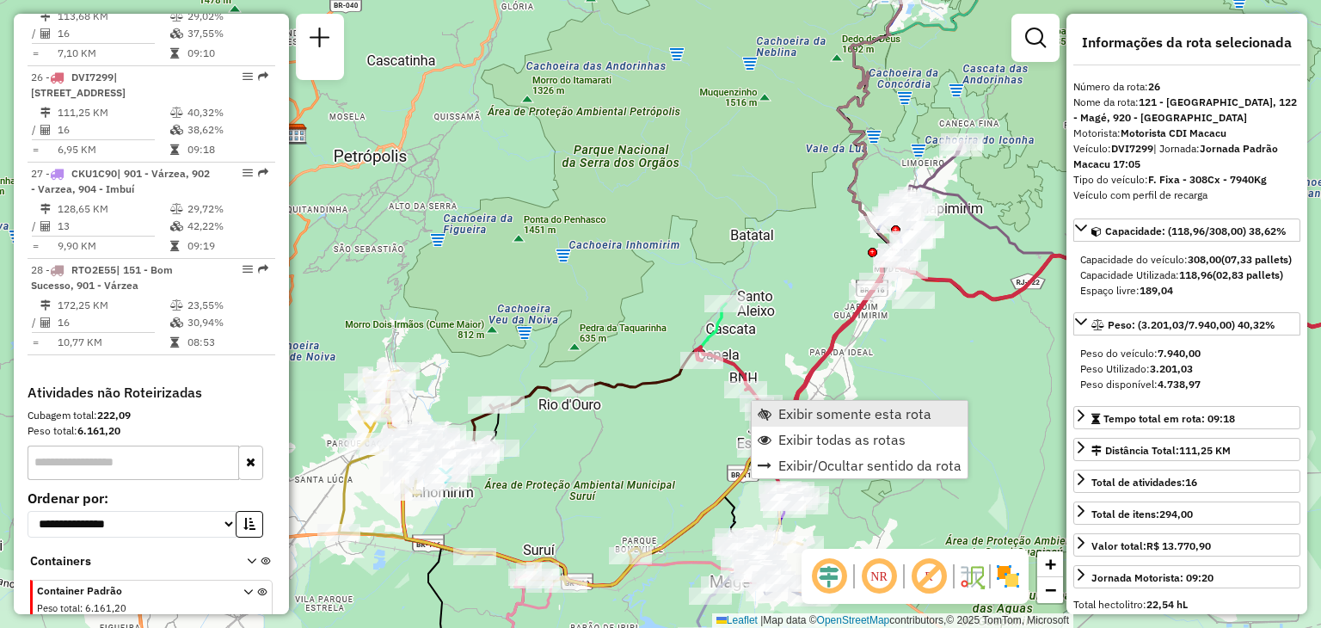
click at [774, 409] on link "Exibir somente esta rota" at bounding box center [860, 414] width 216 height 26
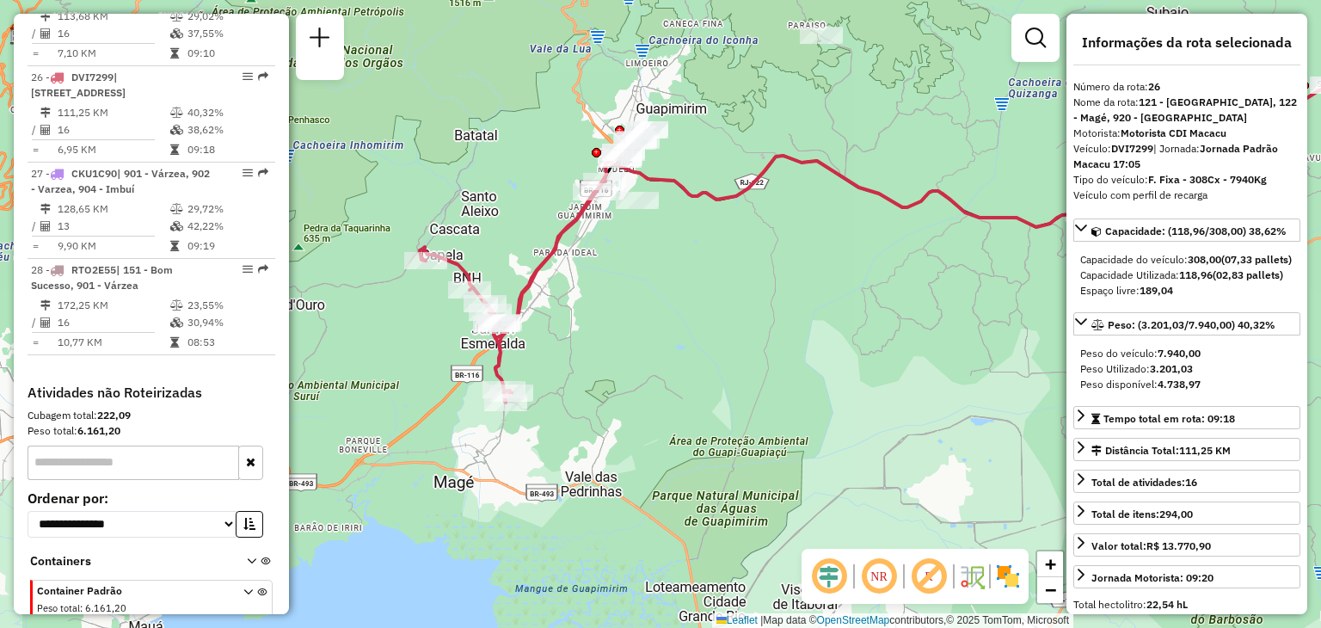
drag, startPoint x: 681, startPoint y: 461, endPoint x: 994, endPoint y: 364, distance: 327.9
click at [994, 364] on div "Janela de atendimento Grade de atendimento Capacidade Transportadoras Veículos …" at bounding box center [660, 314] width 1321 height 628
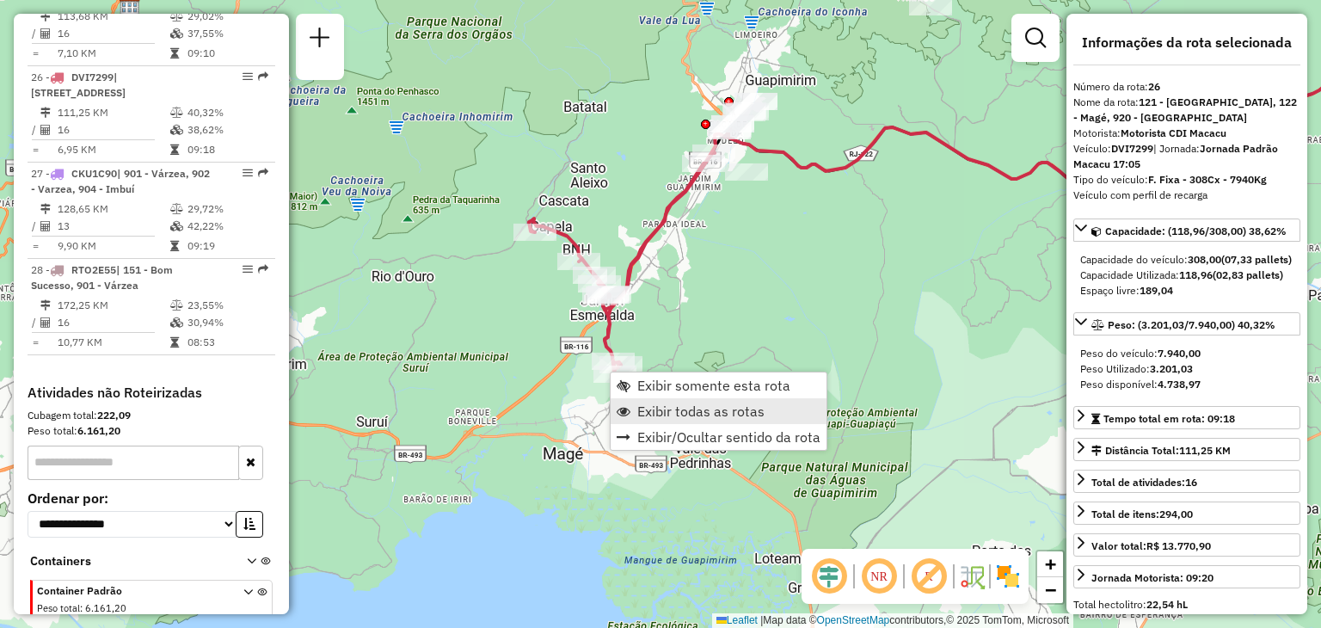
click at [632, 409] on link "Exibir todas as rotas" at bounding box center [719, 411] width 216 height 26
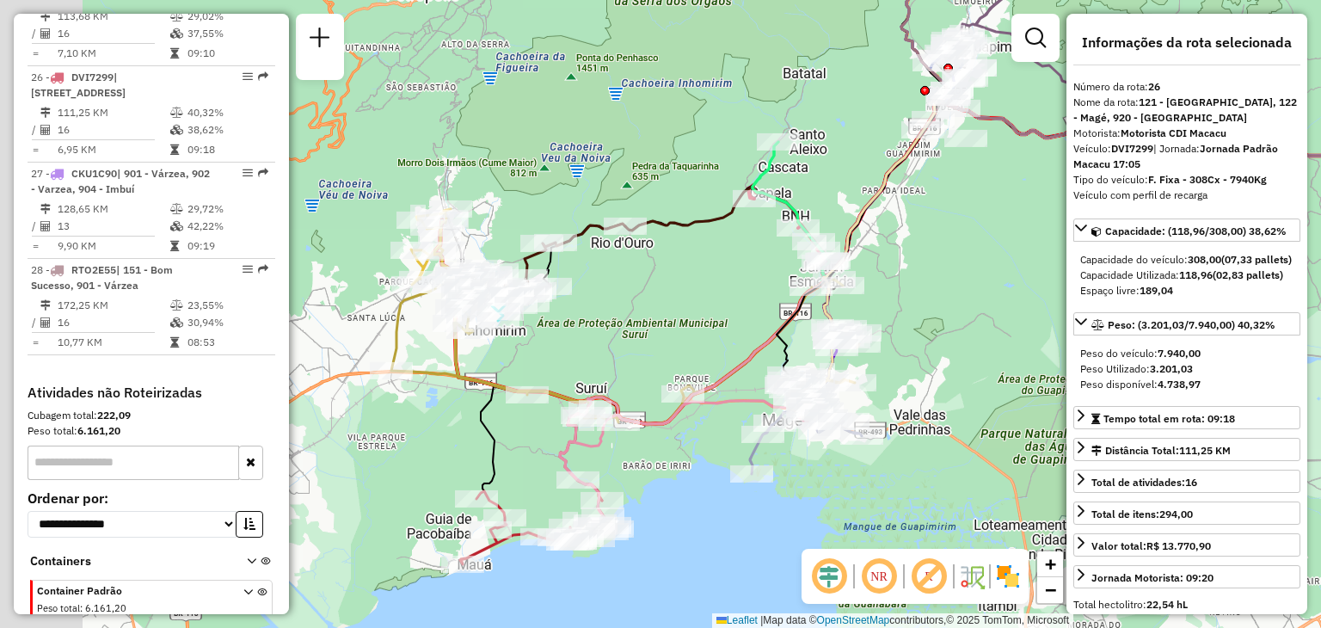
drag, startPoint x: 576, startPoint y: 360, endPoint x: 688, endPoint y: 354, distance: 112.0
click at [688, 354] on div "Janela de atendimento Grade de atendimento Capacidade Transportadoras Veículos …" at bounding box center [660, 314] width 1321 height 628
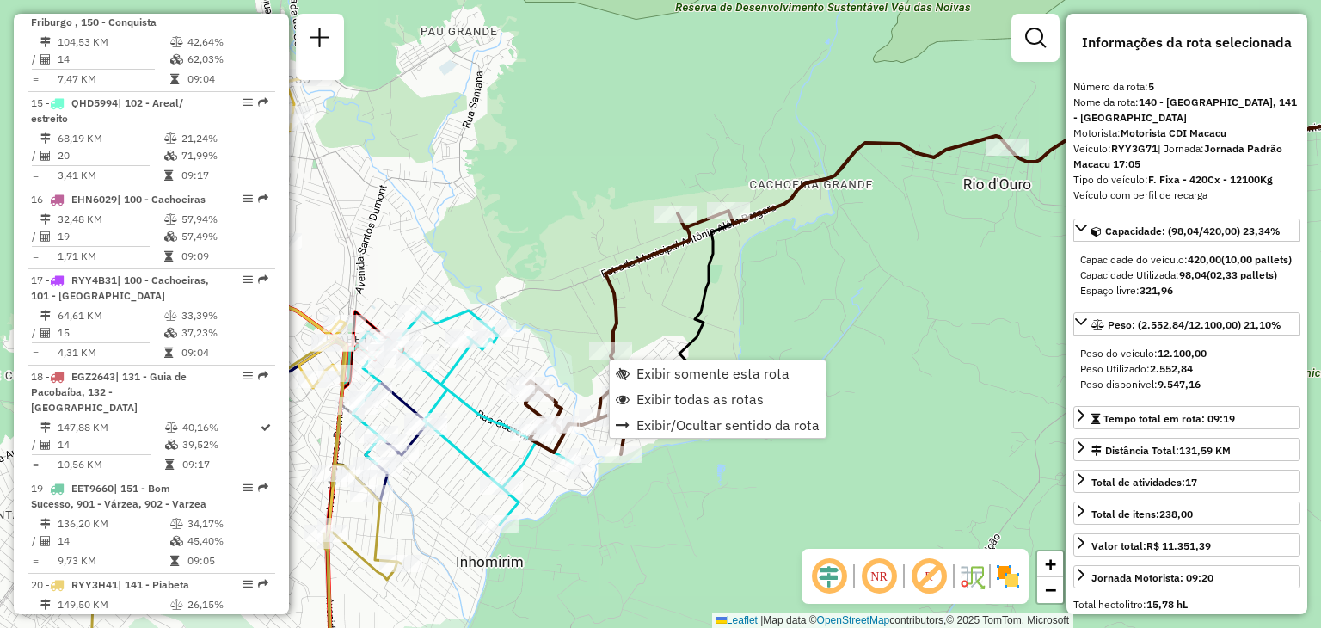
scroll to position [1050, 0]
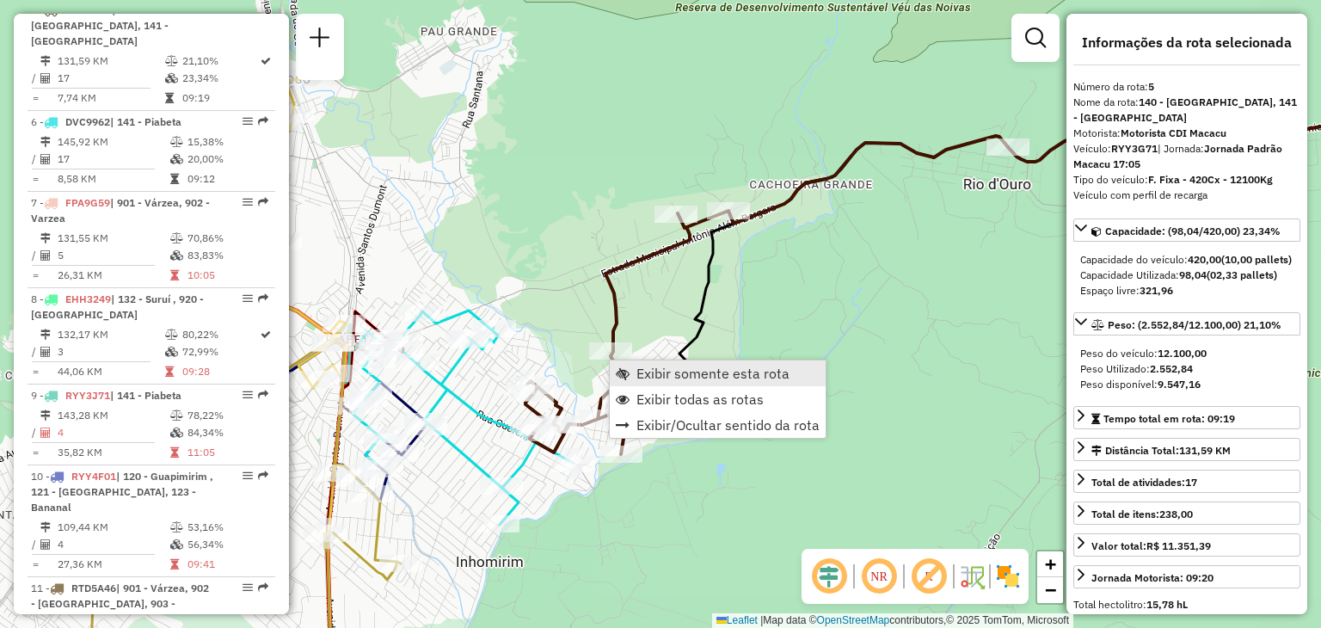
click at [631, 366] on link "Exibir somente esta rota" at bounding box center [718, 373] width 216 height 26
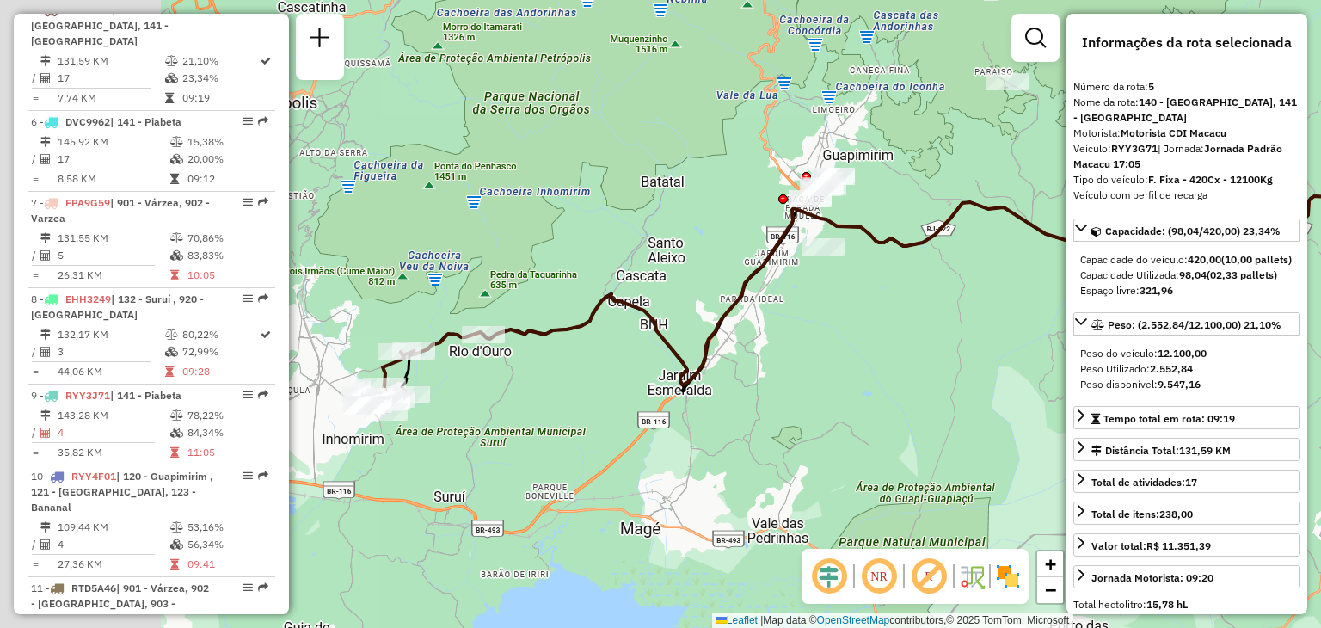
drag, startPoint x: 754, startPoint y: 399, endPoint x: 934, endPoint y: 323, distance: 195.1
click at [934, 323] on div "Janela de atendimento Grade de atendimento Capacidade Transportadoras Veículos …" at bounding box center [660, 314] width 1321 height 628
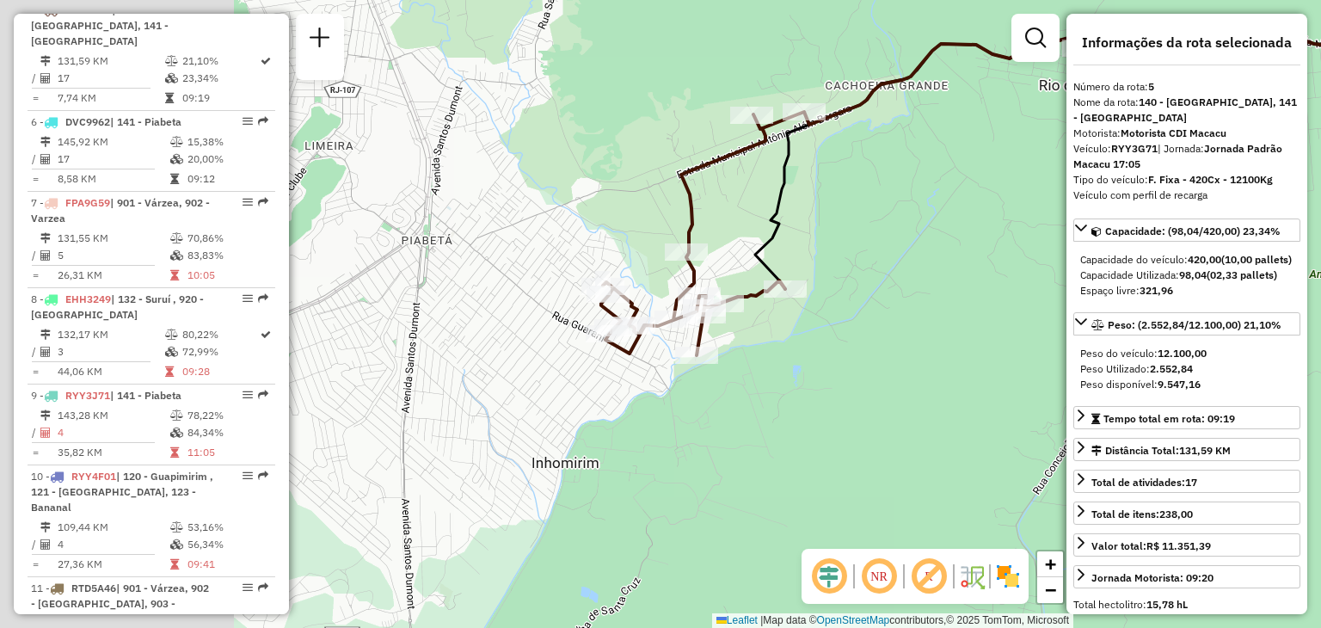
drag, startPoint x: 732, startPoint y: 322, endPoint x: 935, endPoint y: 310, distance: 203.4
click at [935, 310] on div "Janela de atendimento Grade de atendimento Capacidade Transportadoras Veículos …" at bounding box center [660, 314] width 1321 height 628
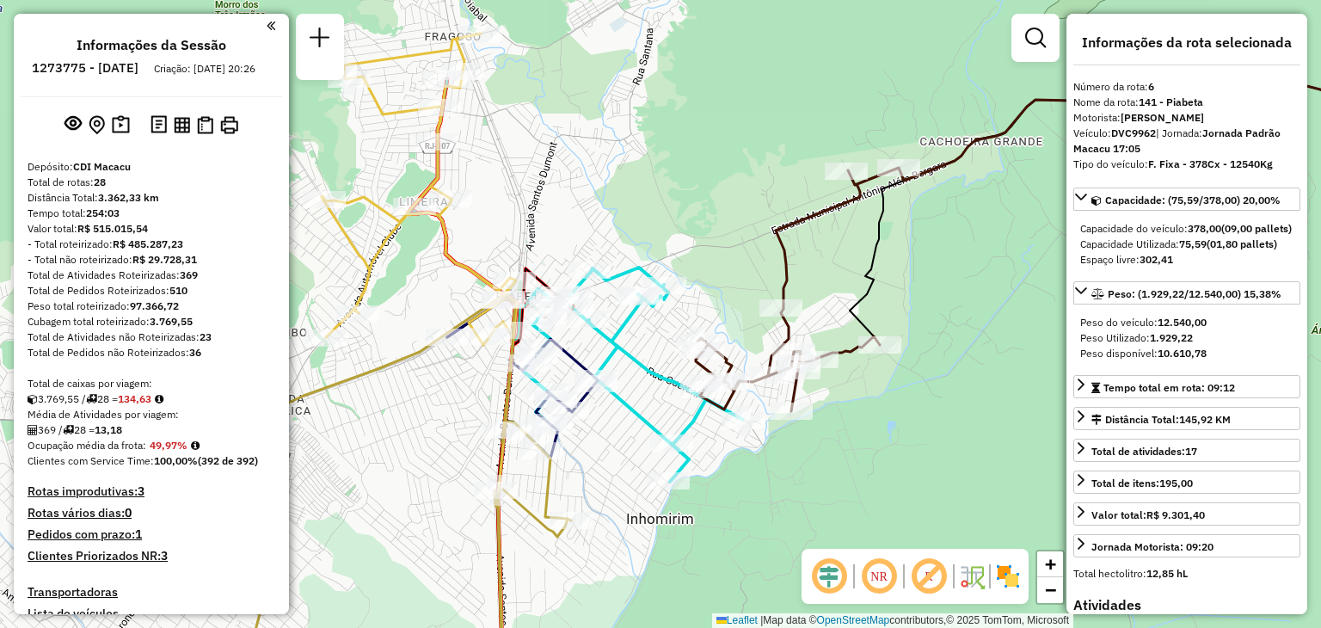
select select "**********"
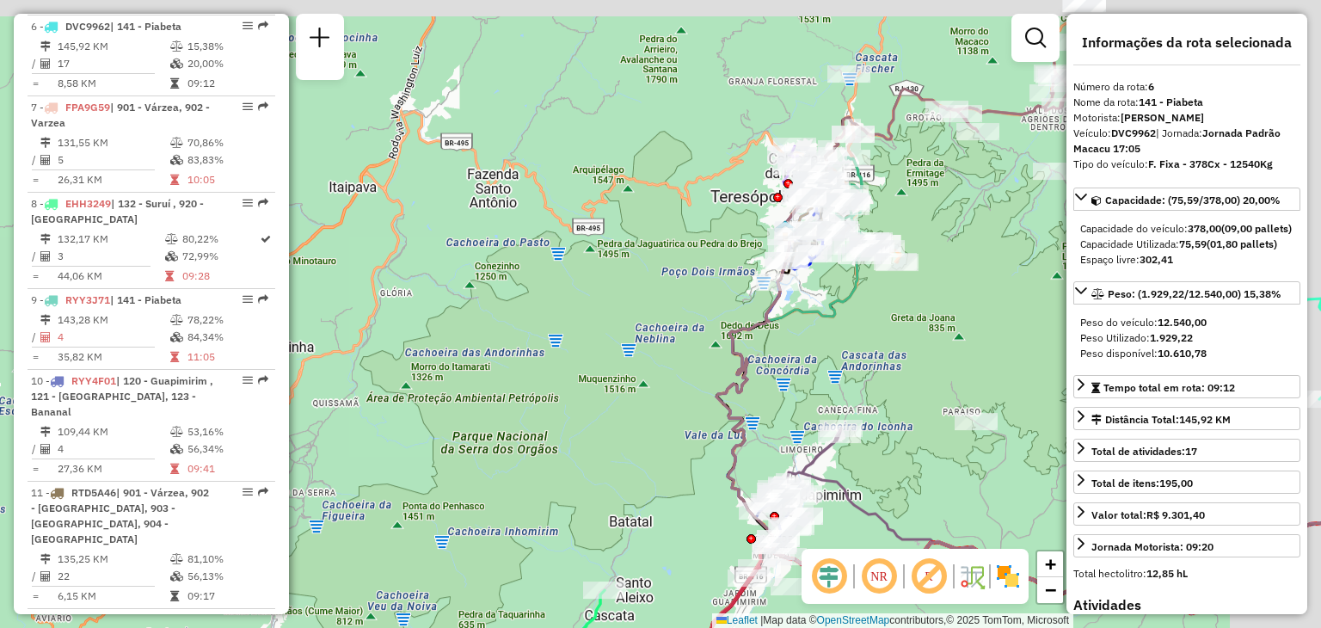
drag, startPoint x: 940, startPoint y: 265, endPoint x: 705, endPoint y: 486, distance: 323.2
click at [705, 486] on div "Rota 6 - Placa DVC9962 91041386 - ALINE BAR Rota 5 - Placa RYY3G71 91020861 - […" at bounding box center [660, 314] width 1321 height 628
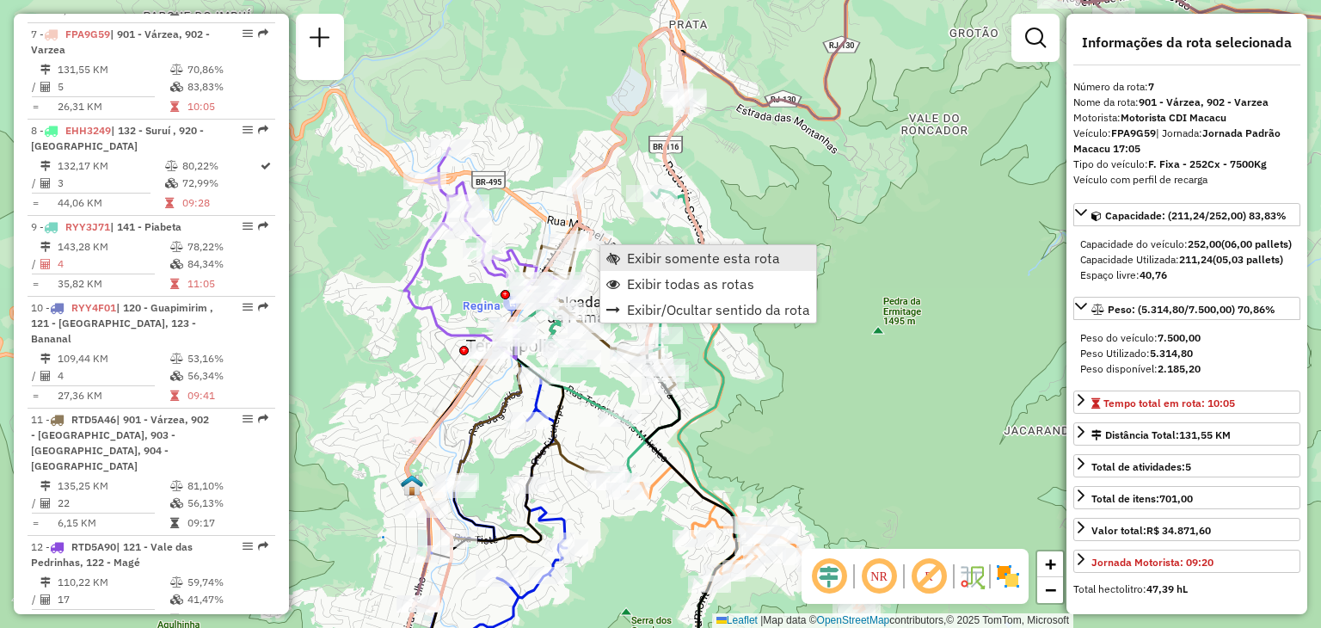
scroll to position [1225, 0]
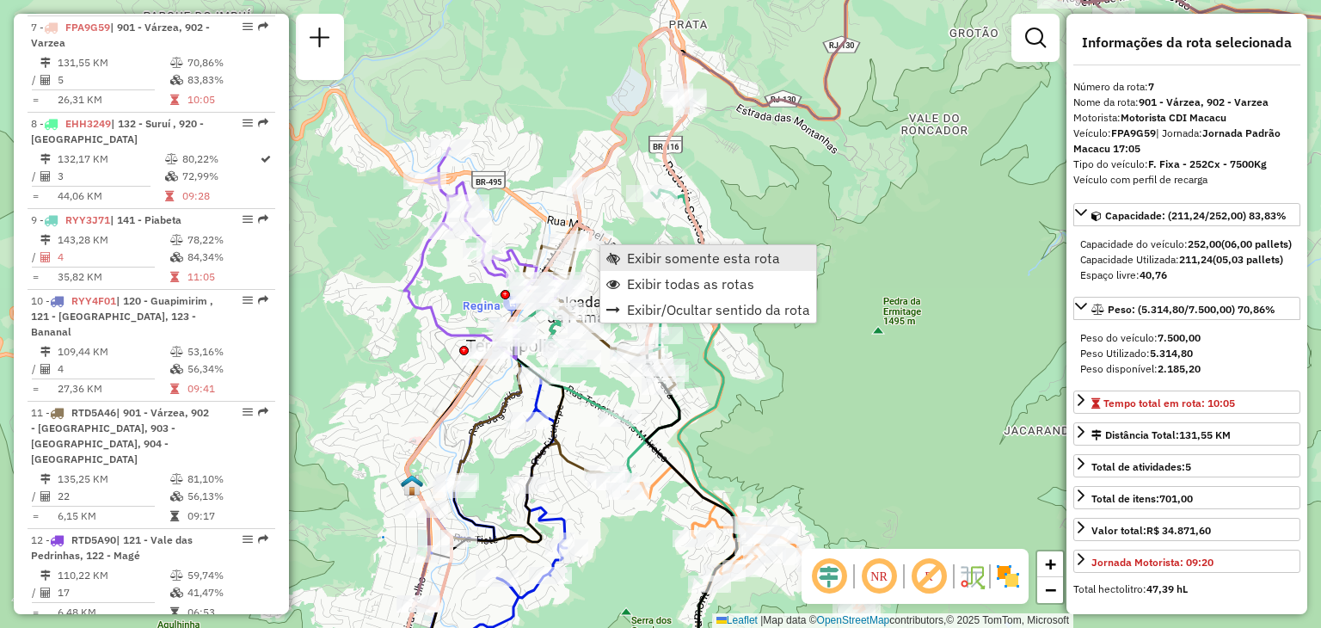
click at [632, 252] on span "Exibir somente esta rota" at bounding box center [703, 258] width 153 height 14
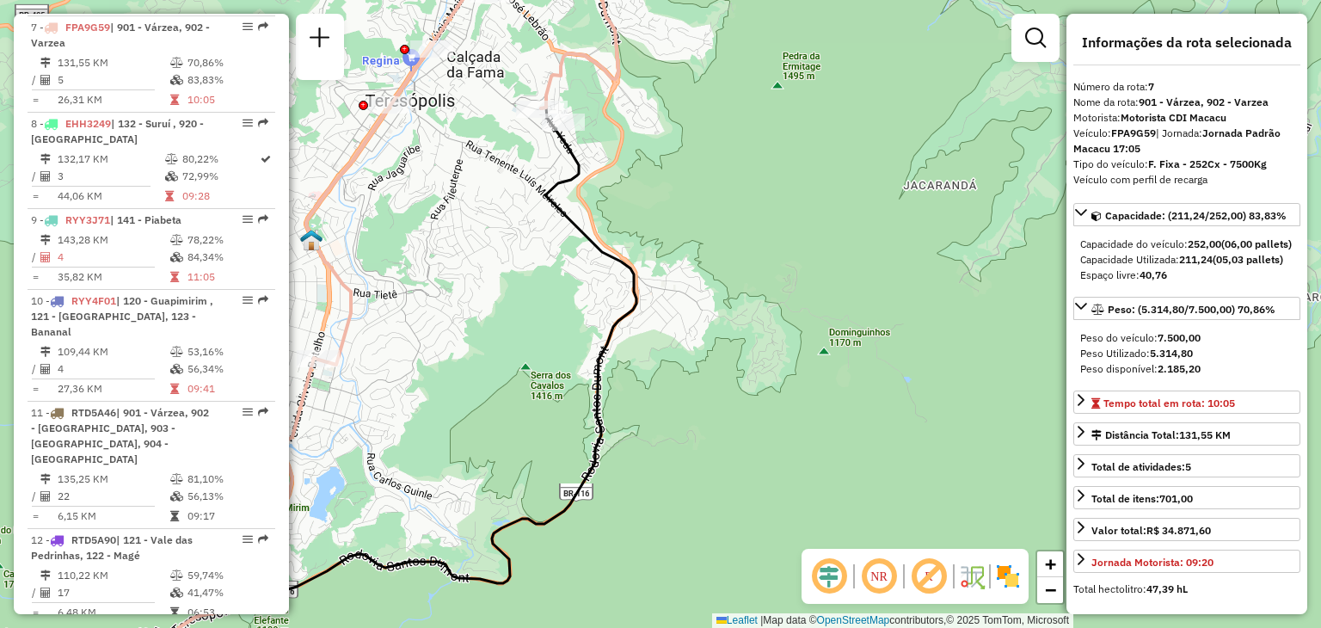
drag, startPoint x: 457, startPoint y: 285, endPoint x: 695, endPoint y: 341, distance: 244.8
click at [695, 340] on div "Janela de atendimento Grade de atendimento Capacidade Transportadoras Veículos …" at bounding box center [660, 314] width 1321 height 628
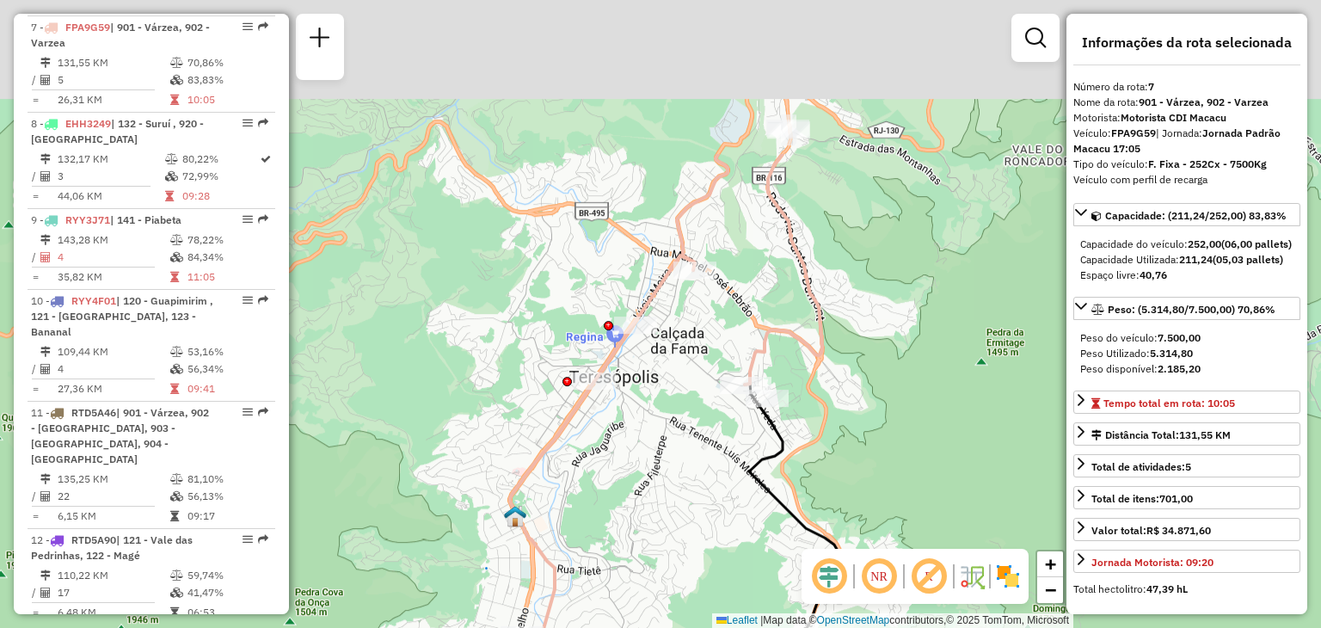
drag, startPoint x: 830, startPoint y: 122, endPoint x: 781, endPoint y: 342, distance: 224.8
click at [781, 342] on icon at bounding box center [666, 397] width 312 height 487
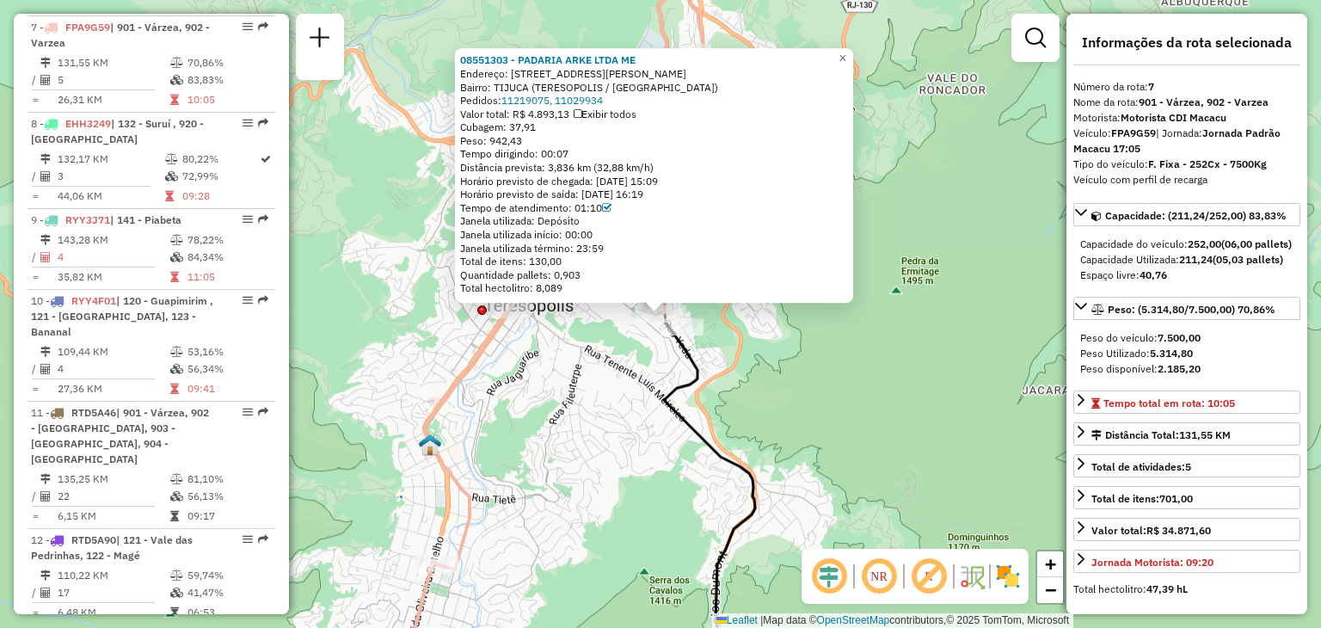
click at [920, 205] on div "08551303 - PADARIA ARKE LTDA ME Endereço: [STREET_ADDRESS][PERSON_NAME] Bairro:…" at bounding box center [660, 314] width 1321 height 628
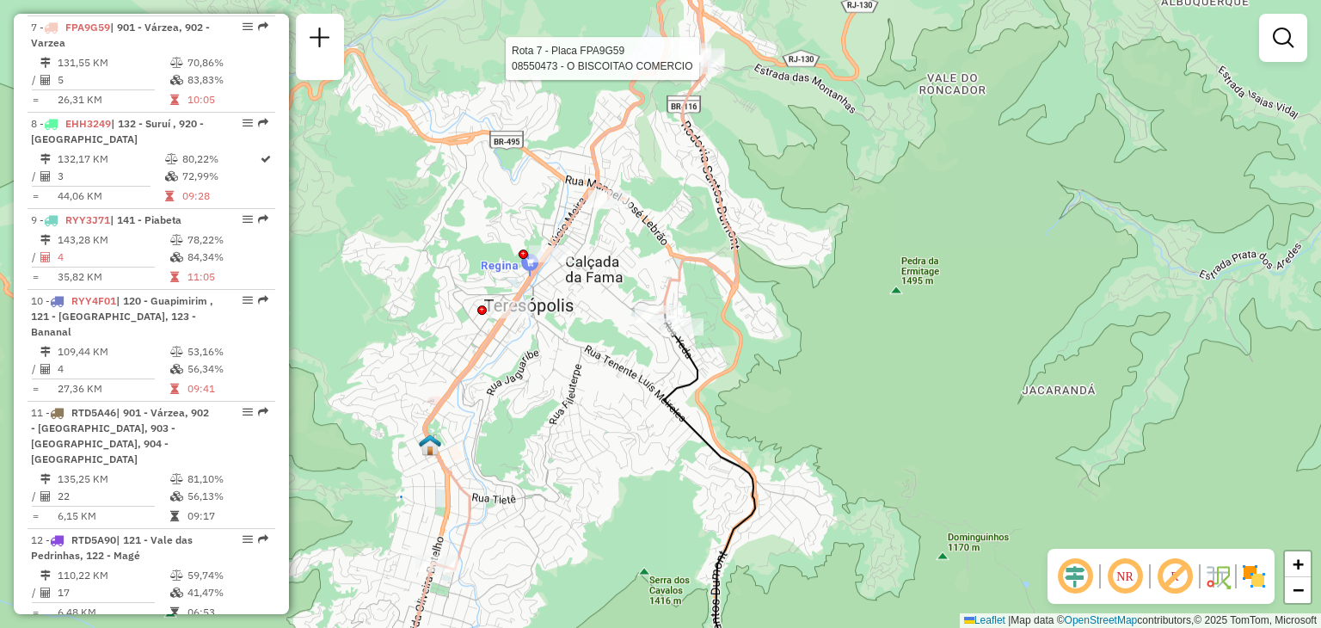
select select "**********"
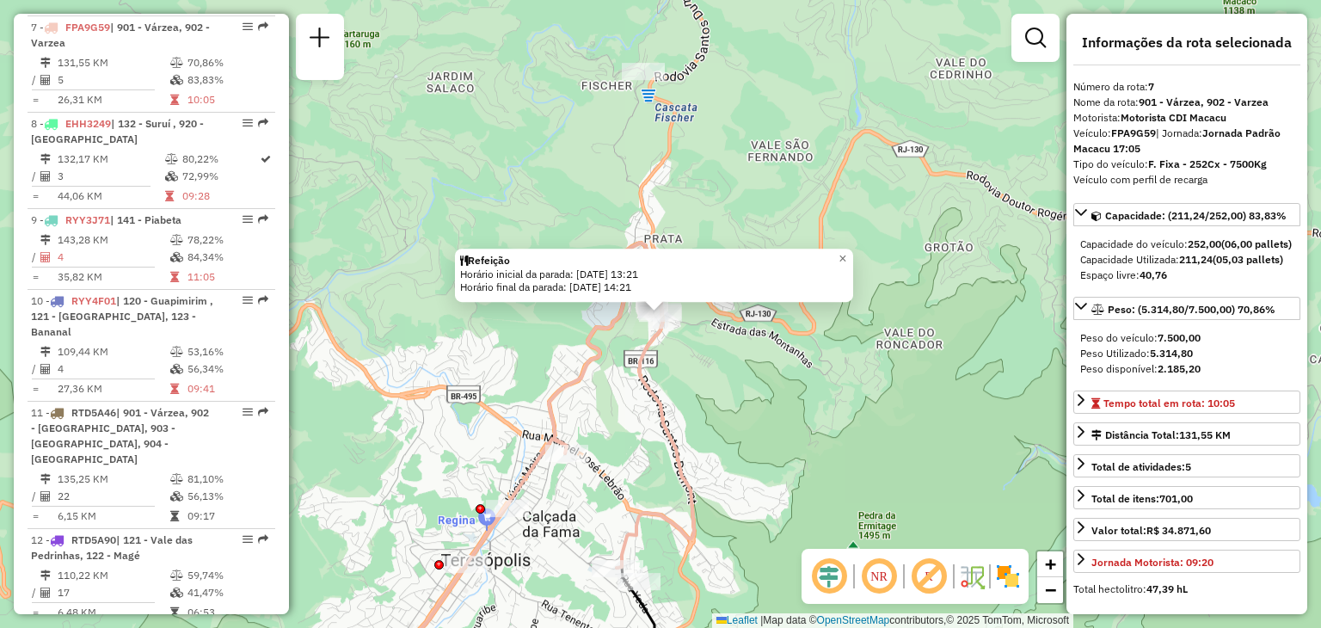
click at [647, 196] on div "Refeição Horário inicial da parada: [DATE] 13:21 Horário final da parada: [DATE…" at bounding box center [660, 314] width 1321 height 628
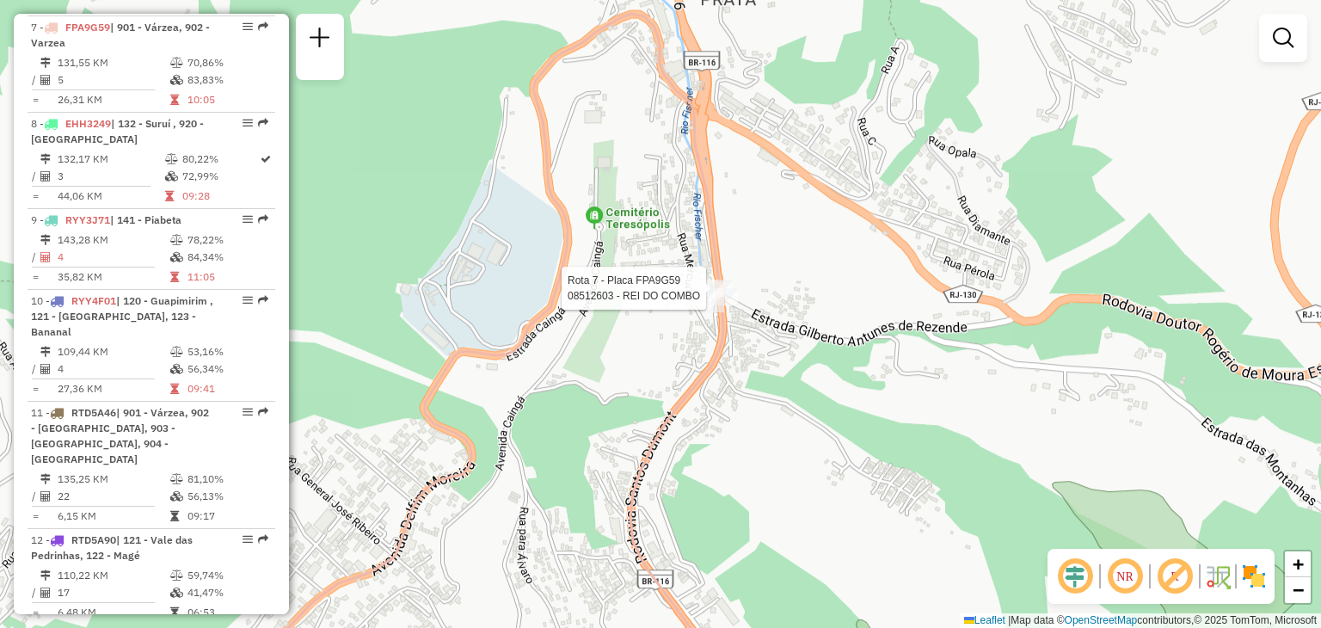
select select "**********"
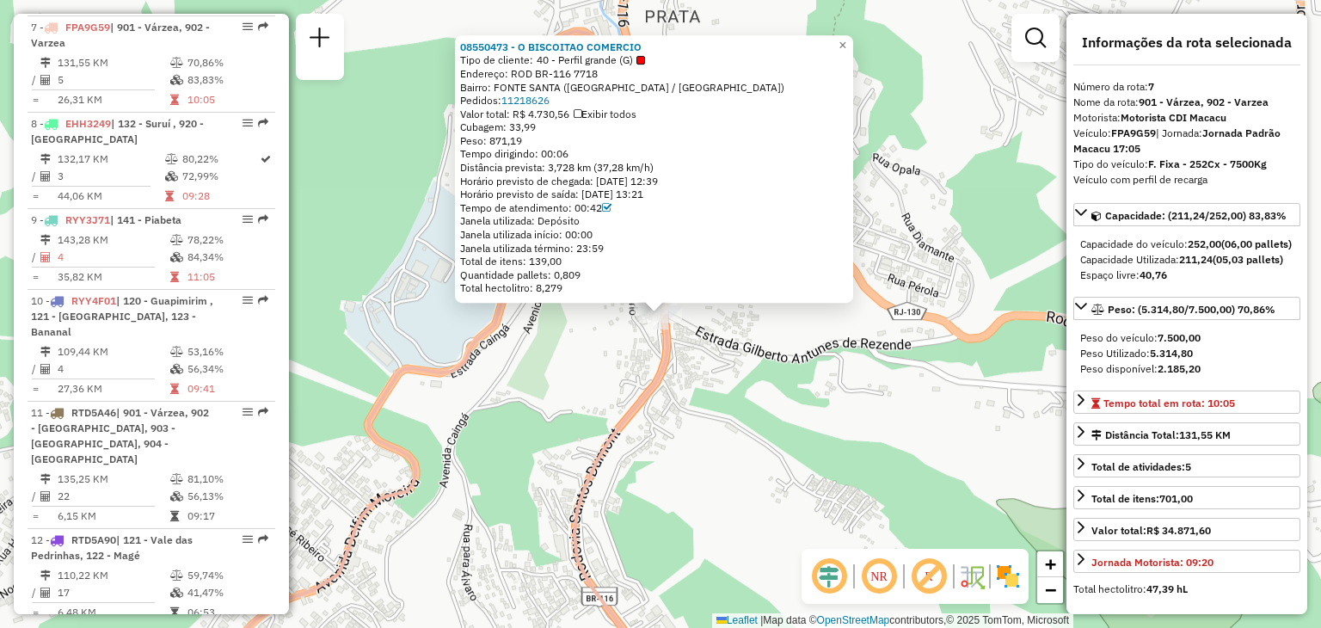
click at [654, 360] on icon at bounding box center [439, 361] width 455 height 660
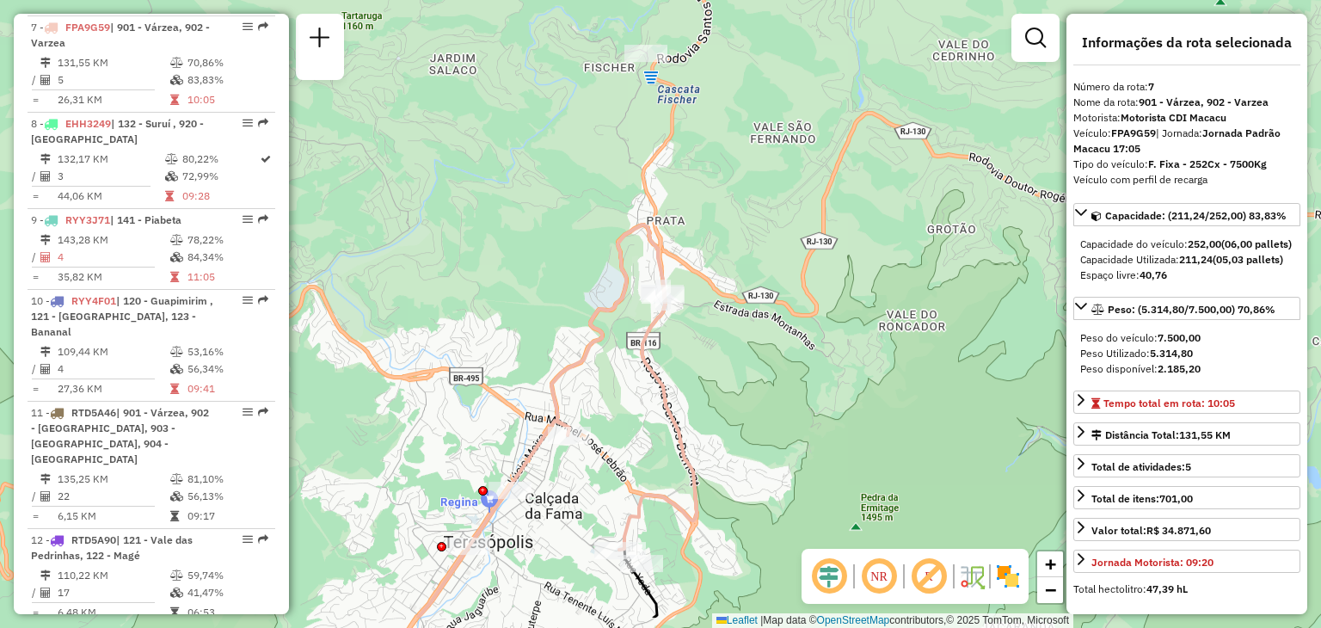
drag, startPoint x: 630, startPoint y: 543, endPoint x: 654, endPoint y: 332, distance: 212.1
click at [660, 328] on div "Janela de atendimento Grade de atendimento Capacidade Transportadoras Veículos …" at bounding box center [660, 314] width 1321 height 628
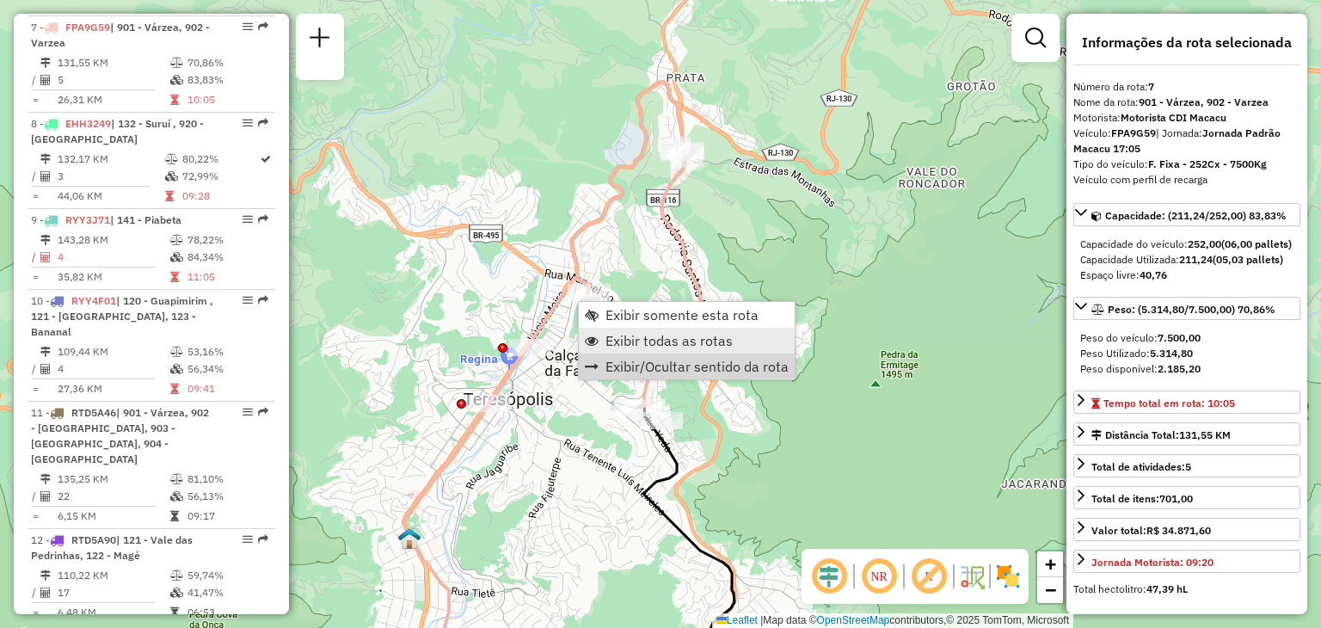
click at [639, 342] on span "Exibir todas as rotas" at bounding box center [669, 341] width 127 height 14
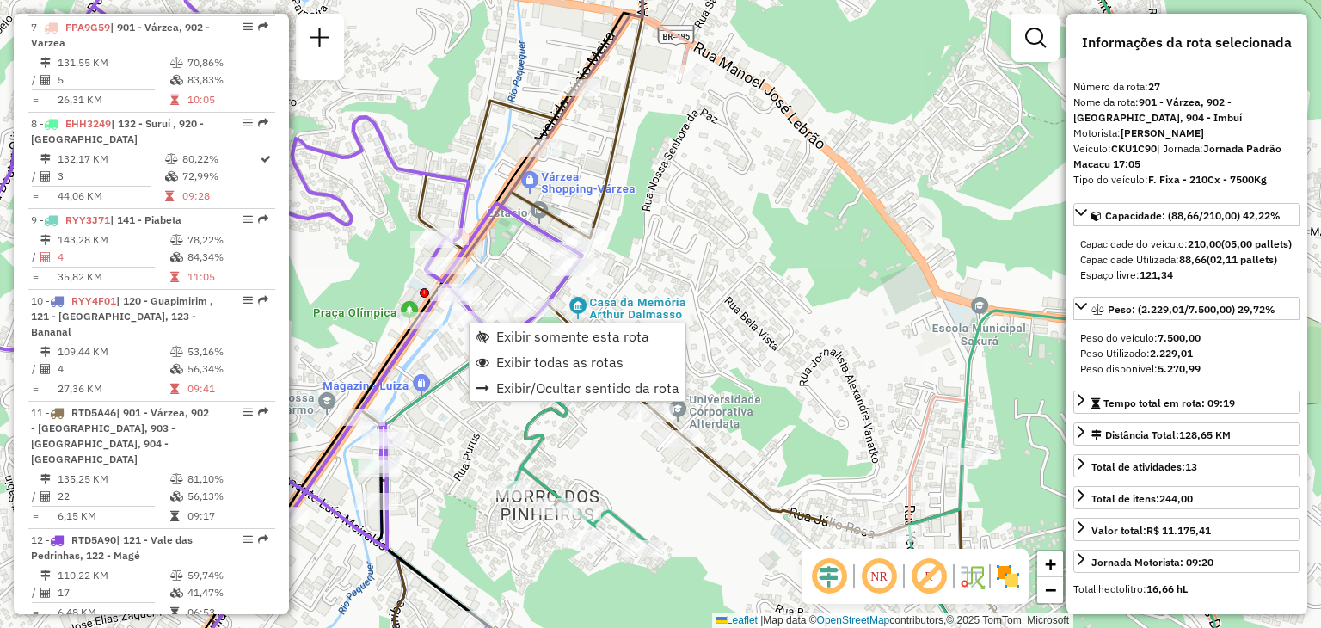
scroll to position [3133, 0]
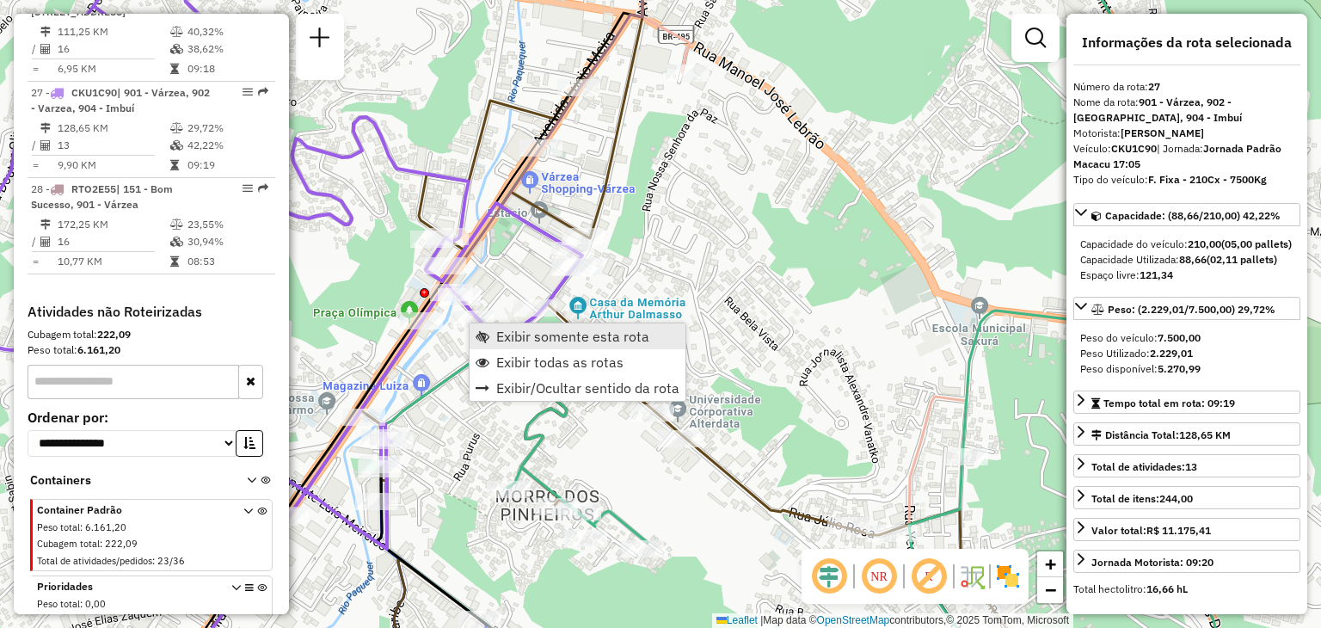
click at [557, 345] on link "Exibir somente esta rota" at bounding box center [578, 336] width 216 height 26
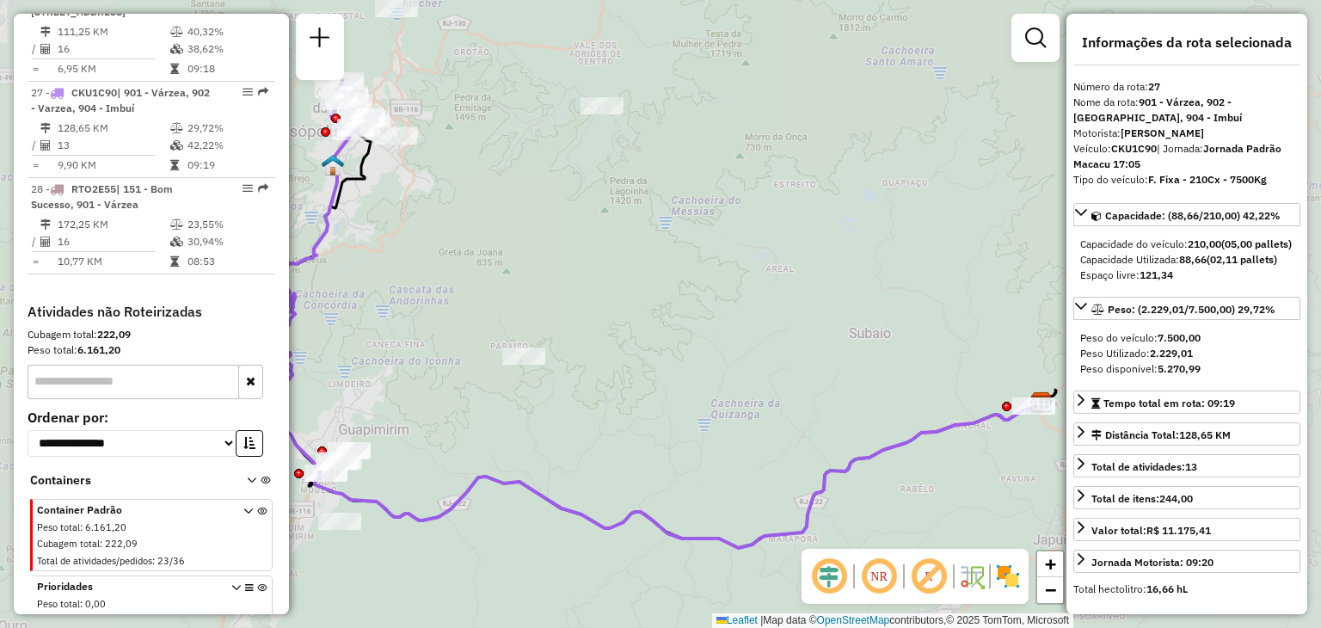
drag, startPoint x: 497, startPoint y: 297, endPoint x: 564, endPoint y: 349, distance: 85.2
click at [563, 348] on div "Janela de atendimento Grade de atendimento Capacidade Transportadoras Veículos …" at bounding box center [660, 314] width 1321 height 628
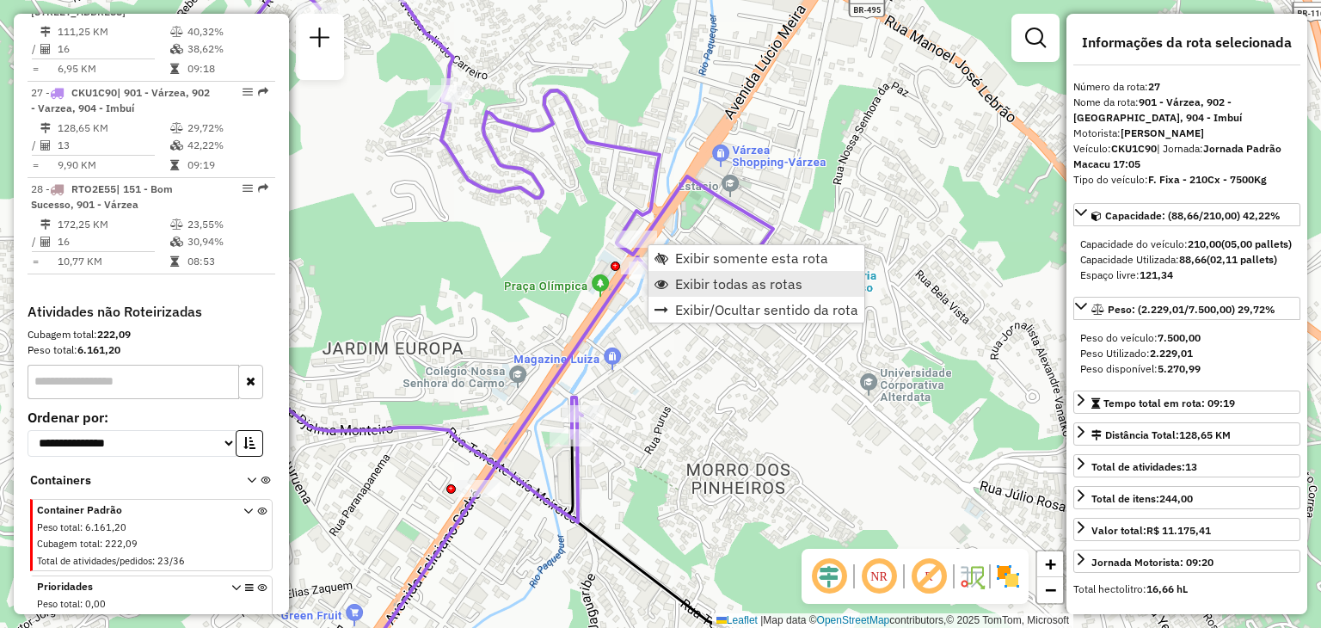
click at [686, 271] on link "Exibir todas as rotas" at bounding box center [757, 284] width 216 height 26
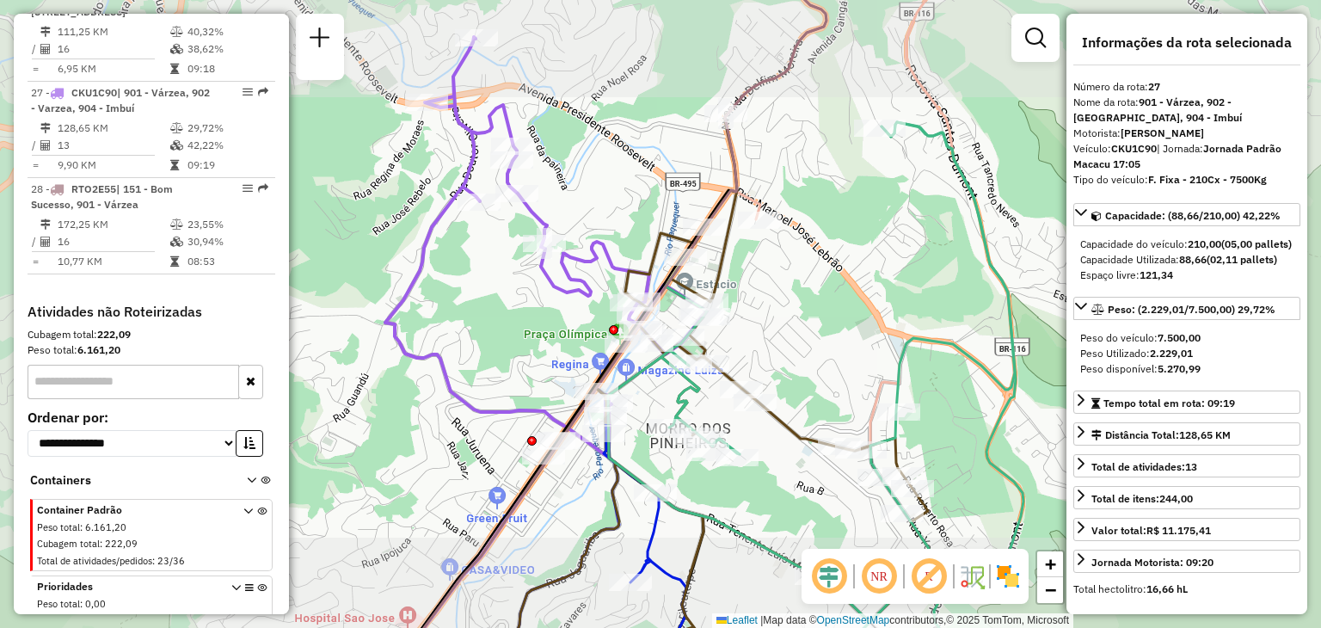
click at [860, 298] on div "Janela de atendimento Grade de atendimento Capacidade Transportadoras Veículos …" at bounding box center [660, 314] width 1321 height 628
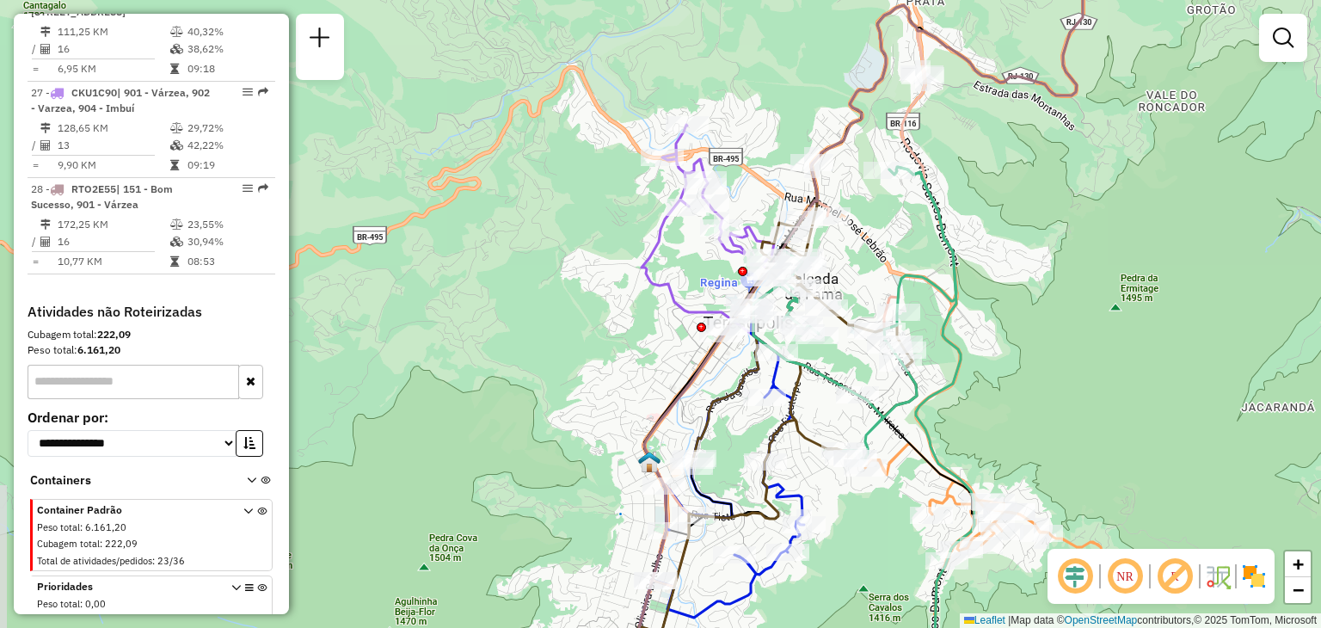
click at [1010, 256] on div "Janela de atendimento Grade de atendimento Capacidade Transportadoras Veículos …" at bounding box center [660, 314] width 1321 height 628
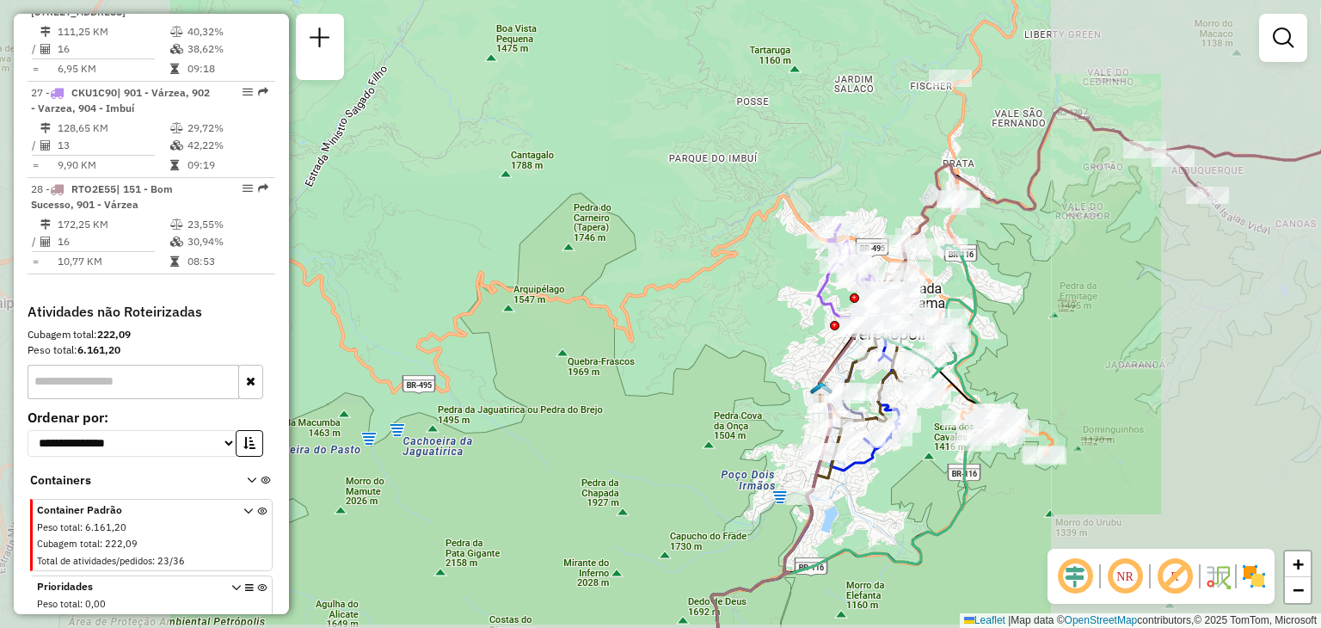
drag, startPoint x: 1132, startPoint y: 378, endPoint x: 994, endPoint y: 163, distance: 254.6
click at [995, 166] on div "Janela de atendimento Grade de atendimento Capacidade Transportadoras Veículos …" at bounding box center [660, 314] width 1321 height 628
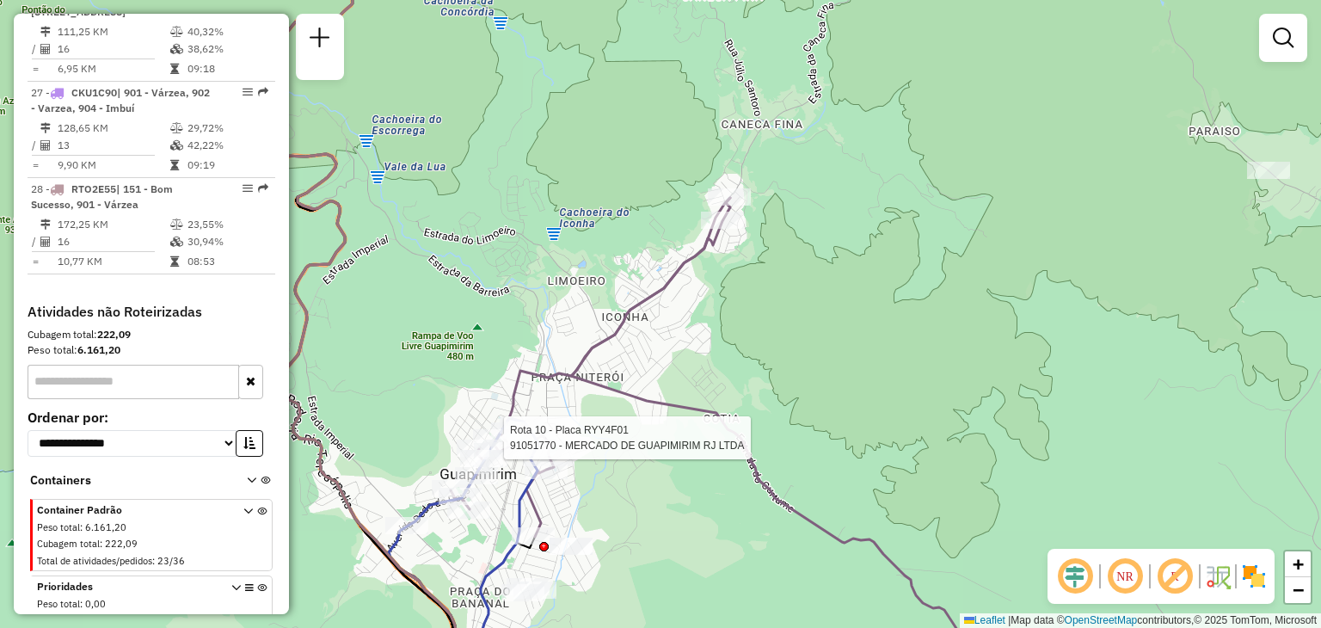
select select "**********"
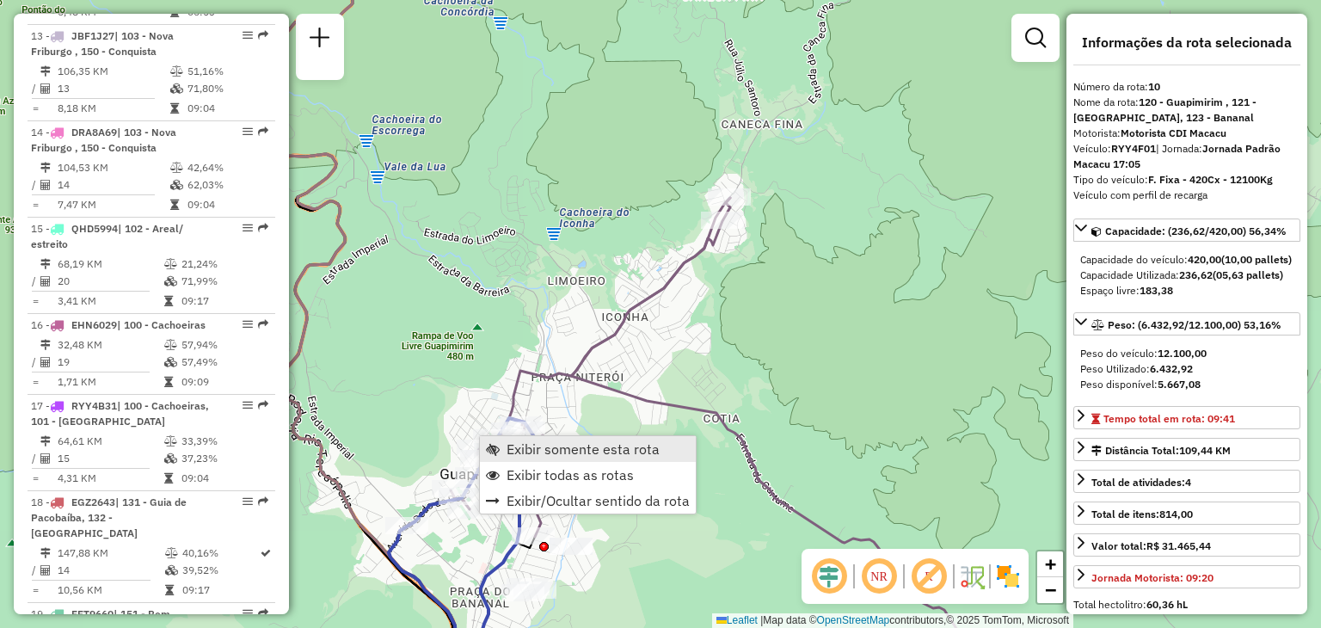
scroll to position [1499, 0]
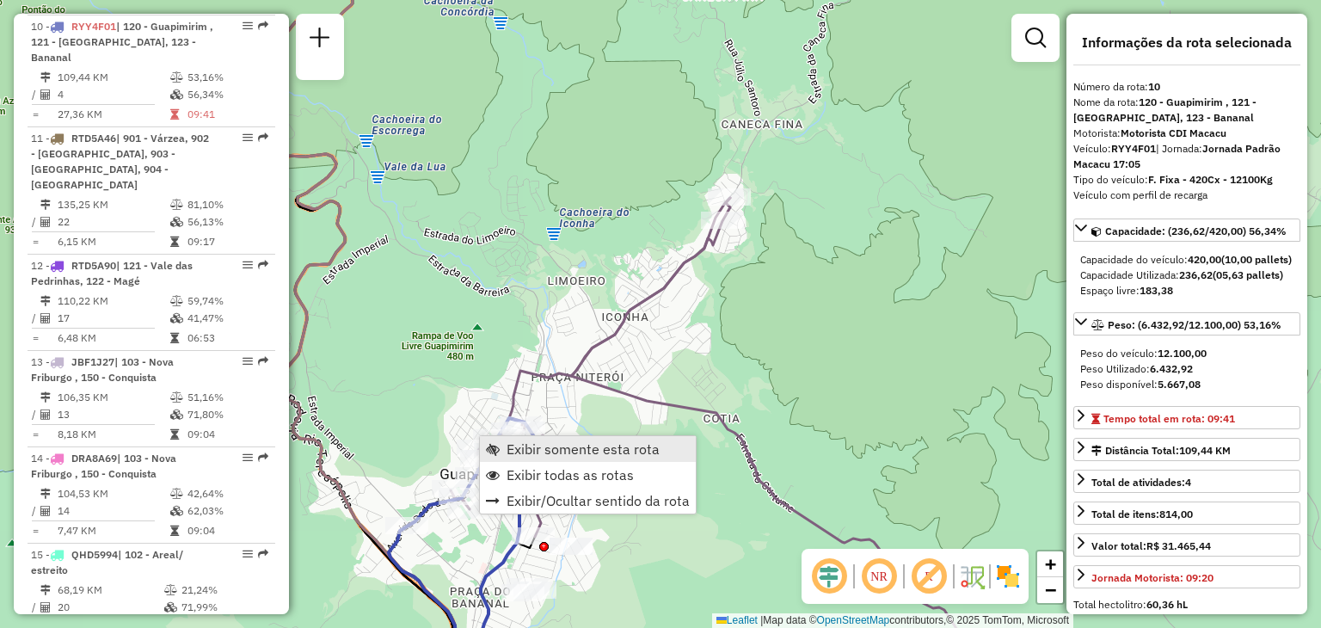
click at [533, 437] on link "Exibir somente esta rota" at bounding box center [588, 449] width 216 height 26
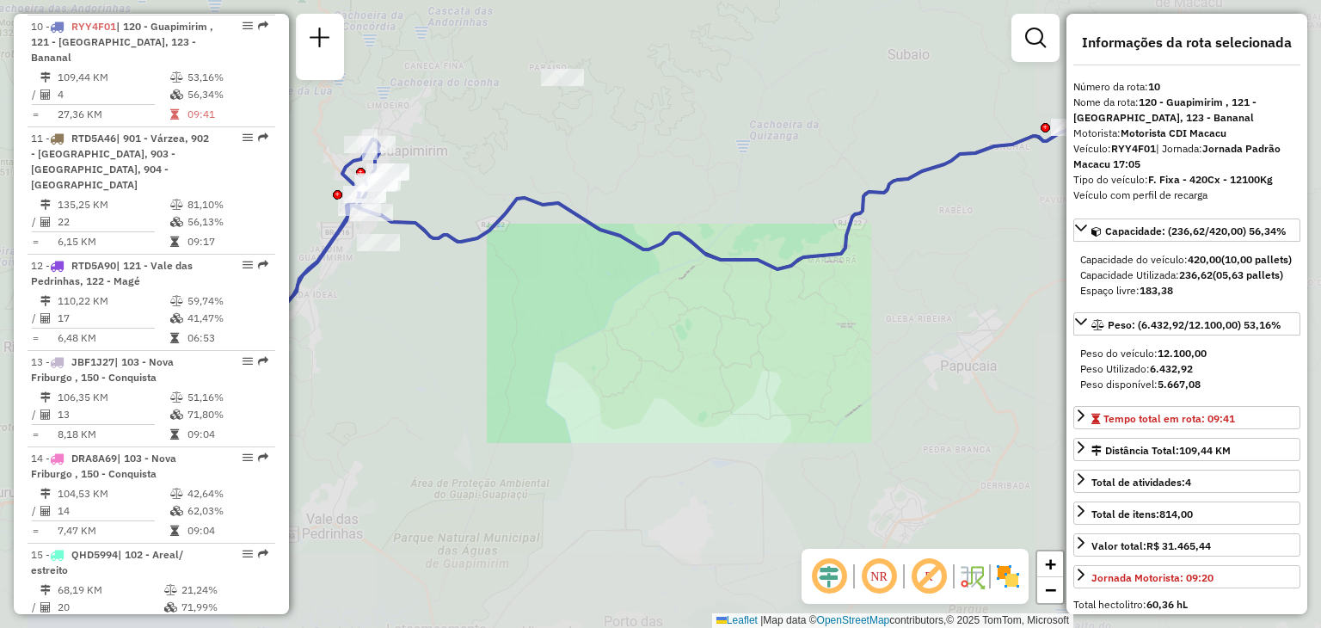
drag, startPoint x: 619, startPoint y: 479, endPoint x: 689, endPoint y: 503, distance: 74.5
click at [689, 503] on div "Janela de atendimento Grade de atendimento Capacidade Transportadoras Veículos …" at bounding box center [660, 314] width 1321 height 628
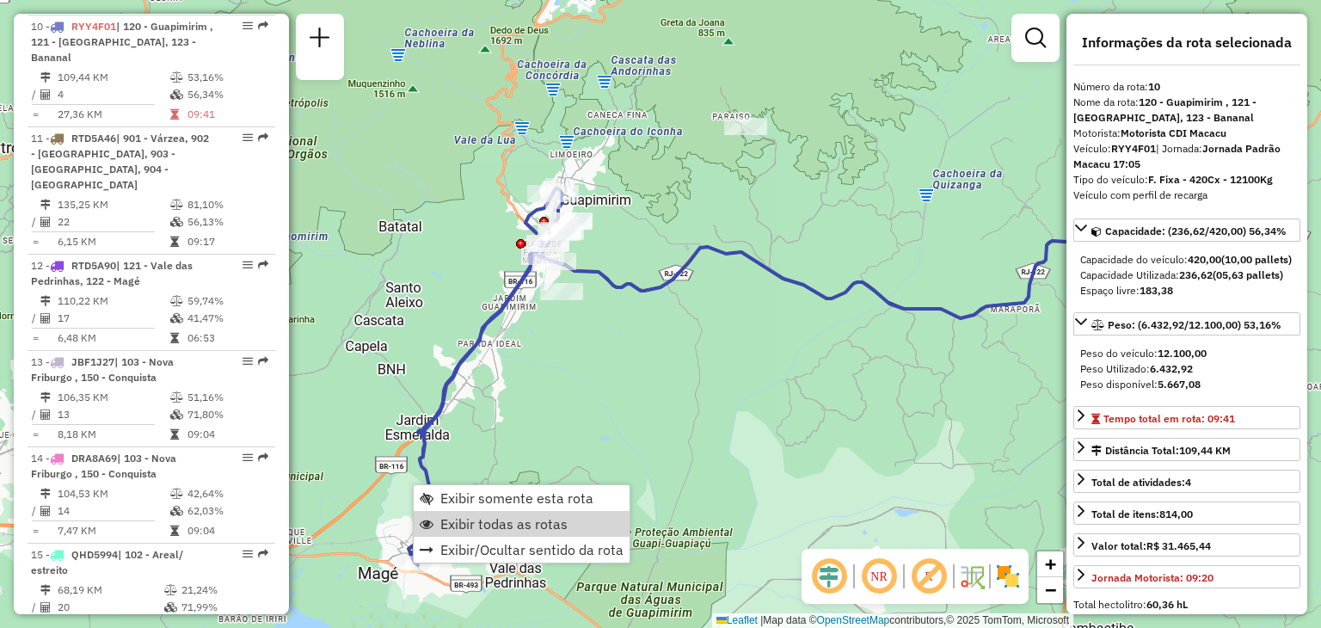
click at [505, 519] on span "Exibir todas as rotas" at bounding box center [503, 524] width 127 height 14
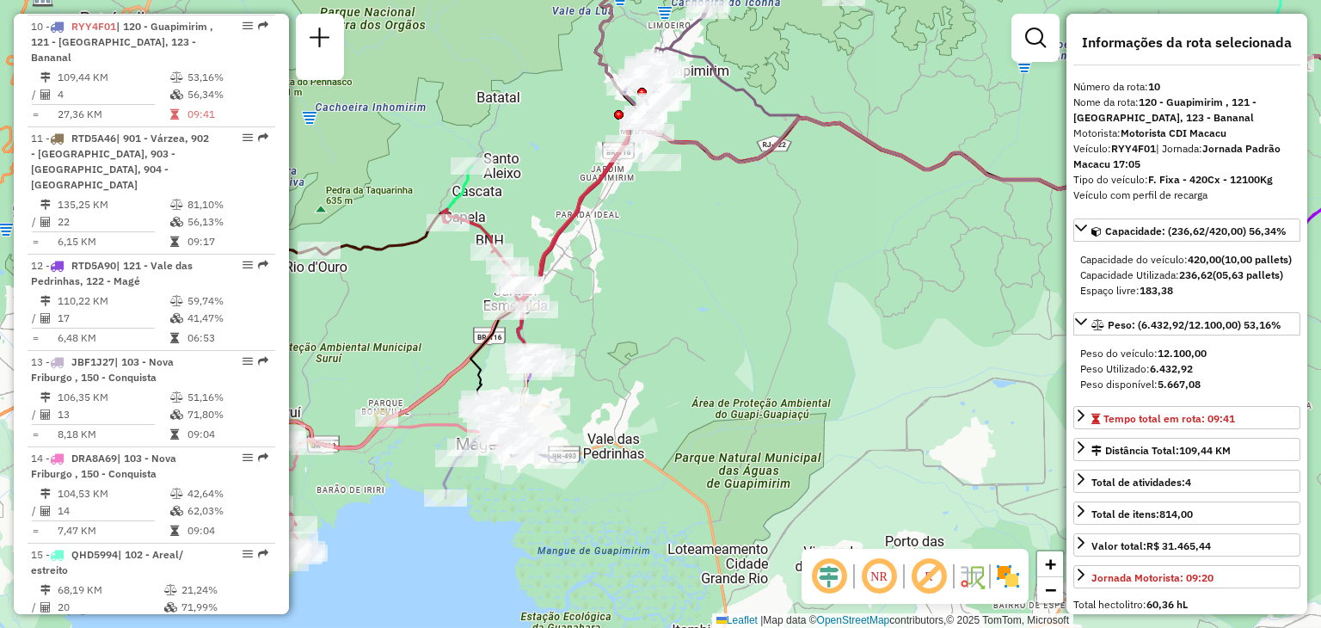
drag, startPoint x: 680, startPoint y: 444, endPoint x: 783, endPoint y: 338, distance: 147.2
click at [783, 338] on div "Janela de atendimento Grade de atendimento Capacidade Transportadoras Veículos …" at bounding box center [660, 314] width 1321 height 628
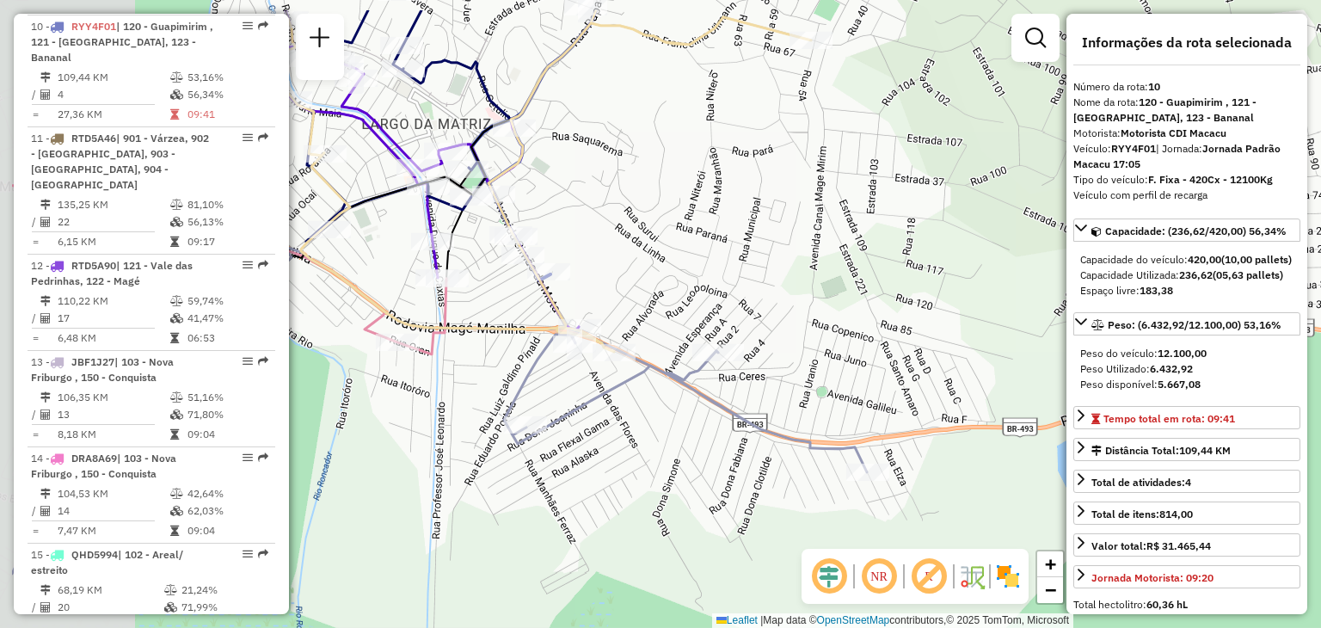
drag, startPoint x: 603, startPoint y: 358, endPoint x: 806, endPoint y: 500, distance: 247.7
click at [806, 500] on div "Janela de atendimento Grade de atendimento Capacidade Transportadoras Veículos …" at bounding box center [660, 314] width 1321 height 628
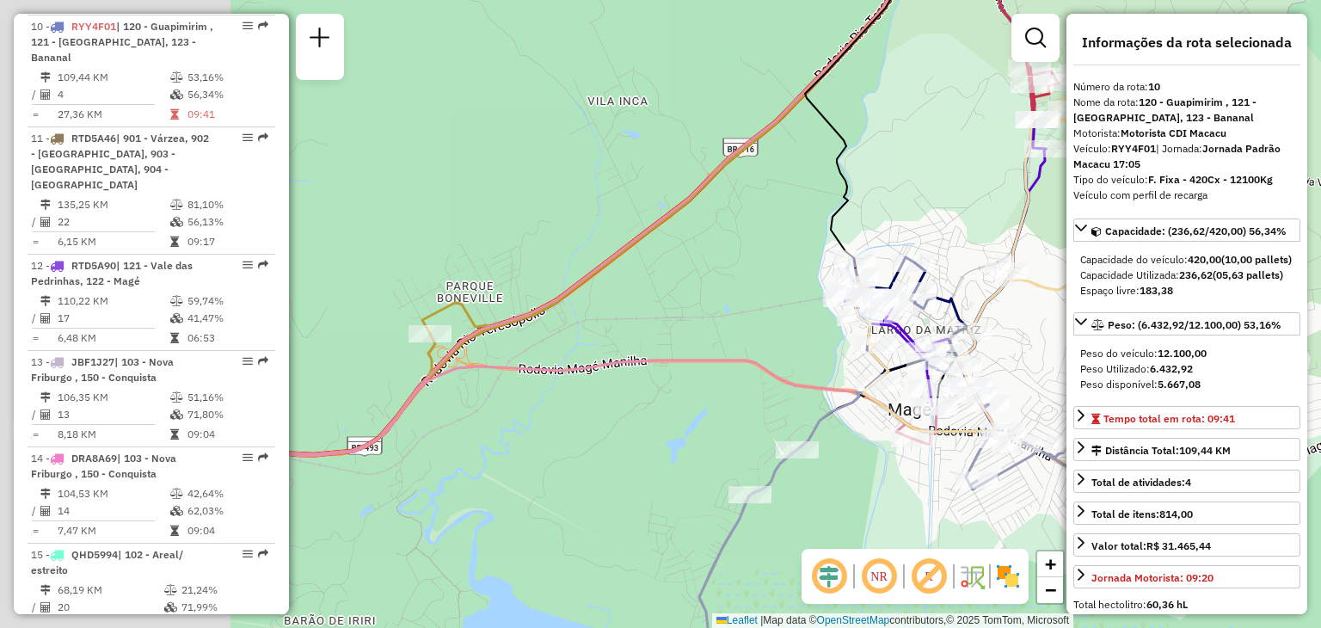
drag, startPoint x: 463, startPoint y: 354, endPoint x: 866, endPoint y: 362, distance: 403.6
click at [902, 376] on icon at bounding box center [592, 407] width 689 height 95
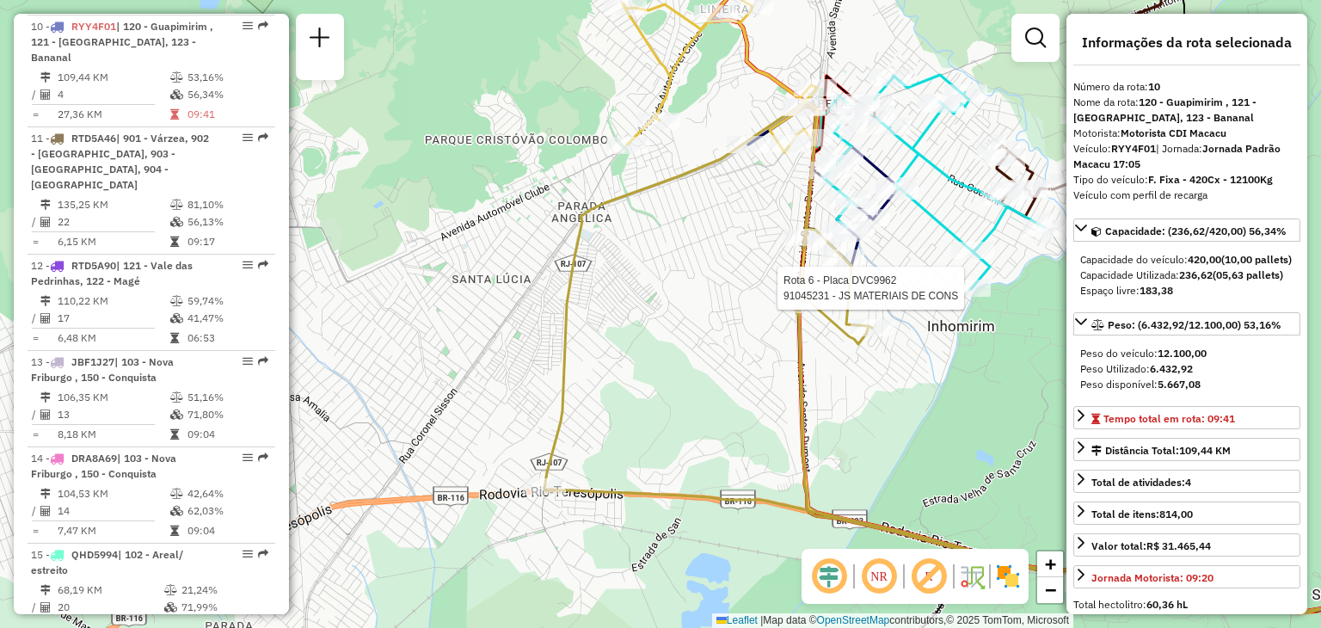
click at [939, 311] on div "Rota 23 - Placa CUJ7753 91042033 - NOSSO CHOPE Rota 6 - Placa DVC9962 91045231 …" at bounding box center [660, 314] width 1321 height 628
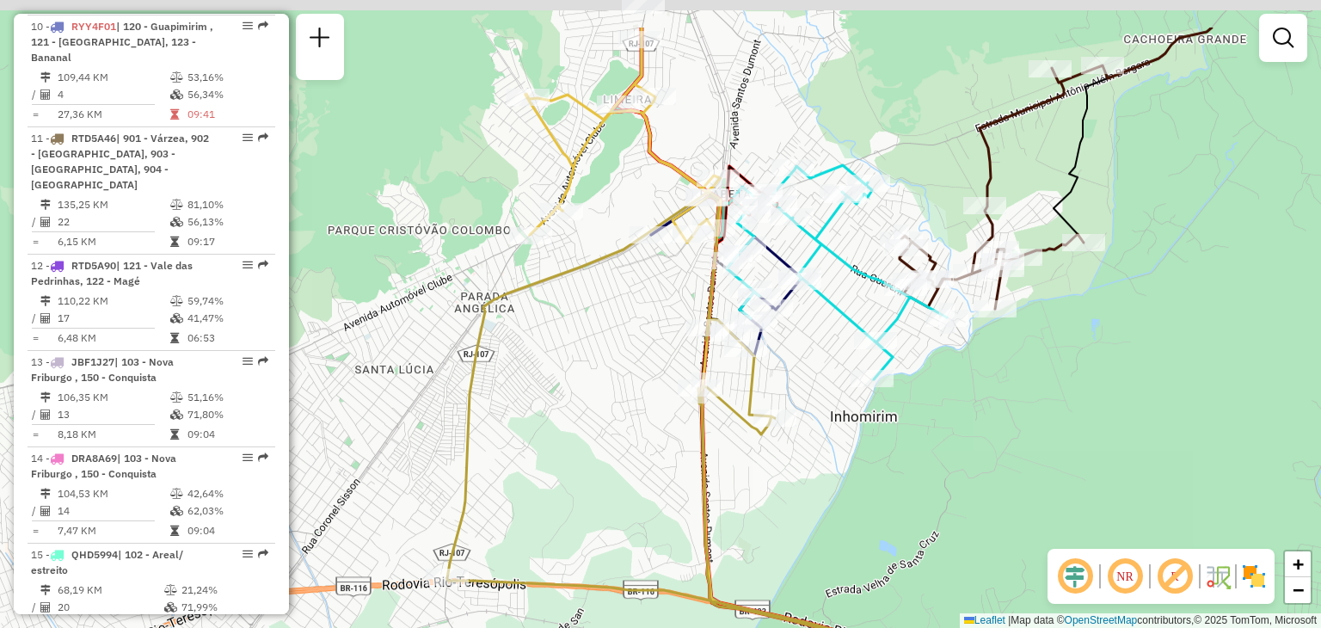
drag, startPoint x: 864, startPoint y: 479, endPoint x: 822, endPoint y: 498, distance: 45.4
click at [828, 510] on div "Janela de atendimento Grade de atendimento Capacidade Transportadoras Veículos …" at bounding box center [660, 314] width 1321 height 628
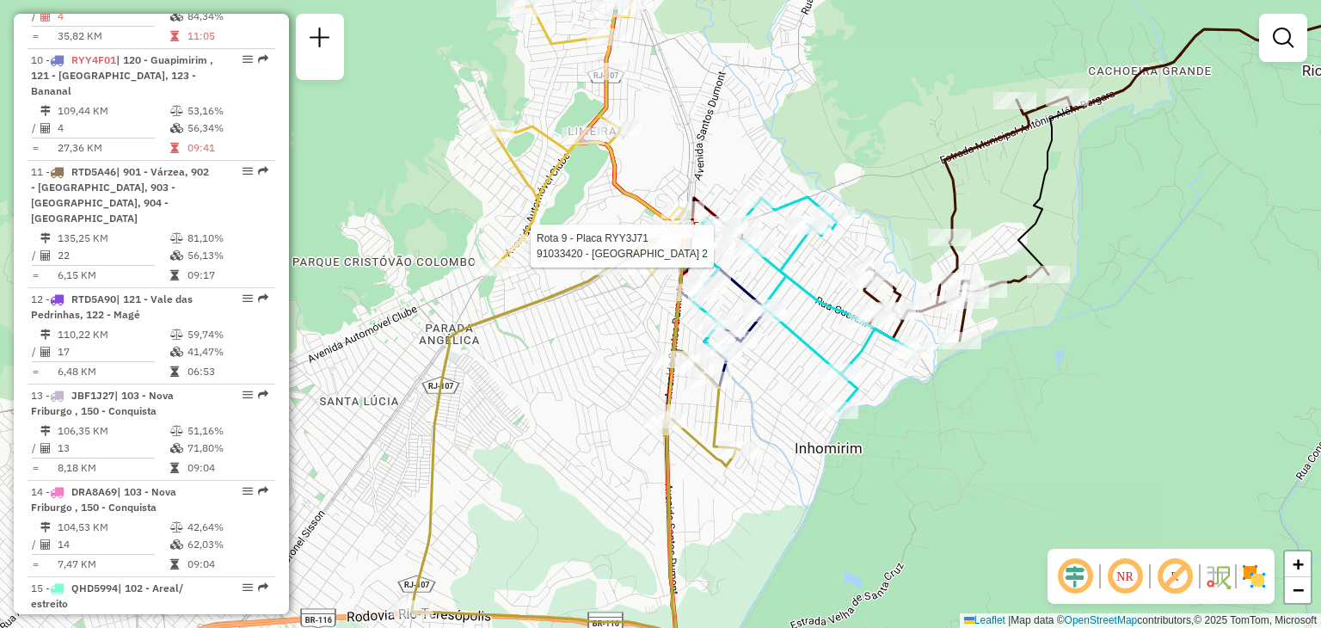
select select "**********"
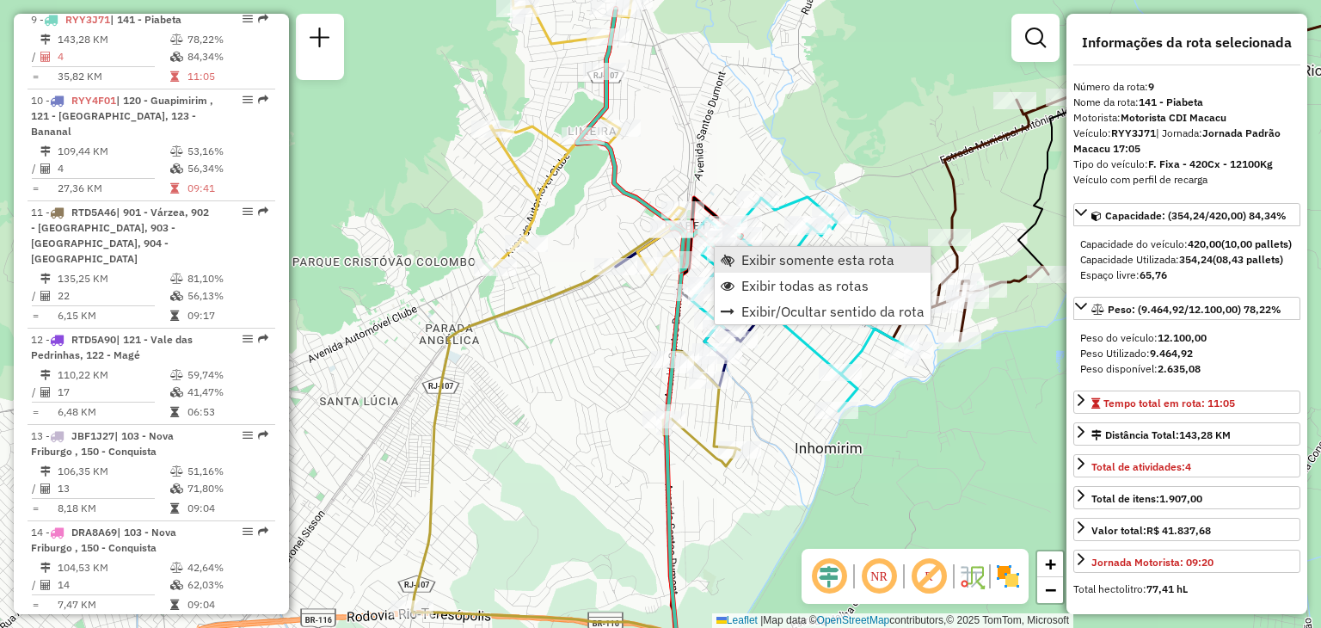
scroll to position [1418, 0]
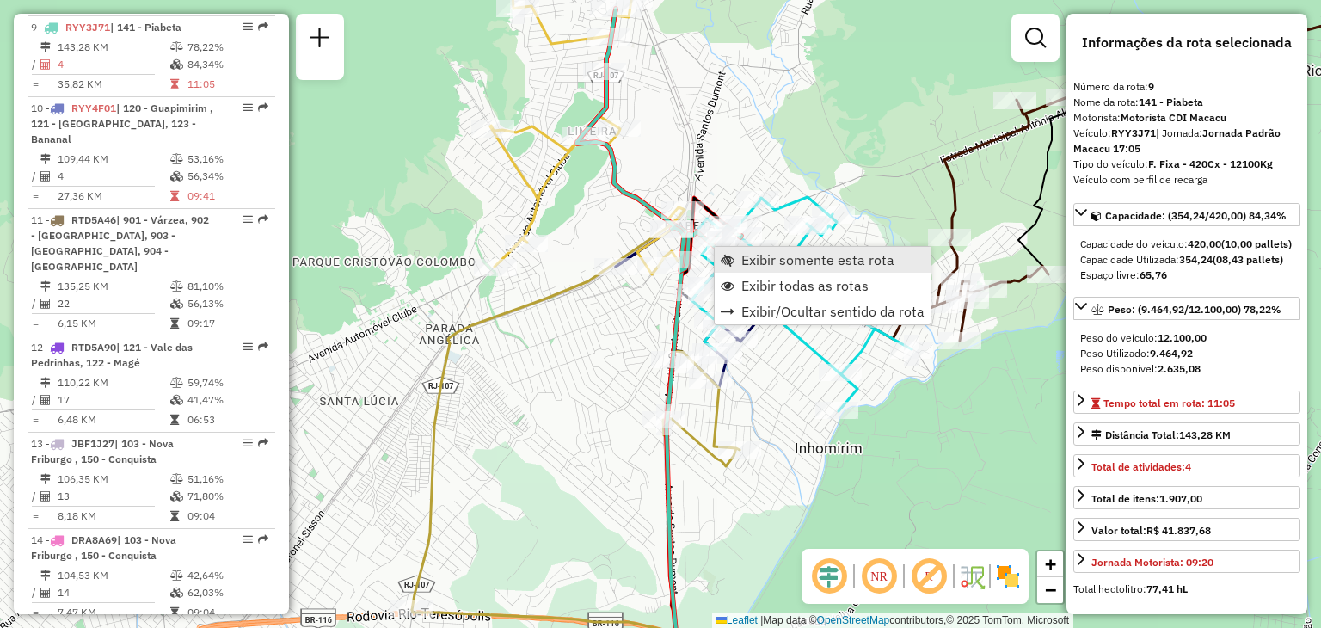
click at [745, 253] on span "Exibir somente esta rota" at bounding box center [818, 260] width 153 height 14
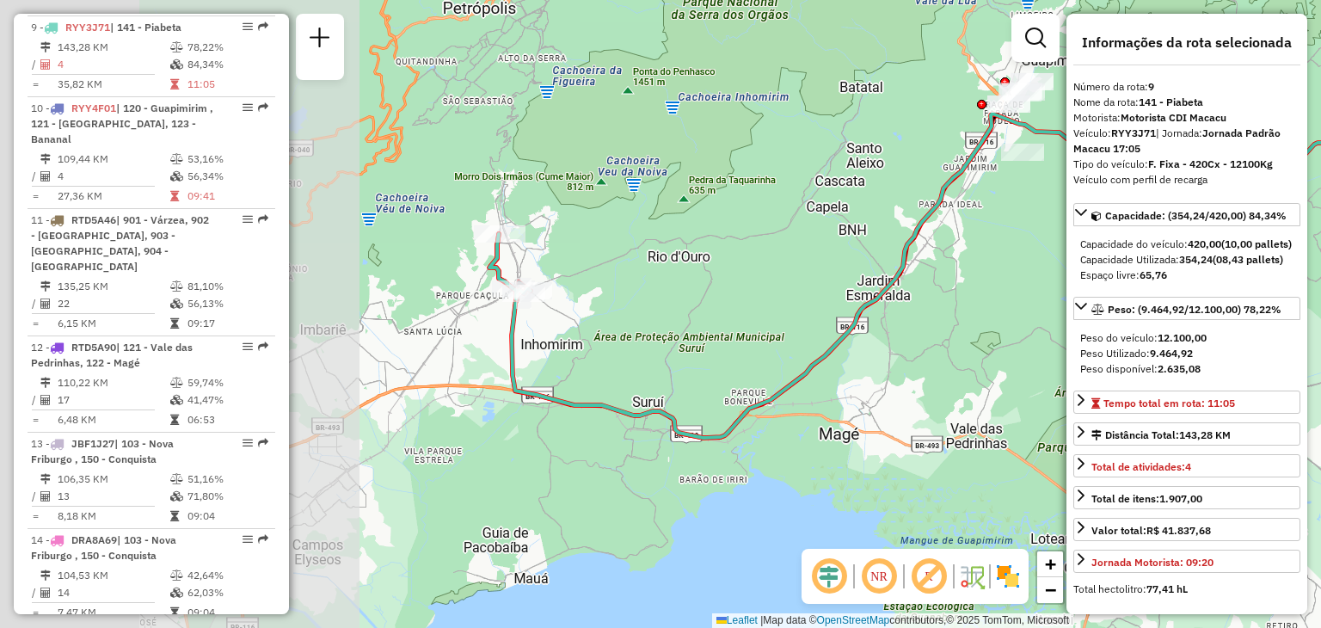
drag, startPoint x: 489, startPoint y: 243, endPoint x: 788, endPoint y: 232, distance: 299.6
click at [945, 157] on div "Janela de atendimento Grade de atendimento Capacidade Transportadoras Veículos …" at bounding box center [660, 314] width 1321 height 628
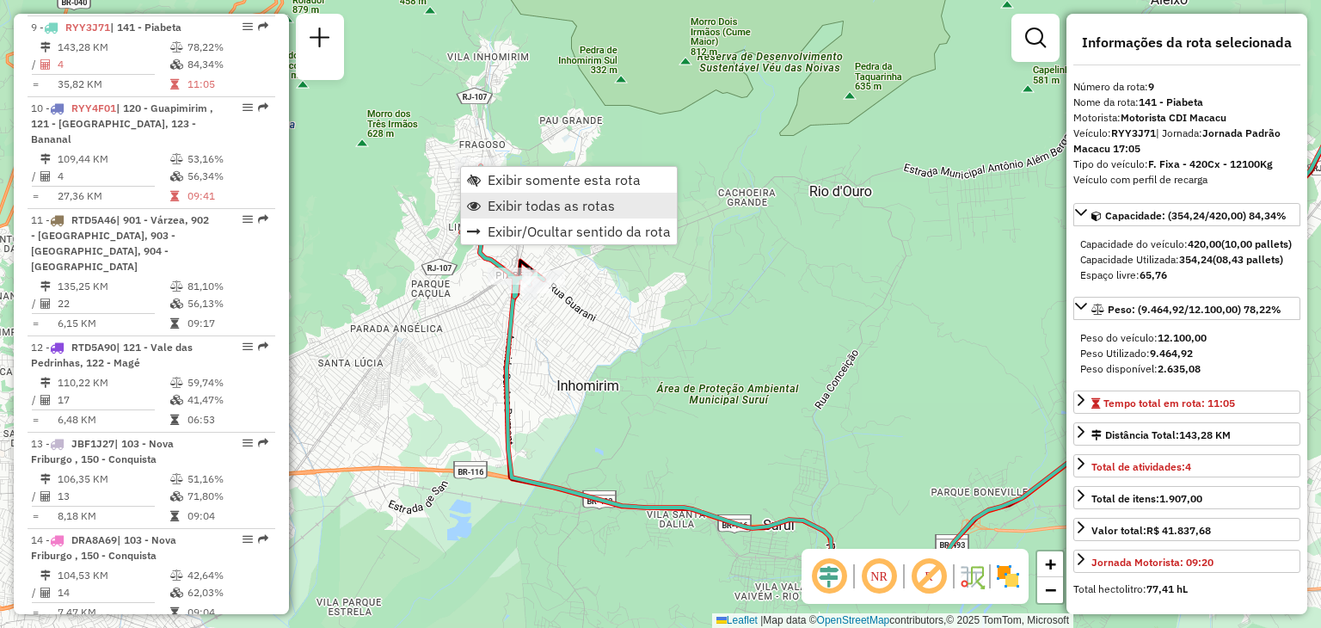
click at [505, 199] on span "Exibir todas as rotas" at bounding box center [551, 206] width 127 height 14
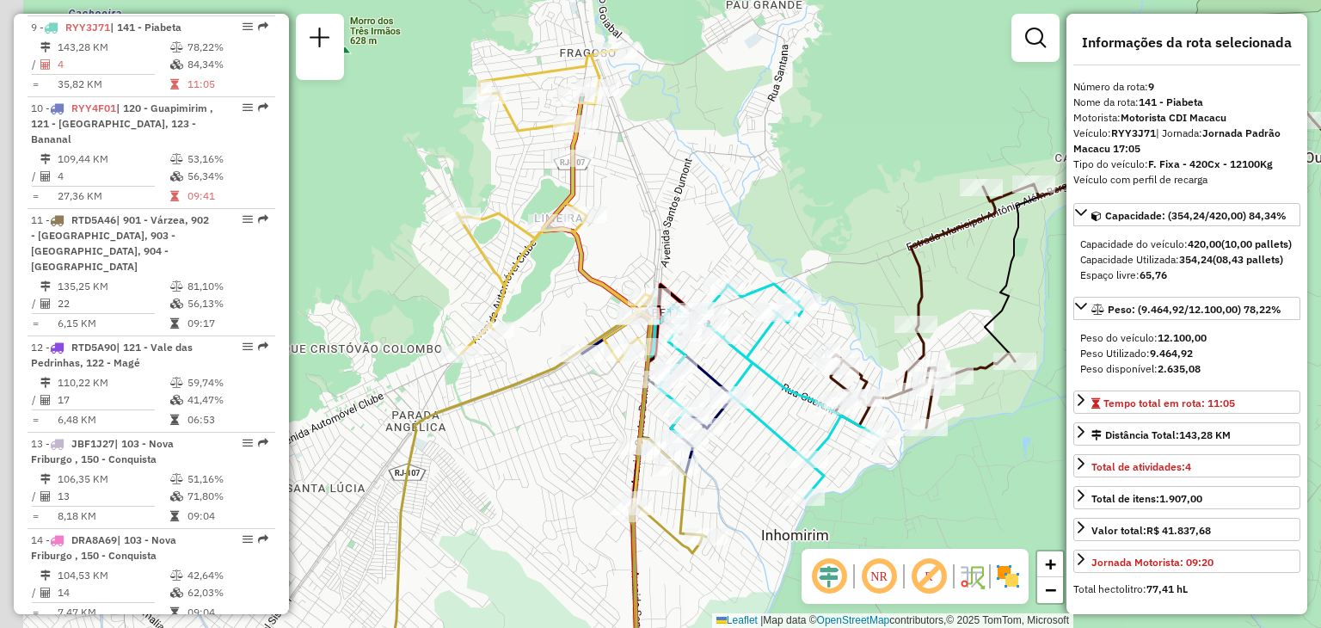
drag, startPoint x: 416, startPoint y: 295, endPoint x: 509, endPoint y: 295, distance: 93.8
click at [509, 295] on icon at bounding box center [553, 205] width 193 height 311
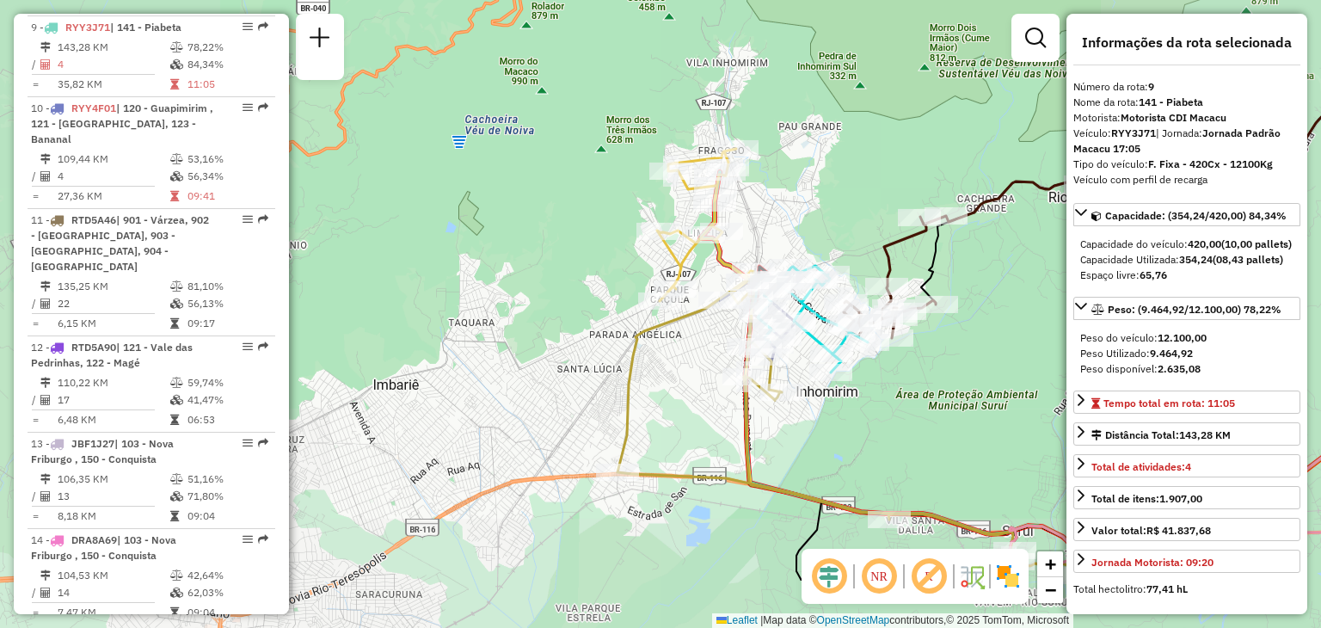
drag, startPoint x: 886, startPoint y: 471, endPoint x: 829, endPoint y: 31, distance: 444.1
click at [829, 32] on div "Janela de atendimento Grade de atendimento Capacidade Transportadoras Veículos …" at bounding box center [660, 314] width 1321 height 628
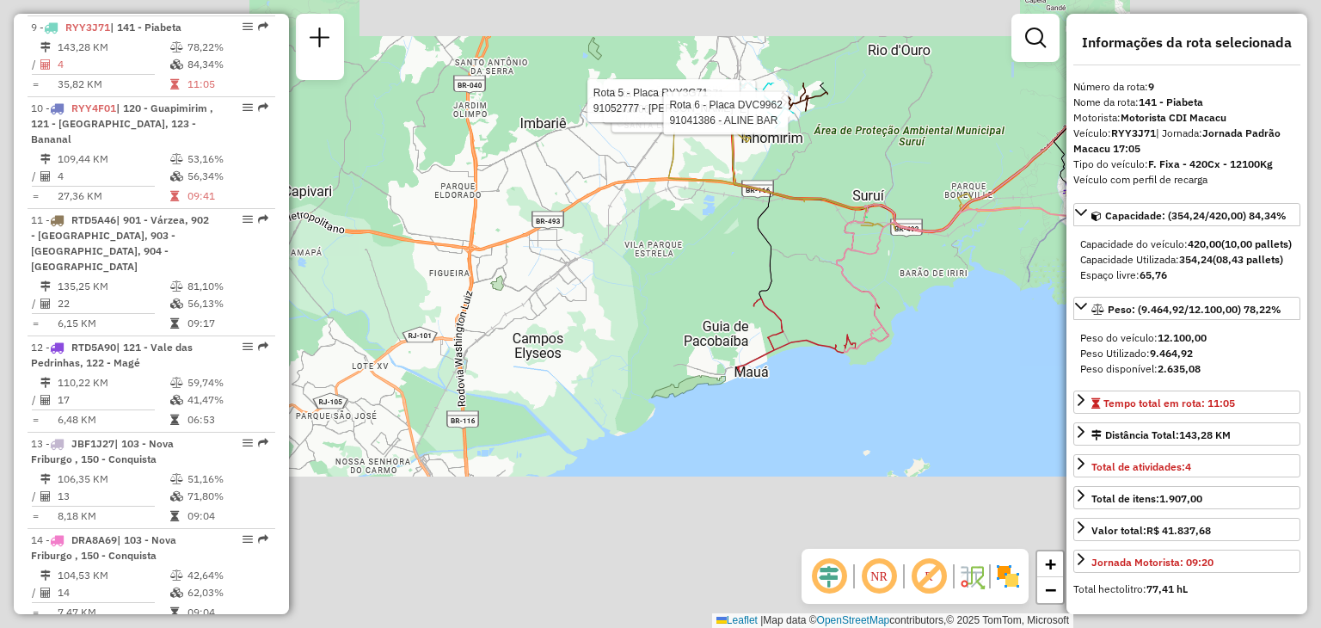
drag, startPoint x: 755, startPoint y: 379, endPoint x: 730, endPoint y: 531, distance: 153.4
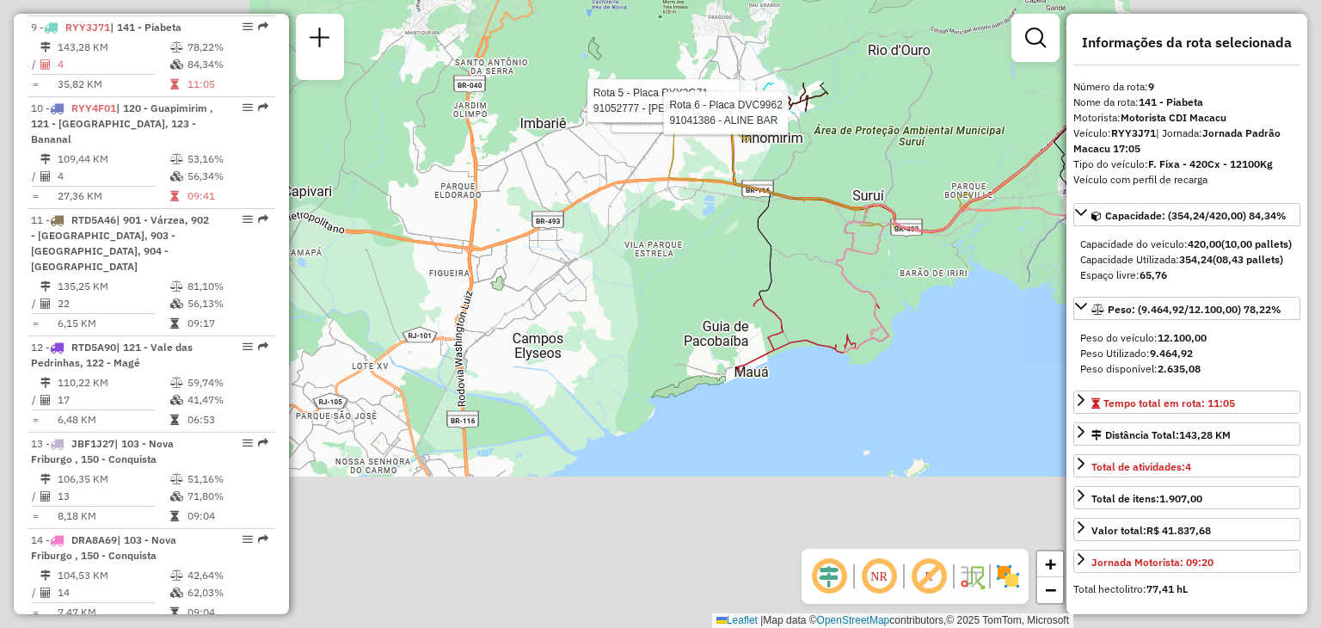
click at [730, 536] on div "Rota 5 - Placa RYY3G71 91053331 - [PERSON_NAME] Rota 5 - Placa RYY3G71 91028069…" at bounding box center [660, 314] width 1321 height 628
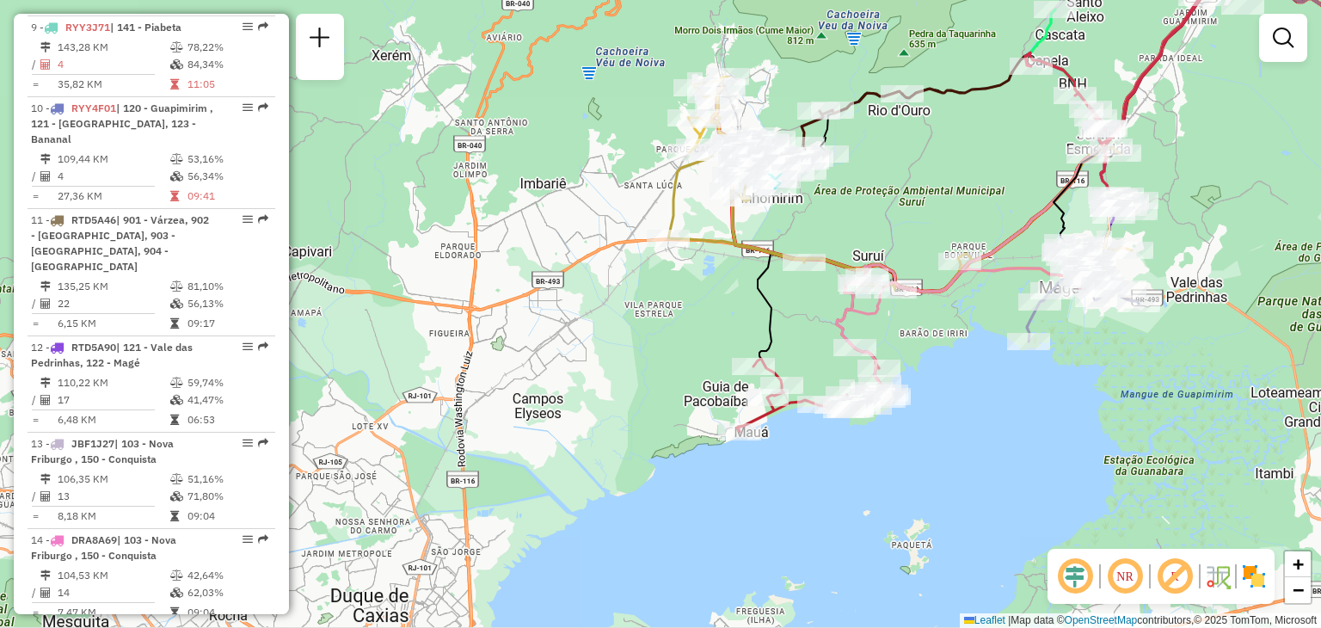
drag, startPoint x: 787, startPoint y: 220, endPoint x: 787, endPoint y: 309, distance: 88.6
click at [781, 336] on div "Janela de atendimento Grade de atendimento Capacidade Transportadoras Veículos …" at bounding box center [660, 314] width 1321 height 628
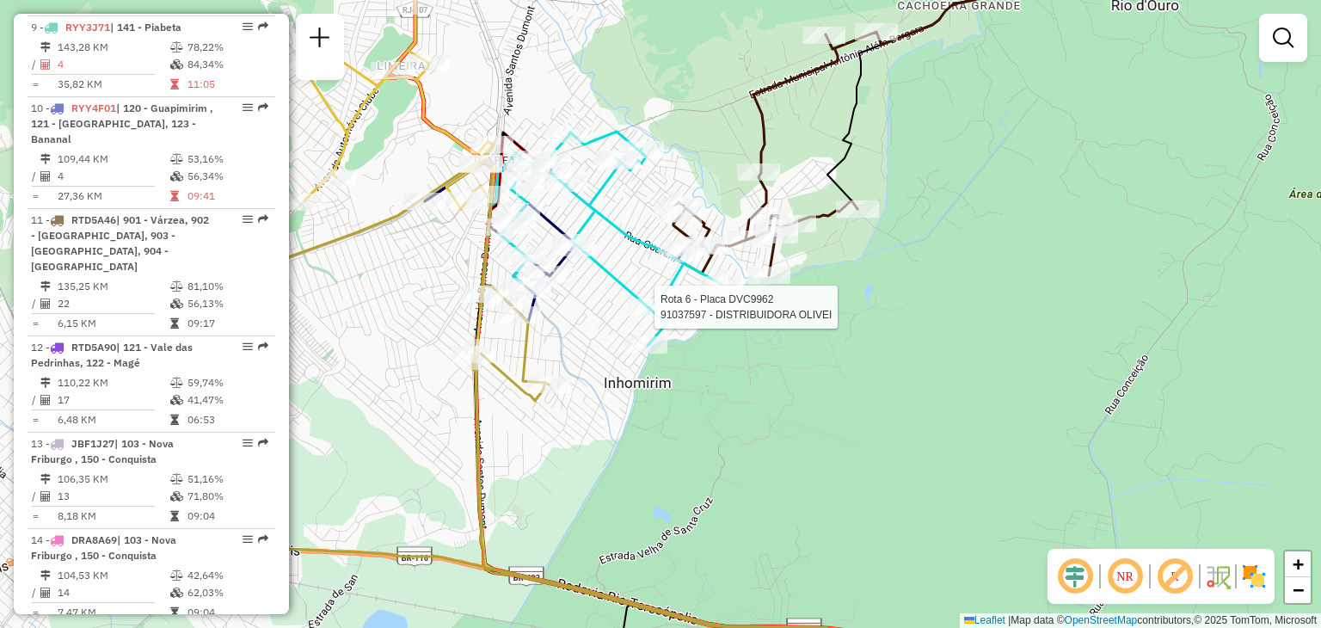
select select "**********"
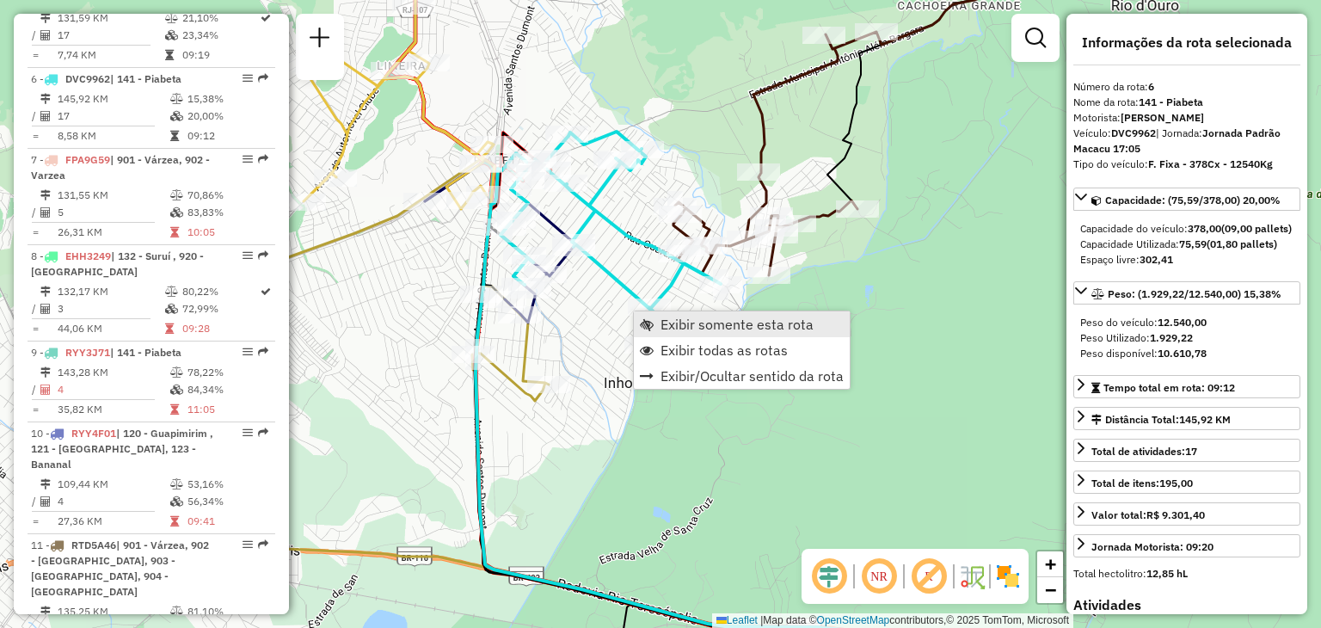
scroll to position [1145, 0]
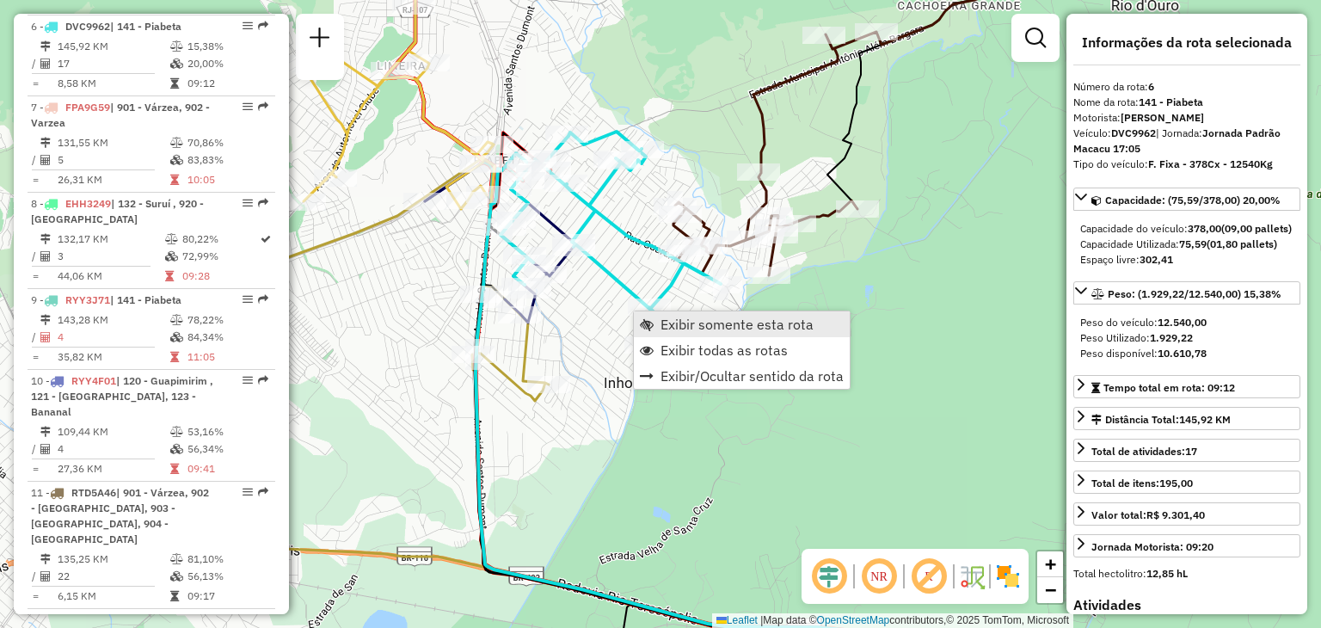
click at [672, 317] on span "Exibir somente esta rota" at bounding box center [737, 324] width 153 height 14
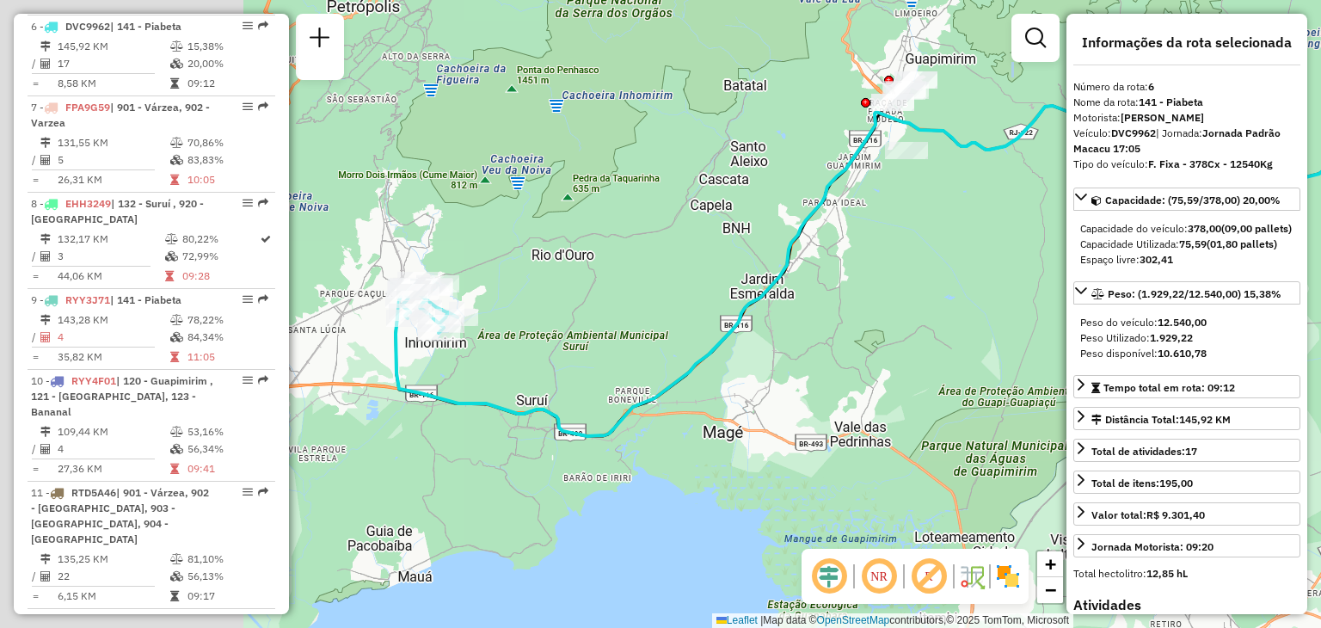
drag, startPoint x: 770, startPoint y: 367, endPoint x: 981, endPoint y: 320, distance: 216.0
click at [960, 327] on div "Janela de atendimento Grade de atendimento Capacidade Transportadoras Veículos …" at bounding box center [660, 314] width 1321 height 628
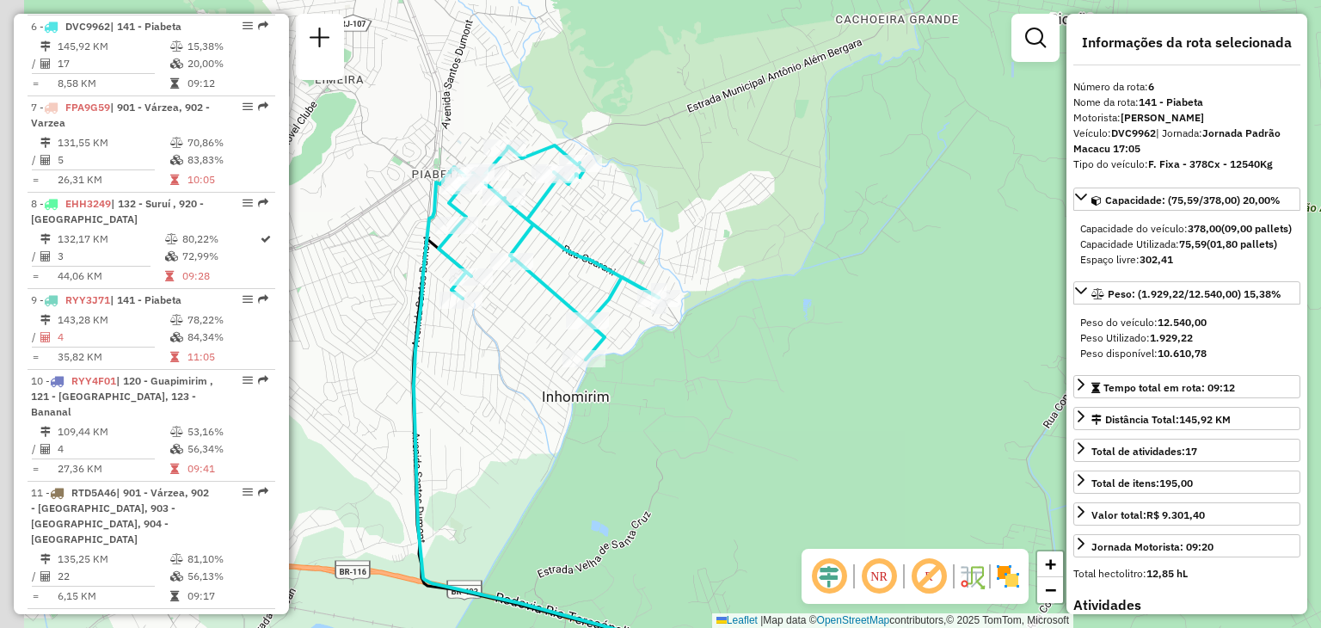
drag, startPoint x: 533, startPoint y: 229, endPoint x: 647, endPoint y: 253, distance: 116.1
click at [647, 252] on div "Janela de atendimento Grade de atendimento Capacidade Transportadoras Veículos …" at bounding box center [660, 314] width 1321 height 628
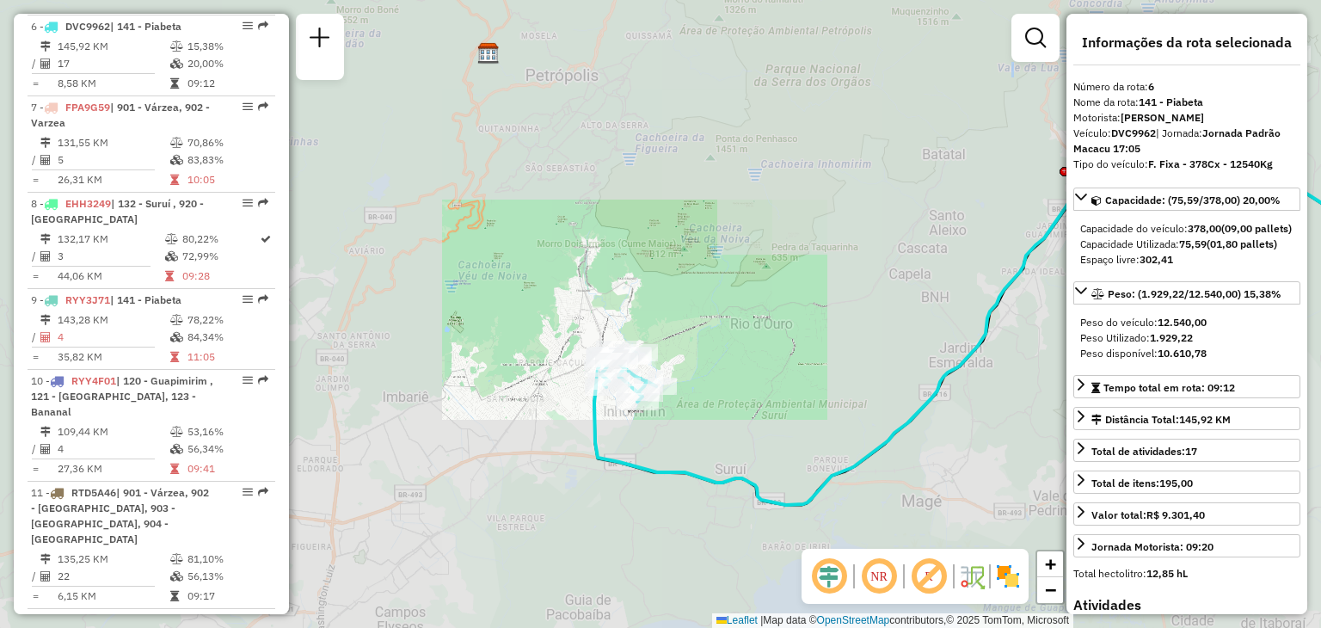
drag, startPoint x: 662, startPoint y: 472, endPoint x: 654, endPoint y: 372, distance: 100.2
click at [654, 376] on div "Janela de atendimento Grade de atendimento Capacidade Transportadoras Veículos …" at bounding box center [660, 314] width 1321 height 628
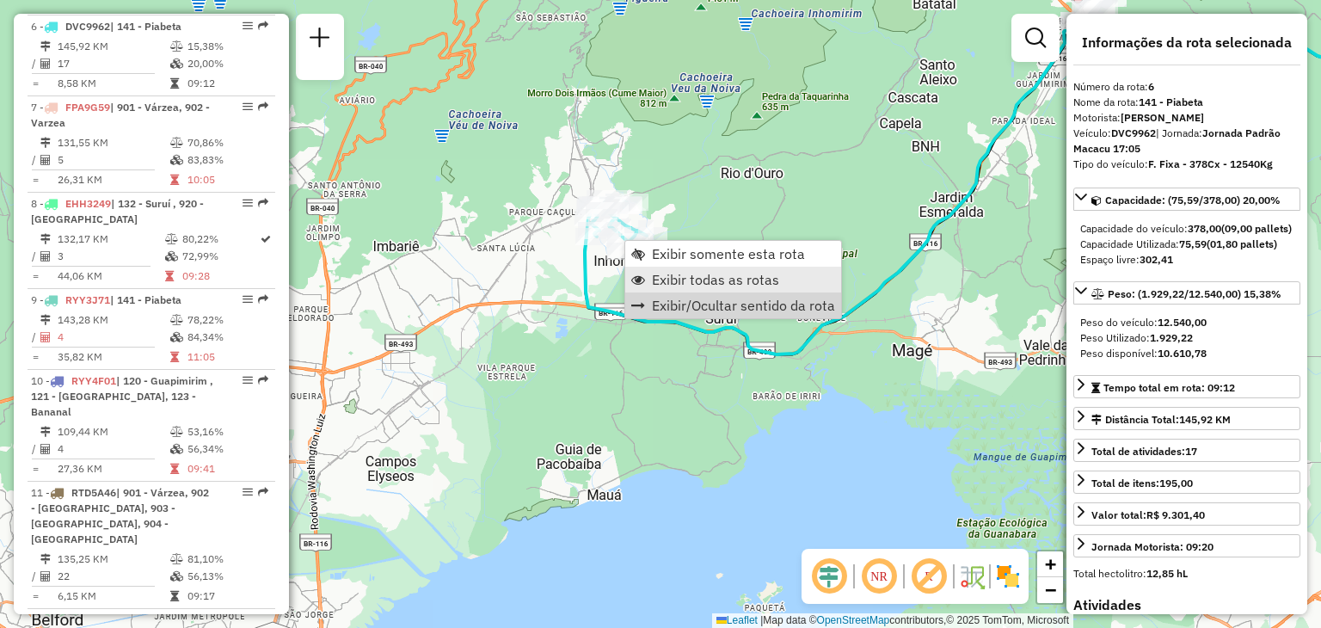
click at [661, 280] on span "Exibir todas as rotas" at bounding box center [715, 280] width 127 height 14
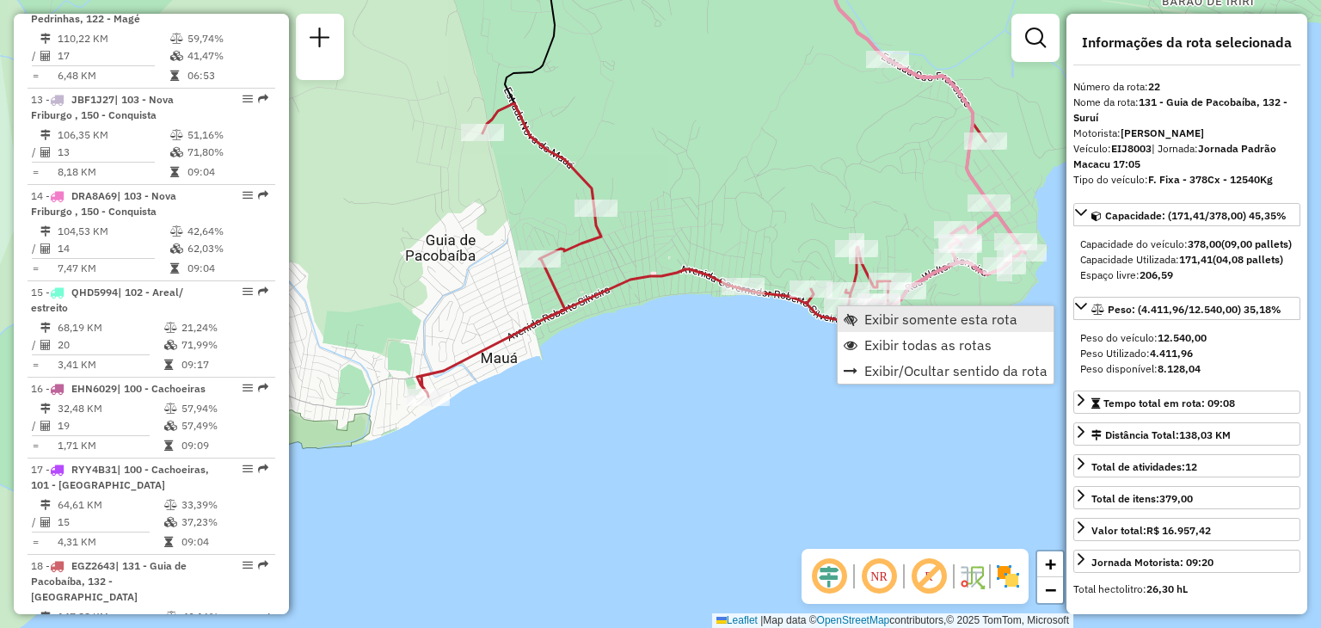
scroll to position [2684, 0]
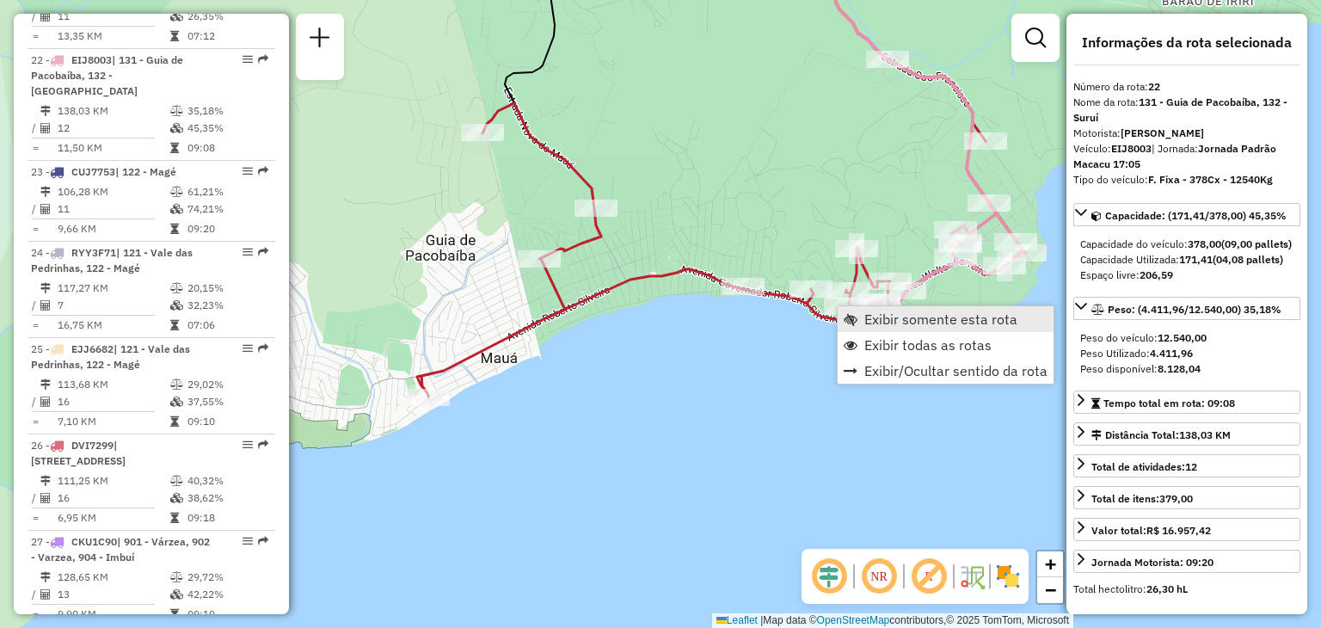
click at [869, 317] on span "Exibir somente esta rota" at bounding box center [941, 319] width 153 height 14
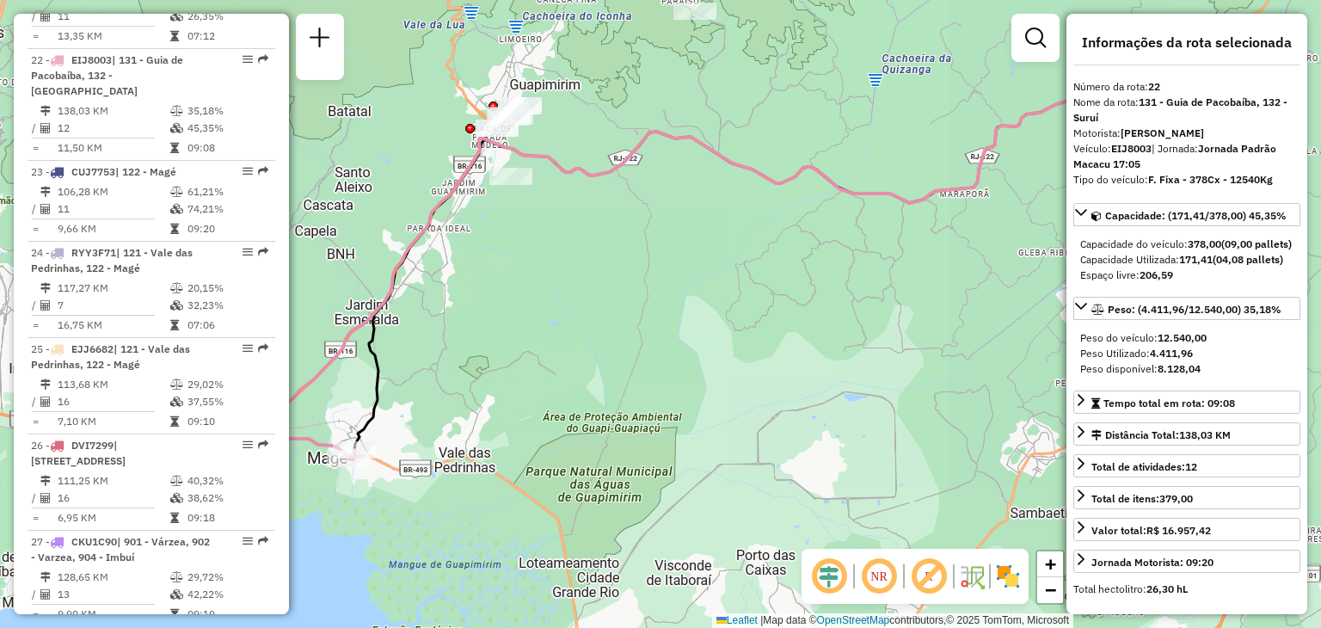
drag, startPoint x: 459, startPoint y: 397, endPoint x: 845, endPoint y: 228, distance: 421.5
click at [845, 228] on div "Janela de atendimento Grade de atendimento Capacidade Transportadoras Veículos …" at bounding box center [660, 314] width 1321 height 628
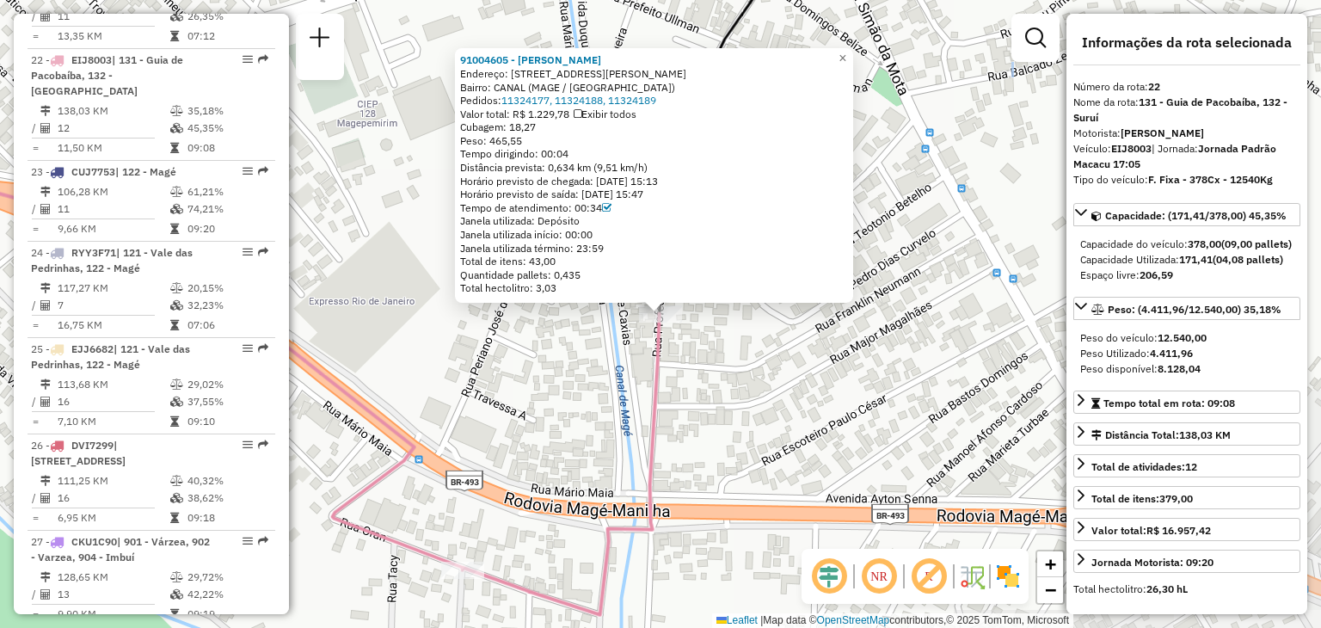
click at [695, 373] on div "91004605 - [PERSON_NAME]: R [PERSON_NAME] 116 Bairro: CANAL (MAGE / [GEOGRAPHIC…" at bounding box center [660, 314] width 1321 height 628
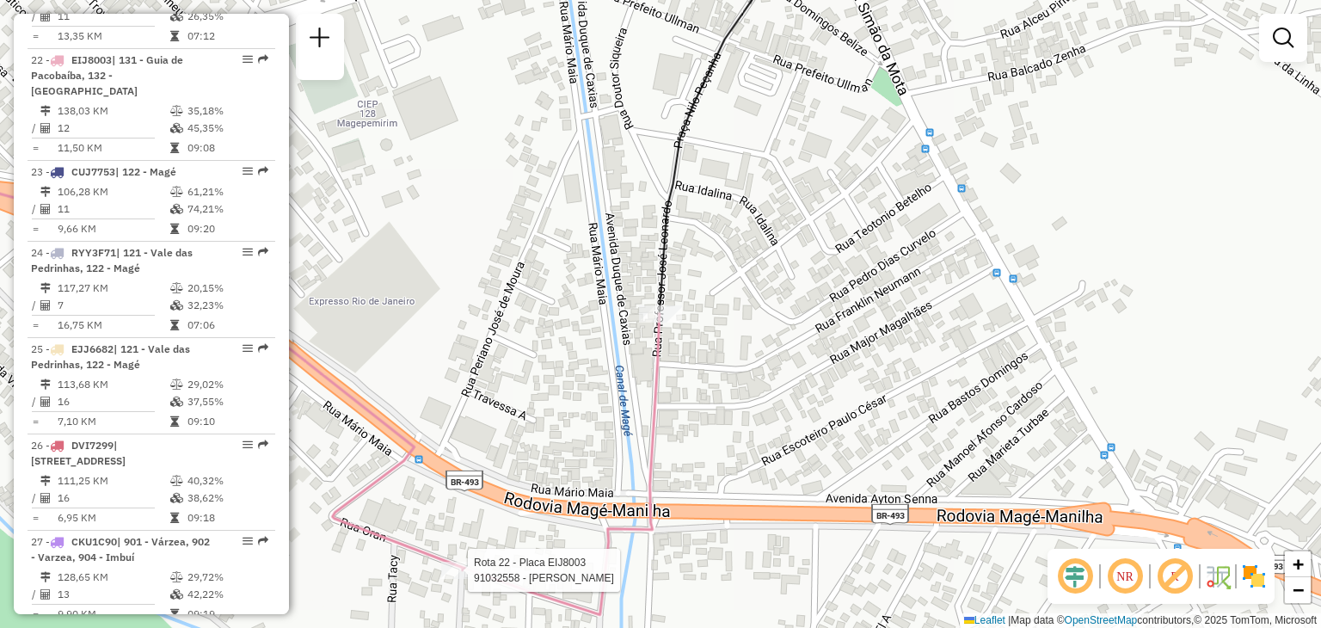
select select "**********"
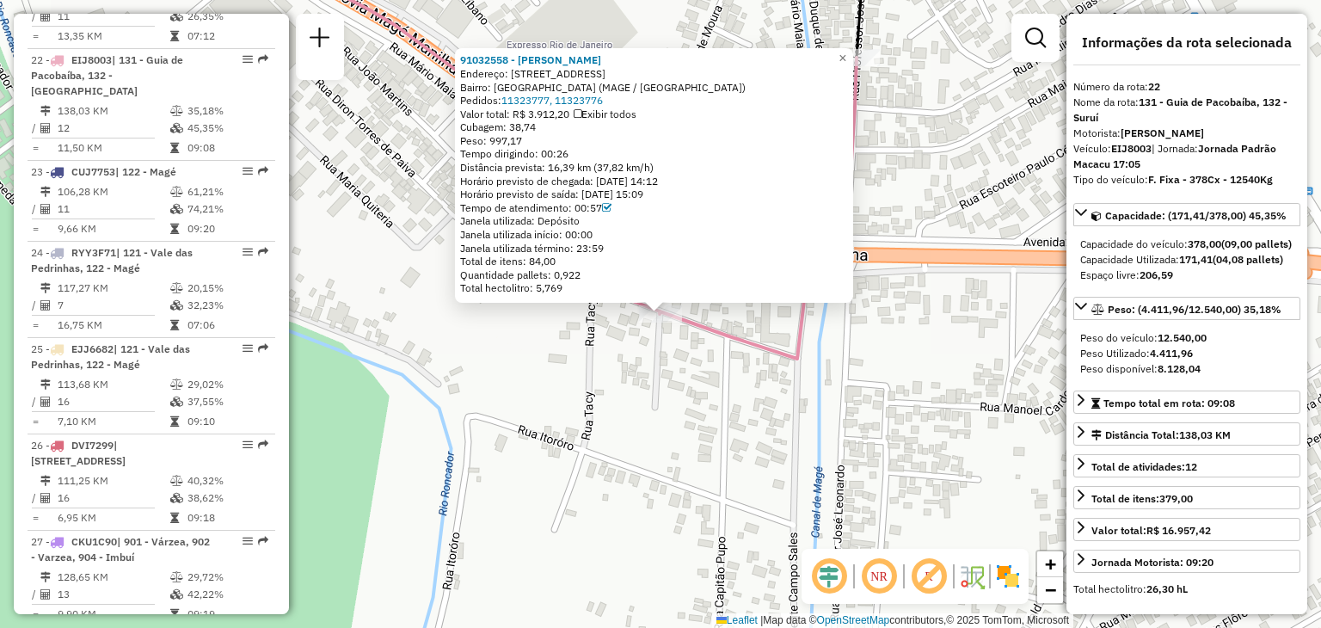
drag, startPoint x: 548, startPoint y: 527, endPoint x: 537, endPoint y: 531, distance: 11.7
click at [539, 533] on div "91032558 - [PERSON_NAME] DE [PERSON_NAME]: [STREET_ADDRESS] Bairro: [GEOGRAPHIC…" at bounding box center [660, 314] width 1321 height 628
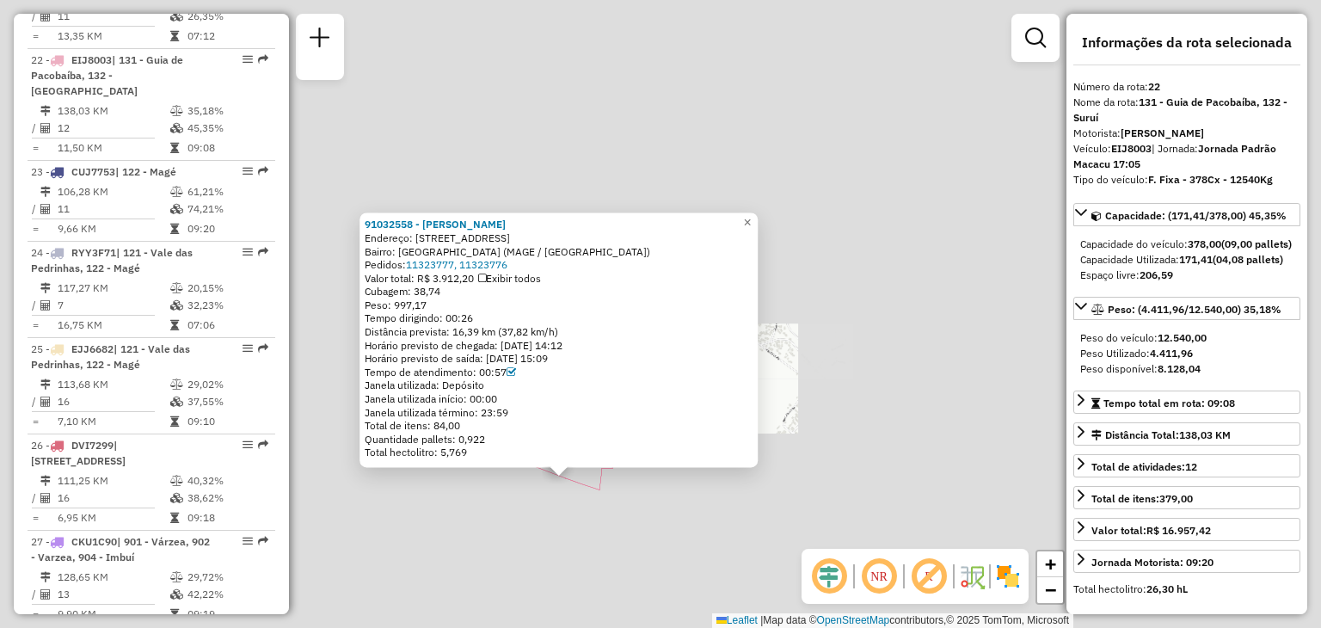
click at [497, 545] on div "91032558 - [PERSON_NAME] DE [PERSON_NAME]: [STREET_ADDRESS] Bairro: [GEOGRAPHIC…" at bounding box center [660, 314] width 1321 height 628
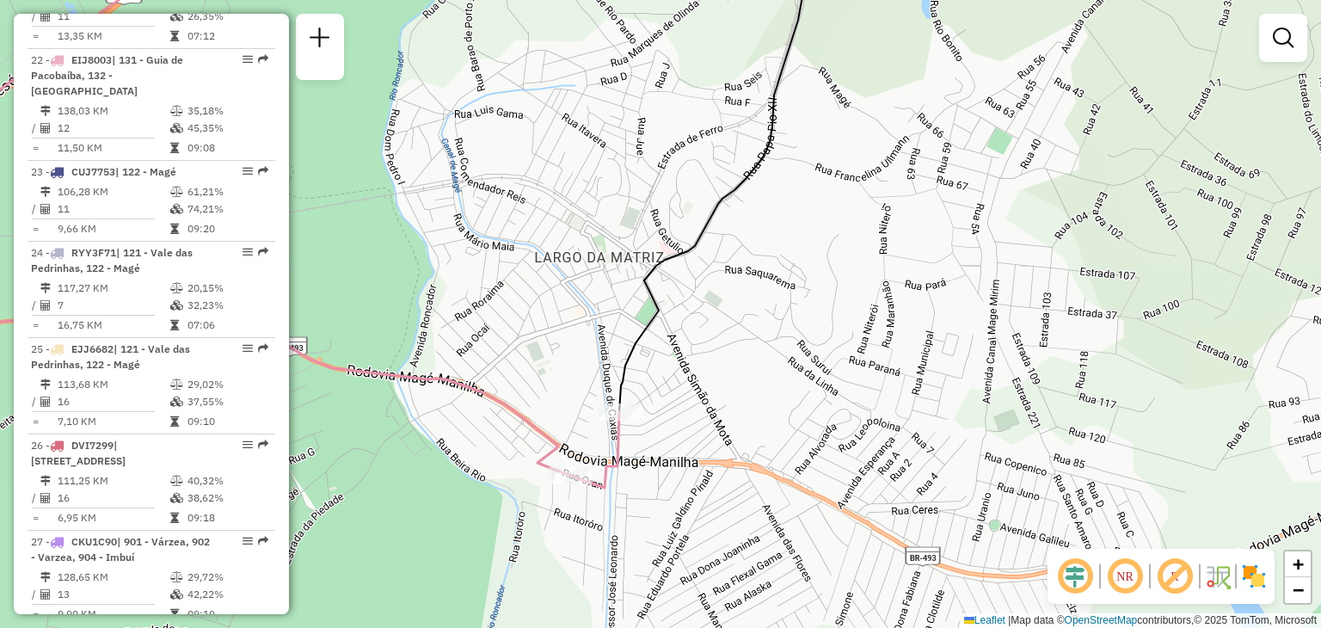
drag, startPoint x: 434, startPoint y: 595, endPoint x: 776, endPoint y: 440, distance: 375.8
click at [775, 441] on div "Janela de atendimento Grade de atendimento Capacidade Transportadoras Veículos …" at bounding box center [660, 314] width 1321 height 628
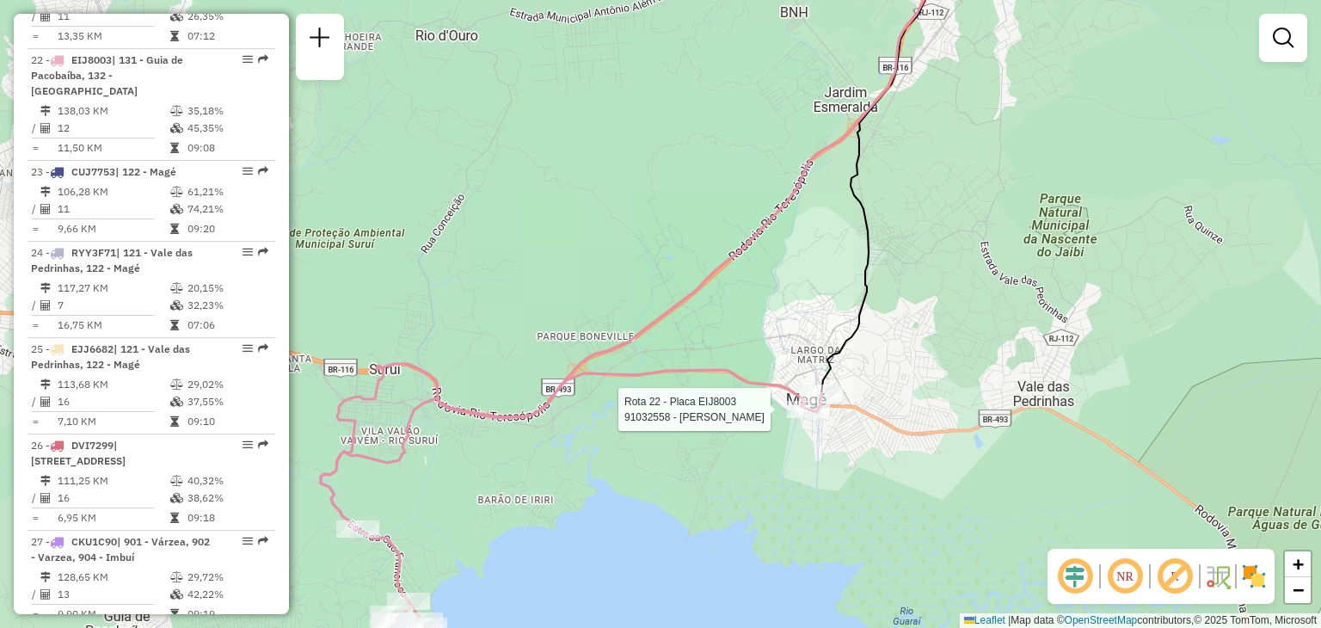
select select "**********"
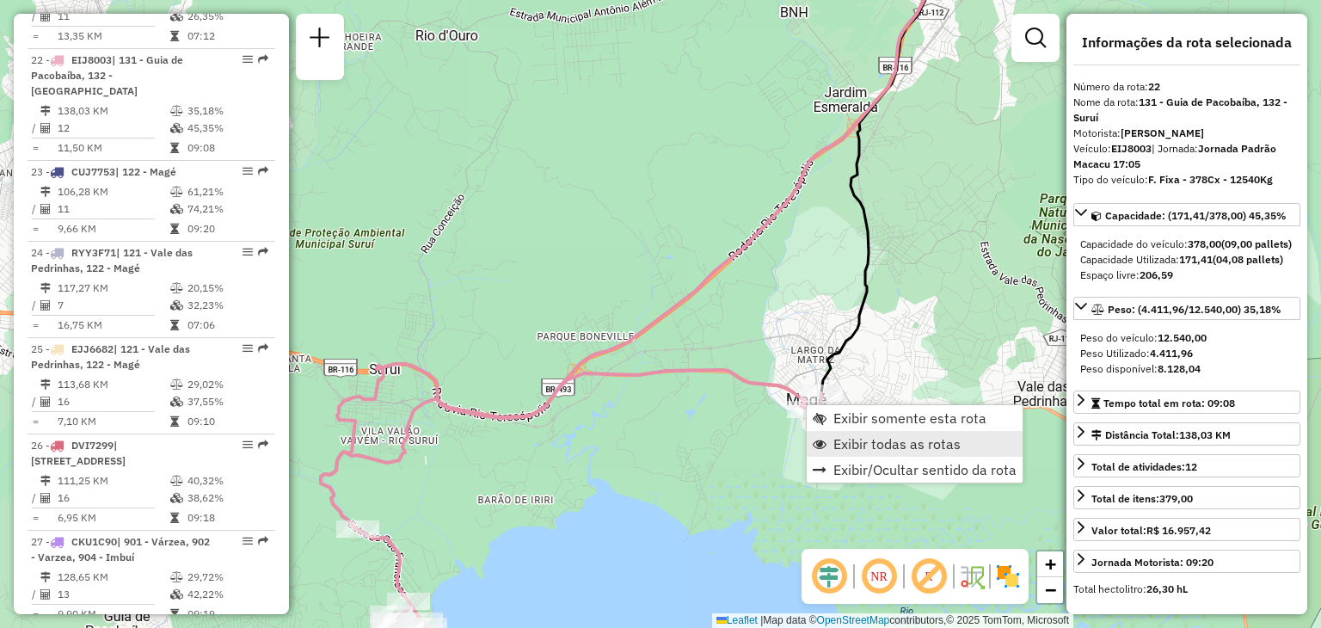
click at [836, 439] on span "Exibir todas as rotas" at bounding box center [897, 444] width 127 height 14
